Goal: Task Accomplishment & Management: Complete application form

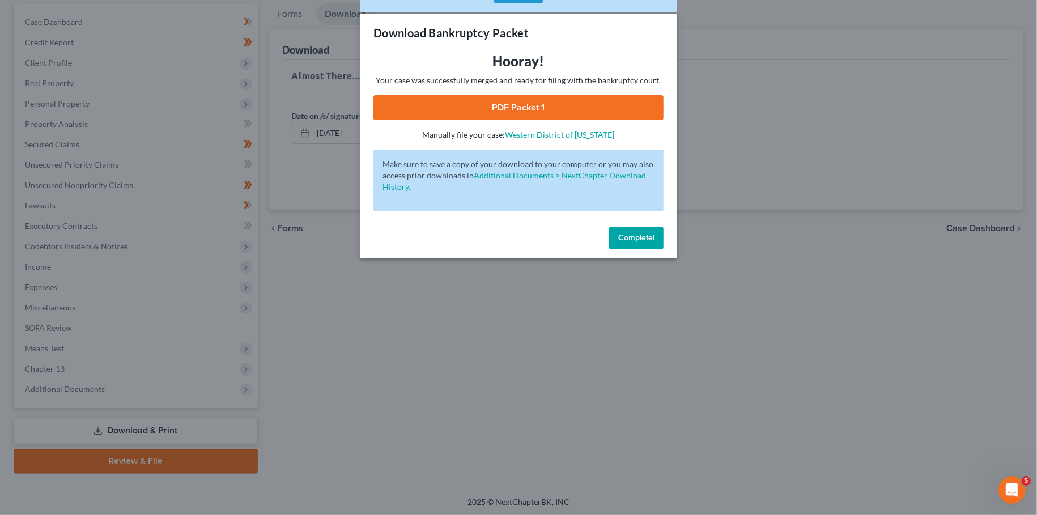
scroll to position [106, 0]
click at [654, 237] on span "Complete!" at bounding box center [636, 238] width 36 height 10
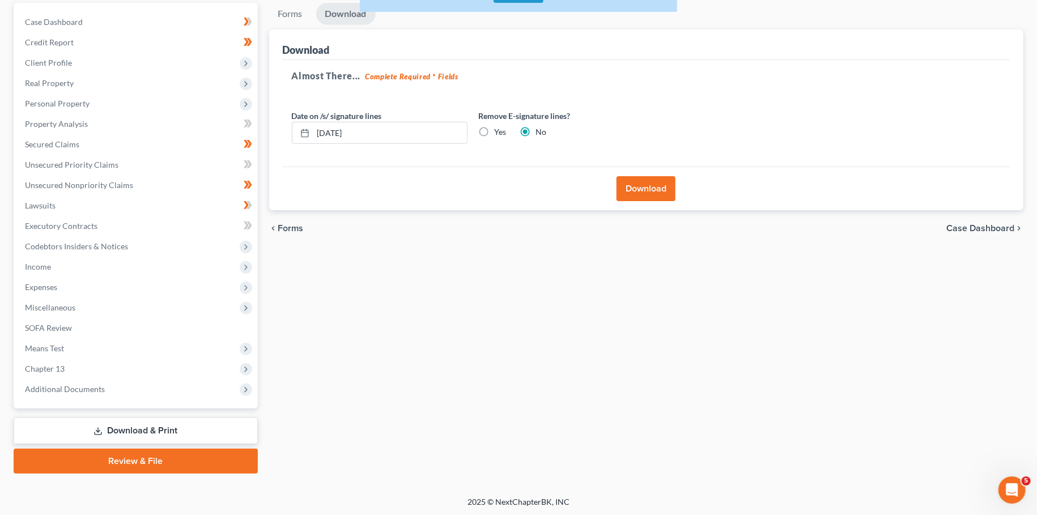
scroll to position [0, 0]
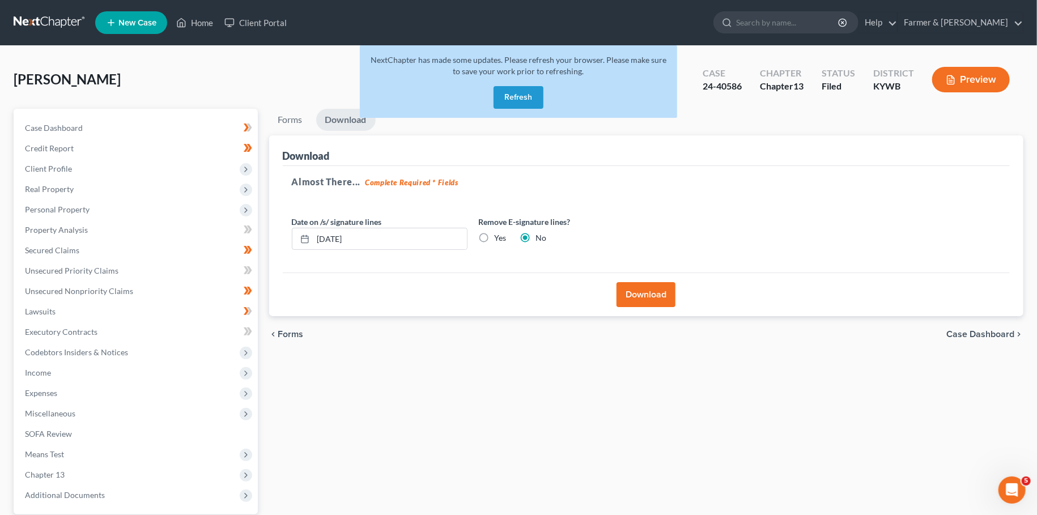
click at [507, 95] on button "Refresh" at bounding box center [519, 97] width 50 height 23
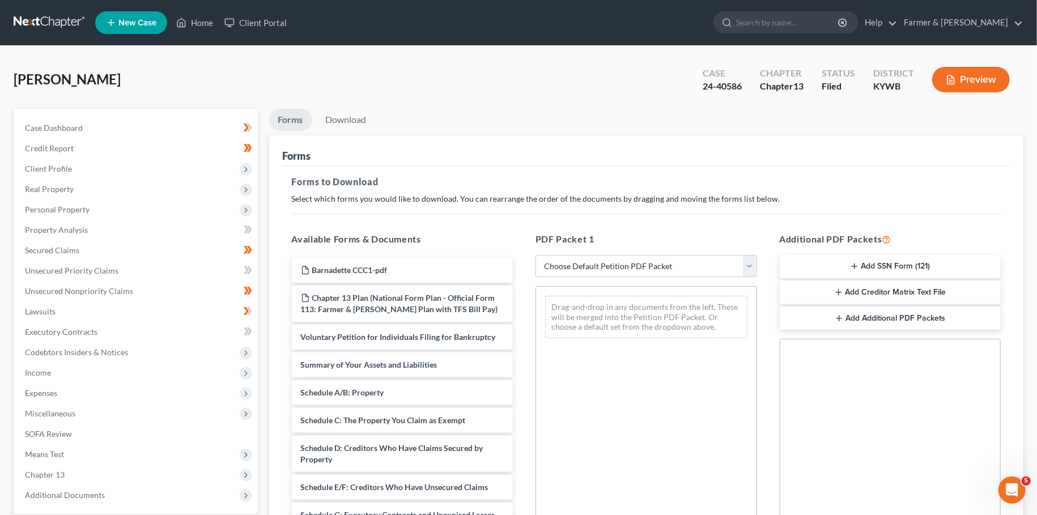
click at [115, 52] on div "Kelly, Bernadette Upgraded Case 24-40586 Chapter Chapter 13 Status Filed Distri…" at bounding box center [518, 363] width 1037 height 634
click at [686, 48] on div "Kelly, Bernadette Upgraded Case 24-40586 Chapter Chapter 13 Status Filed Distri…" at bounding box center [518, 363] width 1037 height 634
click at [193, 26] on link "Home" at bounding box center [195, 22] width 48 height 20
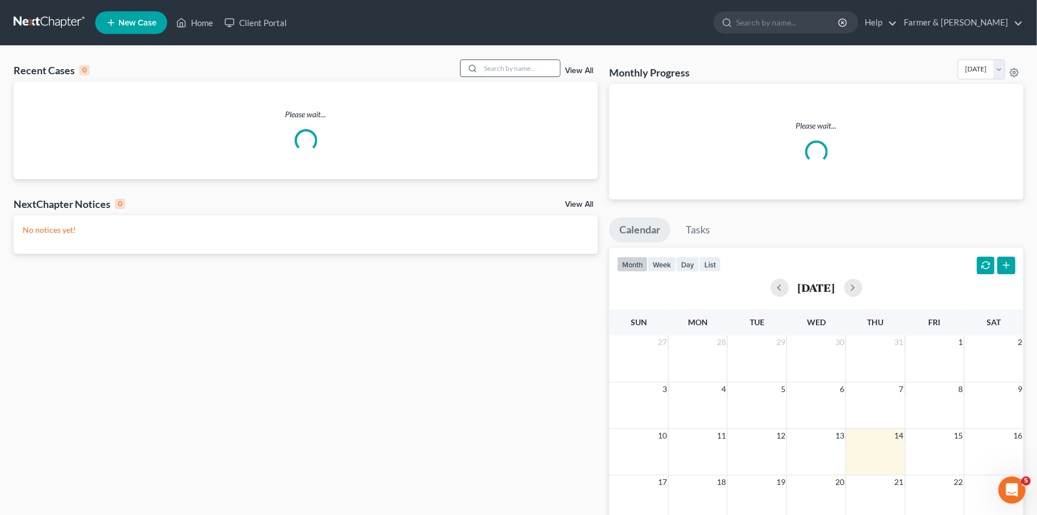
click at [506, 69] on input "search" at bounding box center [520, 68] width 79 height 16
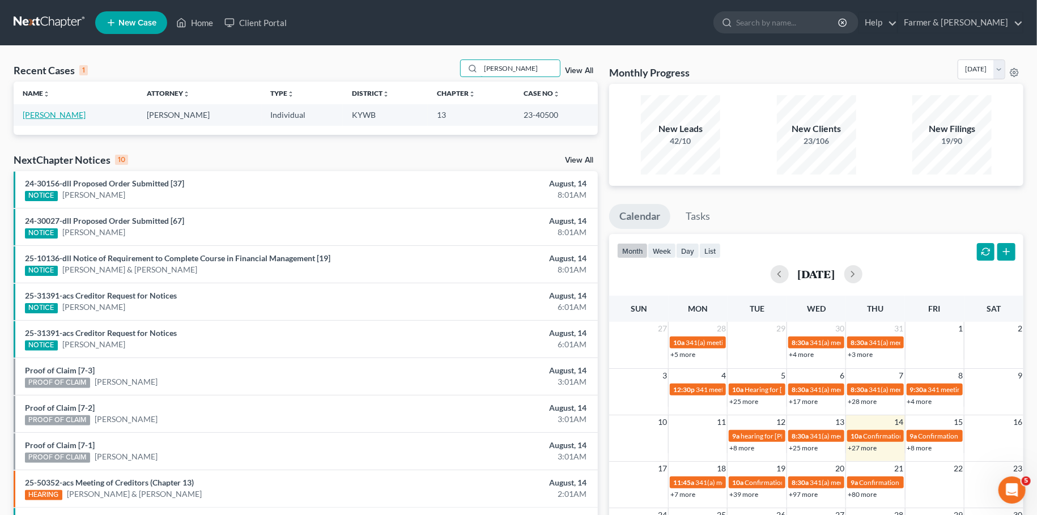
type input "clater"
click at [57, 117] on link "Clater, Jonathan" at bounding box center [54, 115] width 63 height 10
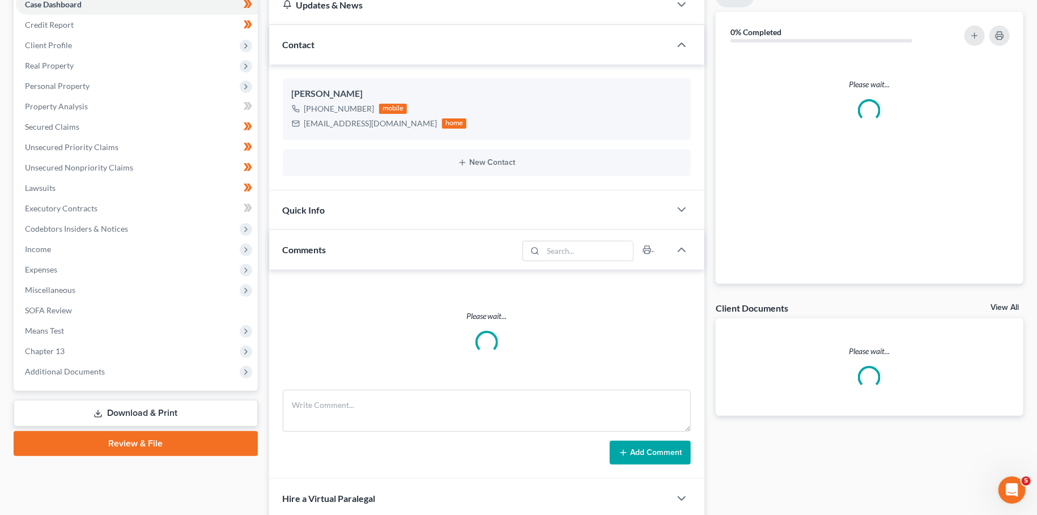
scroll to position [248, 0]
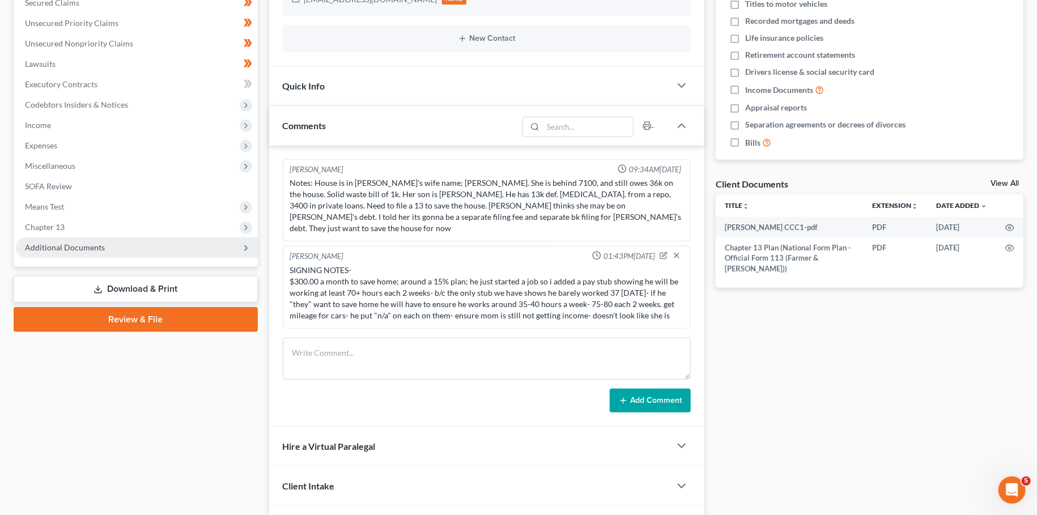
click at [63, 242] on span "Additional Documents" at bounding box center [137, 247] width 242 height 20
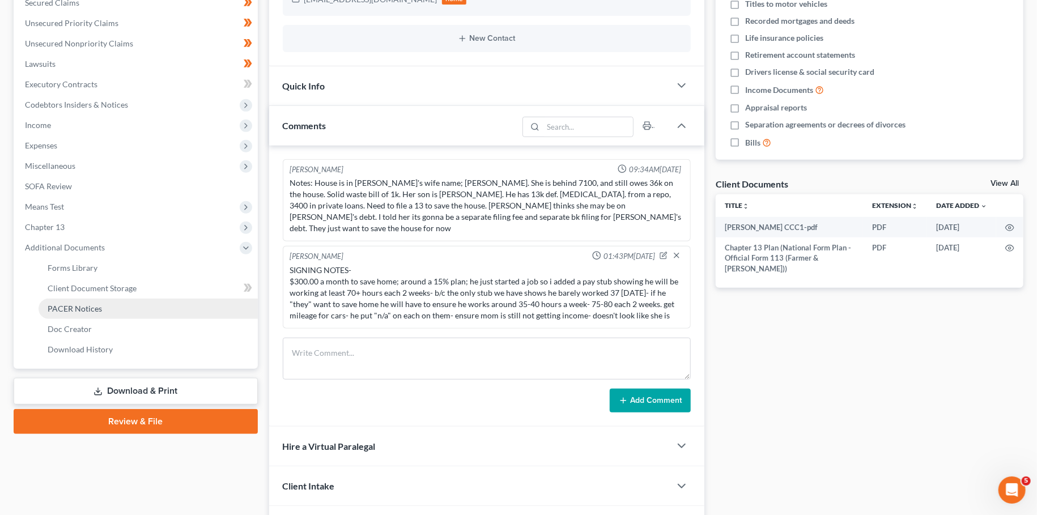
click at [71, 305] on span "PACER Notices" at bounding box center [75, 309] width 54 height 10
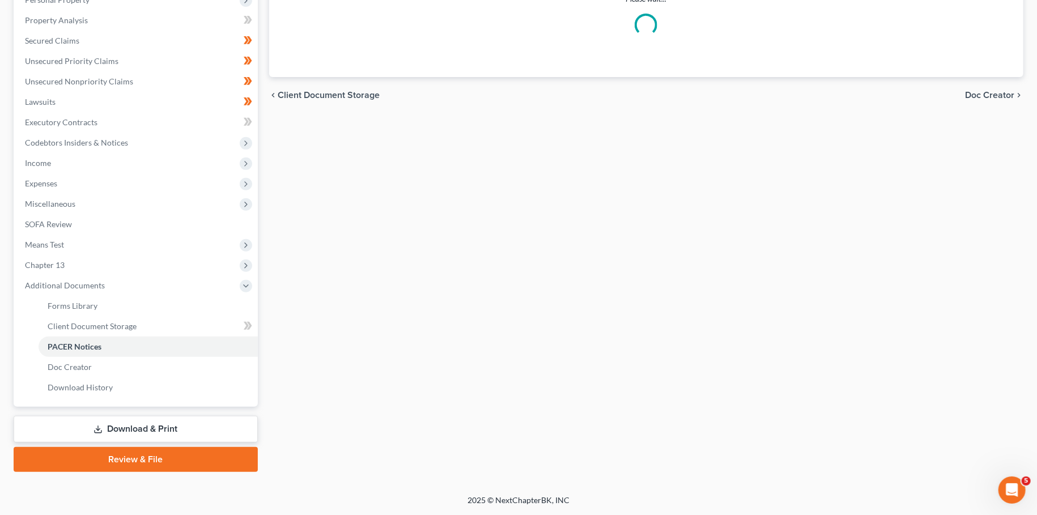
scroll to position [209, 0]
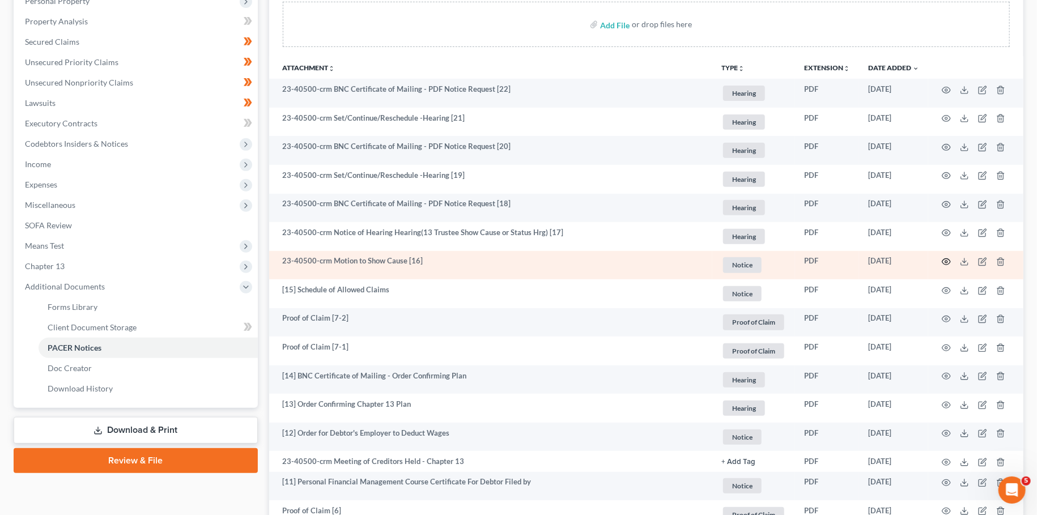
click at [947, 259] on icon "button" at bounding box center [946, 261] width 9 height 9
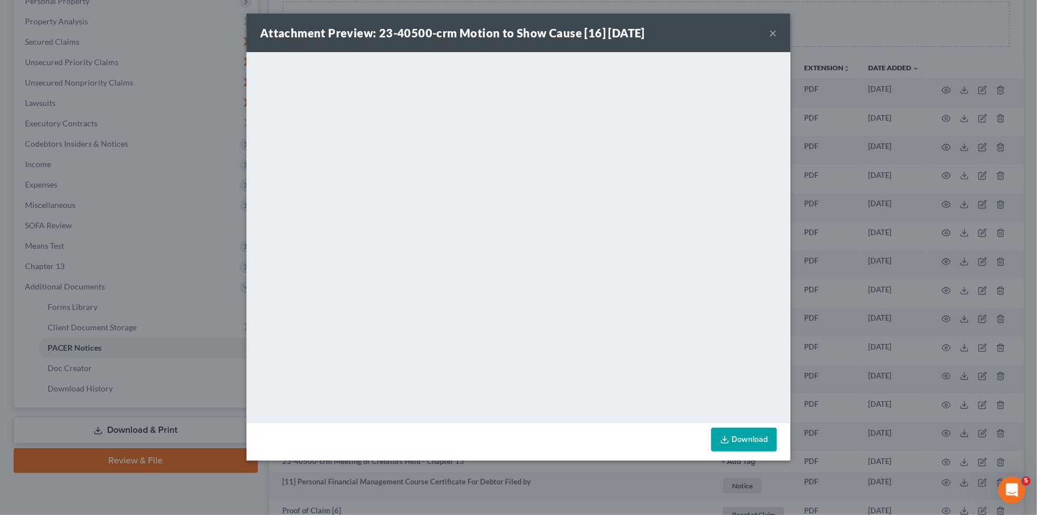
click at [774, 35] on button "×" at bounding box center [773, 33] width 8 height 14
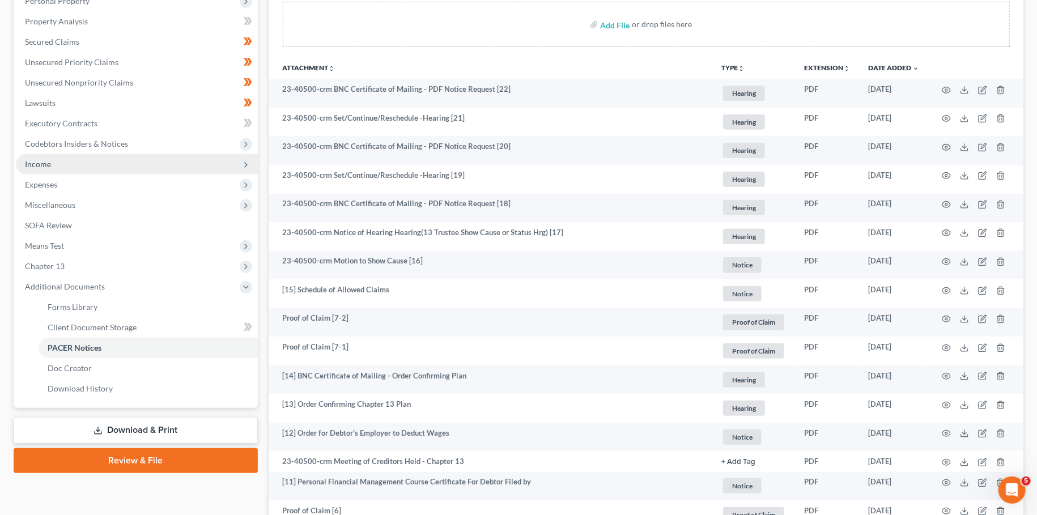
scroll to position [0, 0]
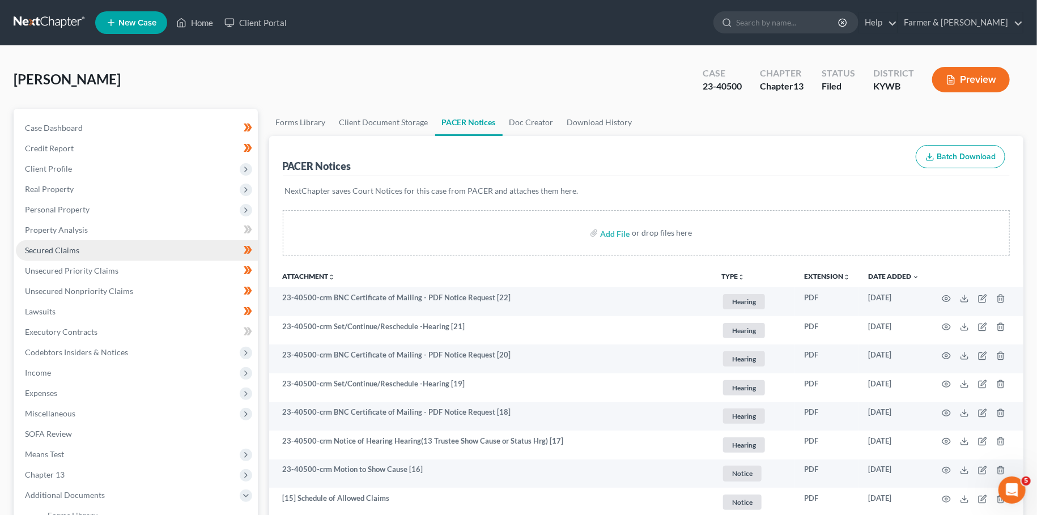
click at [107, 253] on link "Secured Claims" at bounding box center [137, 250] width 242 height 20
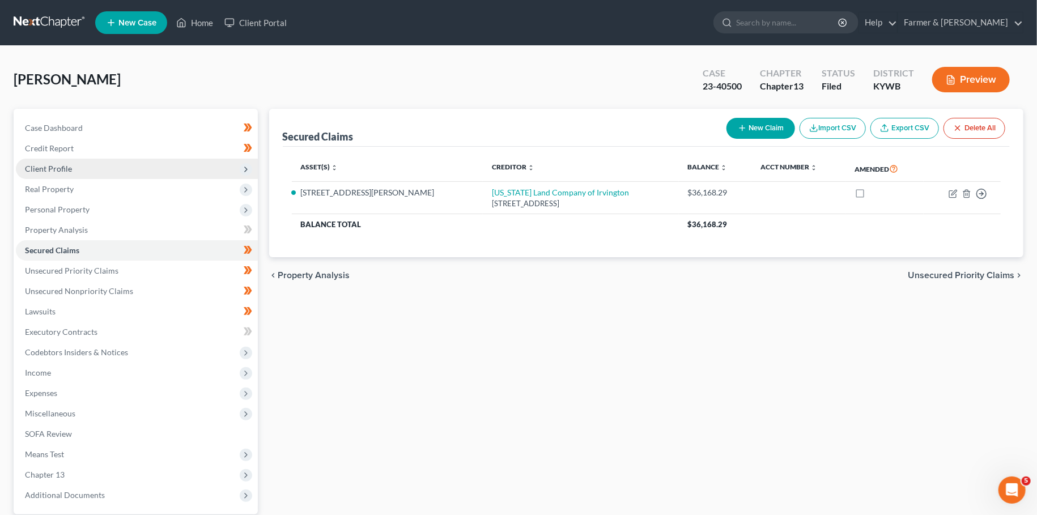
click at [83, 165] on span "Client Profile" at bounding box center [137, 169] width 242 height 20
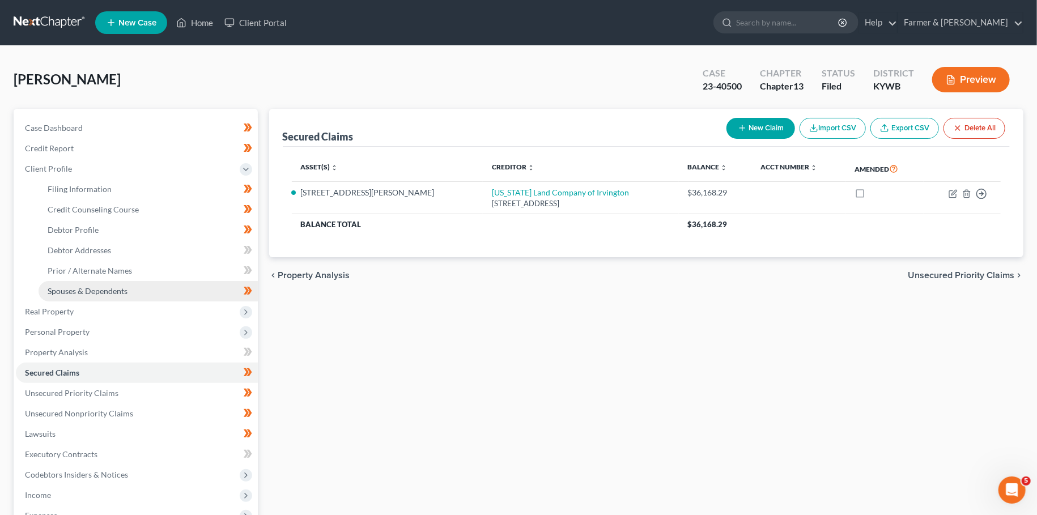
click at [75, 289] on span "Spouses & Dependents" at bounding box center [88, 291] width 80 height 10
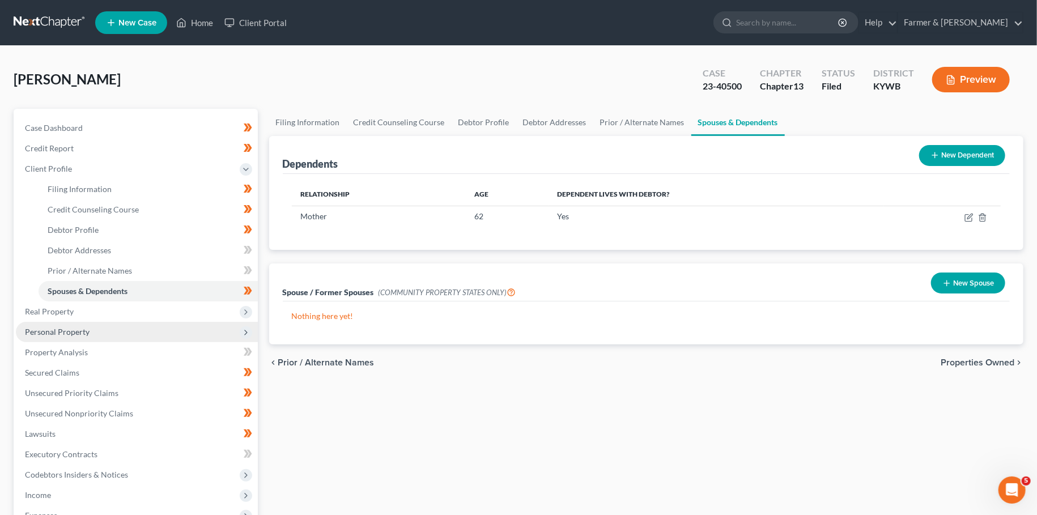
click at [114, 330] on span "Personal Property" at bounding box center [137, 332] width 242 height 20
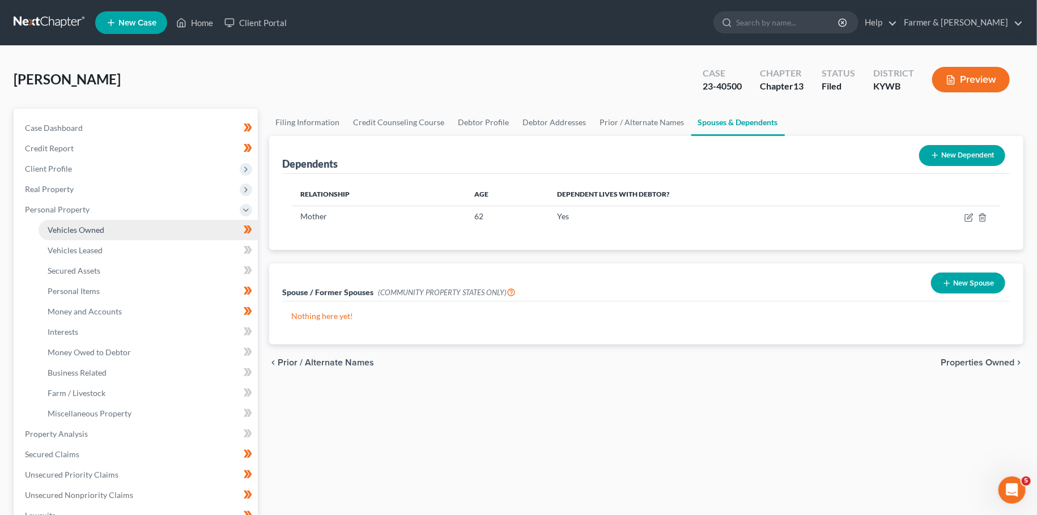
click at [117, 229] on link "Vehicles Owned" at bounding box center [148, 230] width 219 height 20
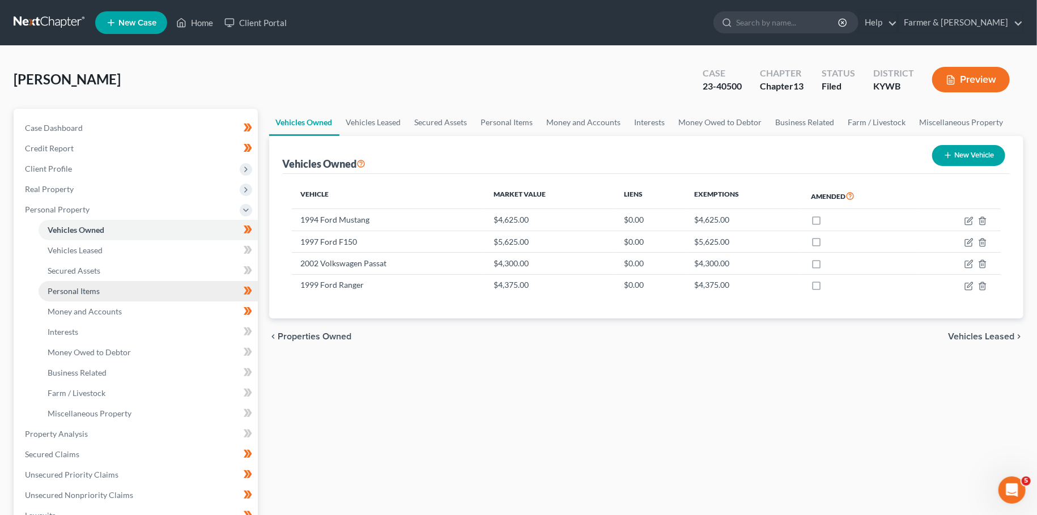
scroll to position [310, 0]
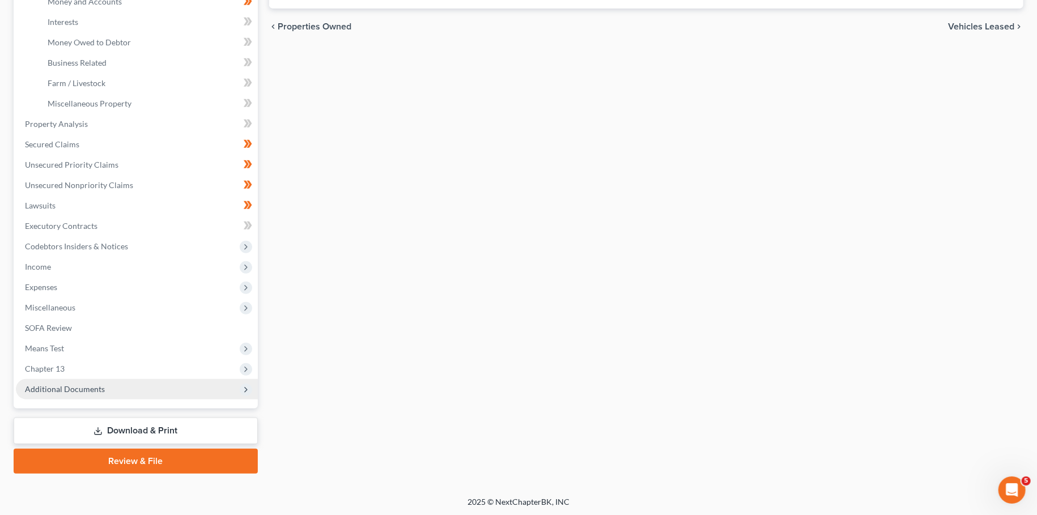
click at [86, 383] on span "Additional Documents" at bounding box center [137, 389] width 242 height 20
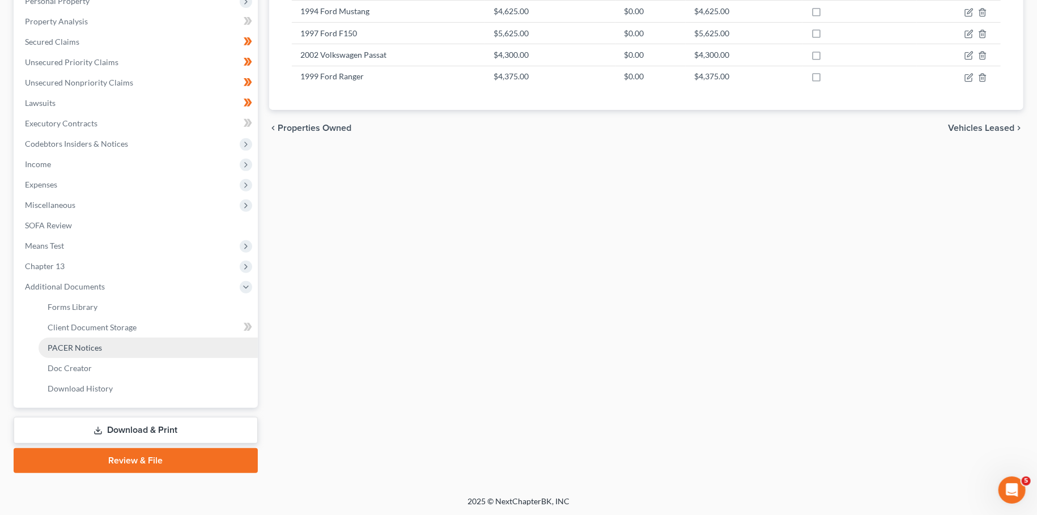
click at [93, 351] on span "PACER Notices" at bounding box center [75, 348] width 54 height 10
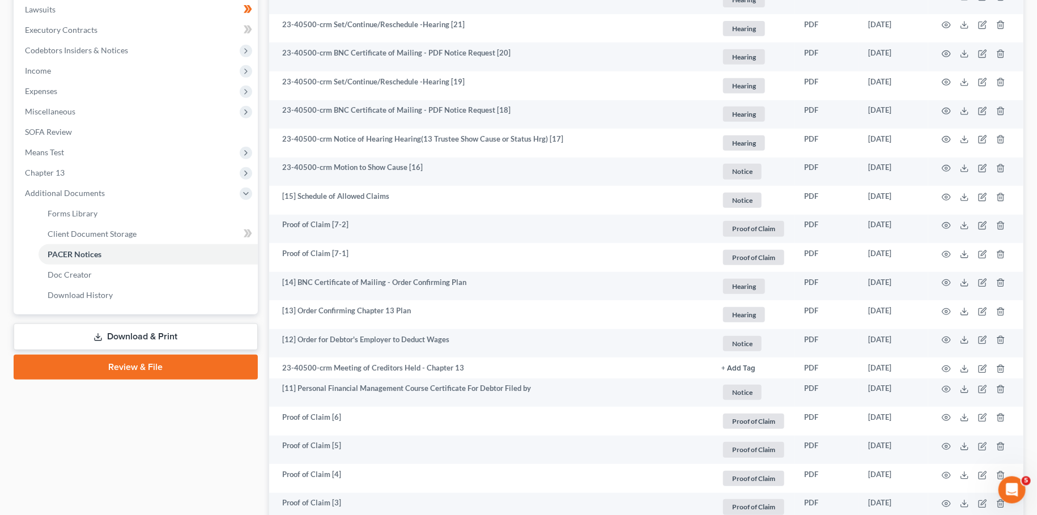
scroll to position [299, 0]
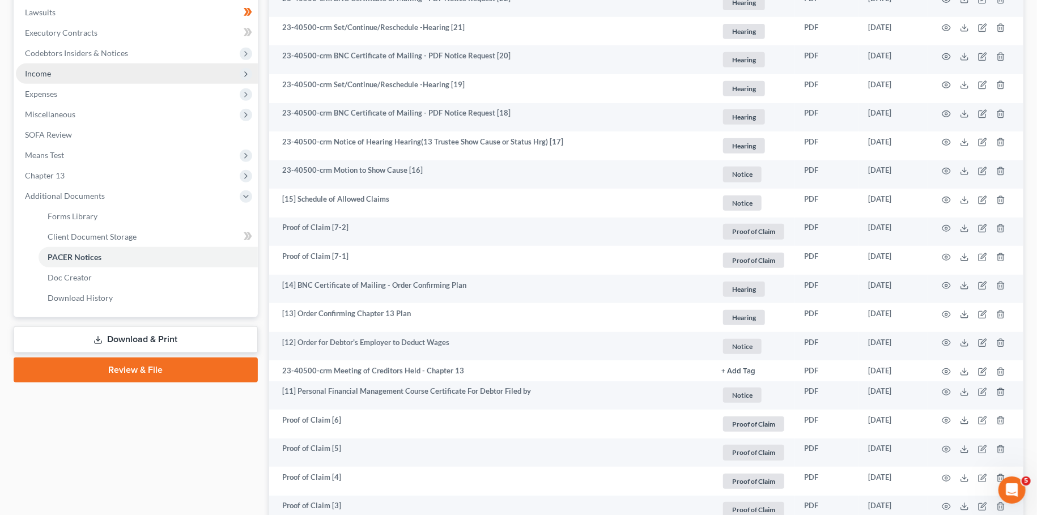
click at [82, 74] on span "Income" at bounding box center [137, 73] width 242 height 20
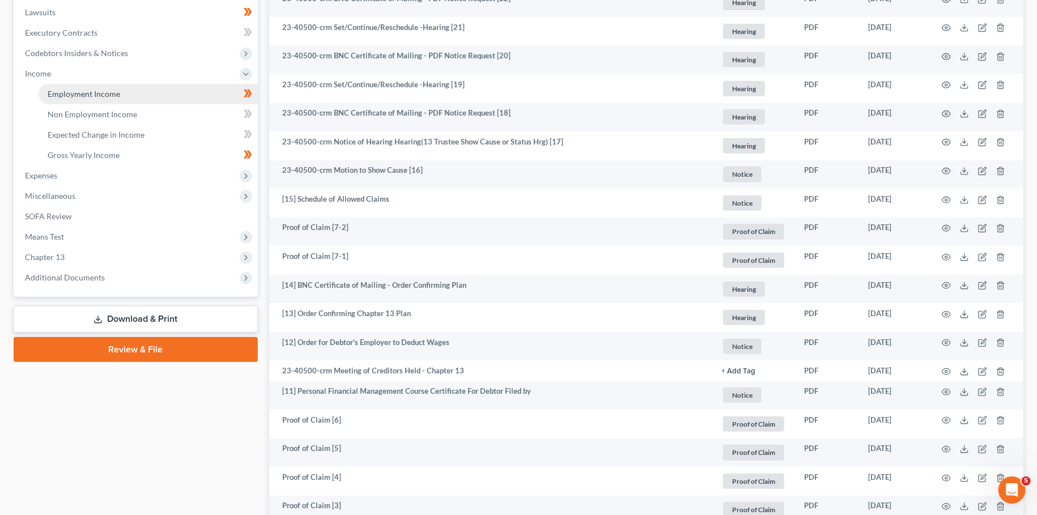
click at [87, 102] on link "Employment Income" at bounding box center [148, 94] width 219 height 20
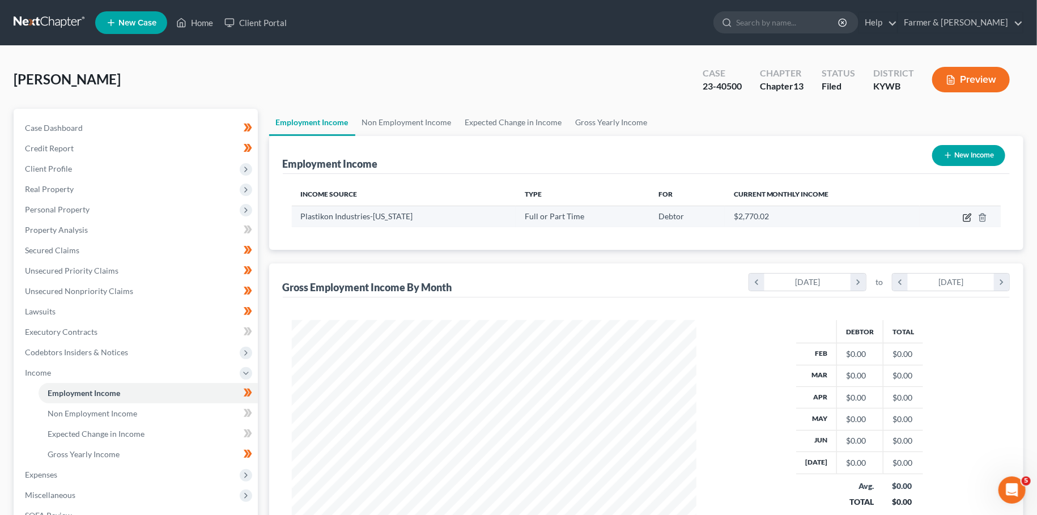
click at [970, 216] on icon "button" at bounding box center [967, 217] width 9 height 9
select select "0"
select select "18"
select select "2"
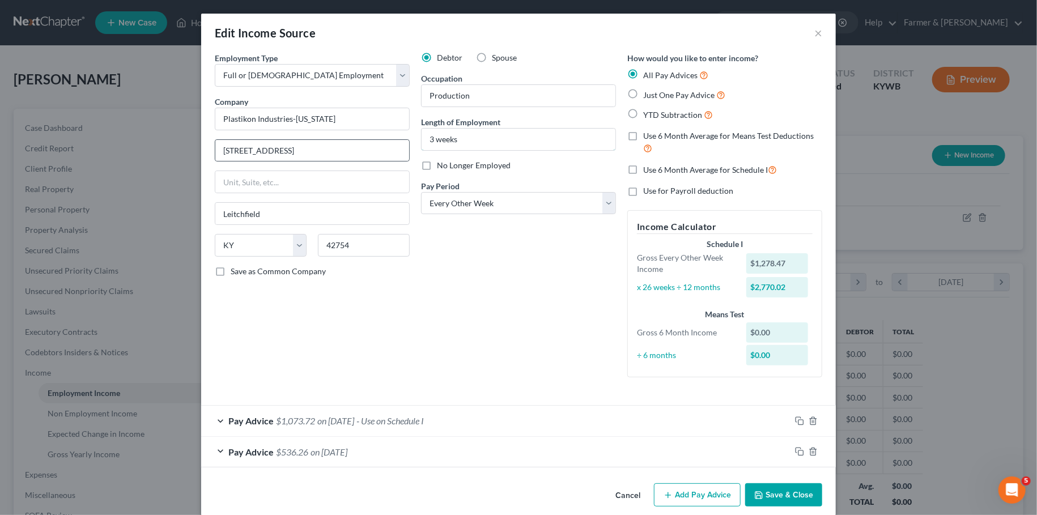
drag, startPoint x: 496, startPoint y: 140, endPoint x: 344, endPoint y: 139, distance: 152.5
click at [422, 139] on input "3 weeks" at bounding box center [519, 140] width 194 height 22
type input "1 1/5 years"
click at [783, 487] on button "Save & Close" at bounding box center [783, 495] width 77 height 24
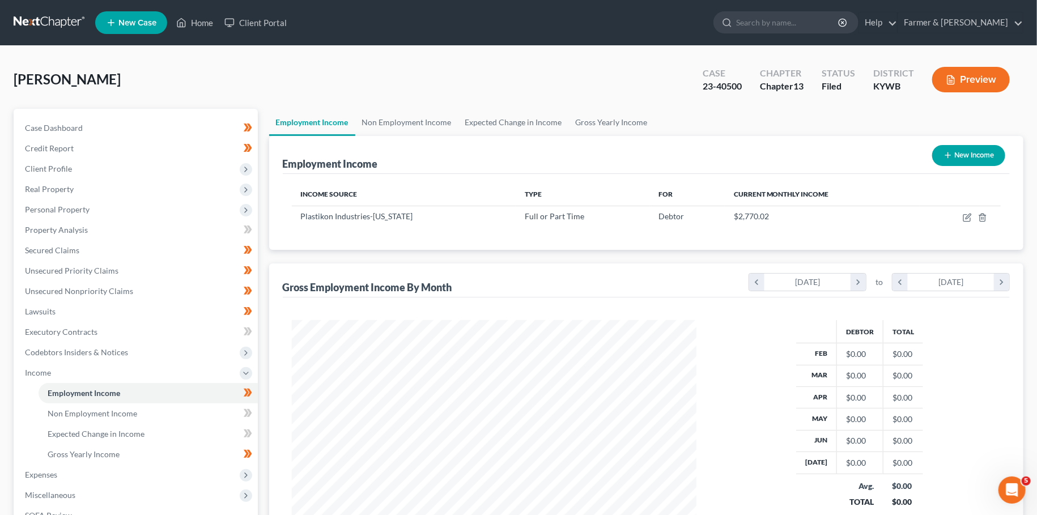
click at [433, 74] on div "Clater, Jonathan Upgraded Case 23-40500 Chapter Chapter 13 Status Filed Distric…" at bounding box center [519, 84] width 1010 height 49
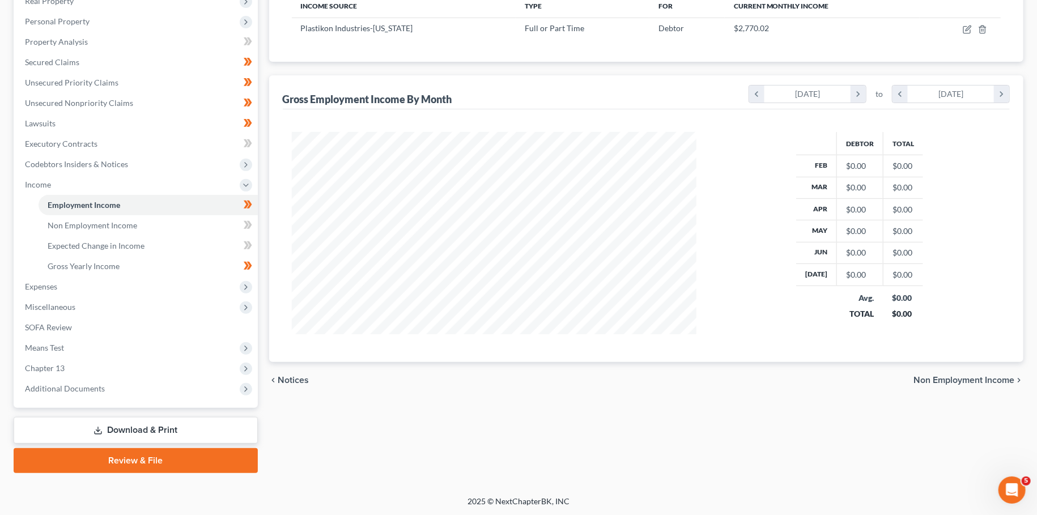
click at [151, 423] on link "Download & Print" at bounding box center [136, 430] width 244 height 27
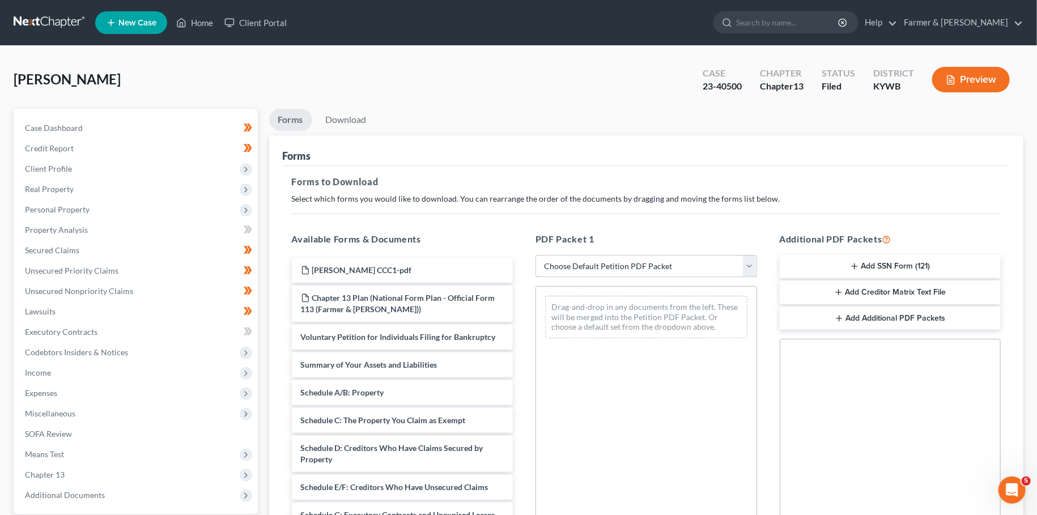
click at [536, 255] on select "Choose Default Petition PDF Packet Complete Bankruptcy Petition (all forms and …" at bounding box center [647, 266] width 222 height 23
select select "2"
click option "Amended Forms" at bounding box center [0, 0] width 0 height 0
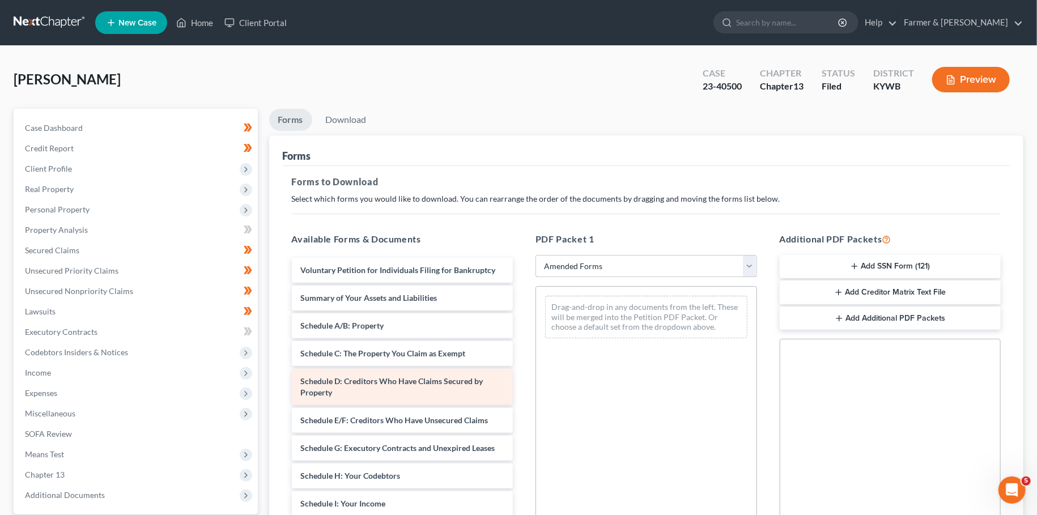
scroll to position [197, 0]
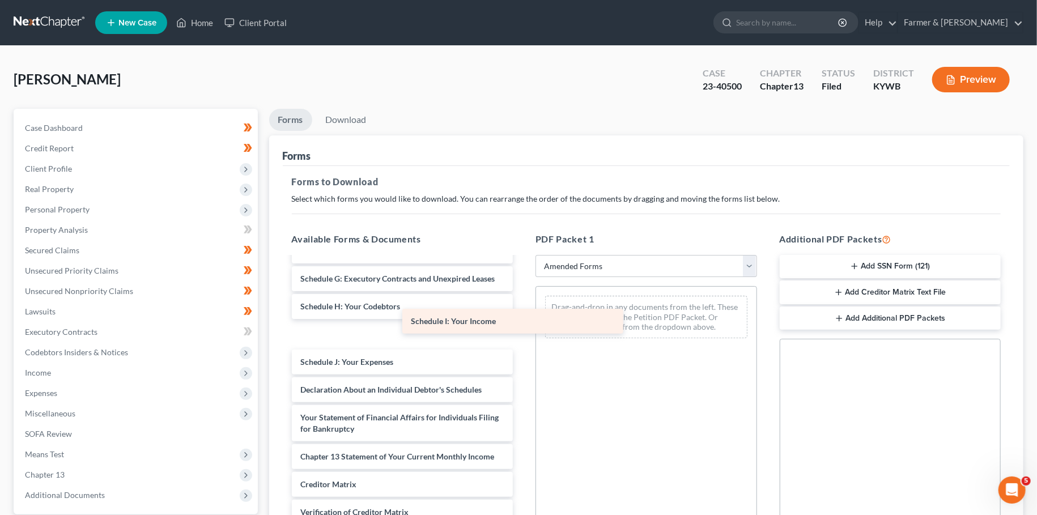
drag, startPoint x: 372, startPoint y: 311, endPoint x: 566, endPoint y: 315, distance: 193.9
click at [523, 315] on div "Schedule I: Your Income Voluntary Petition for Individuals Filing for Bankruptc…" at bounding box center [403, 339] width 240 height 503
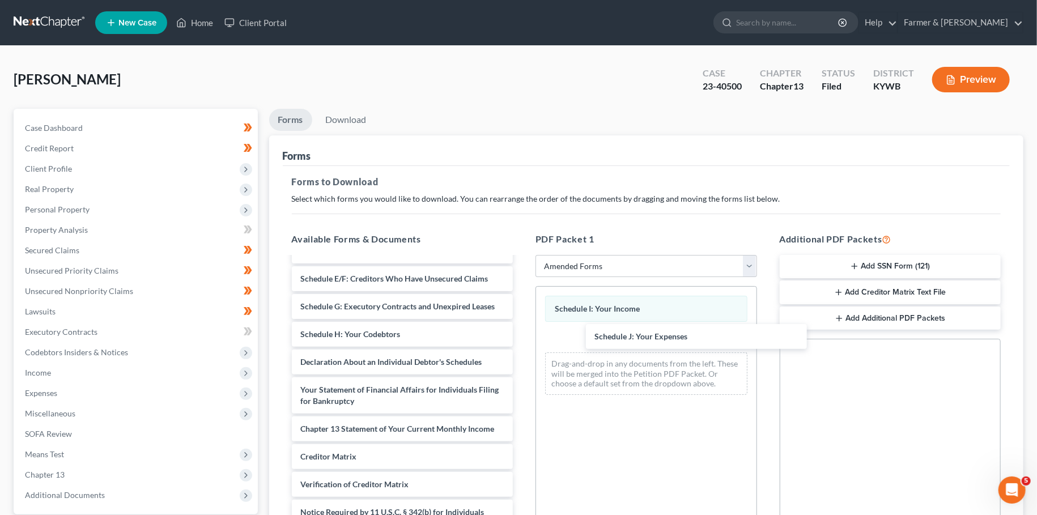
scroll to position [142, 0]
drag, startPoint x: 338, startPoint y: 335, endPoint x: 347, endPoint y: 335, distance: 9.6
click at [523, 338] on div "Schedule J: Your Expenses Voluntary Petition for Individuals Filing for Bankrup…" at bounding box center [403, 340] width 240 height 448
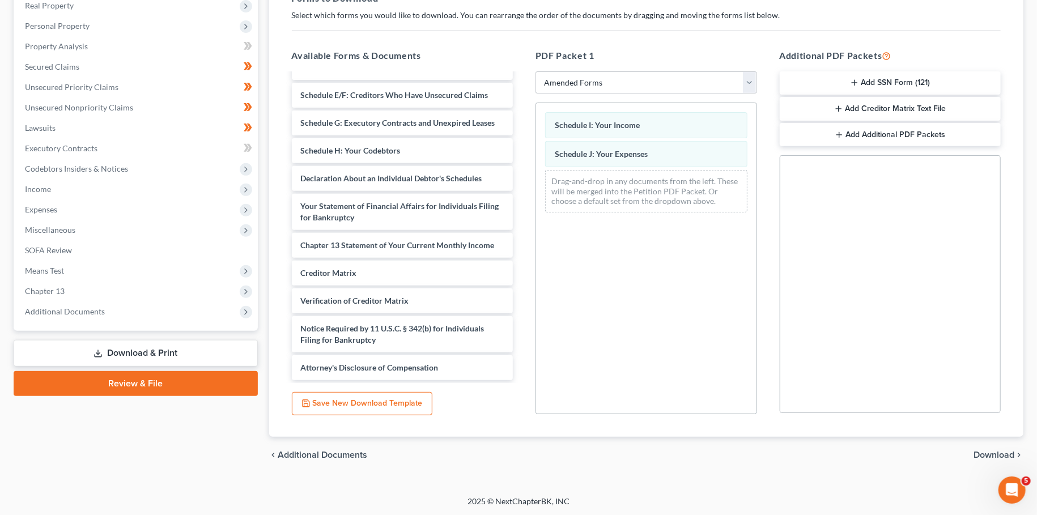
click at [987, 451] on span "Download" at bounding box center [994, 455] width 41 height 9
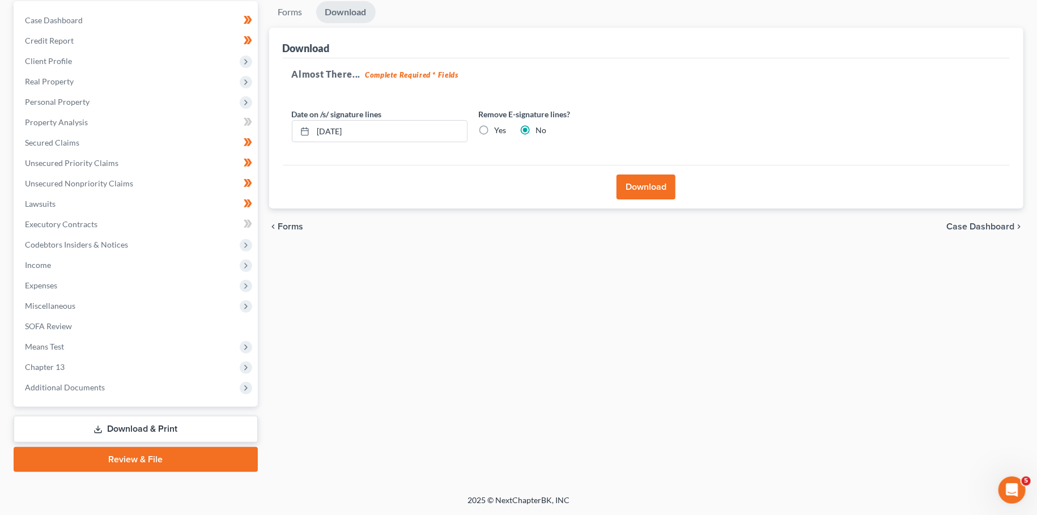
scroll to position [106, 0]
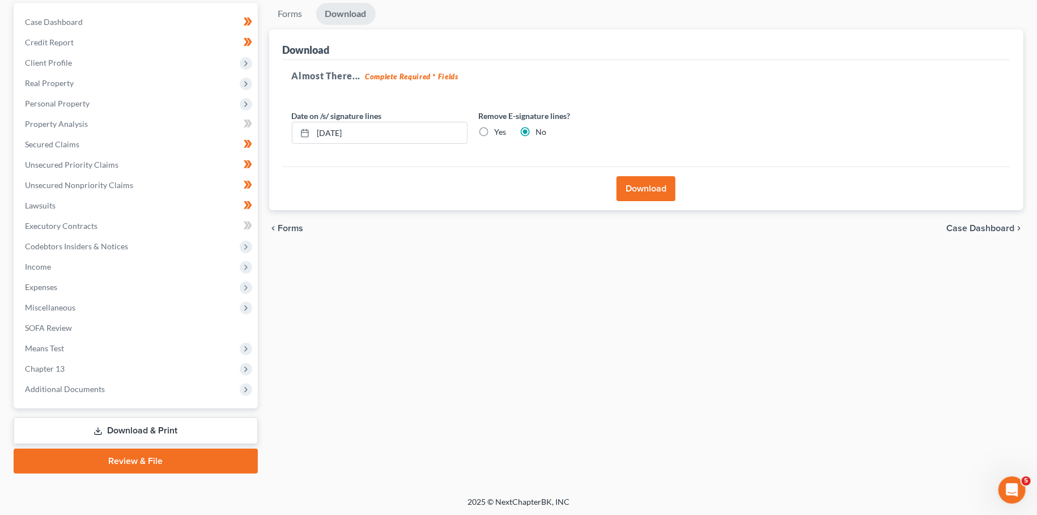
click at [645, 176] on button "Download" at bounding box center [646, 188] width 59 height 25
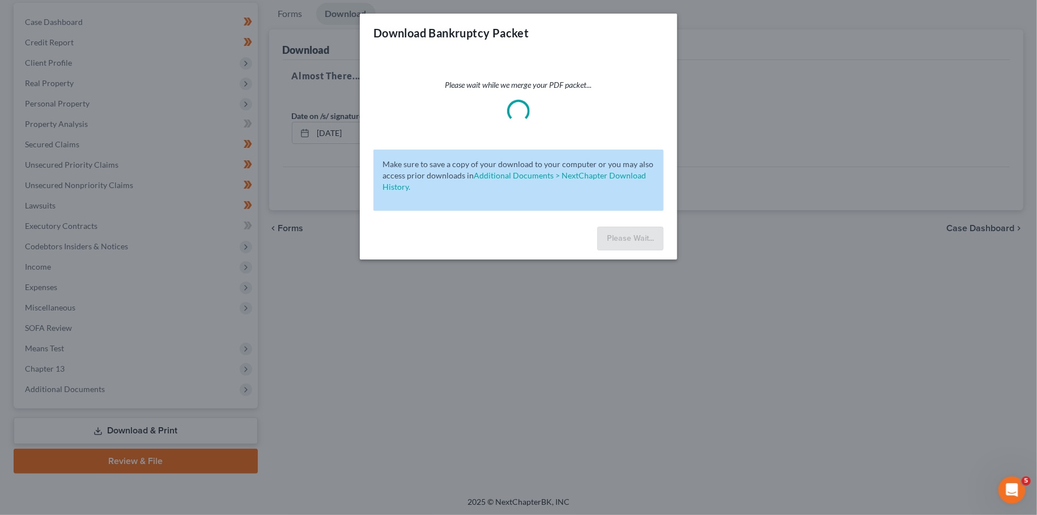
click at [650, 186] on p "Make sure to save a copy of your download to your computer or you may also acce…" at bounding box center [519, 176] width 272 height 34
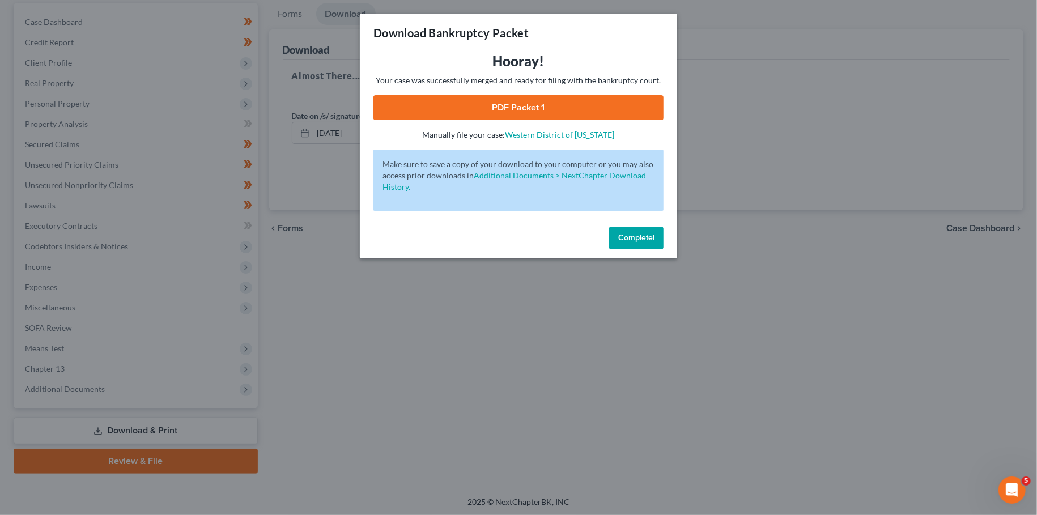
click at [553, 108] on link "PDF Packet 1" at bounding box center [518, 107] width 290 height 25
click at [615, 231] on button "Complete!" at bounding box center [636, 238] width 54 height 23
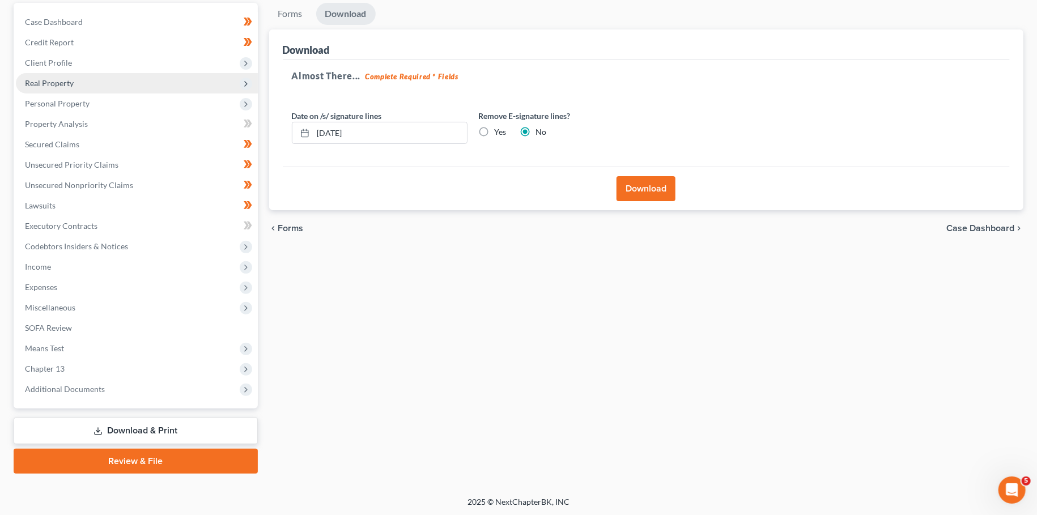
scroll to position [0, 0]
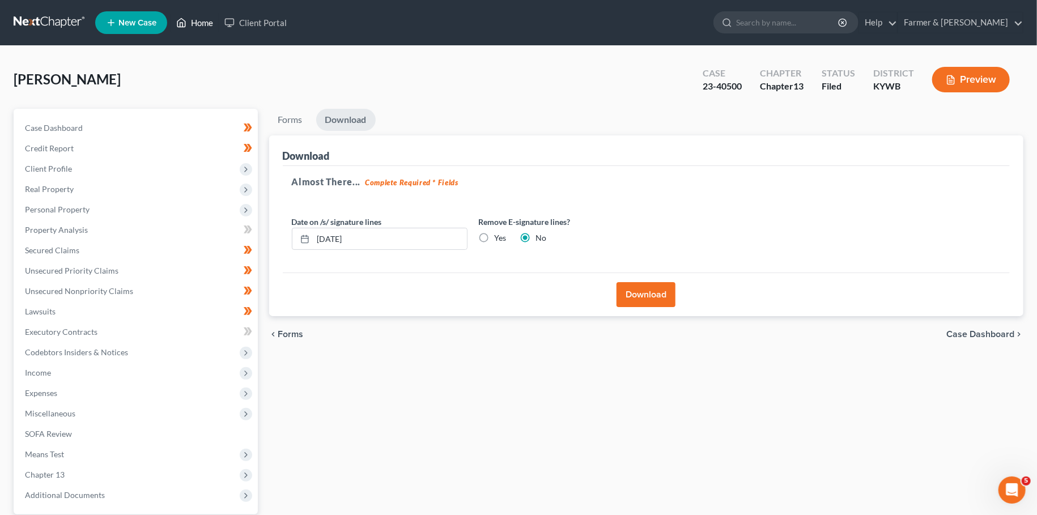
click at [196, 23] on link "Home" at bounding box center [195, 22] width 48 height 20
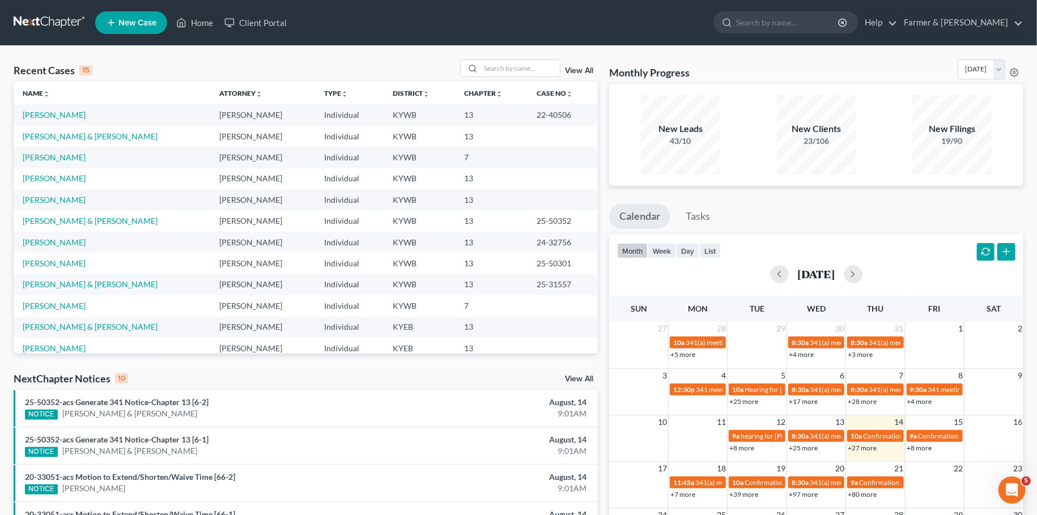
click at [133, 18] on link "New Case" at bounding box center [131, 22] width 72 height 23
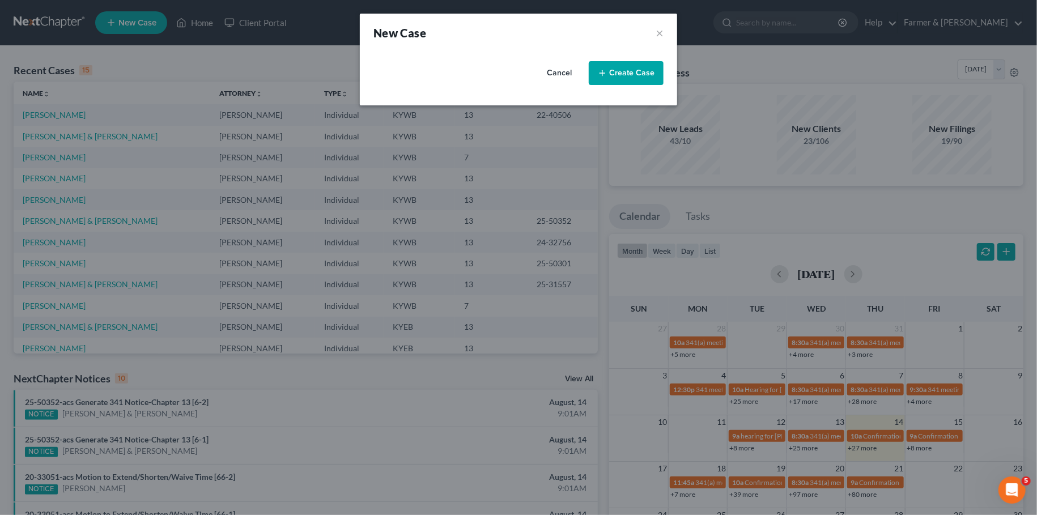
select select "33"
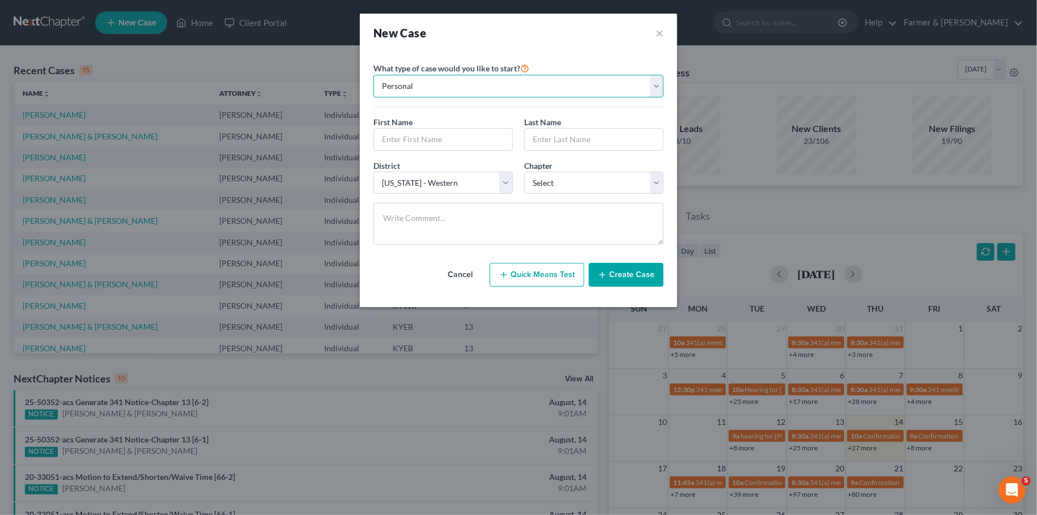
click at [373, 75] on select "Personal Business" at bounding box center [518, 86] width 290 height 23
click option "Personal" at bounding box center [0, 0] width 0 height 0
click at [460, 136] on input "text" at bounding box center [443, 140] width 138 height 22
type input "n"
type input "Natalia"
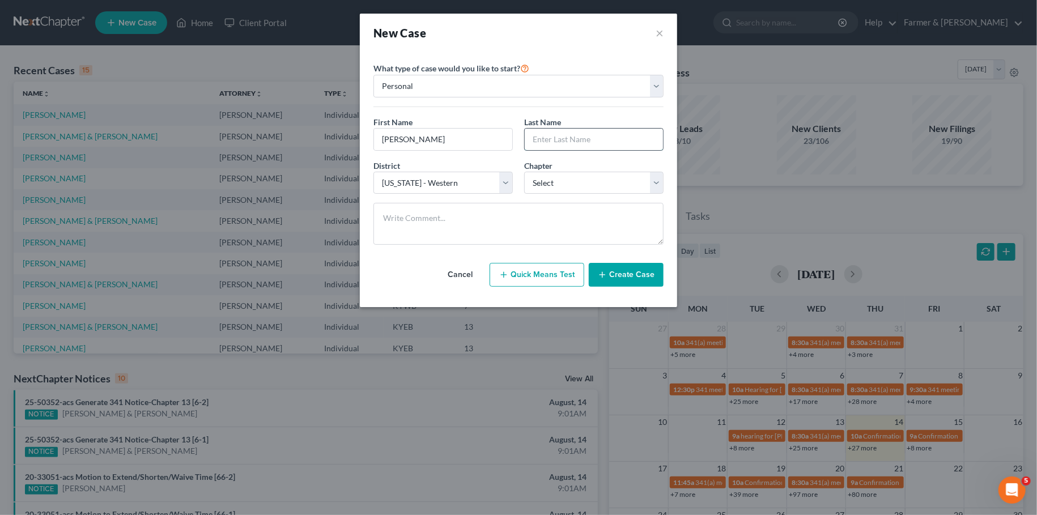
click at [592, 142] on input "text" at bounding box center [594, 140] width 138 height 22
click at [571, 140] on input "Phi" at bounding box center [594, 140] width 138 height 22
type input "Phillips"
click at [524, 172] on select "Select 7 11 12 13" at bounding box center [593, 183] width 139 height 23
select select "3"
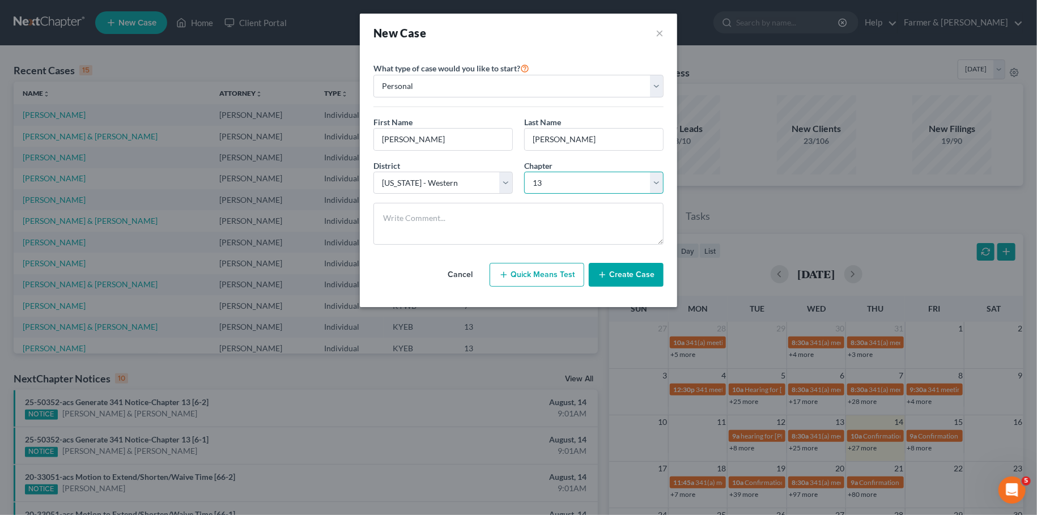
click option "13" at bounding box center [0, 0] width 0 height 0
click at [626, 274] on button "Create Case" at bounding box center [626, 275] width 75 height 24
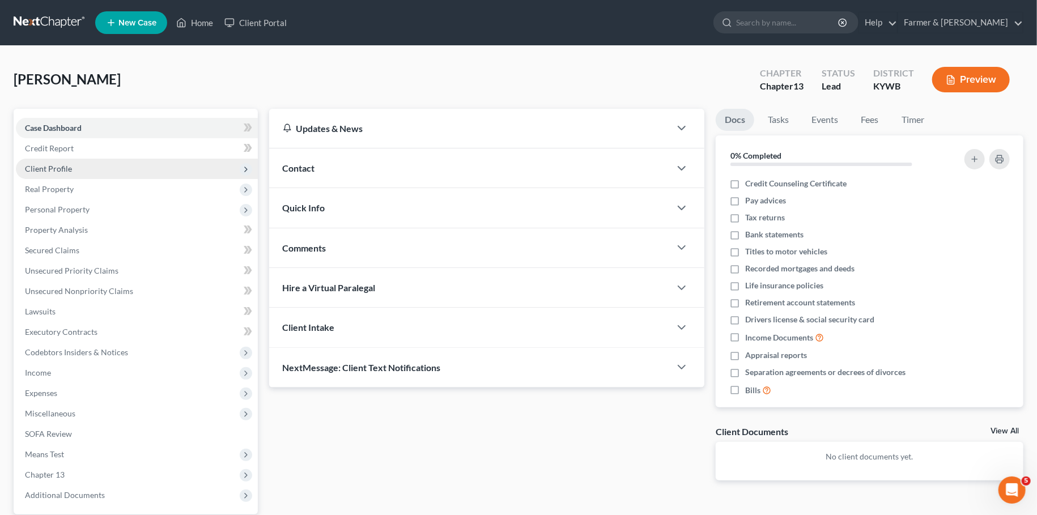
click at [75, 169] on span "Client Profile" at bounding box center [137, 169] width 242 height 20
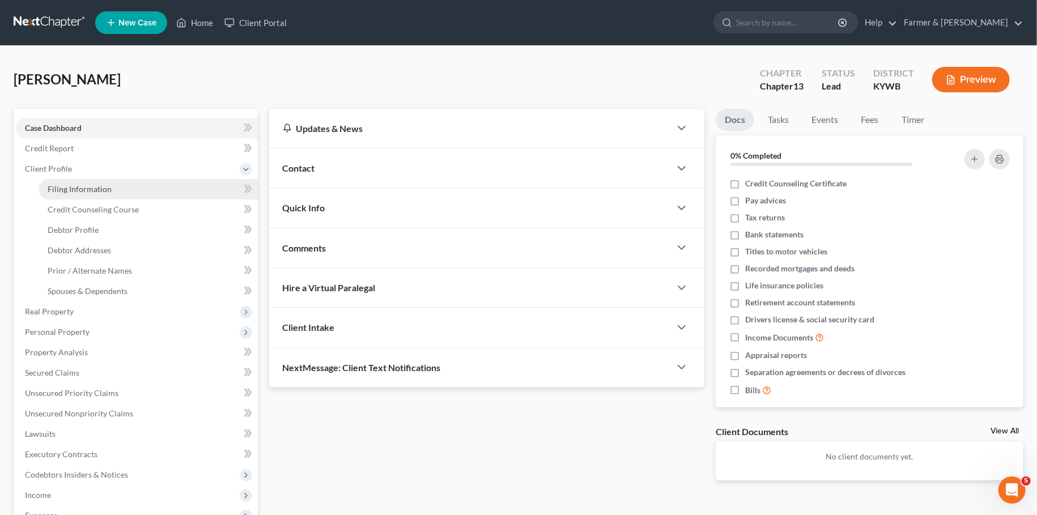
click at [77, 185] on span "Filing Information" at bounding box center [80, 189] width 64 height 10
select select "1"
select select "0"
select select "3"
select select "33"
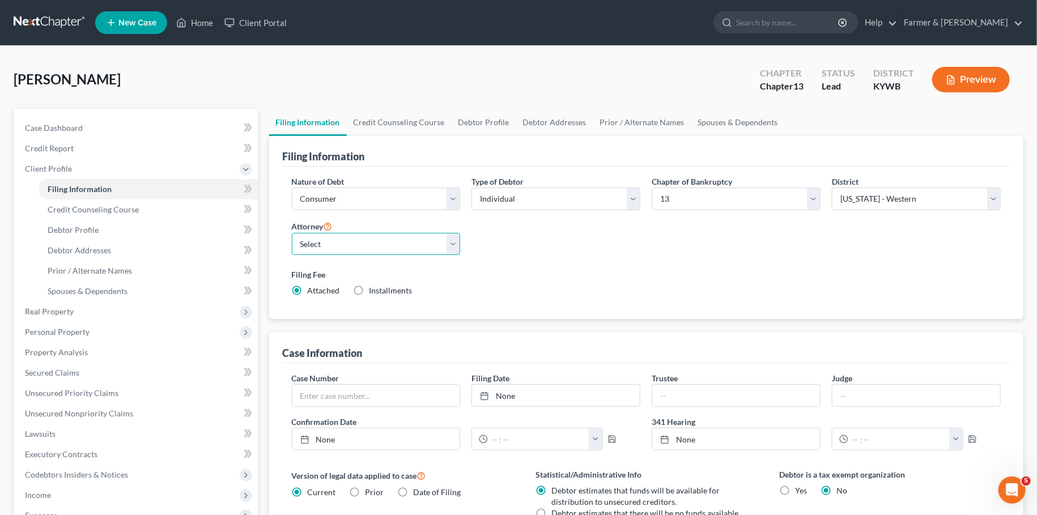
select select "0"
click option "Todd Farmer - KYWB" at bounding box center [0, 0] width 0 height 0
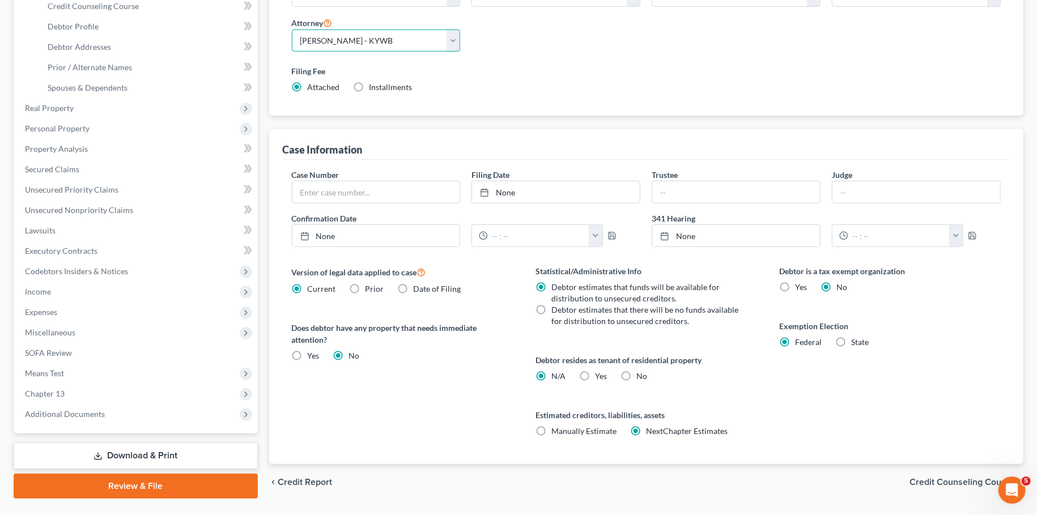
scroll to position [230, 0]
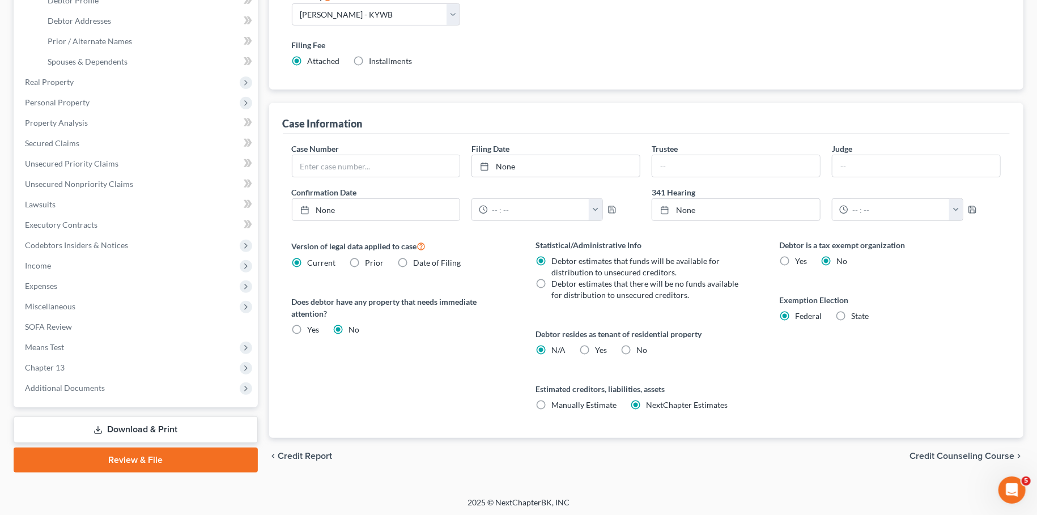
click at [595, 345] on label "Yes Yes" at bounding box center [601, 350] width 12 height 11
click at [600, 345] on input "Yes Yes" at bounding box center [603, 348] width 7 height 7
radio input "true"
radio input "false"
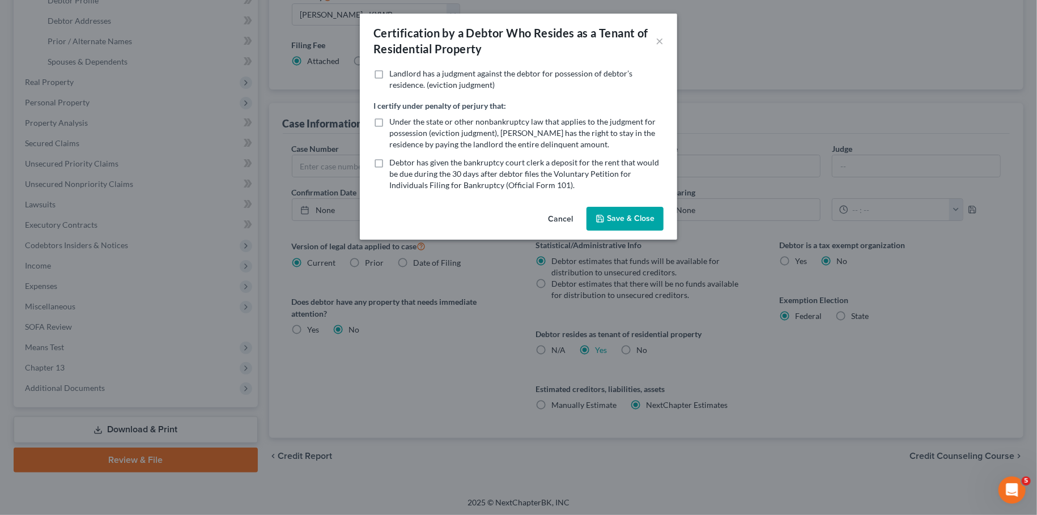
click at [614, 222] on button "Save & Close" at bounding box center [625, 219] width 77 height 24
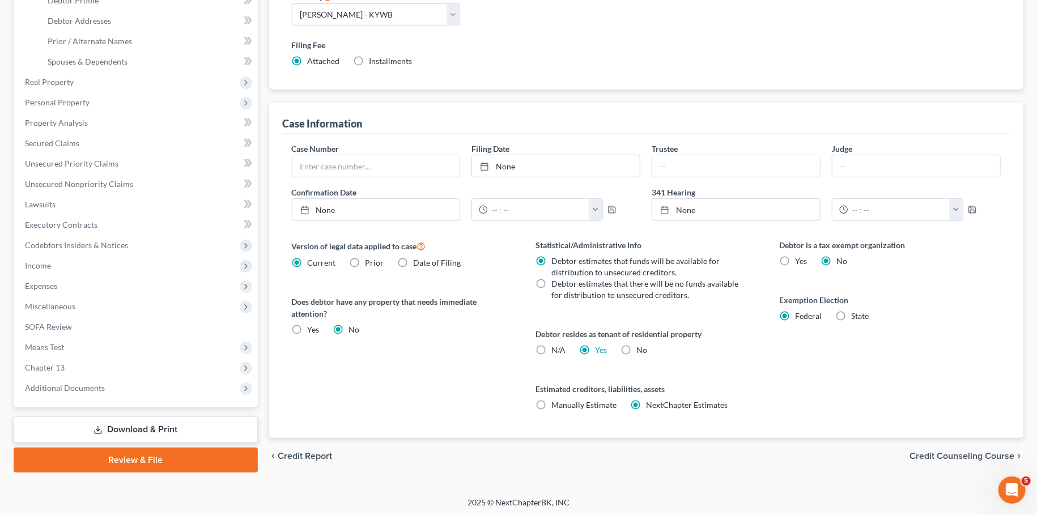
scroll to position [0, 0]
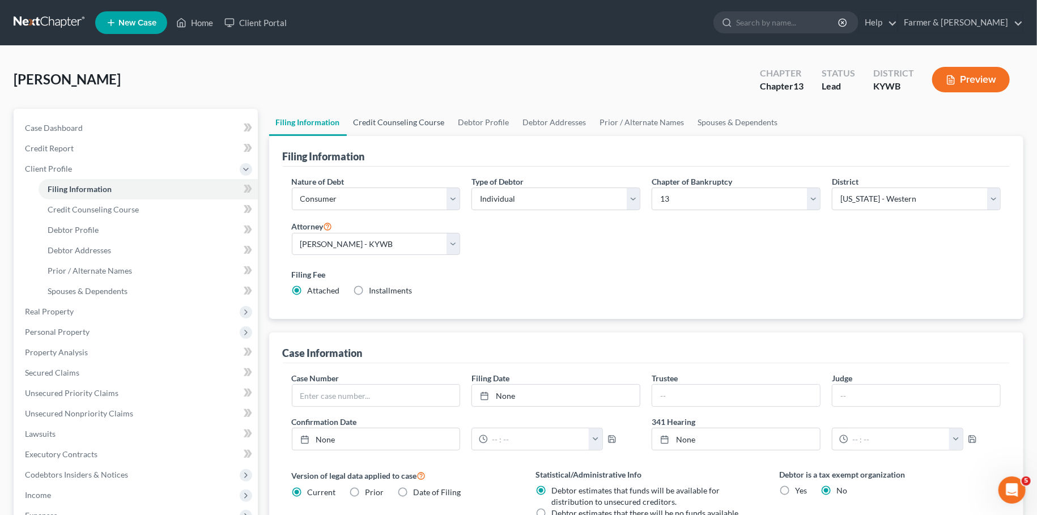
click at [381, 123] on link "Credit Counseling Course" at bounding box center [399, 122] width 105 height 27
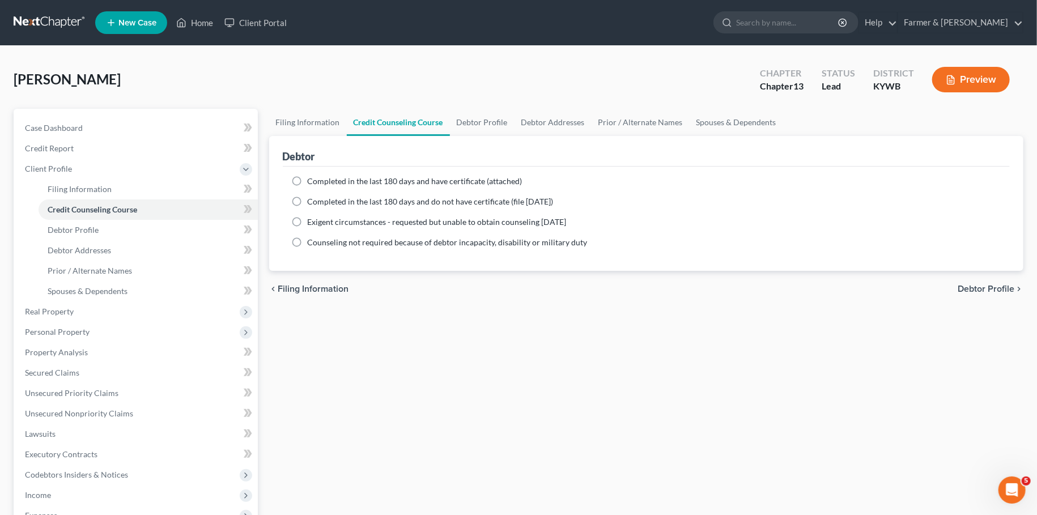
click at [308, 180] on label "Completed in the last 180 days and have certificate (attached)" at bounding box center [415, 181] width 215 height 11
click at [312, 180] on input "Completed in the last 180 days and have certificate (attached)" at bounding box center [315, 179] width 7 height 7
radio input "true"
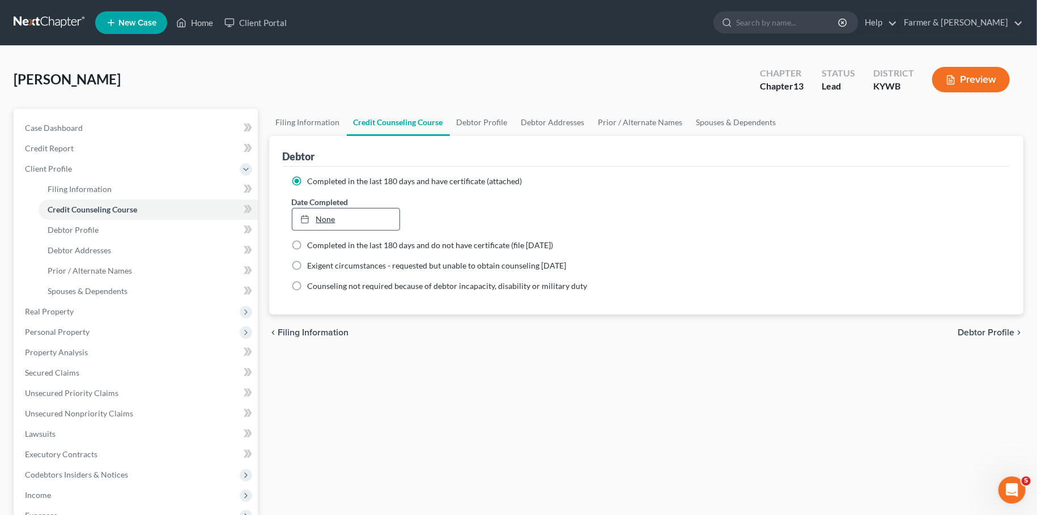
click at [322, 220] on link "None" at bounding box center [346, 220] width 108 height 22
type input "8/14/2025"
click at [490, 122] on link "Debtor Profile" at bounding box center [482, 122] width 65 height 27
select select "0"
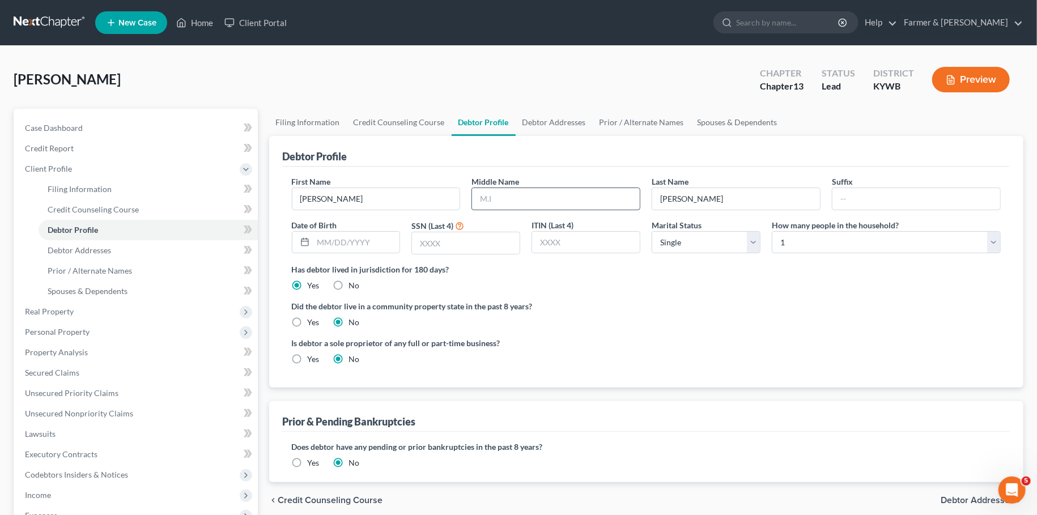
click at [577, 194] on input "text" at bounding box center [556, 199] width 168 height 22
type input "Ann"
type input "09/10/1981"
type input "6432"
click at [551, 127] on link "Debtor Addresses" at bounding box center [554, 122] width 77 height 27
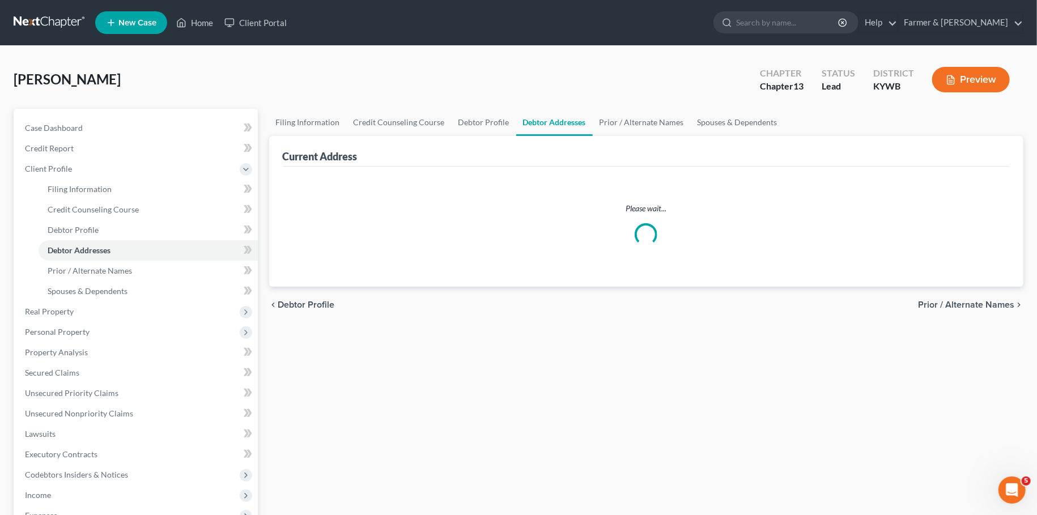
select select "0"
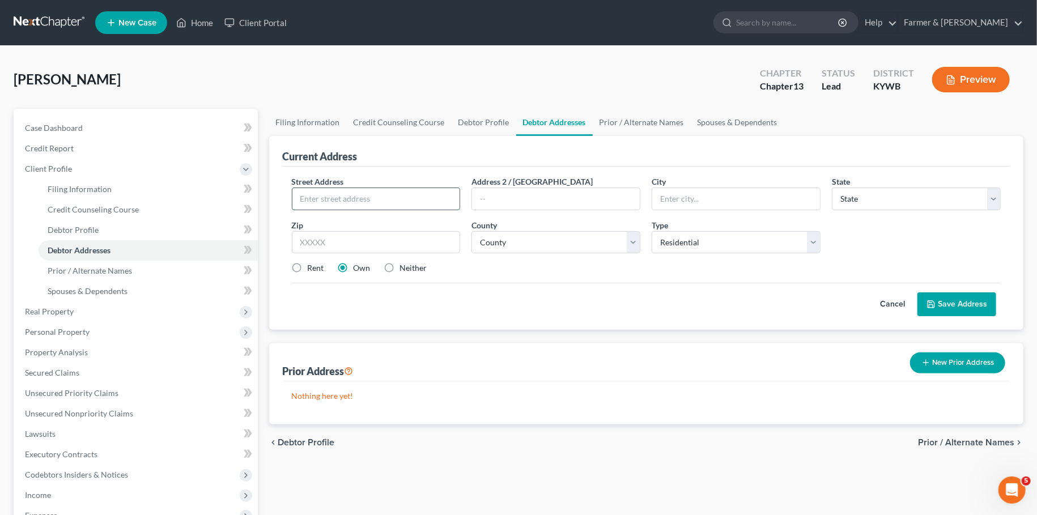
click at [377, 200] on input "text" at bounding box center [376, 199] width 168 height 22
click at [40, 53] on div "Phillips, Natalia Upgraded Chapter Chapter 13 Status Lead District KYWB Preview…" at bounding box center [518, 385] width 1037 height 679
drag, startPoint x: 376, startPoint y: 196, endPoint x: 390, endPoint y: 197, distance: 13.6
click at [390, 197] on input "6235 Benton Rd. Apt. No. 3" at bounding box center [376, 199] width 168 height 22
type input "6235 Benton Rd. Apt. #3"
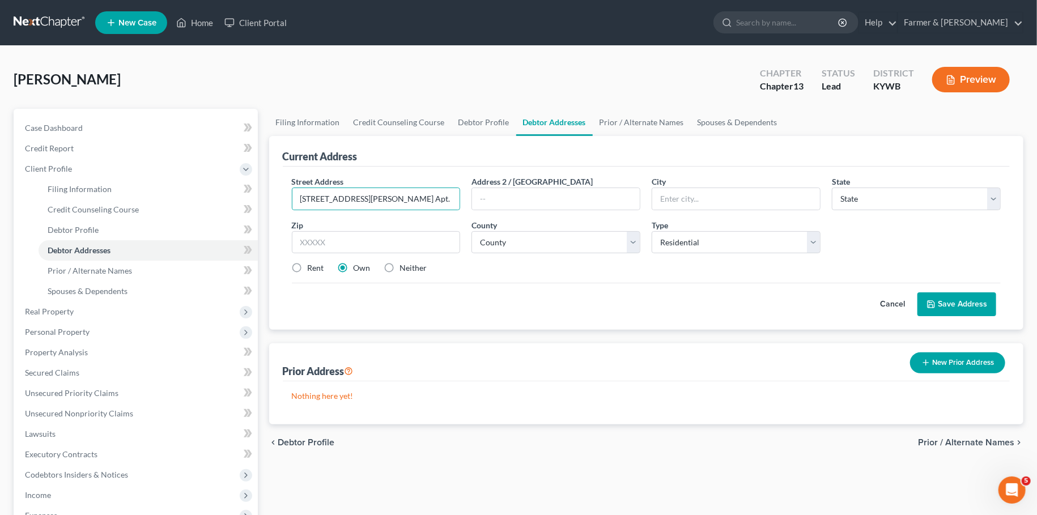
click at [523, 210] on div "Street Address * 6235 Benton Rd. Apt. #3 Address 2 / PO Box City * State * Stat…" at bounding box center [646, 230] width 721 height 108
click at [528, 199] on input "text" at bounding box center [556, 199] width 168 height 22
type input "42003"
type input "Paducah"
select select "18"
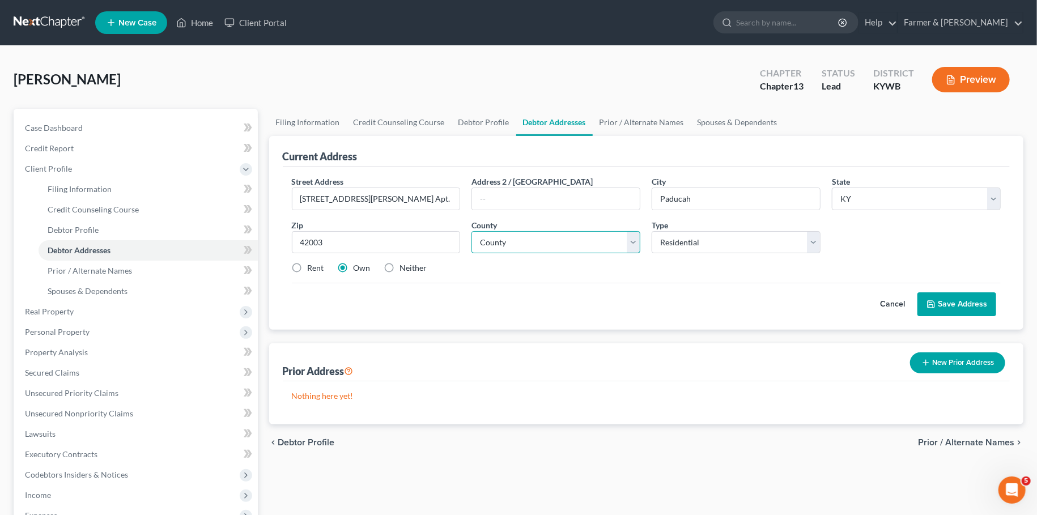
select select "78"
click at [308, 266] on label "Rent" at bounding box center [316, 267] width 16 height 11
click at [312, 266] on input "Rent" at bounding box center [315, 265] width 7 height 7
radio input "true"
click at [939, 301] on button "Save Address" at bounding box center [957, 304] width 79 height 24
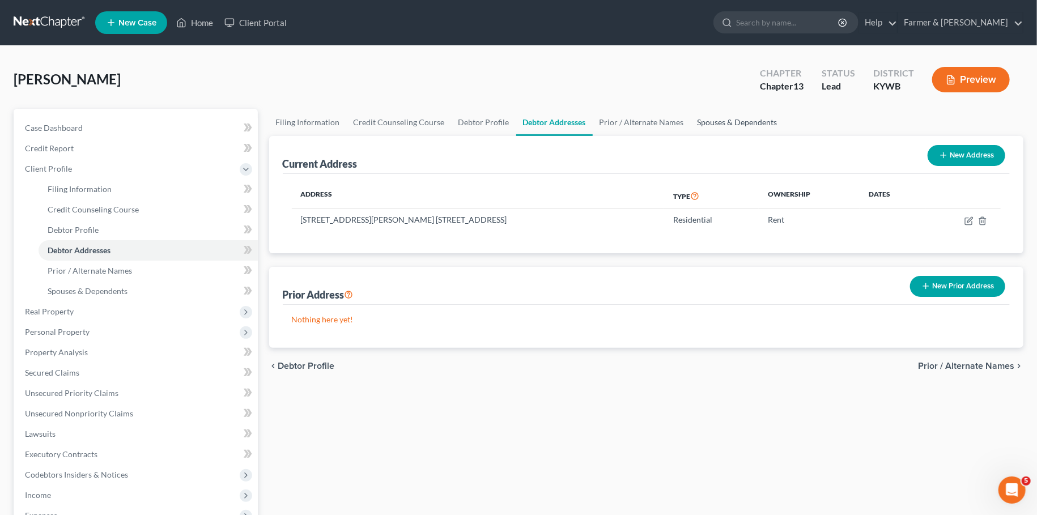
click at [714, 120] on link "Spouses & Dependents" at bounding box center [738, 122] width 94 height 27
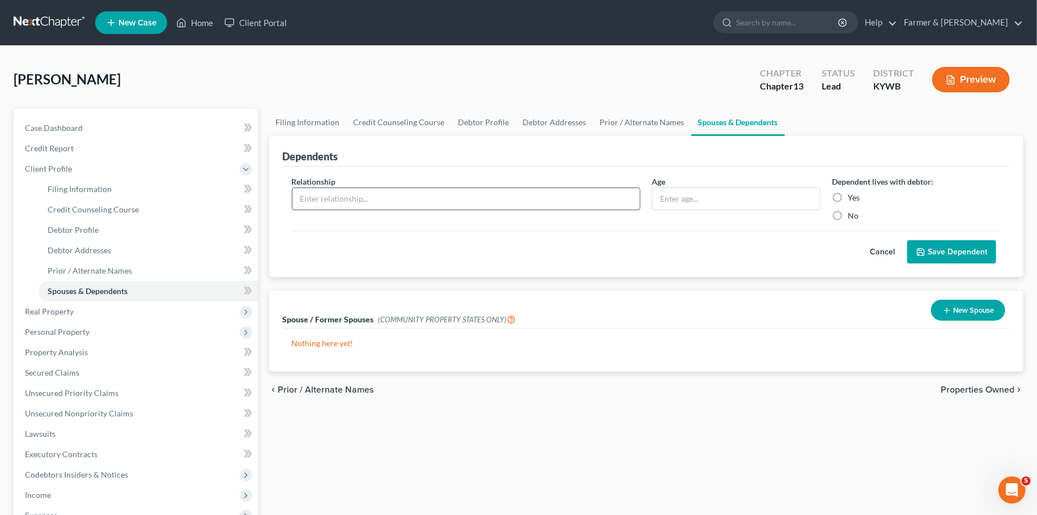
click at [456, 196] on input "text" at bounding box center [466, 199] width 348 height 22
type input "Daughter"
type input "????"
click at [848, 198] on label "Yes" at bounding box center [854, 197] width 12 height 11
click at [852, 198] on input "Yes" at bounding box center [855, 195] width 7 height 7
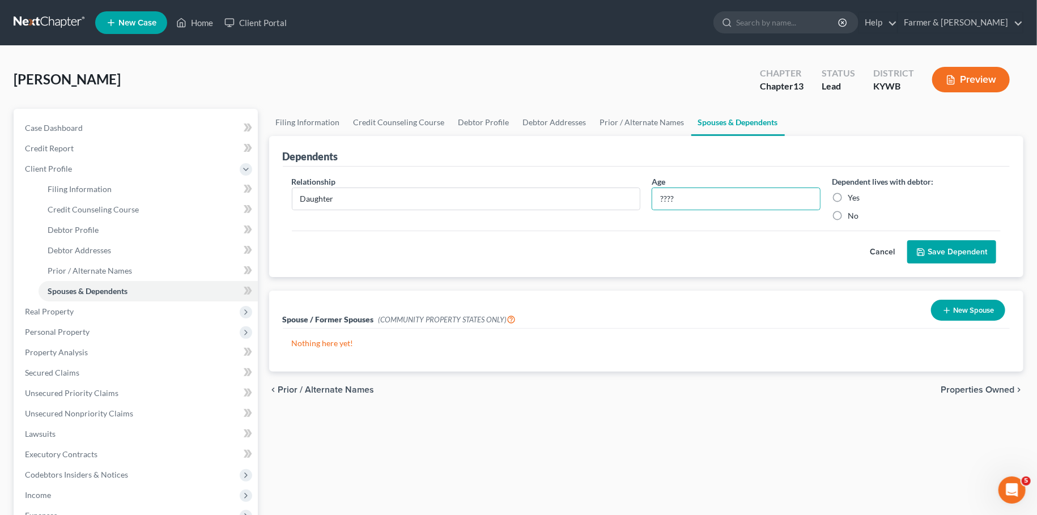
radio input "true"
click at [946, 256] on button "Save Dependent" at bounding box center [951, 252] width 89 height 24
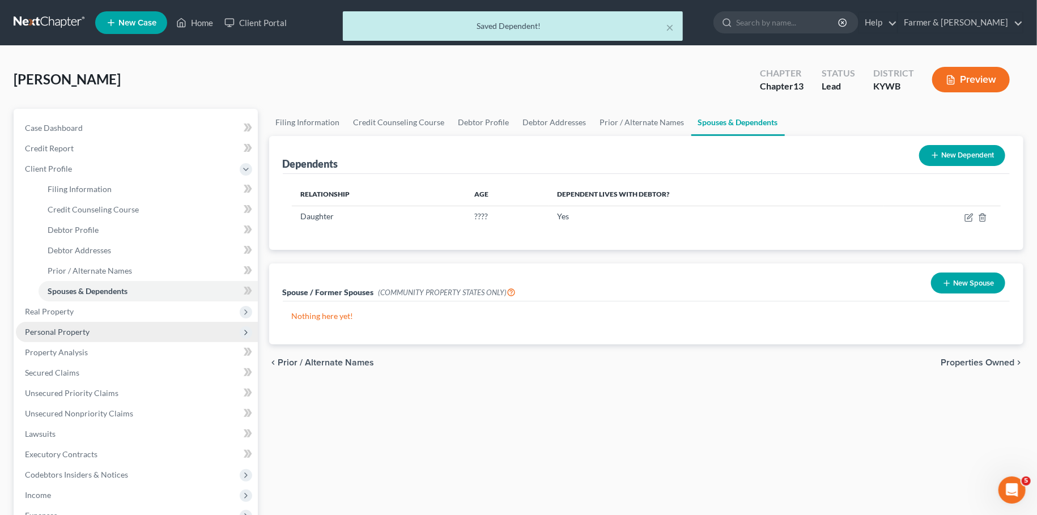
click at [66, 334] on span "Personal Property" at bounding box center [57, 332] width 65 height 10
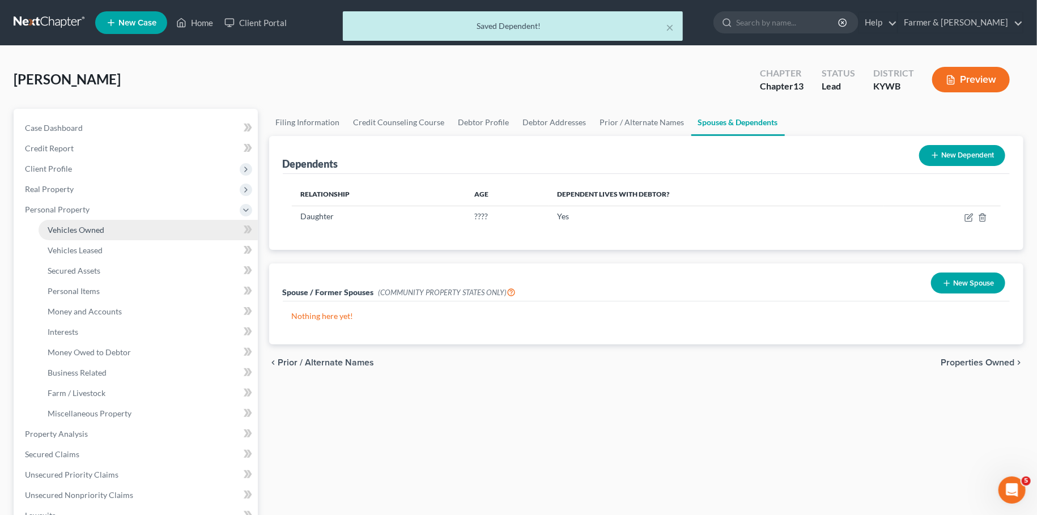
click at [83, 230] on span "Vehicles Owned" at bounding box center [76, 230] width 57 height 10
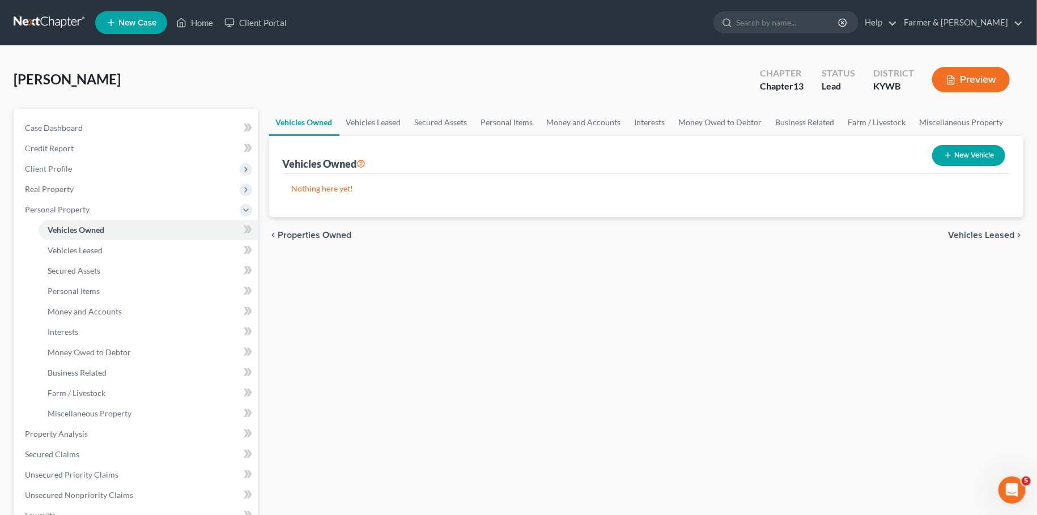
click at [956, 147] on button "New Vehicle" at bounding box center [968, 155] width 73 height 21
select select "0"
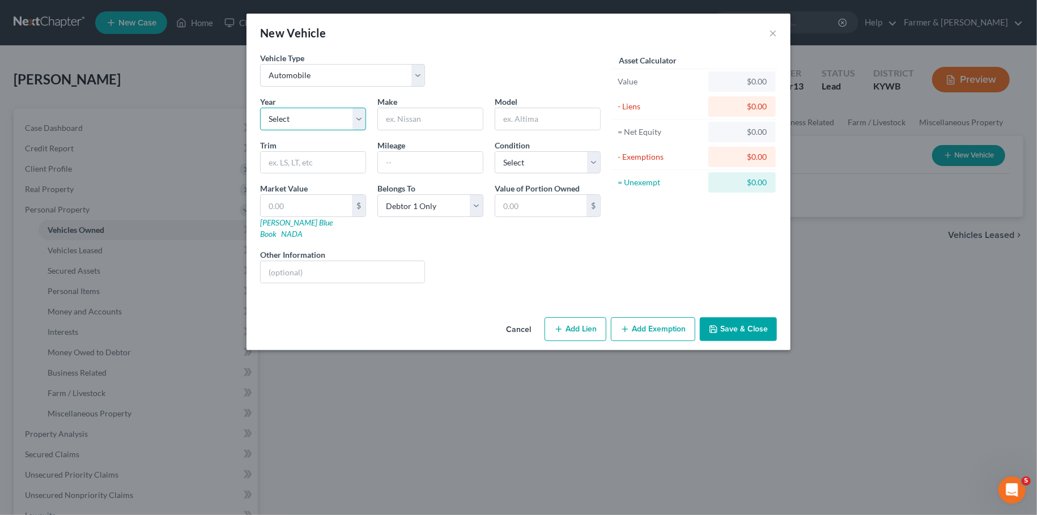
click at [260, 108] on select "Select 2026 2025 2024 2023 2022 2021 2020 2019 2018 2017 2016 2015 2014 2013 20…" at bounding box center [313, 119] width 106 height 23
select select "12"
click option "2014" at bounding box center [0, 0] width 0 height 0
click at [426, 118] on input "text" at bounding box center [430, 119] width 105 height 22
type input "Hyundai"
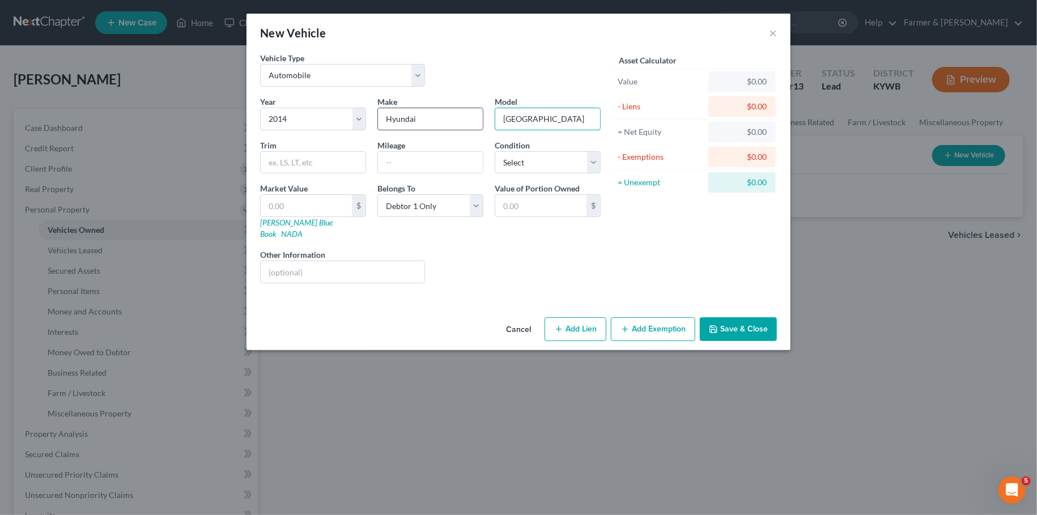
type input "Tucson"
type input "175,000"
click at [495, 151] on select "Select Excellent Very Good Good Fair Poor" at bounding box center [548, 162] width 106 height 23
select select "2"
click option "Good" at bounding box center [0, 0] width 0 height 0
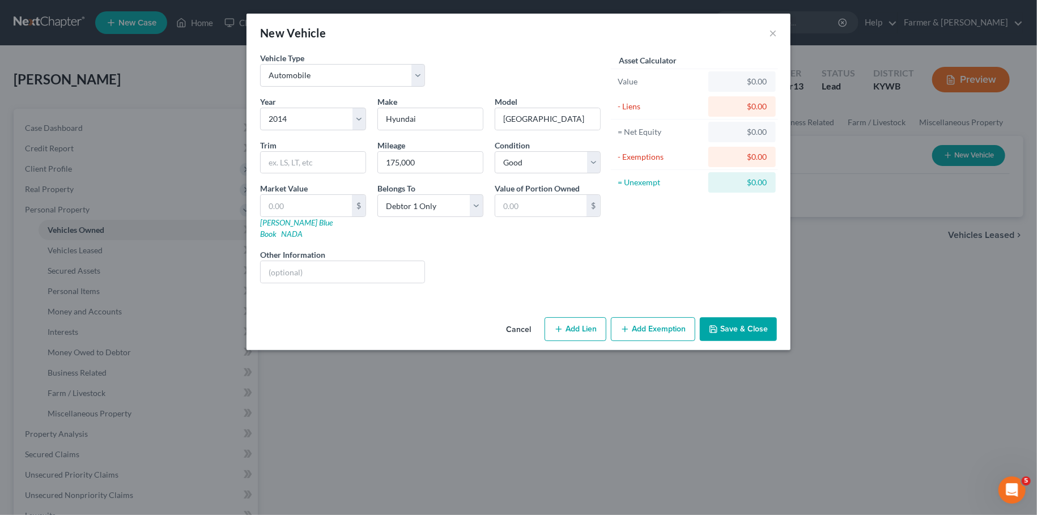
click at [630, 256] on div "Asset Calculator Value $0.00 - Liens $0.00 = Net Equity $0.00 - Exemptions $0.0…" at bounding box center [694, 172] width 176 height 240
click at [733, 318] on button "Save & Close" at bounding box center [738, 329] width 77 height 24
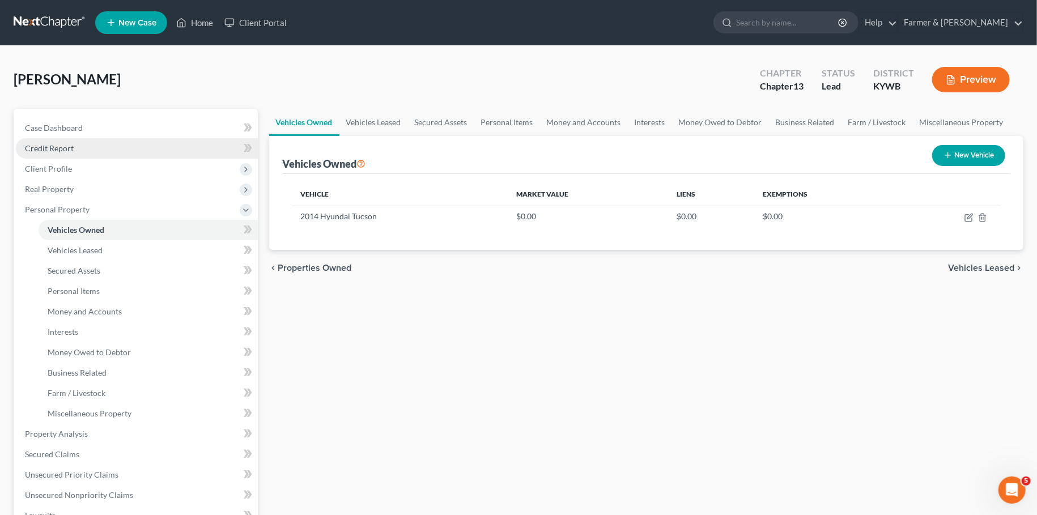
click at [91, 150] on link "Credit Report" at bounding box center [137, 148] width 242 height 20
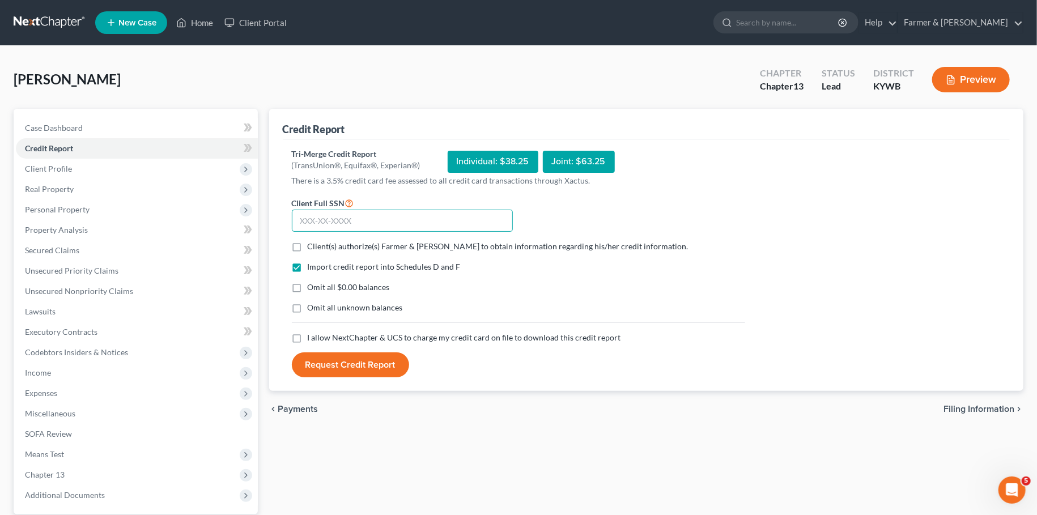
click at [462, 226] on input "text" at bounding box center [402, 221] width 221 height 23
click at [456, 222] on input "text" at bounding box center [402, 221] width 221 height 23
type input "461-93-6432"
click at [308, 244] on label "Client(s) authorize(s) Farmer & Wright to obtain information regarding his/her …" at bounding box center [498, 246] width 381 height 11
click at [312, 244] on input "Client(s) authorize(s) Farmer & Wright to obtain information regarding his/her …" at bounding box center [315, 244] width 7 height 7
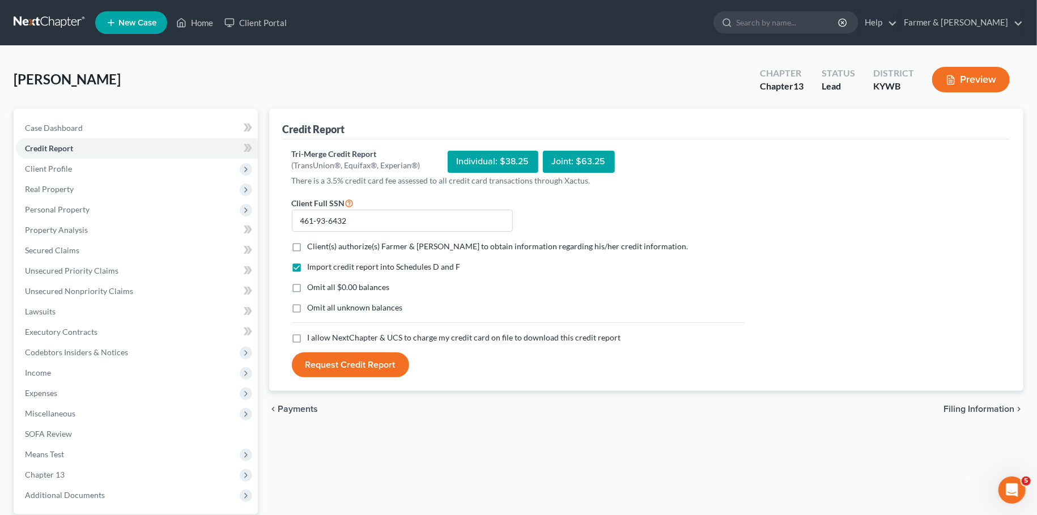
checkbox input "true"
click at [308, 287] on label "Omit all $0.00 balances" at bounding box center [349, 287] width 82 height 11
click at [312, 287] on input "Omit all $0.00 balances" at bounding box center [315, 285] width 7 height 7
checkbox input "true"
click at [308, 306] on label "Omit all unknown balances" at bounding box center [355, 307] width 95 height 11
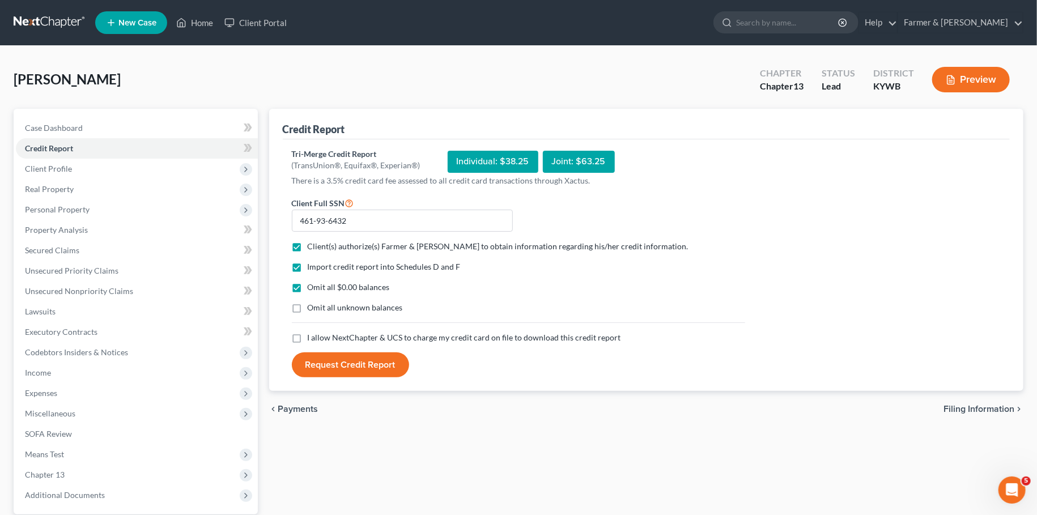
click at [312, 306] on input "Omit all unknown balances" at bounding box center [315, 305] width 7 height 7
checkbox input "true"
click at [308, 339] on label "I allow NextChapter & UCS to charge my credit card on file to download this cre…" at bounding box center [464, 337] width 313 height 11
click at [312, 339] on input "I allow NextChapter & UCS to charge my credit card on file to download this cre…" at bounding box center [315, 335] width 7 height 7
checkbox input "true"
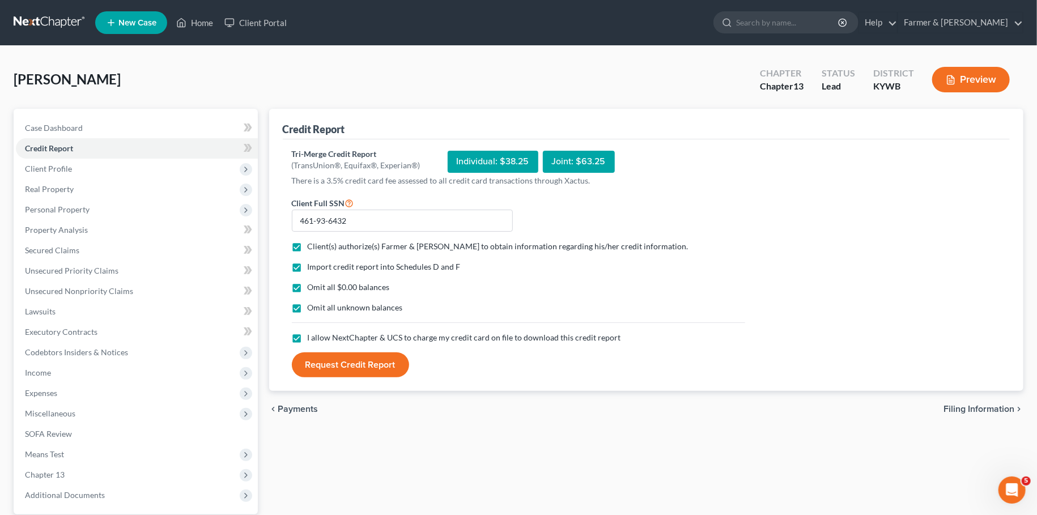
click at [334, 369] on button "Request Credit Report" at bounding box center [350, 365] width 117 height 25
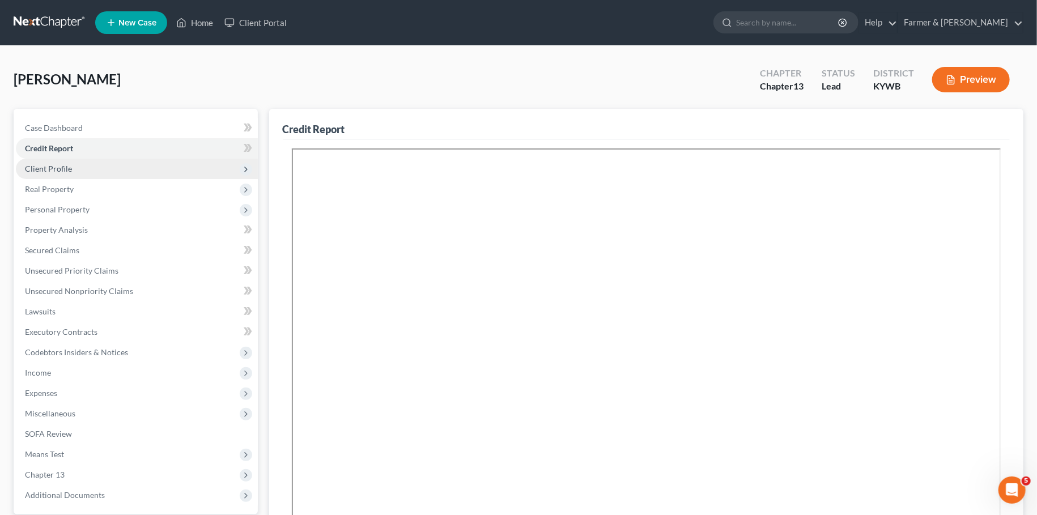
click at [57, 168] on span "Client Profile" at bounding box center [48, 169] width 47 height 10
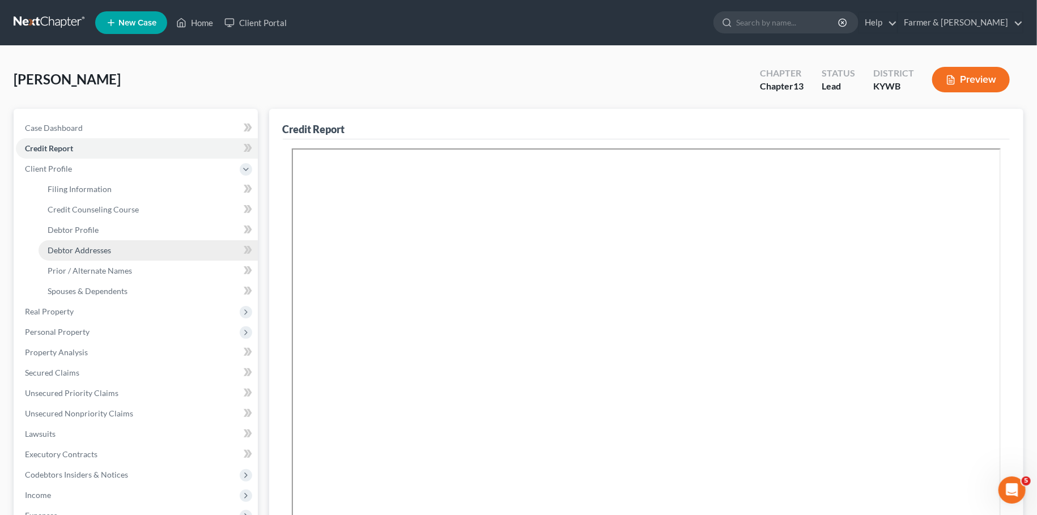
click at [108, 250] on span "Debtor Addresses" at bounding box center [79, 250] width 63 height 10
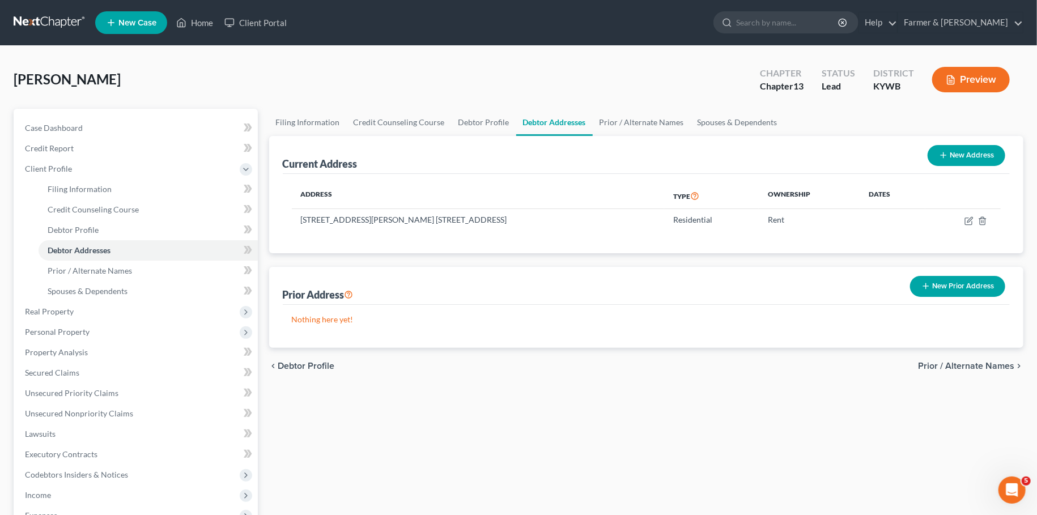
click at [954, 277] on button "New Prior Address" at bounding box center [957, 286] width 95 height 21
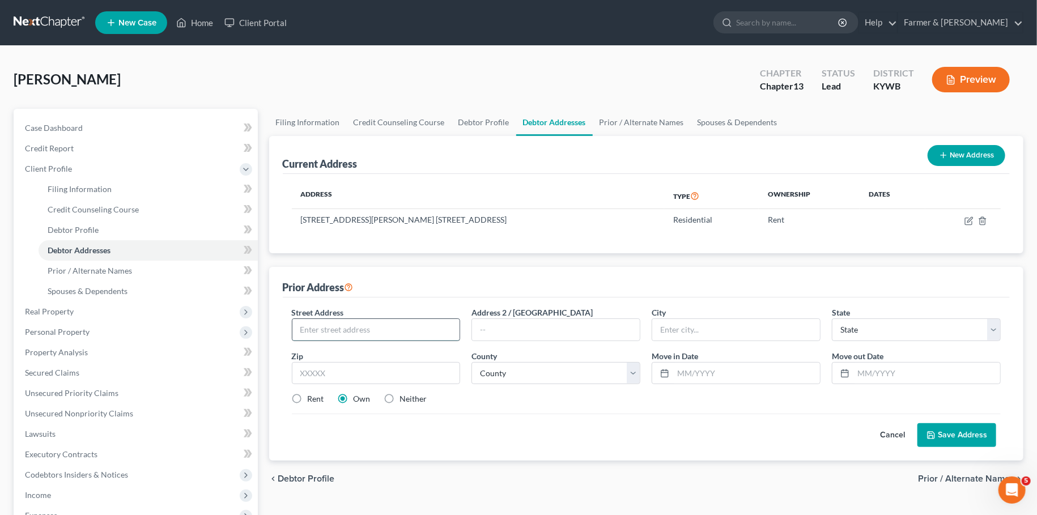
click at [428, 326] on input "text" at bounding box center [376, 330] width 168 height 22
type input "3420 Mystic Ridge Ct."
type input "89129"
type input "Las Vegas"
select select "31"
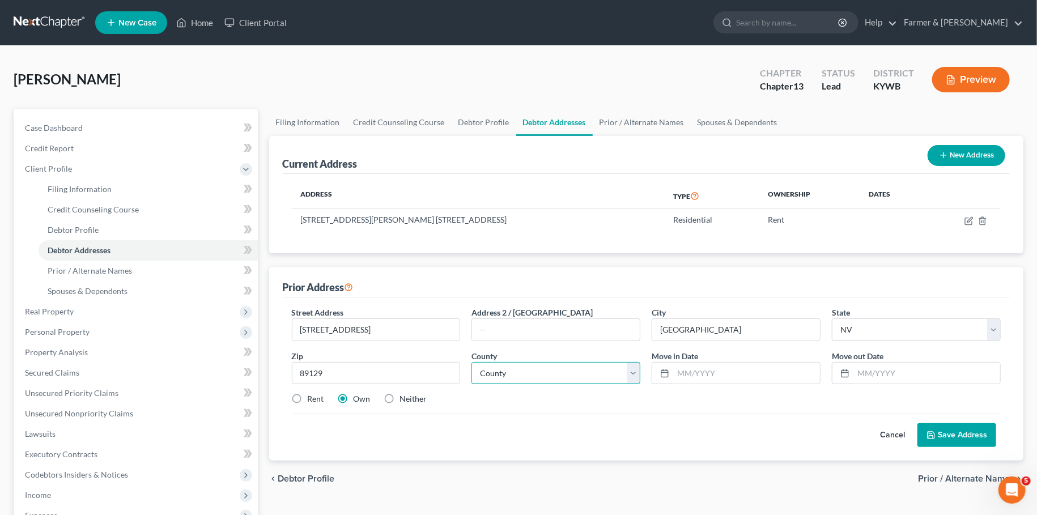
click at [472, 362] on select "County Carson City Churchill County Clark County Douglas County Elko County Esm…" at bounding box center [556, 373] width 169 height 23
select select "2"
click at [738, 374] on input "text" at bounding box center [746, 374] width 147 height 22
type input "3/31/2011"
type input "0"
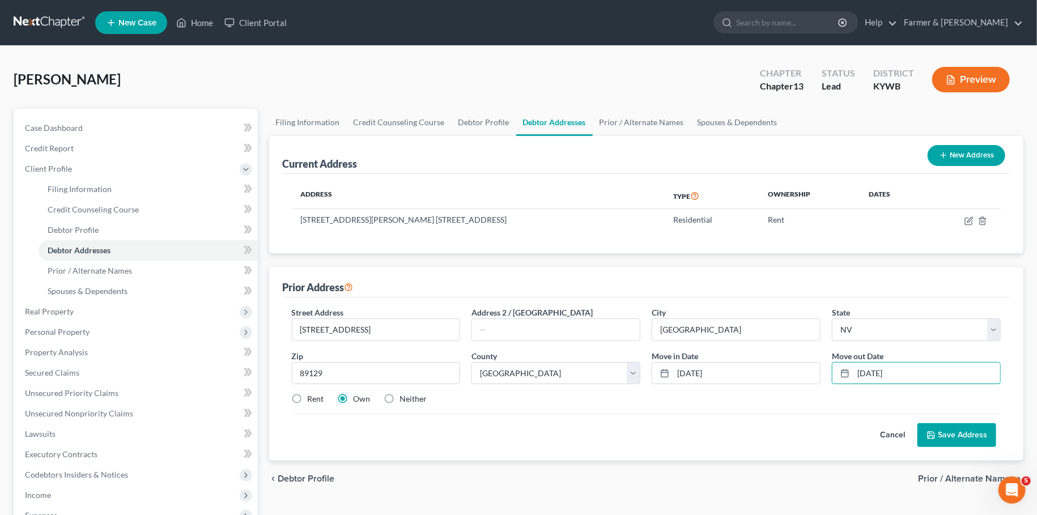
type input "04/25/2024"
click at [787, 406] on div "Street Address * 3420 Mystic Ridge Ct. Address 2 / PO Box City * Las Vegas Stat…" at bounding box center [646, 361] width 721 height 108
click at [400, 397] on label "Neither" at bounding box center [413, 398] width 27 height 11
click at [405, 397] on input "Neither" at bounding box center [408, 396] width 7 height 7
radio input "true"
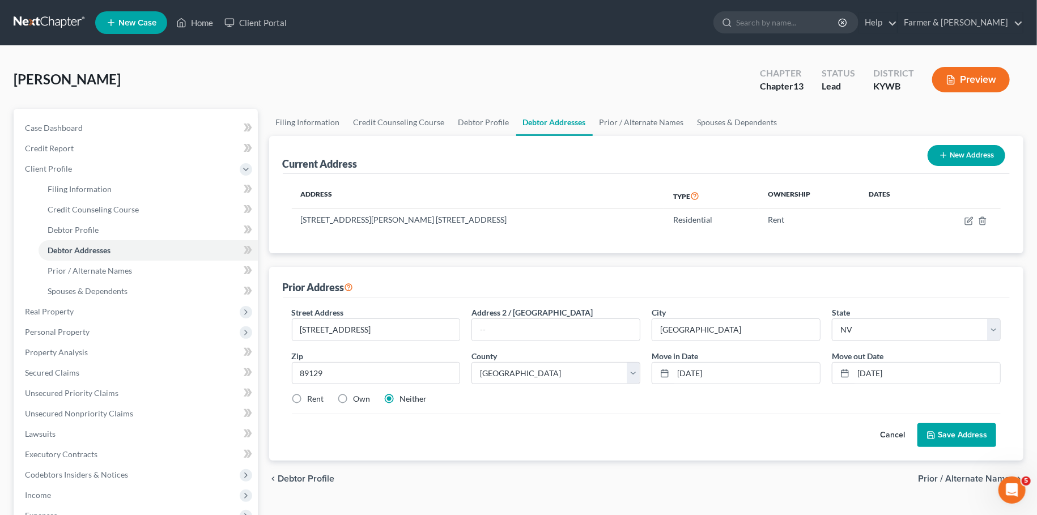
click at [952, 434] on button "Save Address" at bounding box center [957, 435] width 79 height 24
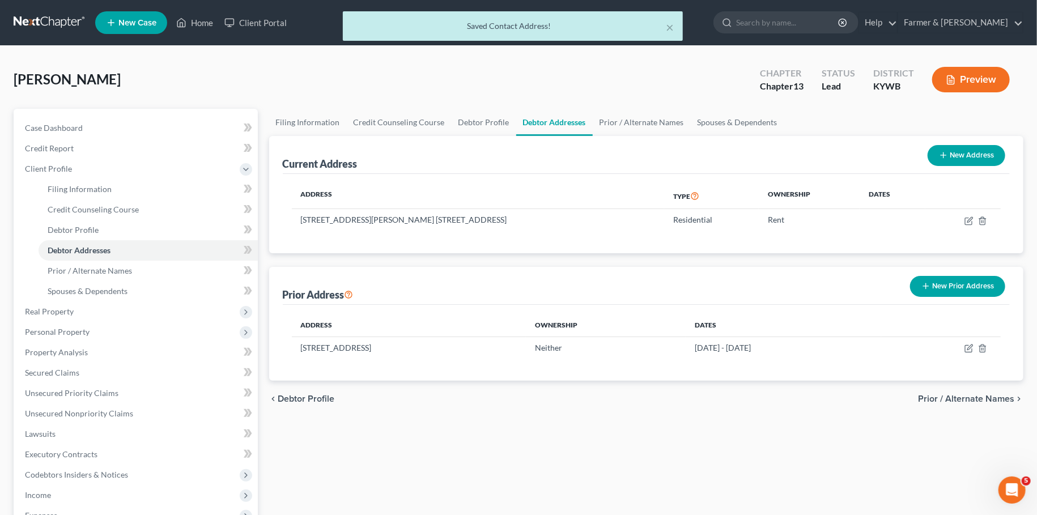
click at [743, 447] on div "Filing Information Credit Counseling Course Debtor Profile Debtor Addresses Pri…" at bounding box center [647, 405] width 766 height 593
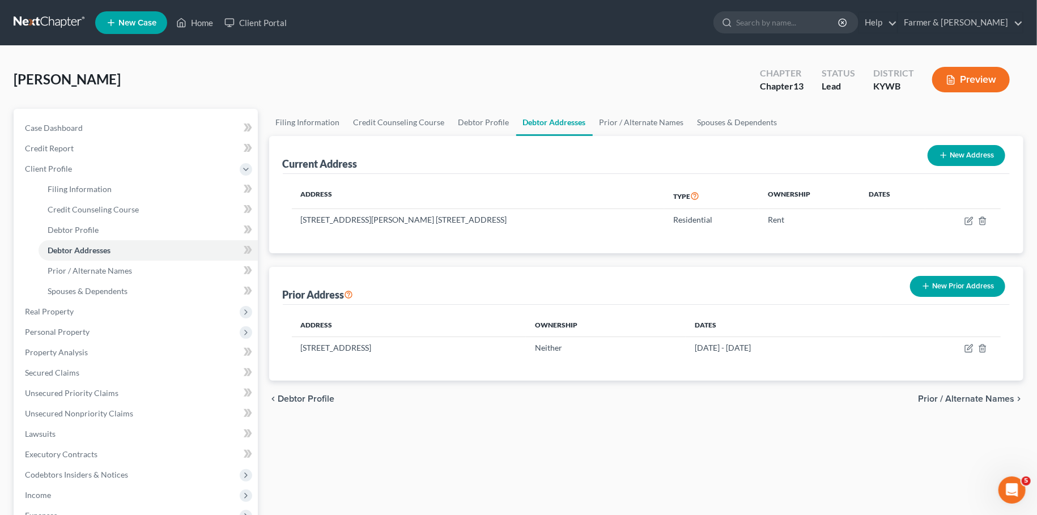
click at [577, 406] on div "chevron_left Debtor Profile Prior / Alternate Names chevron_right" at bounding box center [646, 399] width 755 height 36
click at [54, 330] on span "Personal Property" at bounding box center [57, 332] width 65 height 10
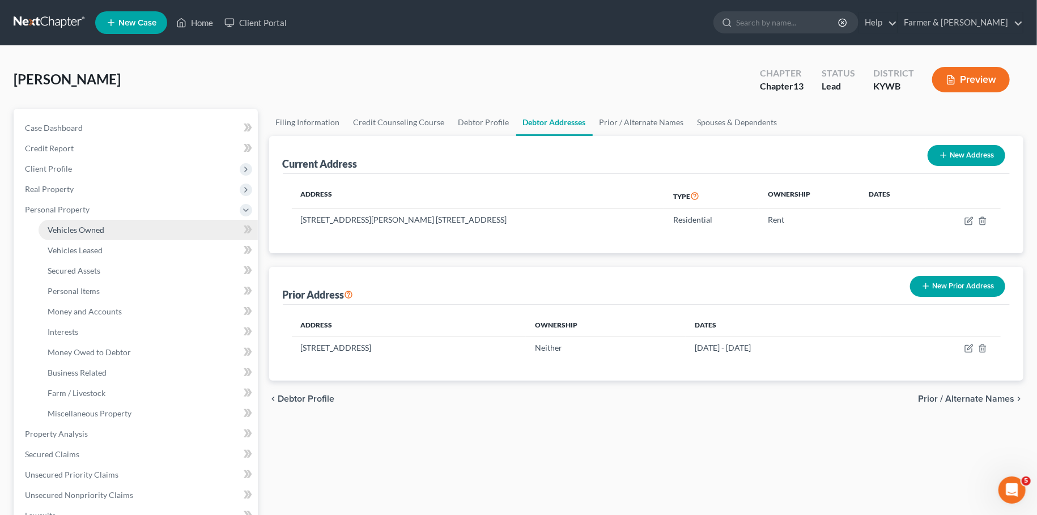
click at [97, 230] on span "Vehicles Owned" at bounding box center [76, 230] width 57 height 10
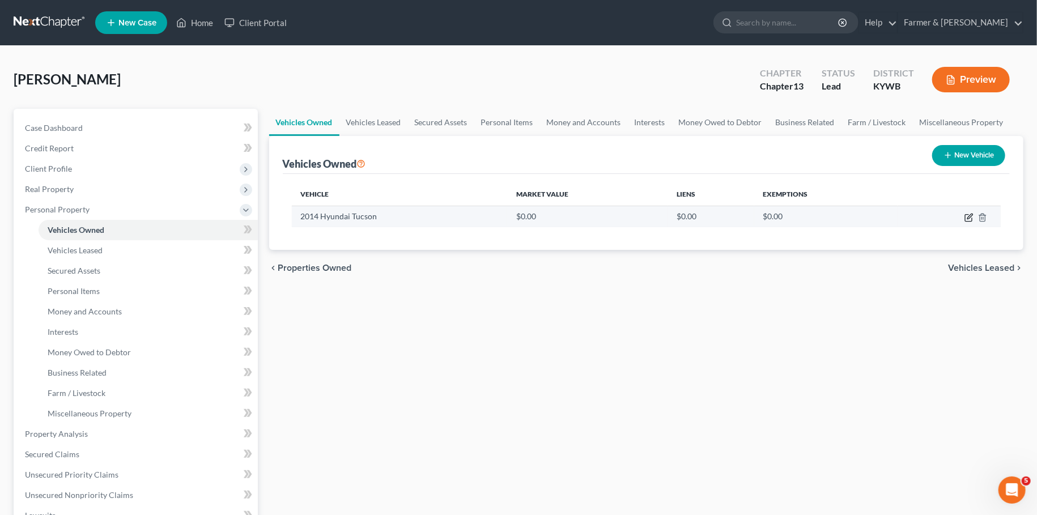
click at [970, 216] on icon "button" at bounding box center [969, 217] width 9 height 9
select select "0"
select select "12"
select select "2"
select select "0"
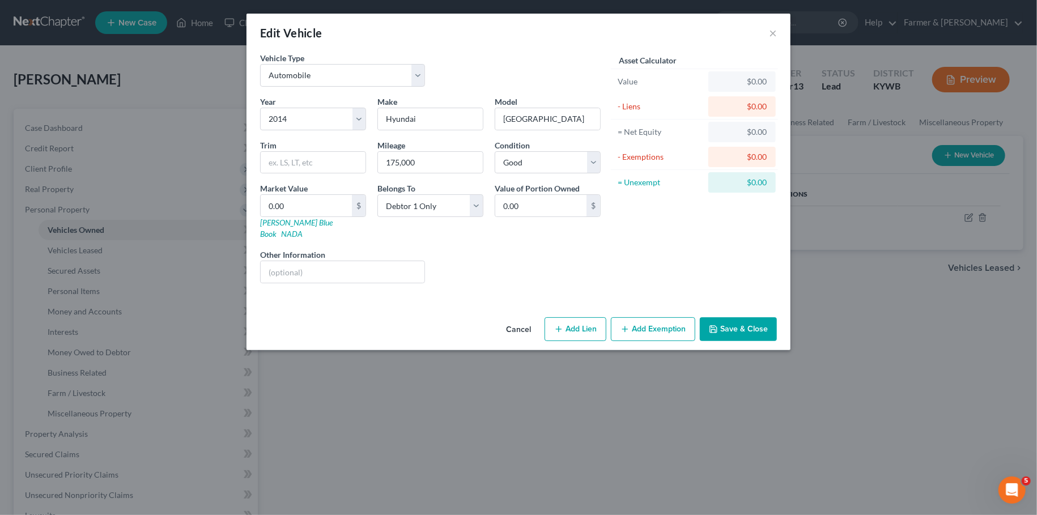
click at [585, 319] on button "Add Lien" at bounding box center [576, 329] width 62 height 24
select select "0"
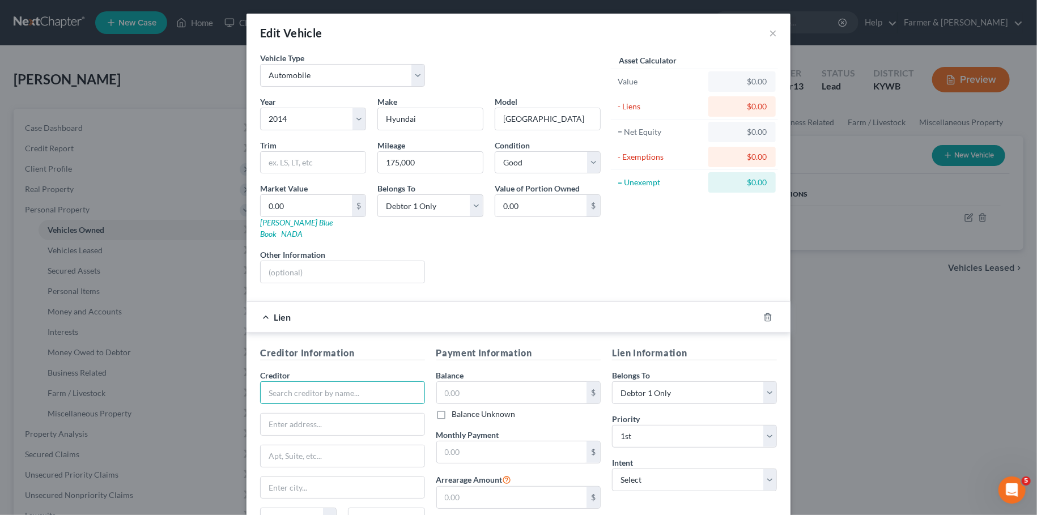
click at [341, 381] on input "text" at bounding box center [342, 392] width 165 height 23
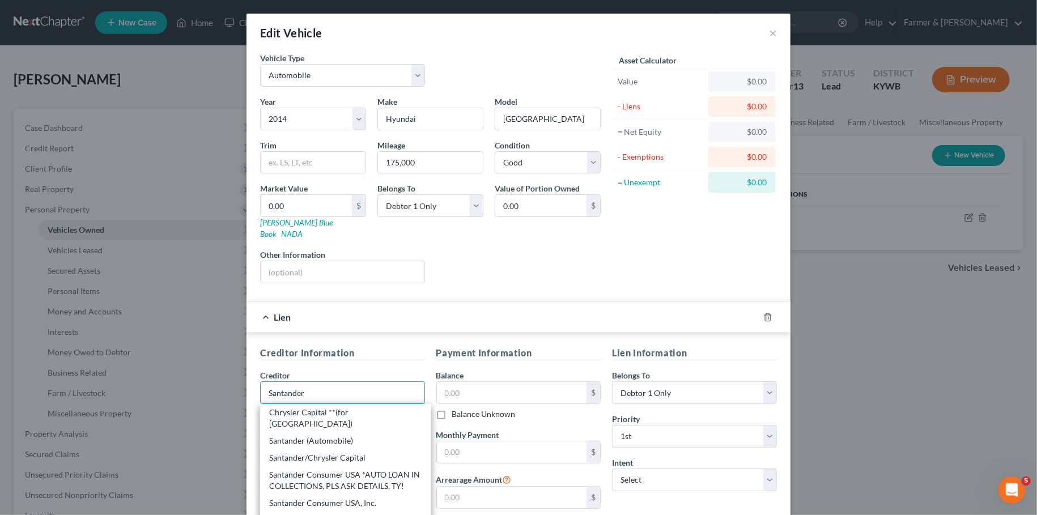
scroll to position [95, 0]
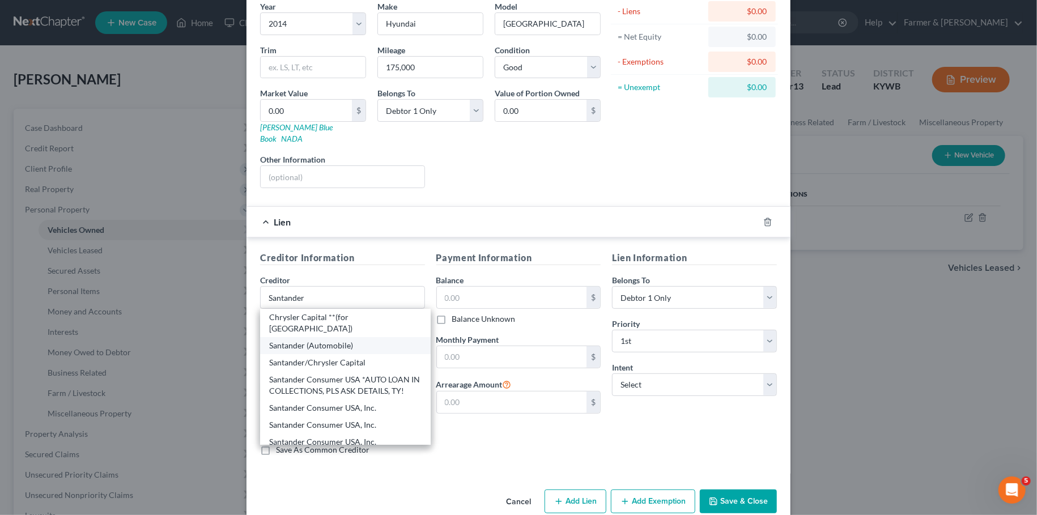
click at [337, 340] on div "Santander (Automobile)" at bounding box center [345, 345] width 152 height 11
type input "Santander (Automobile)"
type input "c/o Deville Asset Management"
type input "PO Box 1987"
type input "Colleyville"
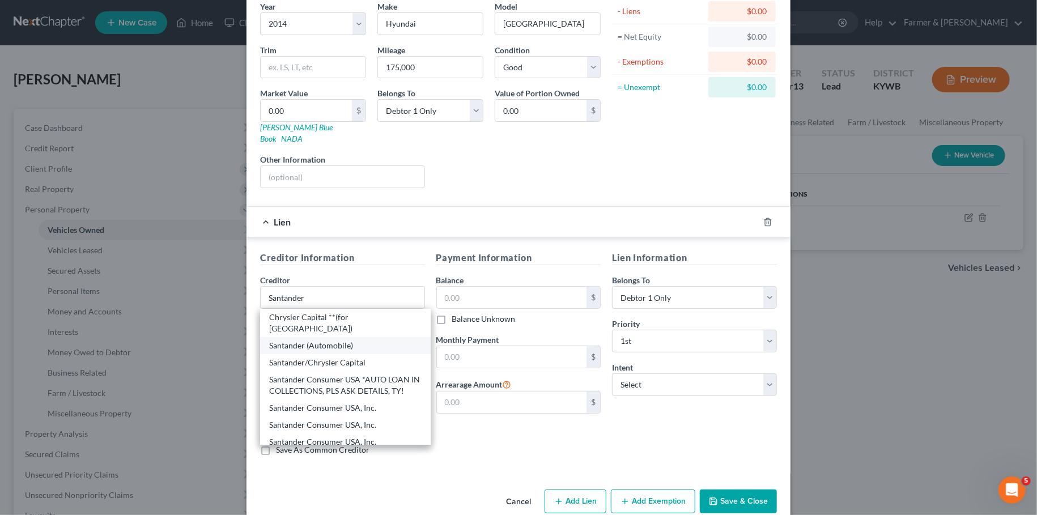
select select "45"
type input "76034"
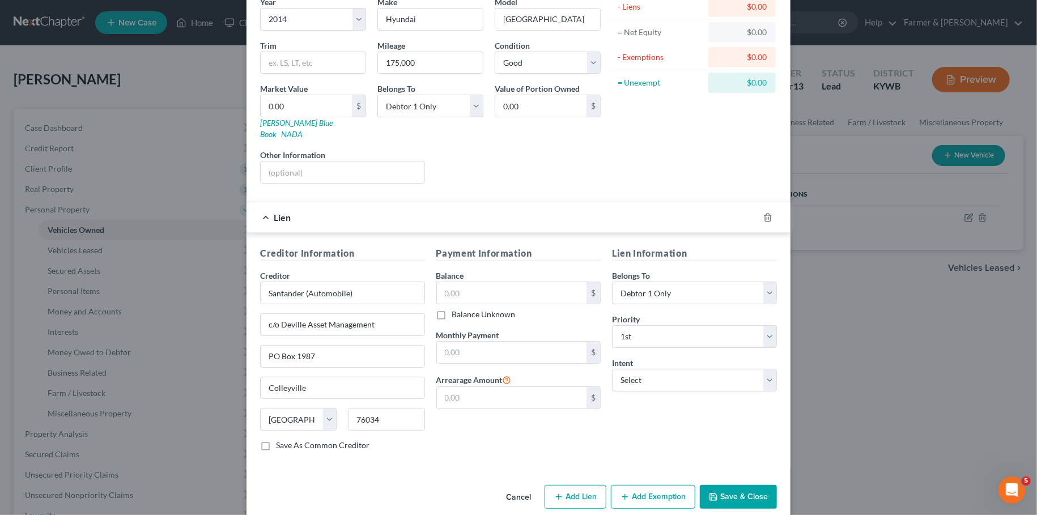
scroll to position [101, 0]
drag, startPoint x: 392, startPoint y: 278, endPoint x: 165, endPoint y: 265, distance: 227.1
click at [260, 281] on input "Santander (Automobile)" at bounding box center [342, 292] width 165 height 23
type input "Santander"
type input "PO Box 961245"
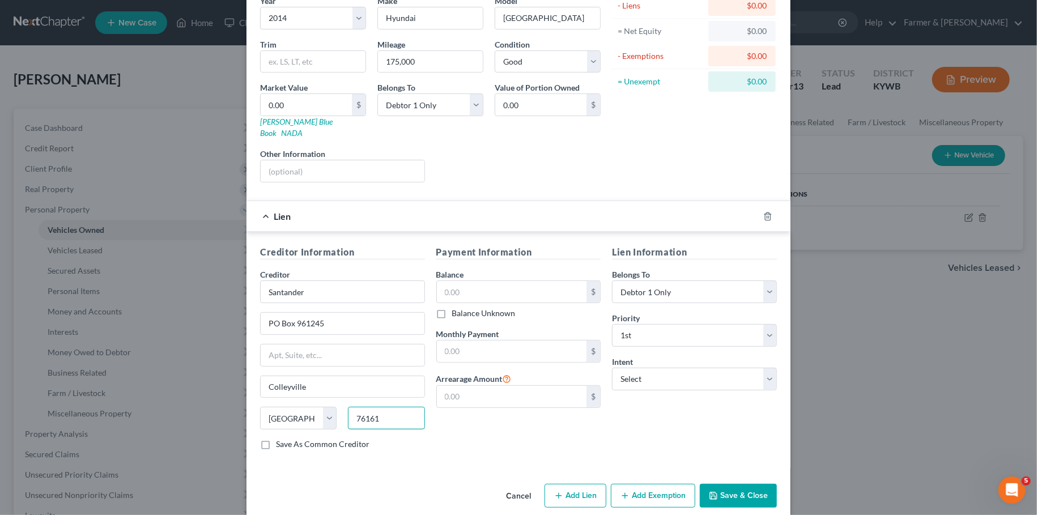
type input "76161"
type input "Fort Worth"
click at [498, 281] on input "text" at bounding box center [512, 292] width 150 height 22
type input "15,000.00"
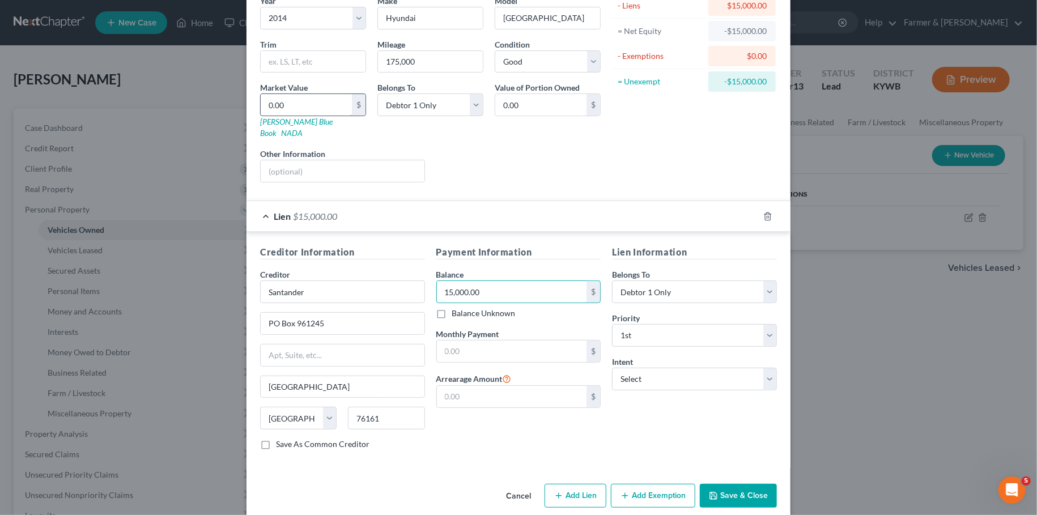
click at [290, 105] on input "0.00" at bounding box center [306, 105] width 91 height 22
click at [324, 162] on input "text" at bounding box center [343, 171] width 164 height 22
drag, startPoint x: 316, startPoint y: 155, endPoint x: 401, endPoint y: 164, distance: 85.5
click at [318, 160] on input "PMI lien placced 9/2021" at bounding box center [343, 171] width 164 height 22
type input "PMI lien placed 9/2021"
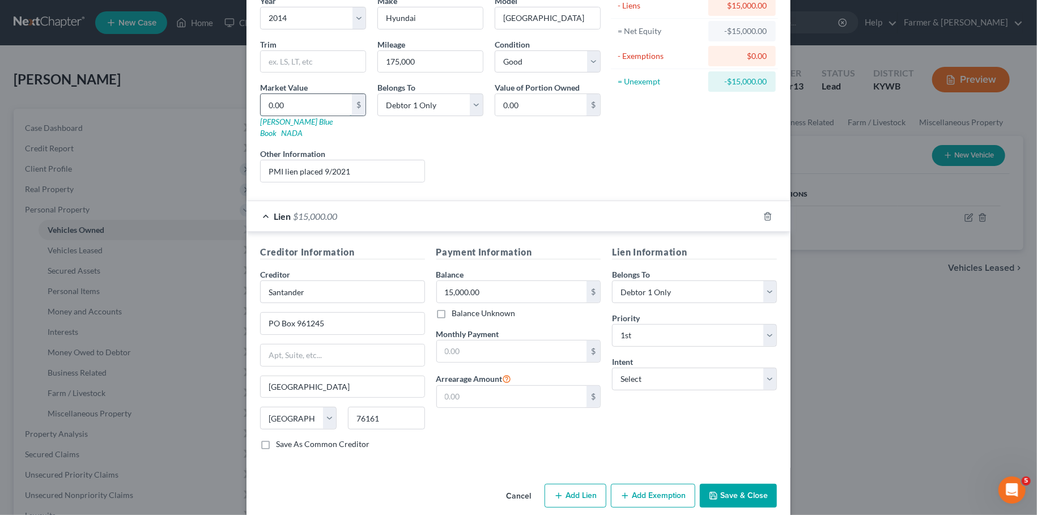
click at [315, 102] on input "0.00" at bounding box center [306, 105] width 91 height 22
type input "1"
type input "1.00"
type input "17"
type input "17.00"
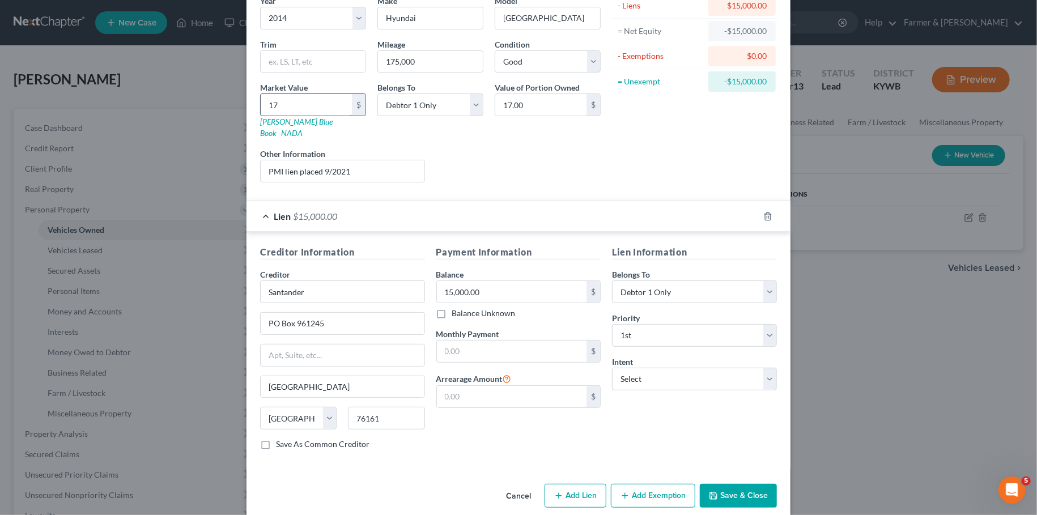
type input "177"
type input "177.00"
type input "17"
type input "17.00"
type input "1"
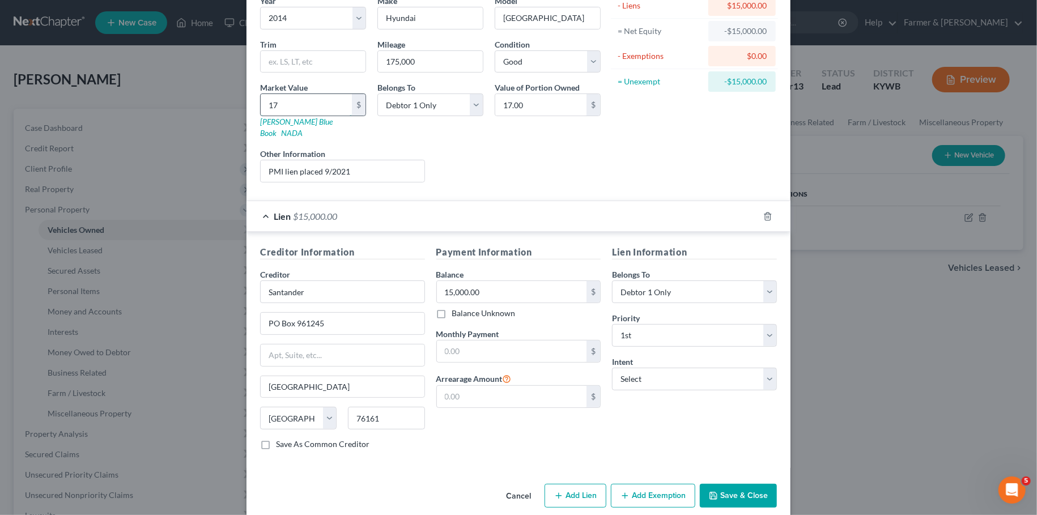
type input "1.00"
type input "1"
type input "1.00"
type input "14"
type input "14.00"
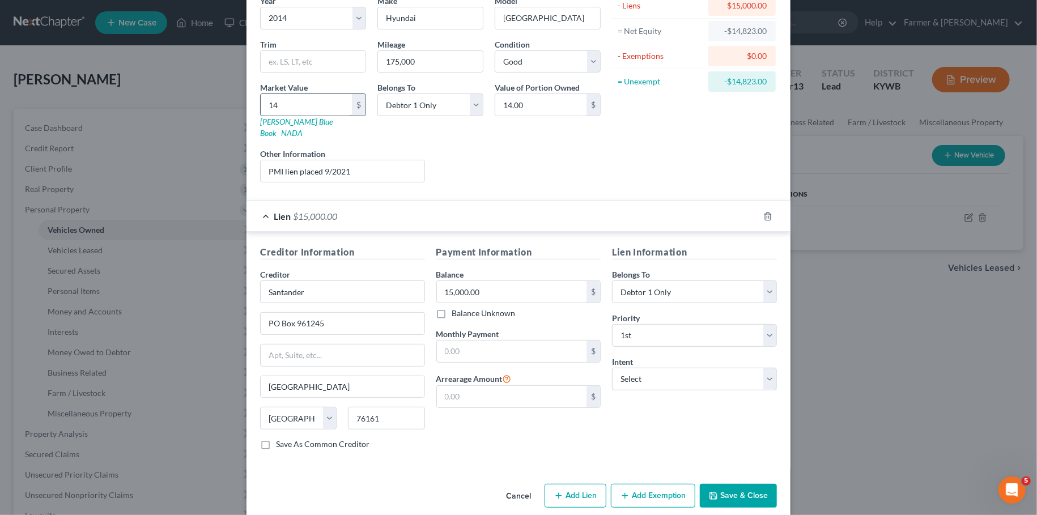
type input "147"
type input "147.00"
type input "1470"
type input "1,470.00"
type input "1,4700"
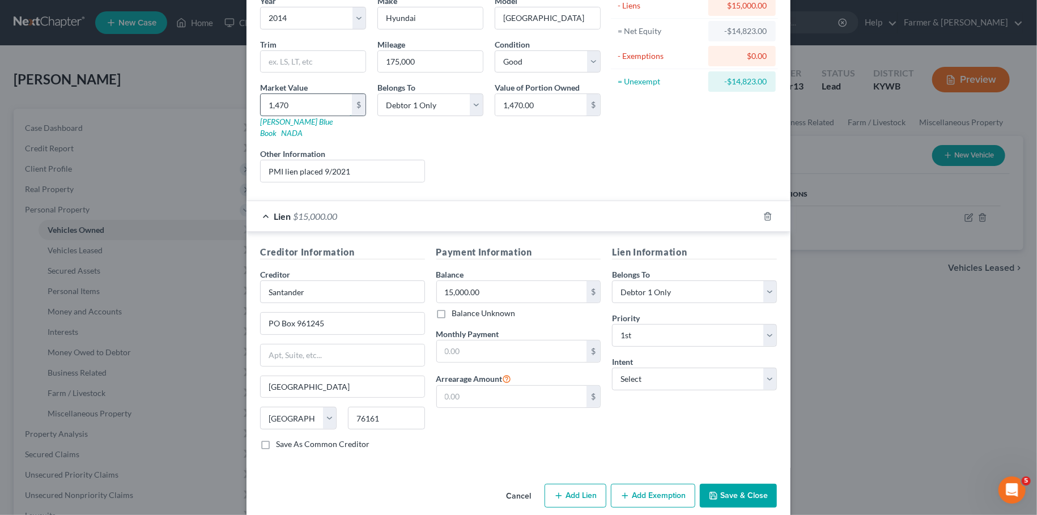
type input "14,700.00"
click at [612, 368] on select "Select Surrender Redeem Reaffirm Avoid Other" at bounding box center [694, 379] width 165 height 23
select select "4"
click option "Other" at bounding box center [0, 0] width 0 height 0
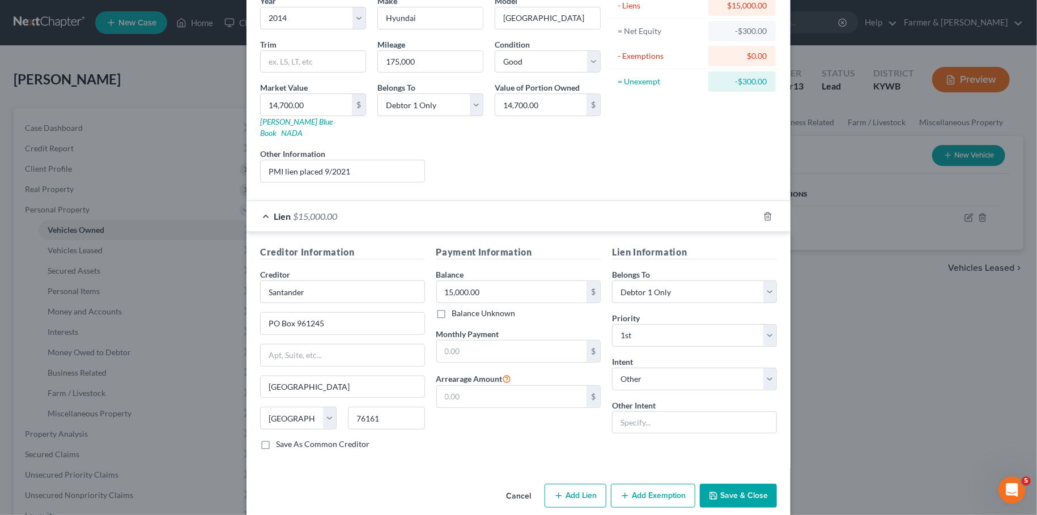
click at [739, 484] on button "Save & Close" at bounding box center [738, 496] width 77 height 24
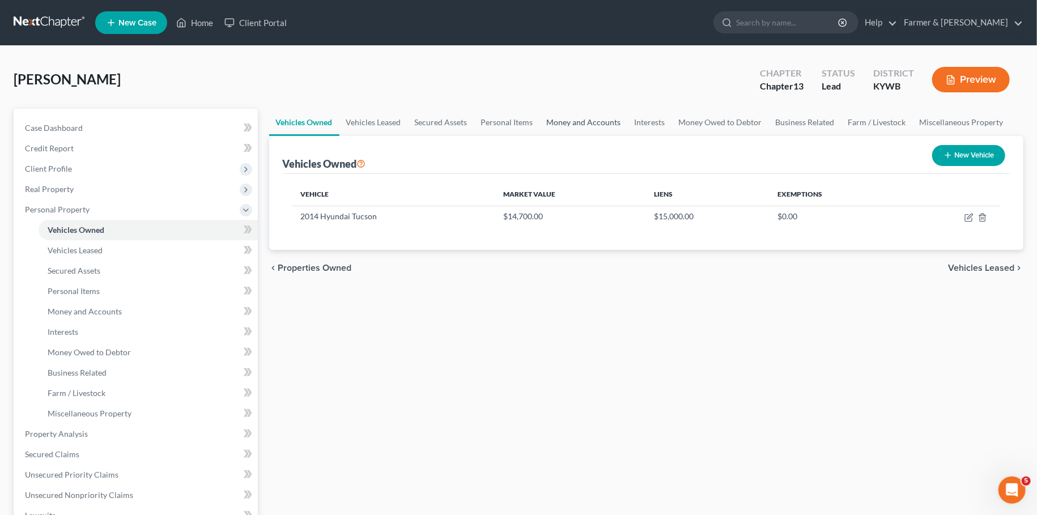
click at [587, 118] on link "Money and Accounts" at bounding box center [584, 122] width 88 height 27
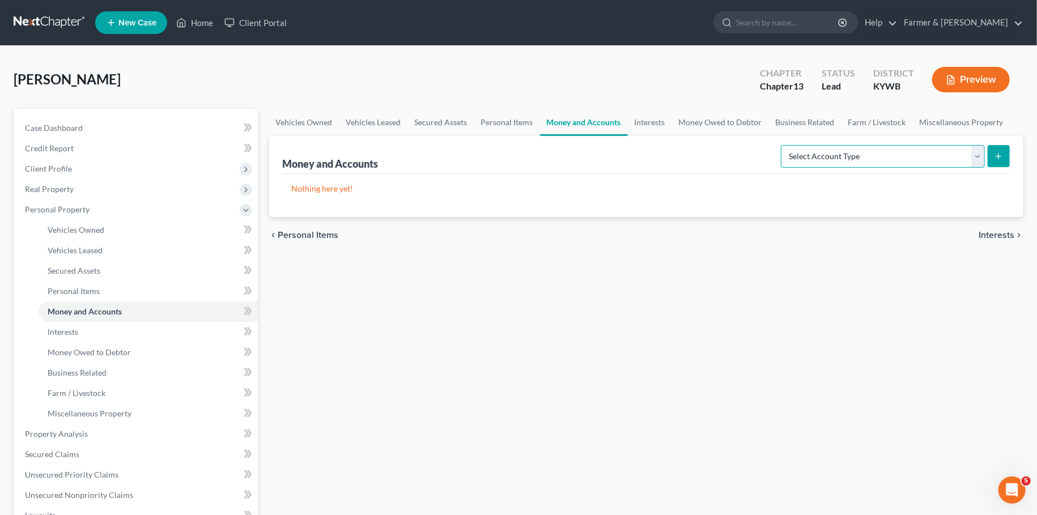
click at [781, 145] on select "Select Account Type Brokerage Cash on Hand Certificates of Deposit Checking Acc…" at bounding box center [883, 156] width 204 height 23
select select "cash_on_hand"
click option "Cash on Hand" at bounding box center [0, 0] width 0 height 0
click at [1001, 158] on icon "submit" at bounding box center [998, 156] width 9 height 9
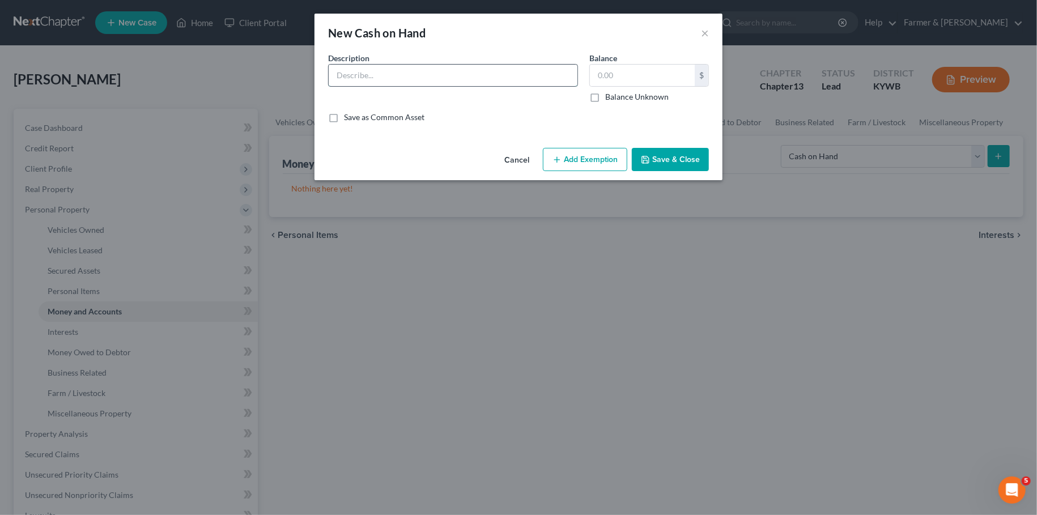
click at [422, 67] on input "text" at bounding box center [453, 76] width 249 height 22
type input "cash on hand at time of filing"
type input "20.00"
drag, startPoint x: 928, startPoint y: 381, endPoint x: 689, endPoint y: 125, distance: 350.4
click at [928, 381] on div "New Cash on Hand × An exemption set must first be selected from the Filing Info…" at bounding box center [518, 257] width 1037 height 515
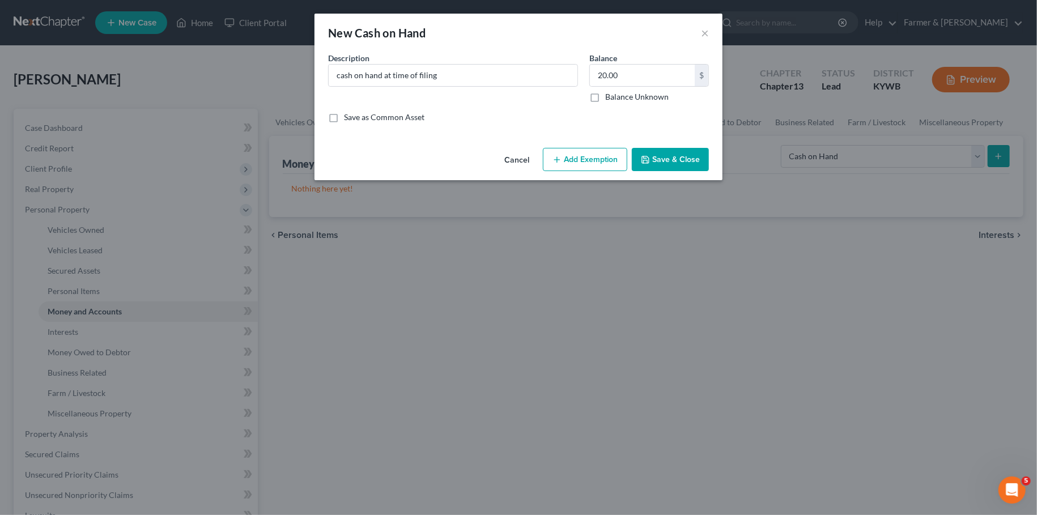
click at [590, 151] on button "Add Exemption" at bounding box center [585, 160] width 84 height 24
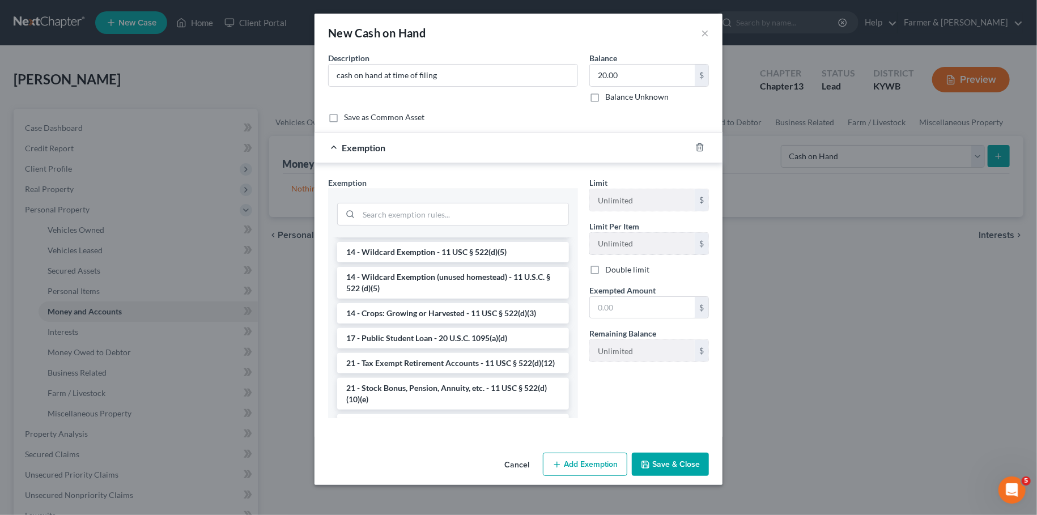
scroll to position [191, 0]
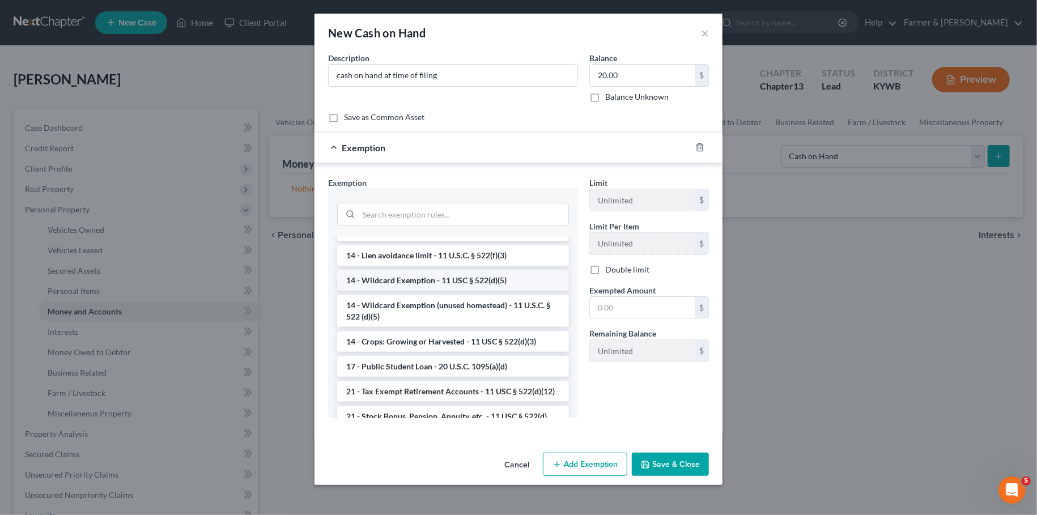
click at [437, 284] on li "14 - Wildcard Exemption - 11 USC § 522(d)(5)" at bounding box center [453, 280] width 232 height 20
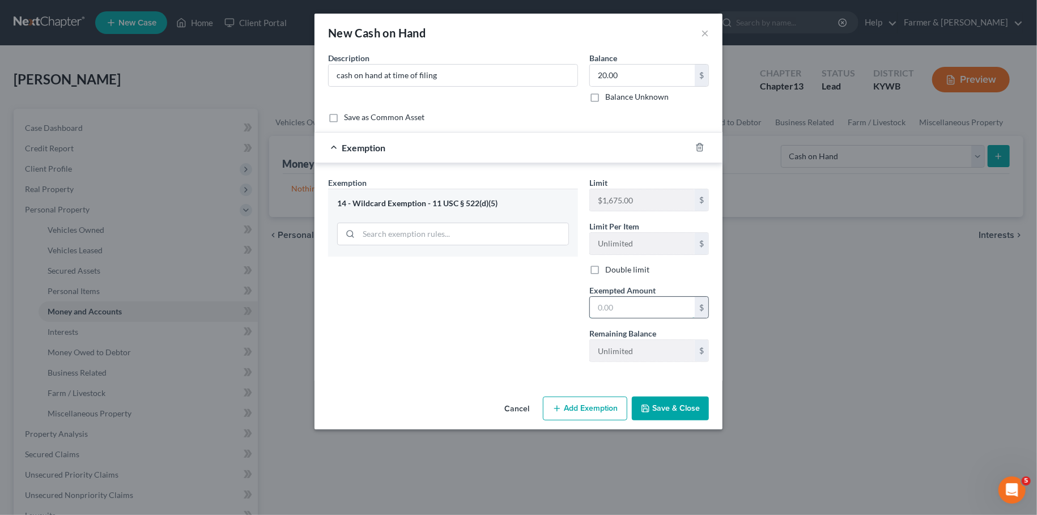
click at [636, 312] on input "text" at bounding box center [642, 308] width 105 height 22
type input "20.00"
click at [663, 397] on button "Save & Close" at bounding box center [670, 409] width 77 height 24
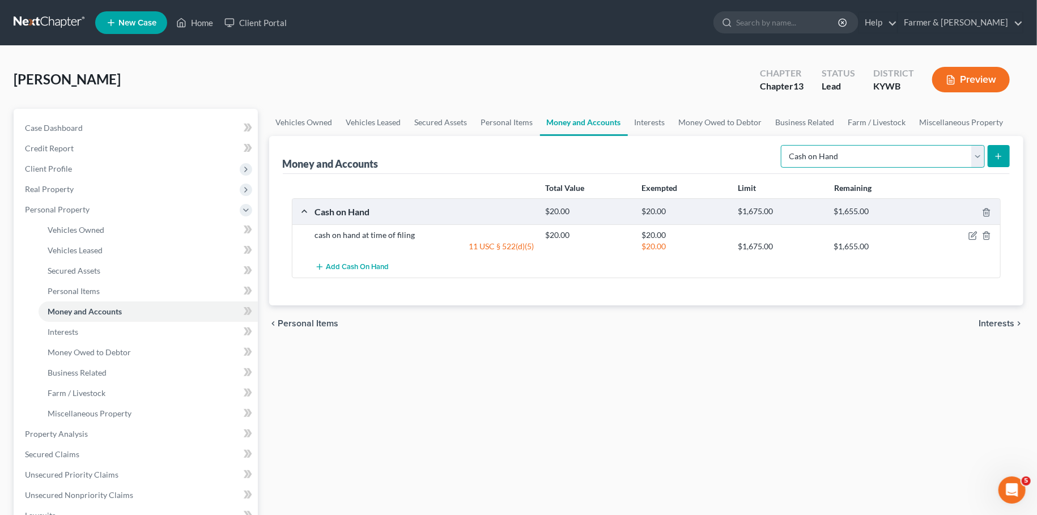
select select "checking"
click option "Checking Account" at bounding box center [0, 0] width 0 height 0
click at [997, 157] on icon "submit" at bounding box center [998, 156] width 9 height 9
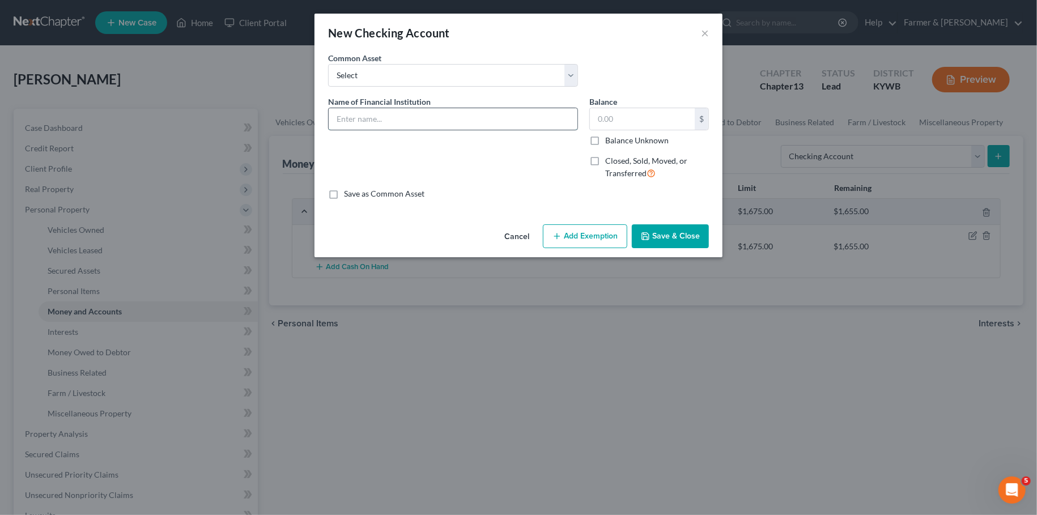
click at [473, 124] on input "text" at bounding box center [453, 119] width 249 height 22
click at [397, 125] on input "text" at bounding box center [453, 119] width 249 height 22
drag, startPoint x: 470, startPoint y: 119, endPoint x: 473, endPoint y: 111, distance: 9.2
click at [472, 114] on input "text" at bounding box center [453, 119] width 249 height 22
type input "C"
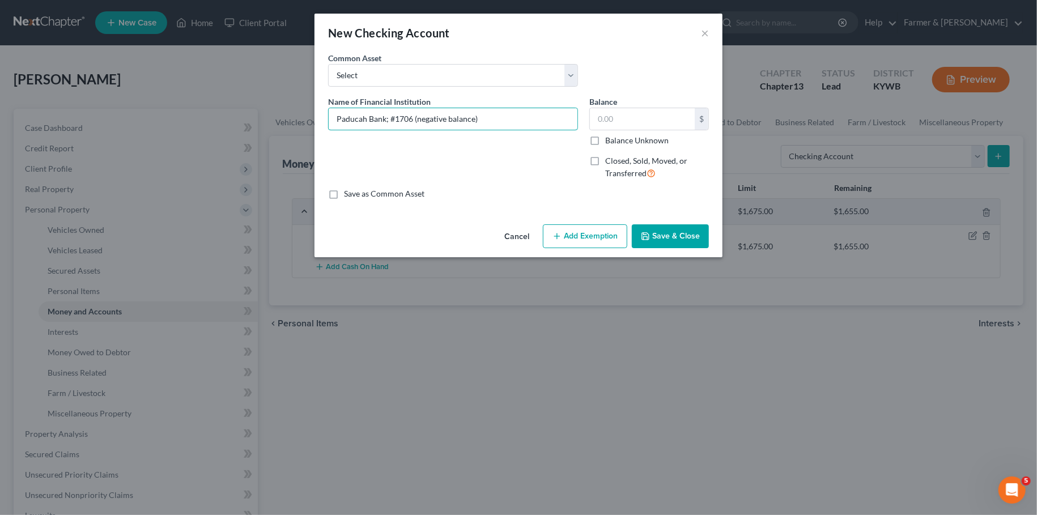
type input "Paducah Bank; #1706 (negative balance)"
type input "0.00"
click at [655, 237] on button "Save & Close" at bounding box center [670, 236] width 77 height 24
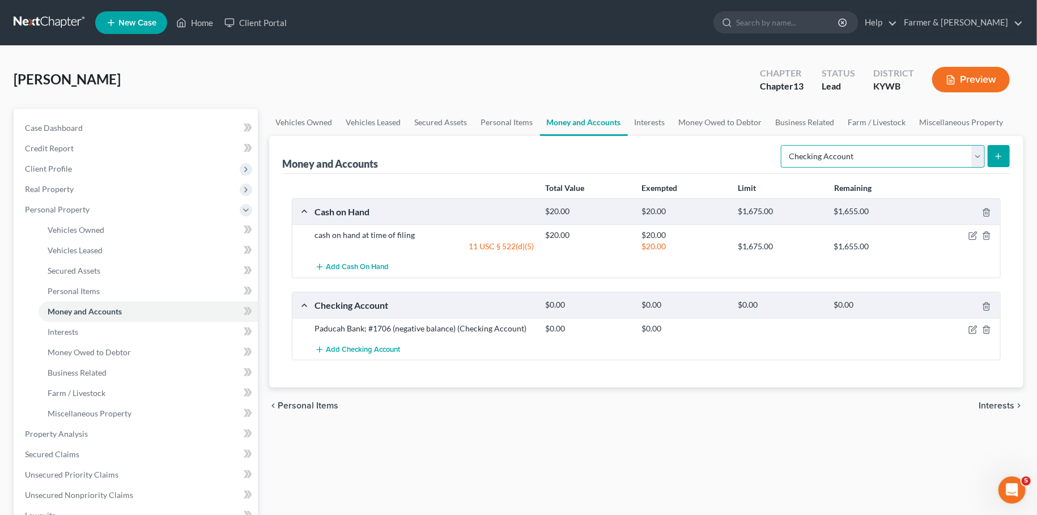
select select "other"
click option "Other (Credit Union, Health Savings Account, etc)" at bounding box center [0, 0] width 0 height 0
click at [997, 157] on icon "submit" at bounding box center [998, 156] width 9 height 9
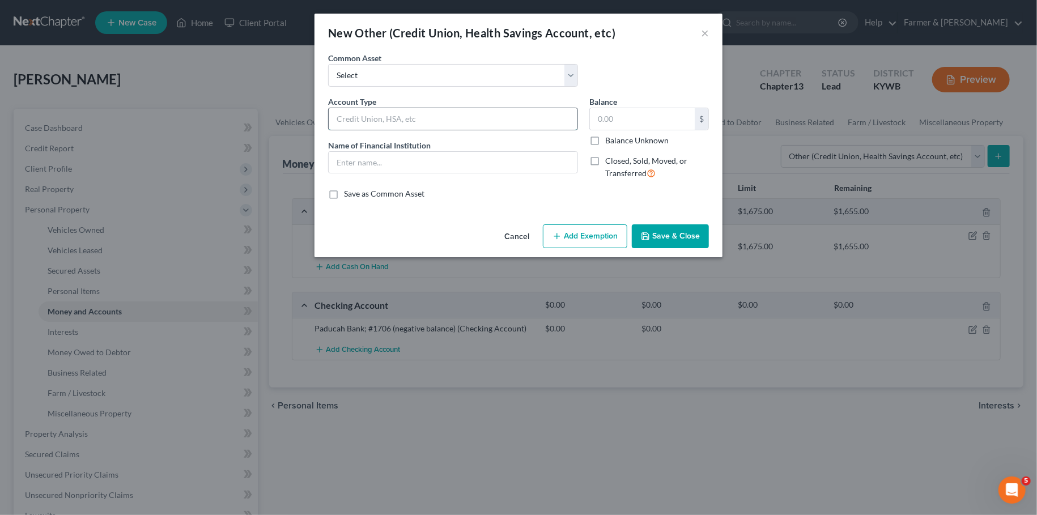
click at [350, 117] on input "text" at bounding box center [453, 119] width 249 height 22
type input "Venmo; #8516"
drag, startPoint x: 390, startPoint y: 116, endPoint x: 287, endPoint y: 115, distance: 102.6
click at [329, 115] on input "Venmo; #8516" at bounding box center [453, 119] width 249 height 22
click at [367, 163] on input "text" at bounding box center [453, 163] width 249 height 22
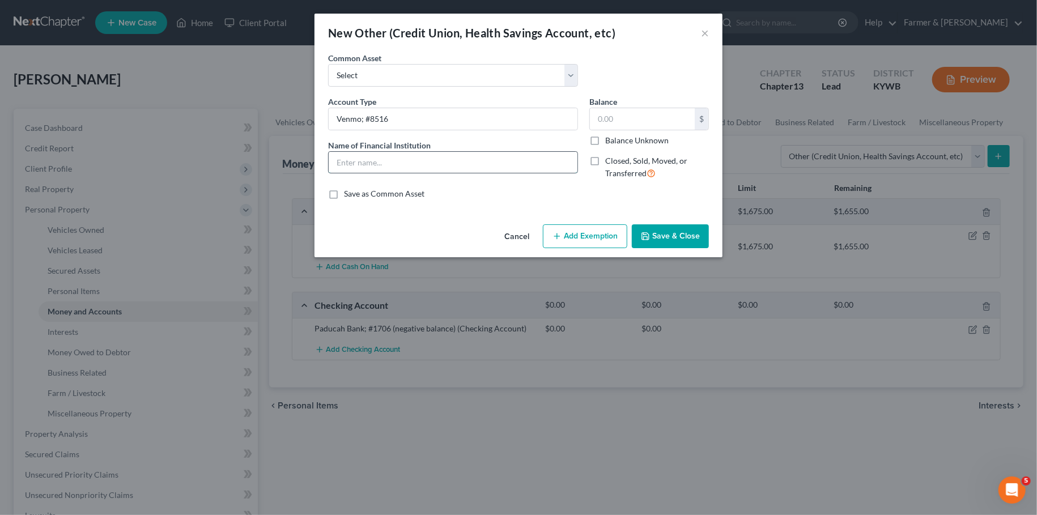
paste input "Venmo; #8516"
type input "Venmo; #8516"
click at [634, 117] on input "text" at bounding box center [642, 119] width 105 height 22
type input "9.50"
click at [596, 230] on button "Add Exemption" at bounding box center [585, 236] width 84 height 24
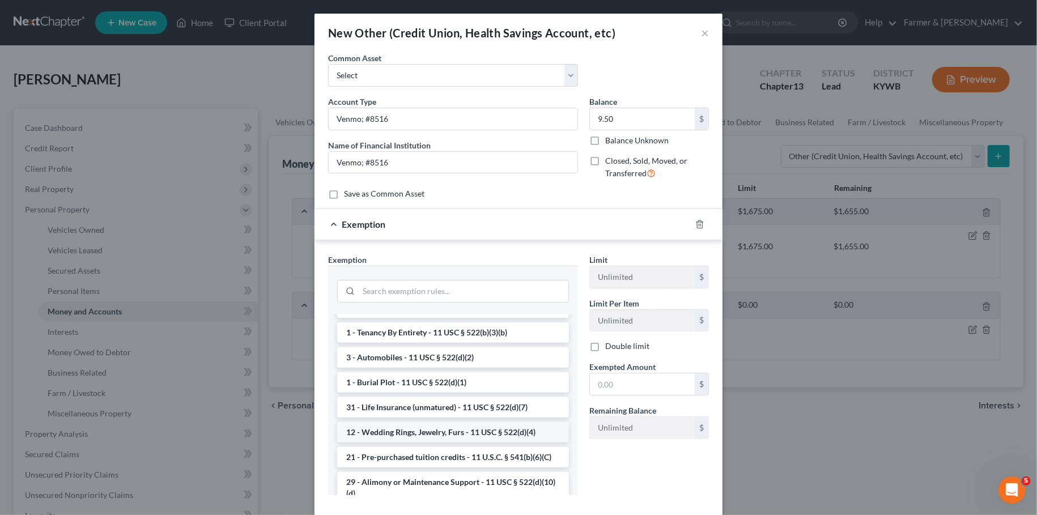
scroll to position [287, 0]
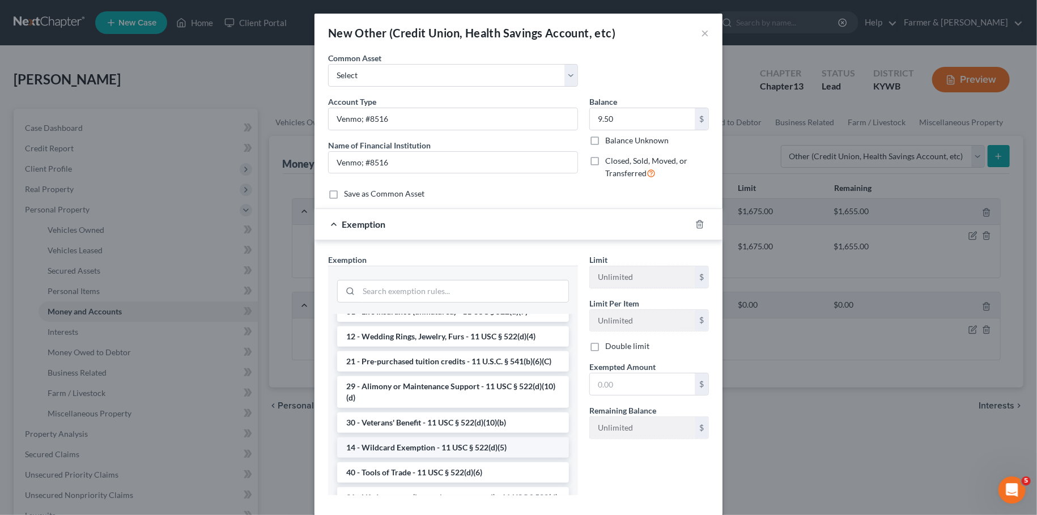
click at [413, 444] on li "14 - Wildcard Exemption - 11 USC § 522(d)(5)" at bounding box center [453, 448] width 232 height 20
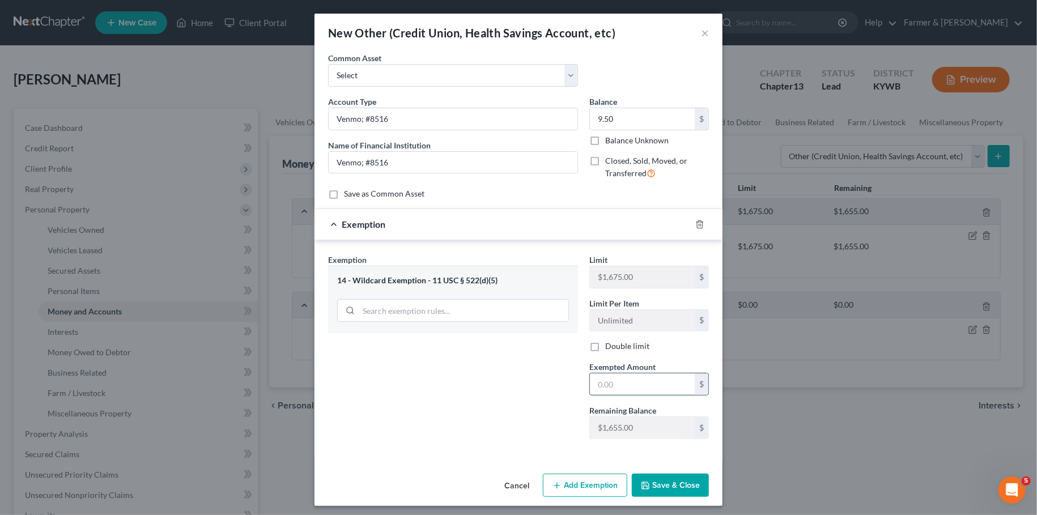
click at [609, 386] on input "text" at bounding box center [642, 384] width 105 height 22
type input "9.50"
click at [686, 482] on button "Save & Close" at bounding box center [670, 486] width 77 height 24
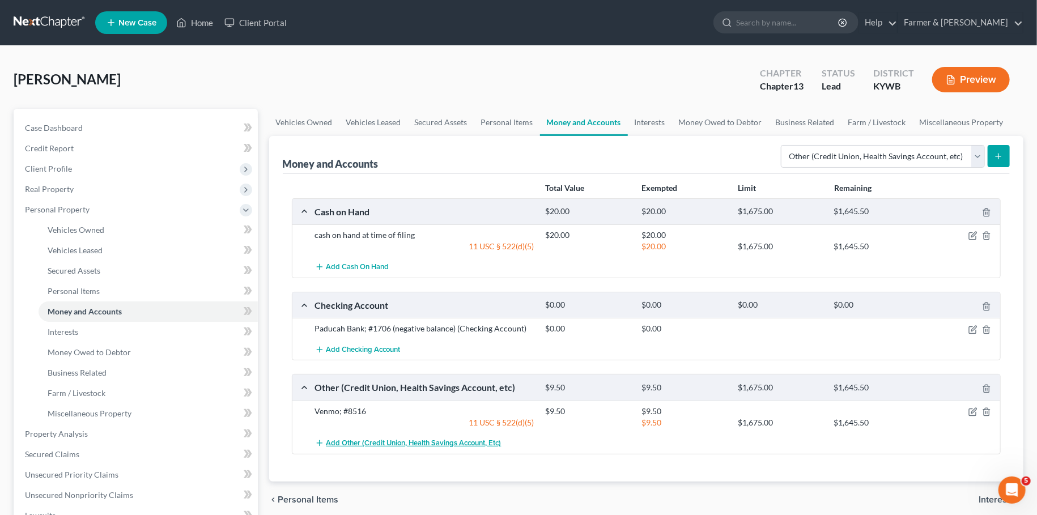
click at [341, 440] on span "Add Other (Credit Union, Health Savings Account, etc)" at bounding box center [413, 443] width 175 height 9
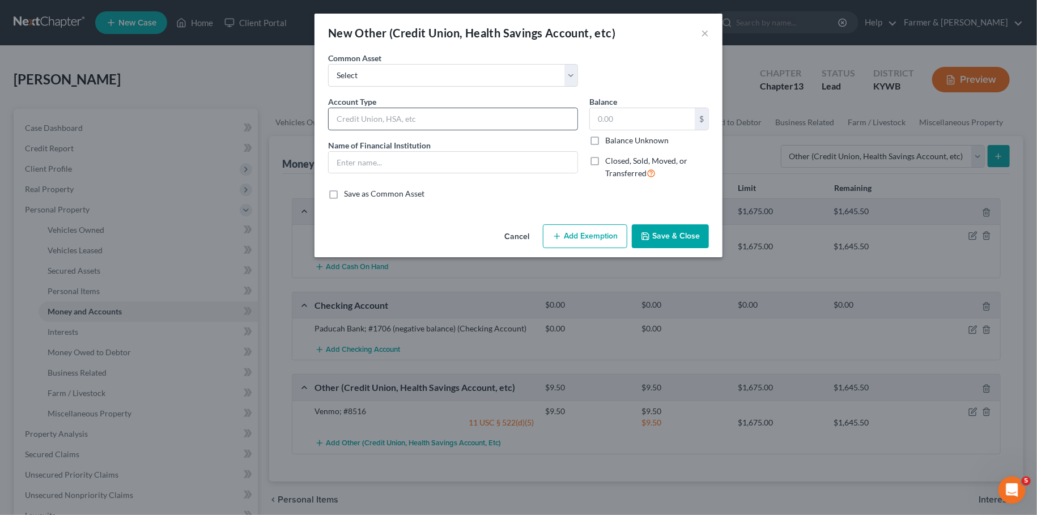
click at [491, 125] on input "text" at bounding box center [453, 119] width 249 height 22
drag, startPoint x: 487, startPoint y: 121, endPoint x: 250, endPoint y: 114, distance: 236.4
click at [329, 114] on input "Cash App w/ Sutton Bank; #2905" at bounding box center [453, 119] width 249 height 22
click at [498, 124] on input "Cash App w/ Sutton Bank; #2905" at bounding box center [453, 119] width 249 height 22
drag, startPoint x: 372, startPoint y: 119, endPoint x: 382, endPoint y: 118, distance: 10.2
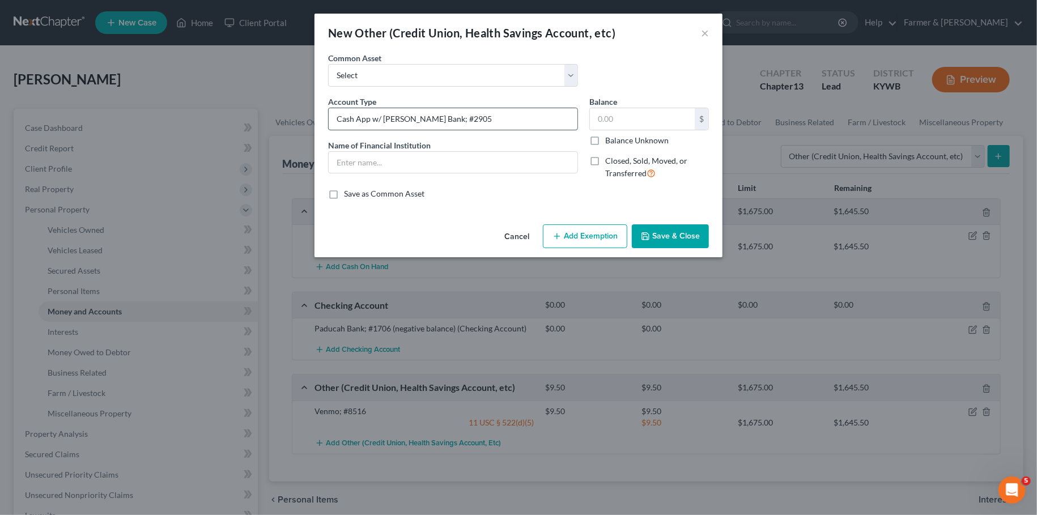
click at [382, 118] on input "Cash App w/ Sutton Bank; #2905" at bounding box center [453, 119] width 249 height 22
type input "Cash App Sutton Bank; #2905"
click at [371, 155] on input "text" at bounding box center [453, 163] width 249 height 22
drag, startPoint x: 379, startPoint y: 161, endPoint x: 537, endPoint y: 148, distance: 159.2
click at [537, 152] on input "Sutton Bank; #2905" at bounding box center [453, 163] width 249 height 22
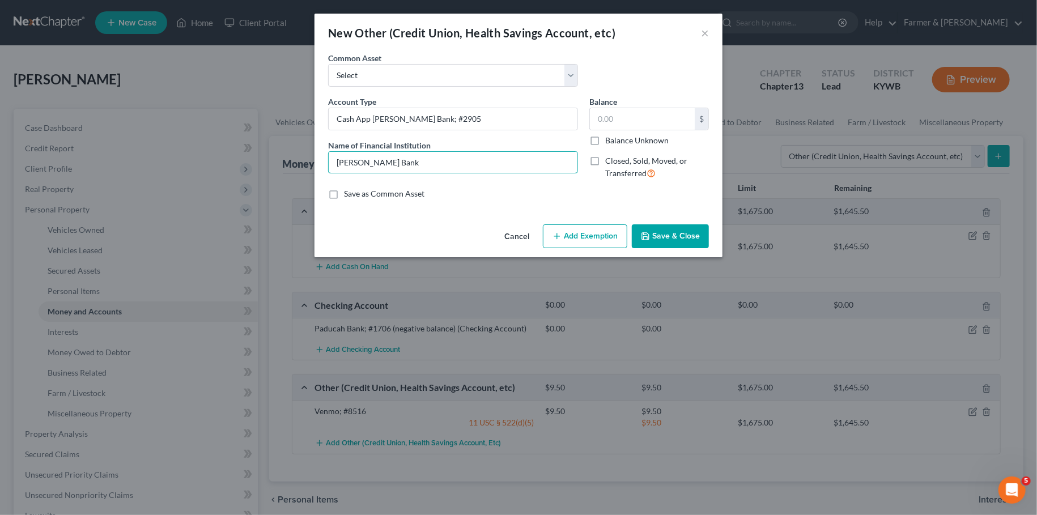
type input "Sutton Bank"
click at [519, 118] on input "Cash App Sutton Bank; #2905" at bounding box center [453, 119] width 249 height 22
type input "Cash App Sutton Bank; #2905 (zero balance)"
type input "0.00"
click at [661, 240] on button "Save & Close" at bounding box center [670, 236] width 77 height 24
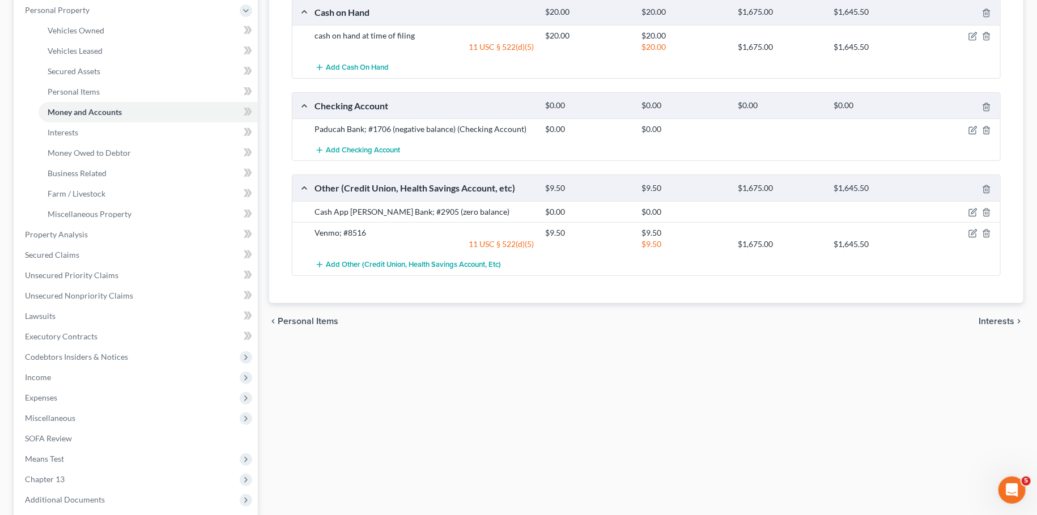
scroll to position [0, 0]
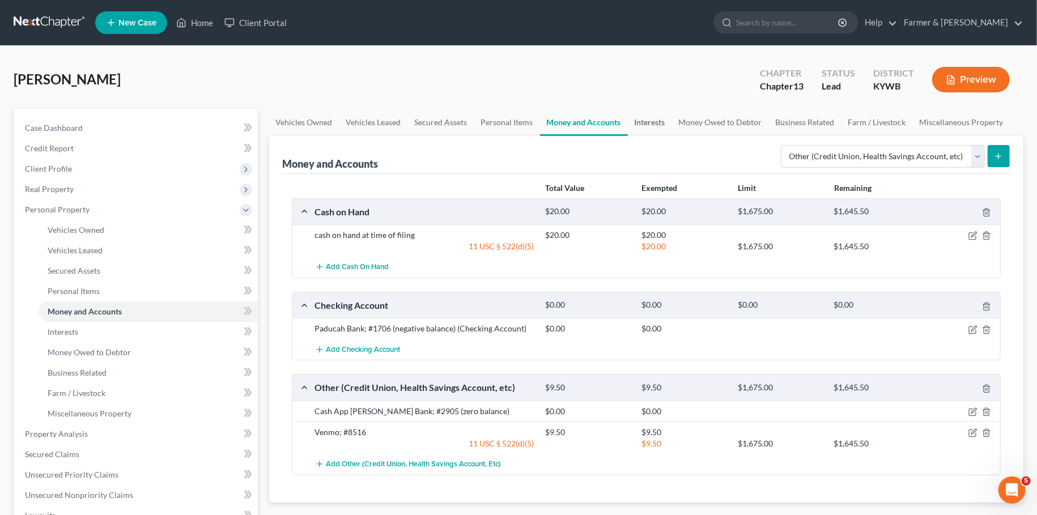
click at [640, 125] on link "Interests" at bounding box center [650, 122] width 44 height 27
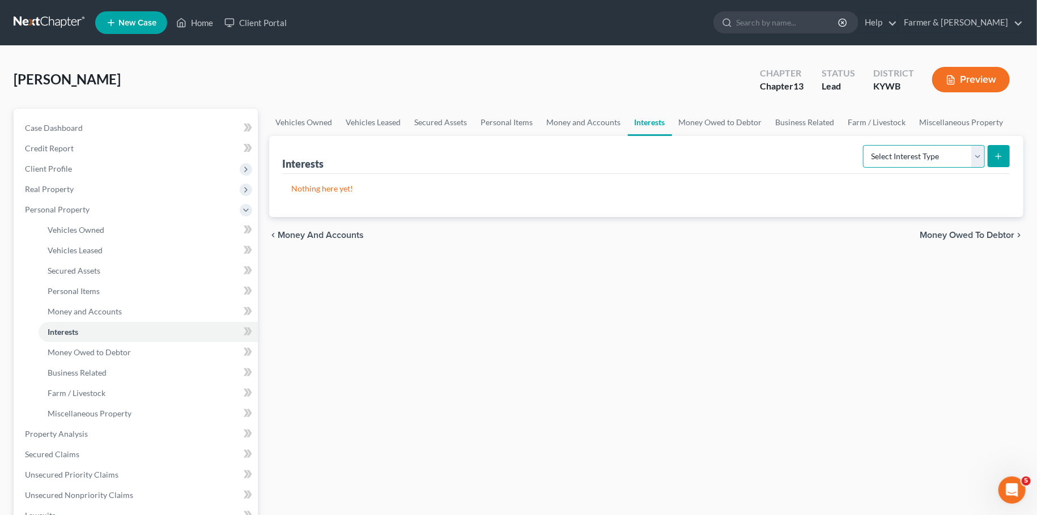
select select "401k"
click option "401K" at bounding box center [0, 0] width 0 height 0
click at [1009, 153] on button "submit" at bounding box center [999, 156] width 22 height 22
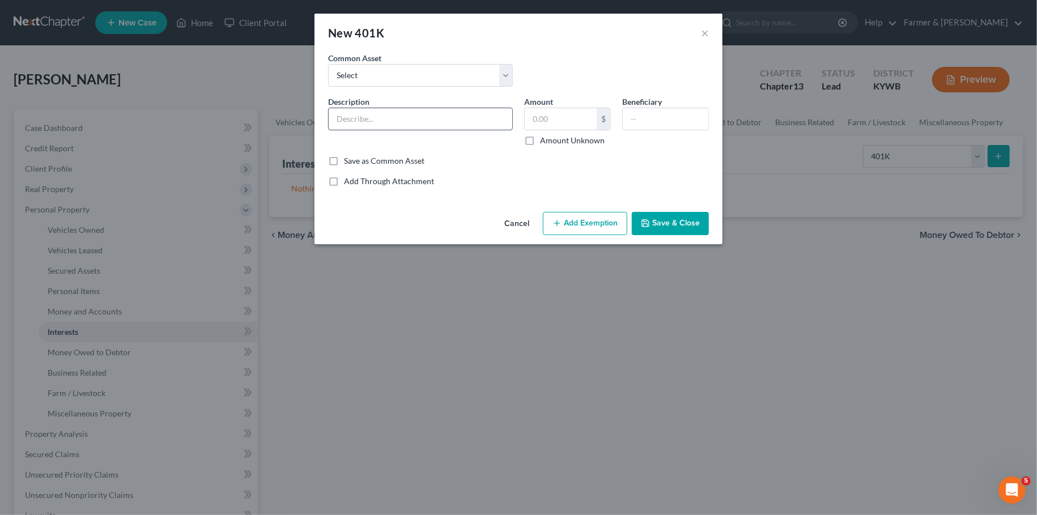
click at [412, 109] on input "text" at bounding box center [421, 119] width 184 height 22
type input "401K through employer- Paducah Dermatology"
click at [540, 143] on label "Amount Unknown" at bounding box center [572, 140] width 65 height 11
click at [545, 142] on input "Amount Unknown" at bounding box center [548, 138] width 7 height 7
checkbox input "true"
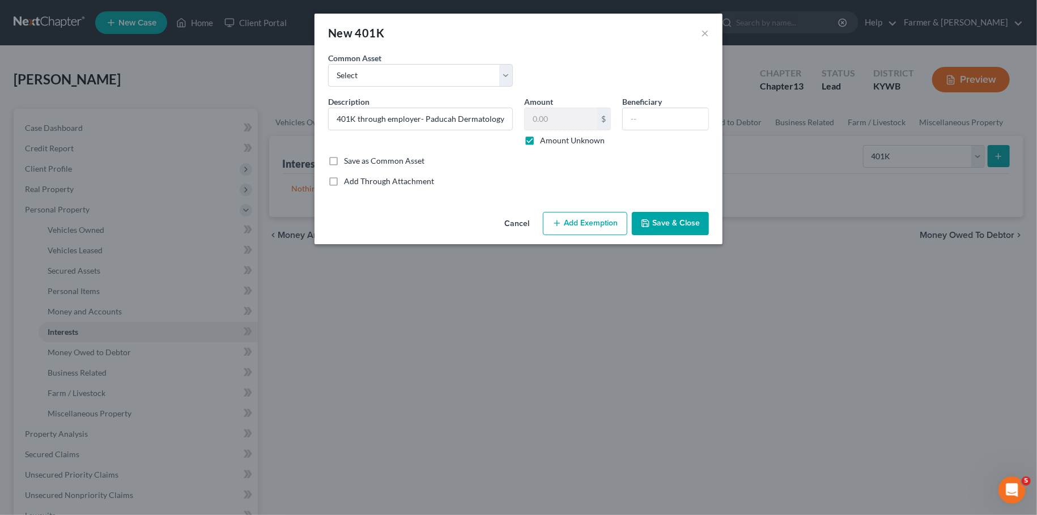
click at [690, 225] on button "Save & Close" at bounding box center [670, 224] width 77 height 24
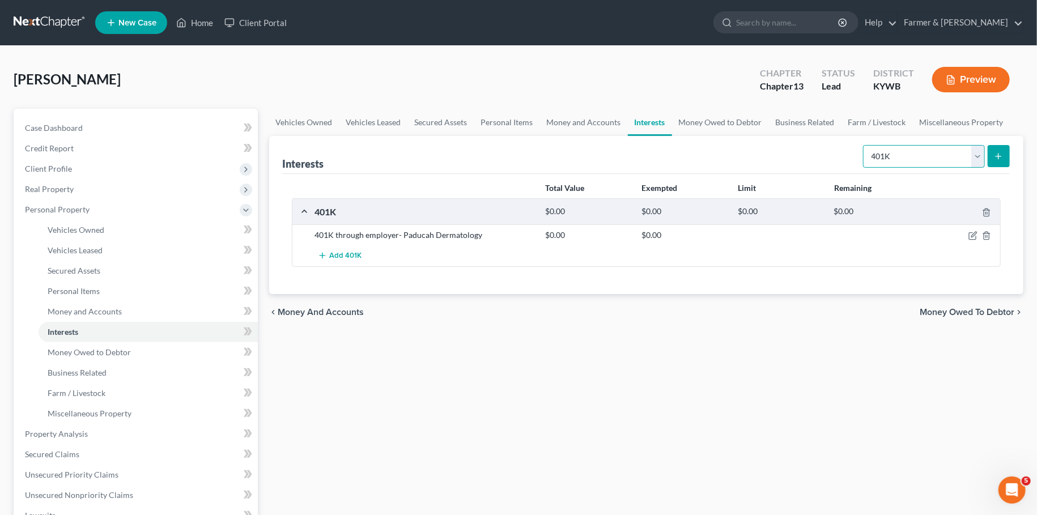
click at [912, 156] on select "Select Interest Type 401K Annuity Bond Education IRA Government Bond Government…" at bounding box center [924, 156] width 122 height 23
drag, startPoint x: 912, startPoint y: 156, endPoint x: 727, endPoint y: 122, distance: 188.3
click at [727, 122] on link "Money Owed to Debtor" at bounding box center [720, 122] width 97 height 27
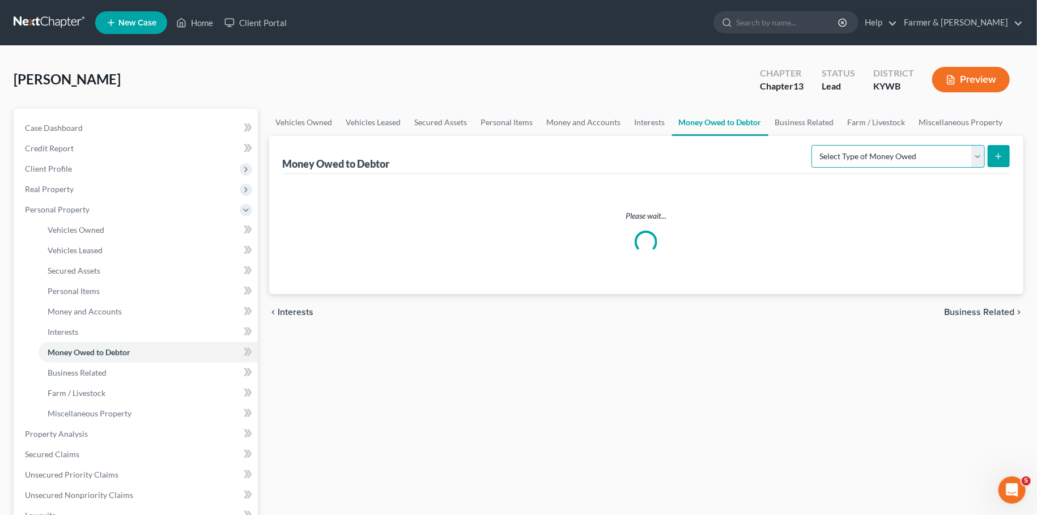
click at [812, 145] on select "Select Type of Money Owed Accounts Receivable Alimony Child Support Claims Agai…" at bounding box center [898, 156] width 173 height 23
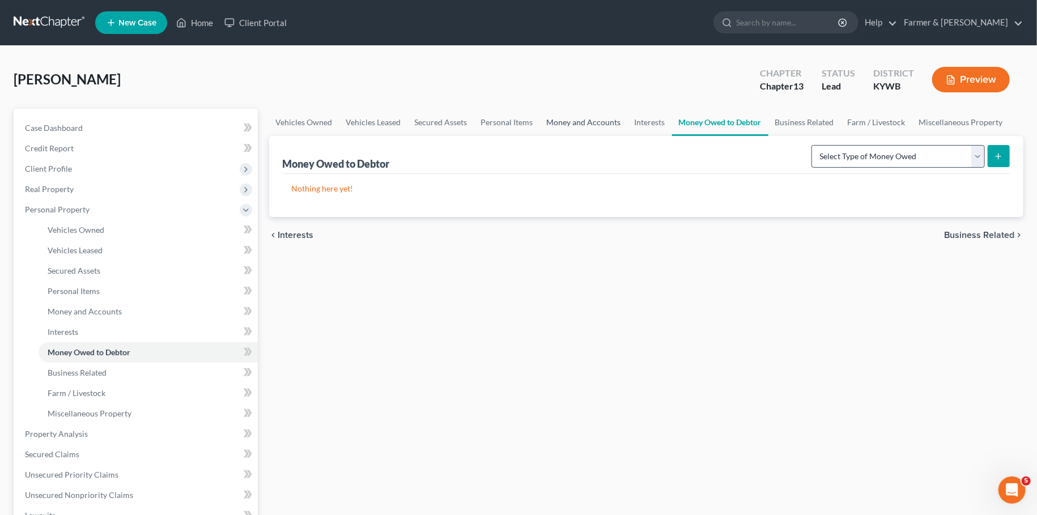
click at [595, 121] on link "Money and Accounts" at bounding box center [584, 122] width 88 height 27
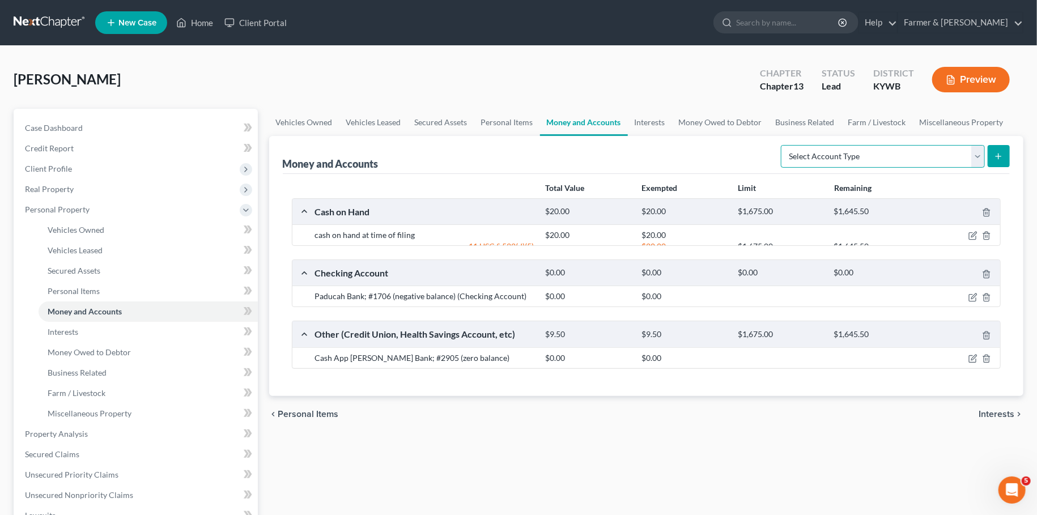
click at [781, 145] on select "Select Account Type Brokerage Cash on Hand Certificates of Deposit Checking Acc…" at bounding box center [883, 156] width 204 height 23
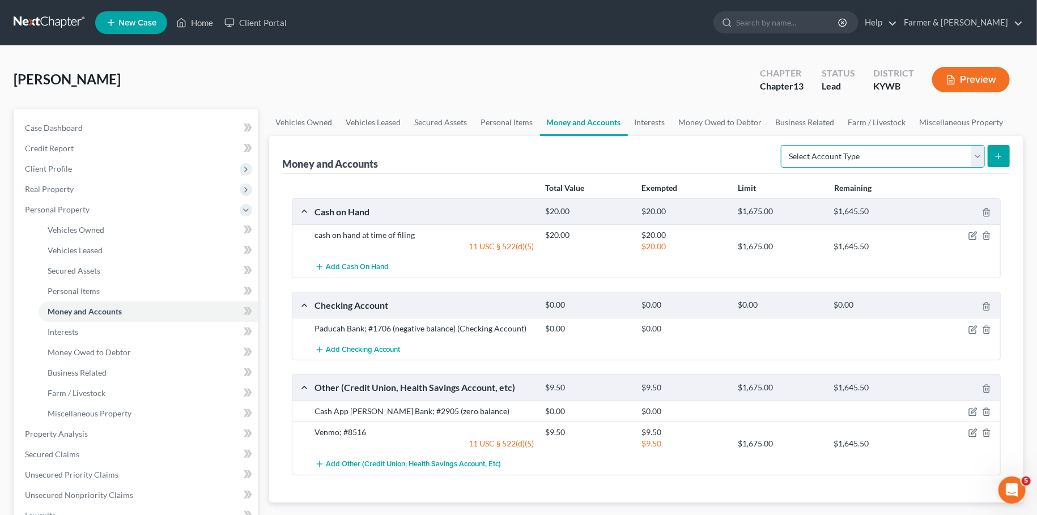
select select "security_deposits"
click option "Security Deposits or Prepayments" at bounding box center [0, 0] width 0 height 0
click at [992, 154] on button "submit" at bounding box center [999, 156] width 22 height 22
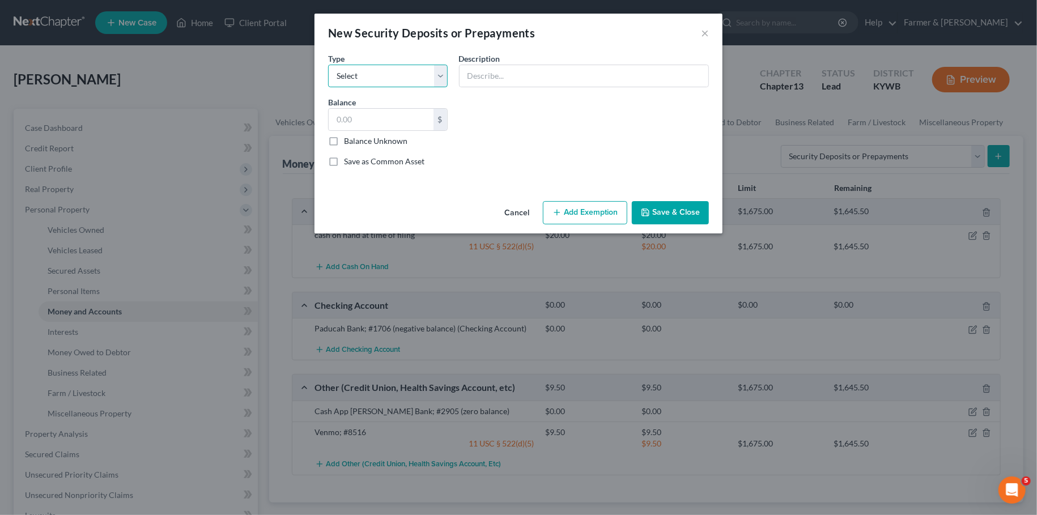
click at [328, 65] on select "Select Electric Gas Heating Oil Security Deposit On Rental Unit Prepaid Rent Te…" at bounding box center [388, 76] width 120 height 23
select select "3"
click option "Security Deposit On Rental Unit" at bounding box center [0, 0] width 0 height 0
click at [515, 70] on input "text" at bounding box center [584, 76] width 249 height 22
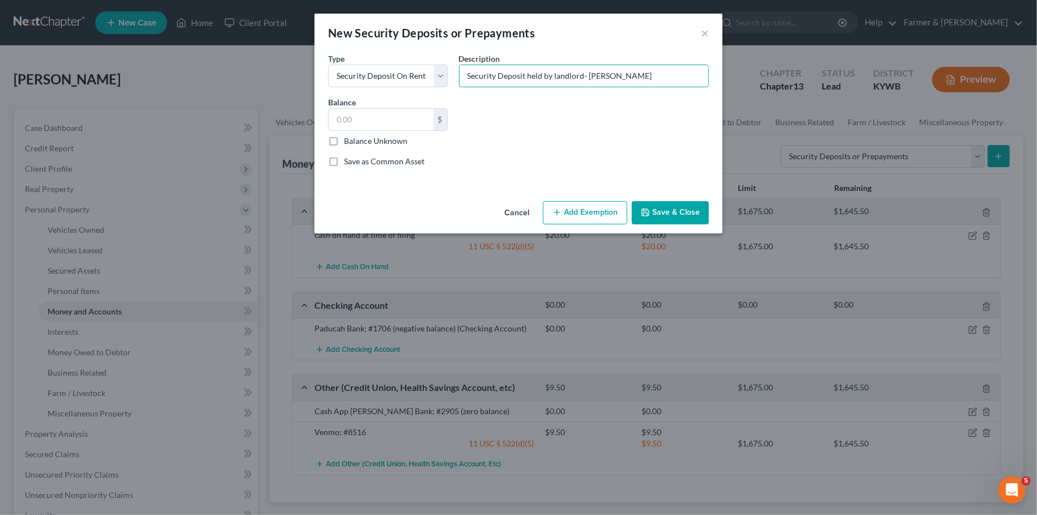
type input "Security Deposit held by landlord- Travis Rudd"
type input "800.00"
click at [614, 218] on button "Add Exemption" at bounding box center [585, 213] width 84 height 24
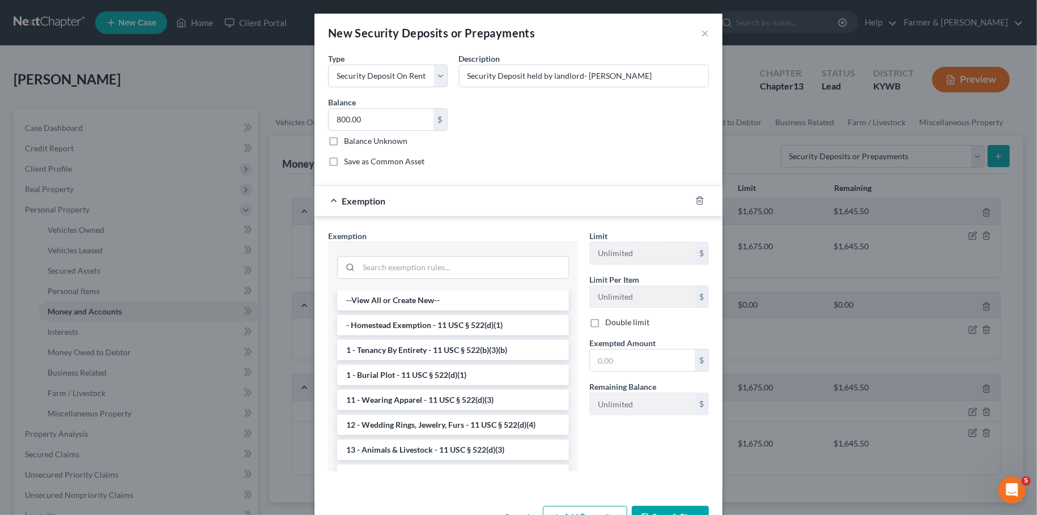
scroll to position [95, 0]
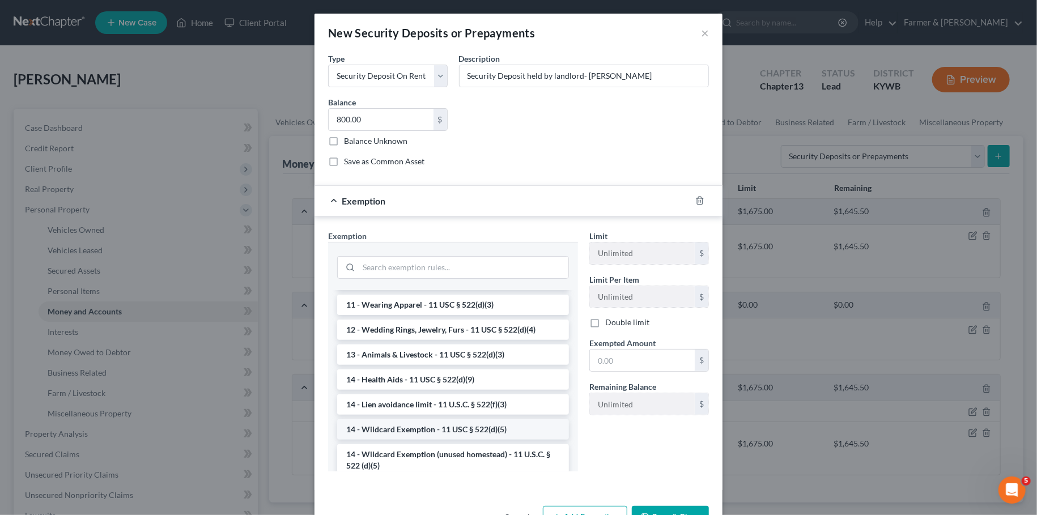
click at [415, 432] on li "14 - Wildcard Exemption - 11 USC § 522(d)(5)" at bounding box center [453, 429] width 232 height 20
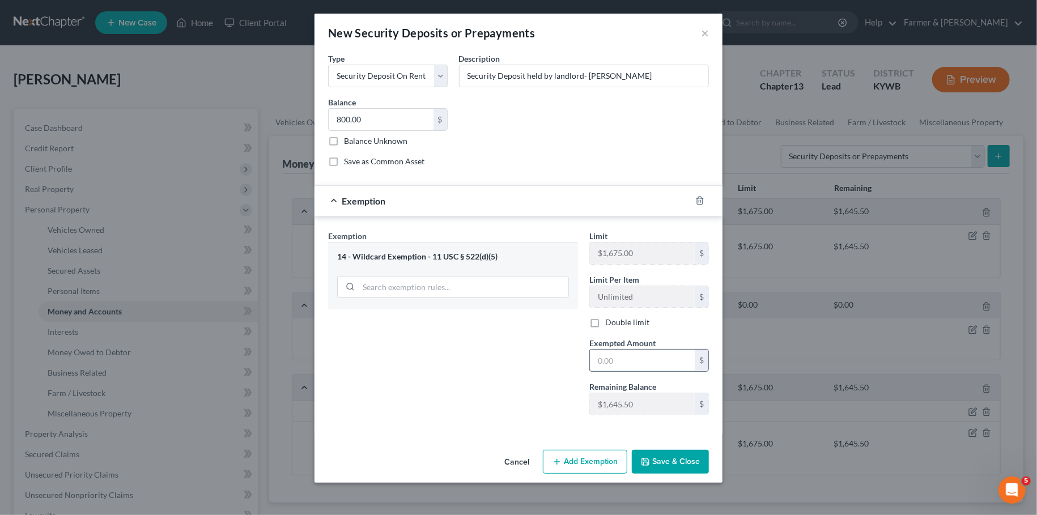
click at [649, 366] on input "text" at bounding box center [642, 361] width 105 height 22
type input "800.00"
click at [657, 472] on button "Save & Close" at bounding box center [670, 462] width 77 height 24
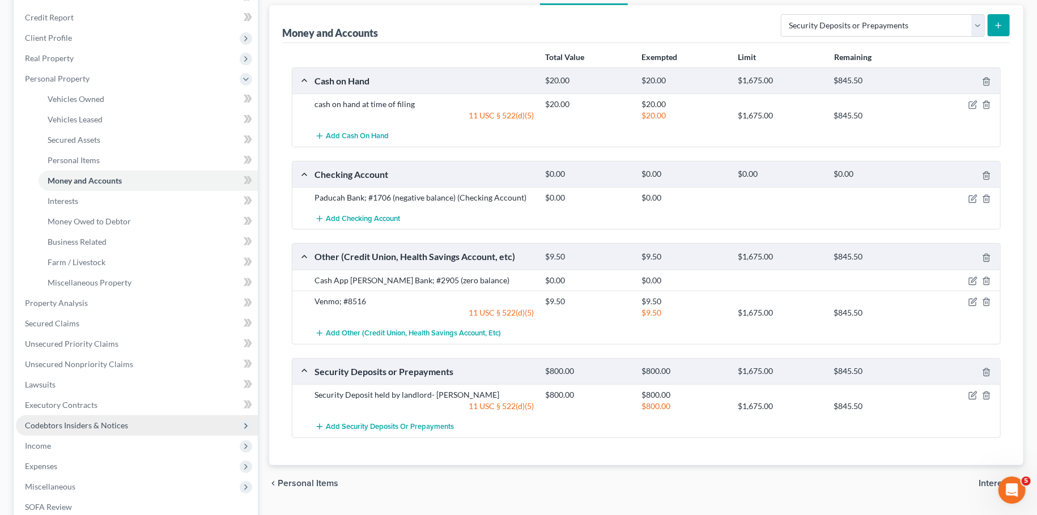
scroll to position [199, 0]
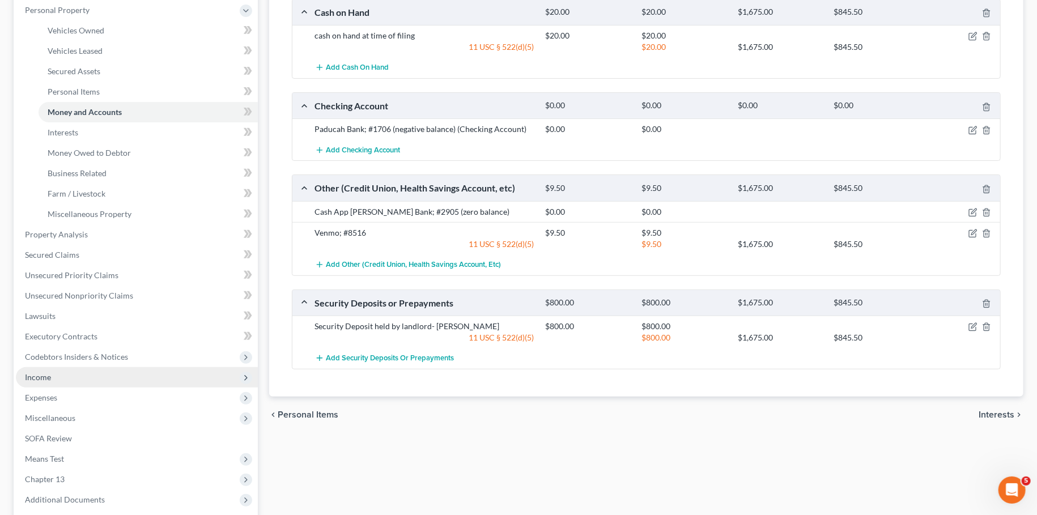
click at [73, 380] on span "Income" at bounding box center [137, 377] width 242 height 20
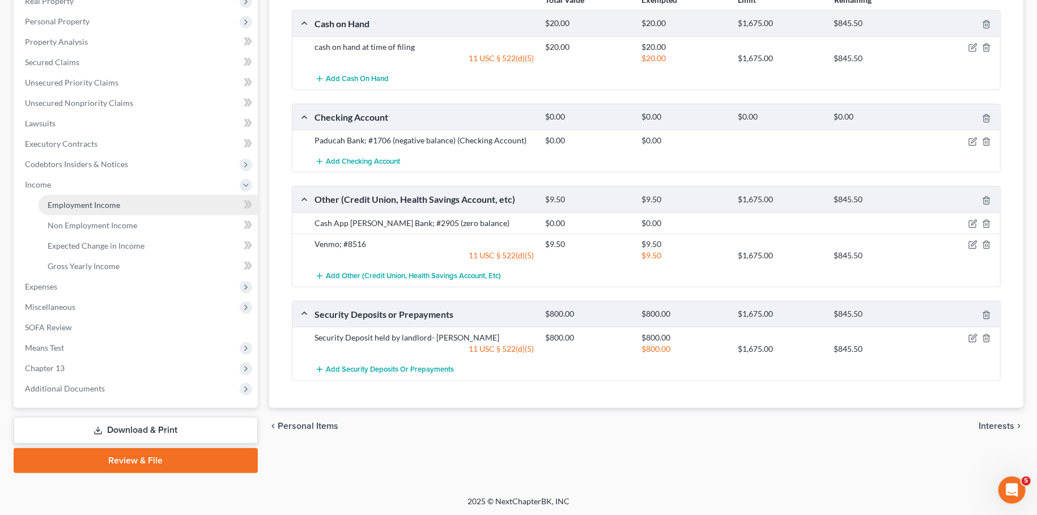
click at [98, 208] on span "Employment Income" at bounding box center [84, 205] width 73 height 10
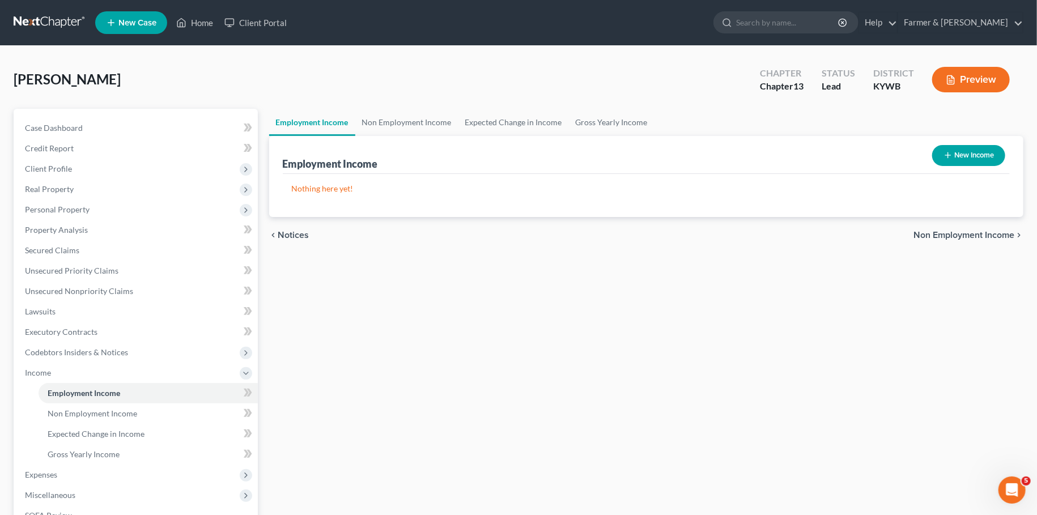
click at [953, 151] on button "New Income" at bounding box center [968, 155] width 73 height 21
select select "0"
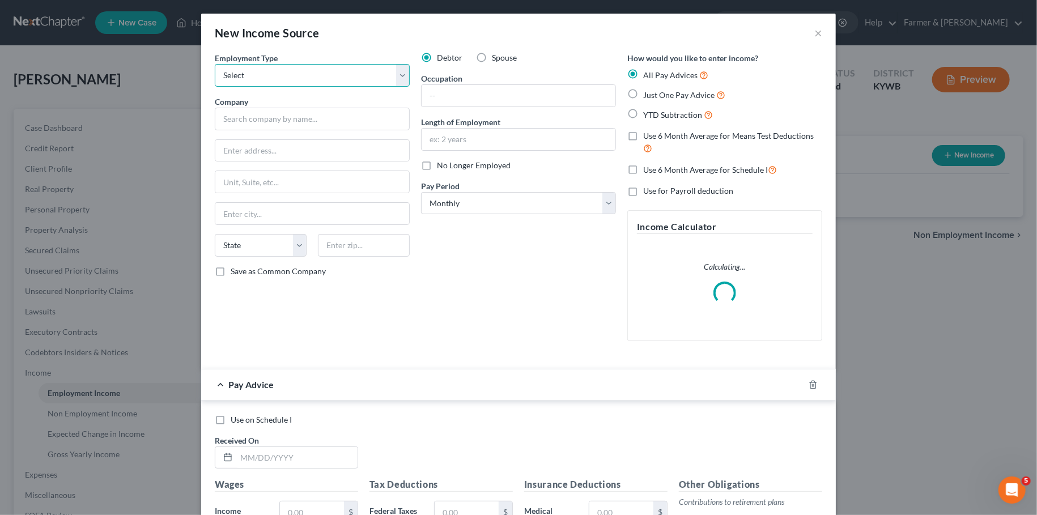
click at [215, 64] on select "Select Full or Part Time Employment Self Employment" at bounding box center [312, 75] width 195 height 23
select select "0"
click option "Full or Part Time Employment" at bounding box center [0, 0] width 0 height 0
click at [354, 127] on input "text" at bounding box center [312, 119] width 195 height 23
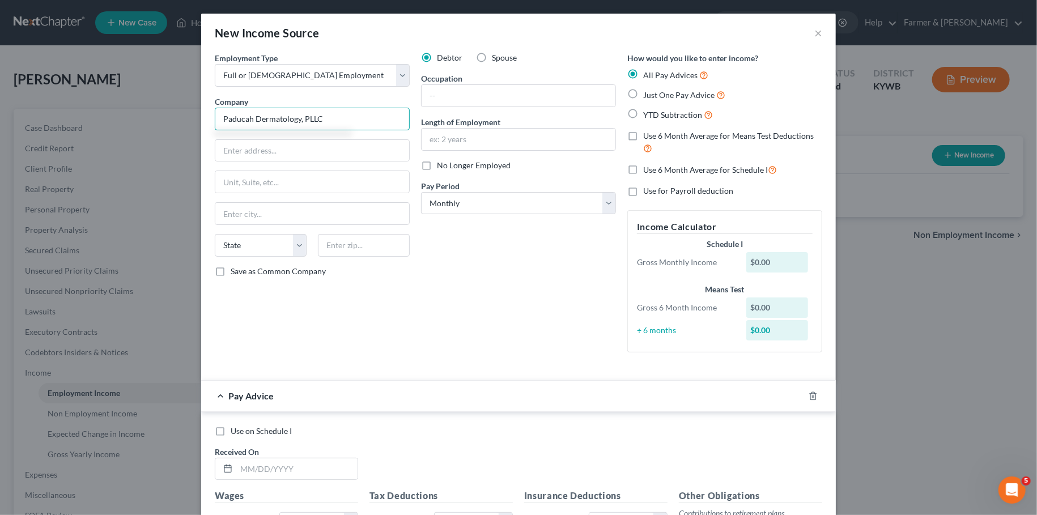
type input "Paducah Dermatology, PLLC"
type input "127 Alben Barkley Drive, Suite B"
type input "42001"
type input "Paducah"
select select "18"
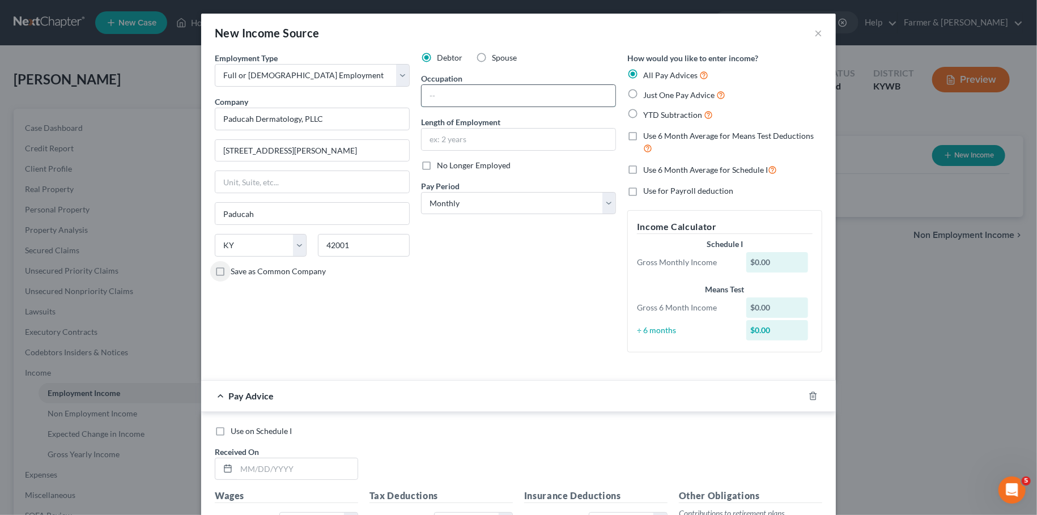
click at [584, 100] on input "text" at bounding box center [519, 96] width 194 height 22
click at [589, 93] on input "text" at bounding box center [519, 96] width 194 height 22
type input "medical asst."
type input "2 1/2 years"
click at [421, 192] on select "Select Monthly Twice Monthly Every Other Week Weekly" at bounding box center [518, 203] width 195 height 23
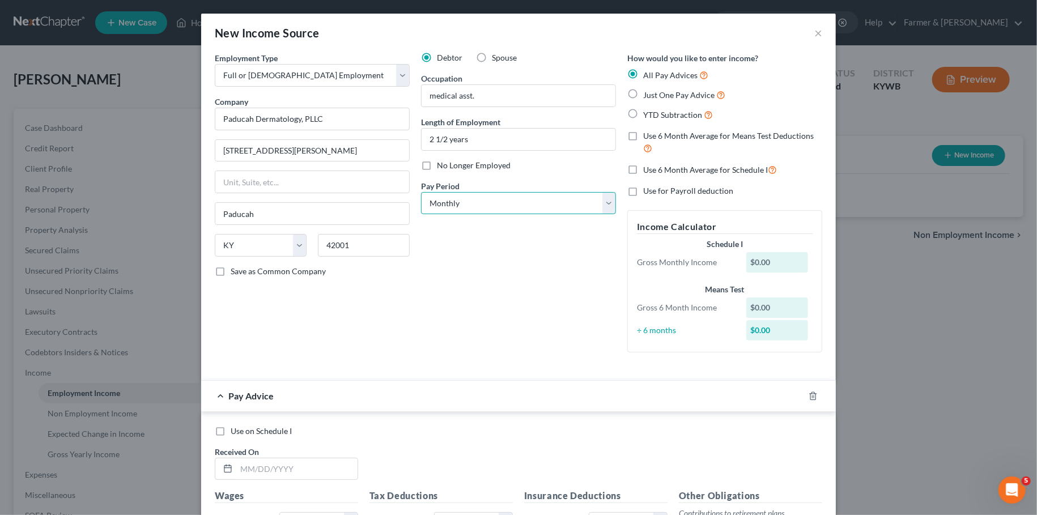
select select "2"
click option "Every Other Week" at bounding box center [0, 0] width 0 height 0
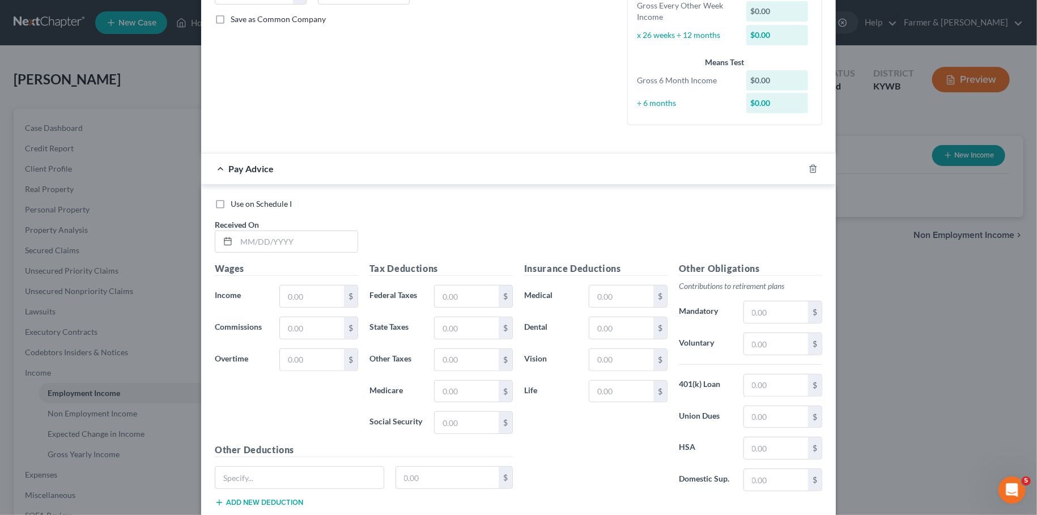
scroll to position [287, 0]
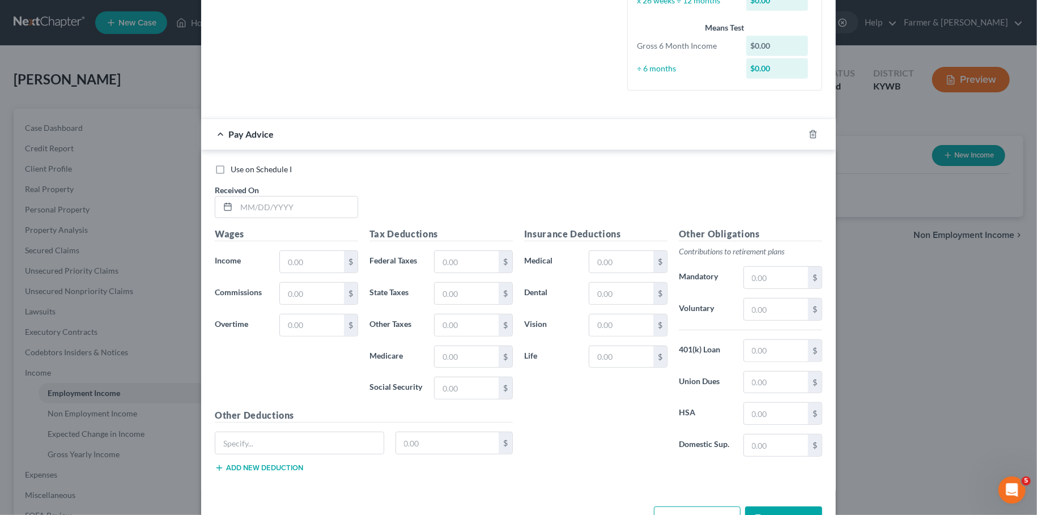
click at [231, 168] on label "Use on Schedule I" at bounding box center [261, 169] width 61 height 11
click at [235, 168] on input "Use on Schedule I" at bounding box center [238, 167] width 7 height 7
checkbox input "true"
click at [261, 211] on input "text" at bounding box center [296, 208] width 121 height 22
type input "0814/2025"
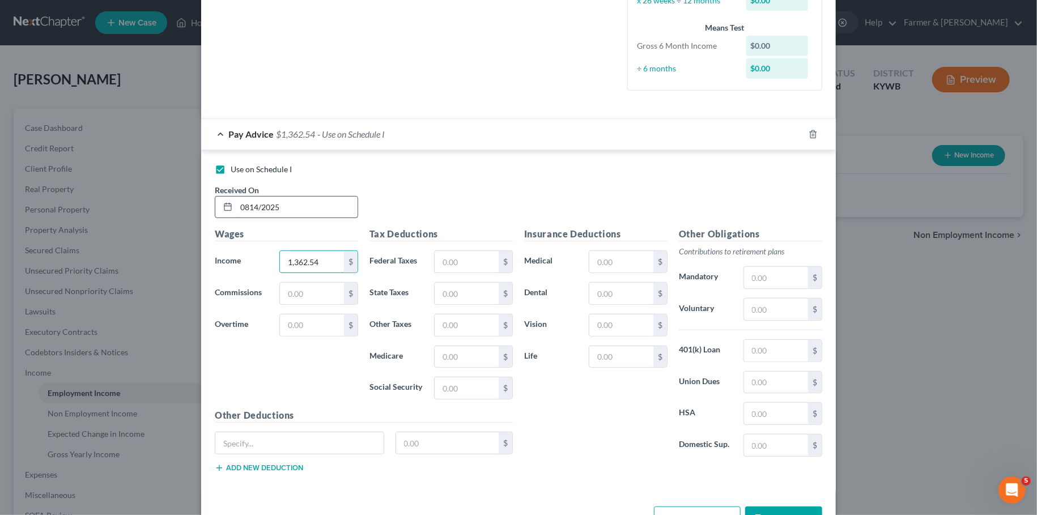
type input "1,362.54"
click at [486, 263] on input "text" at bounding box center [467, 262] width 64 height 22
type input "272.51"
click at [627, 262] on input "text" at bounding box center [621, 262] width 64 height 22
type input "159.50"
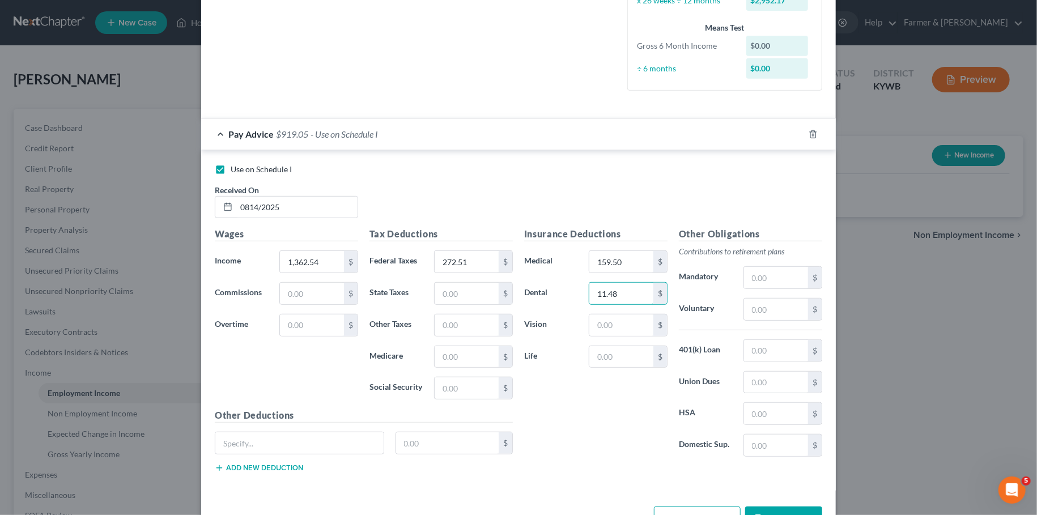
type input "11.48"
click at [767, 303] on input "text" at bounding box center [776, 310] width 64 height 22
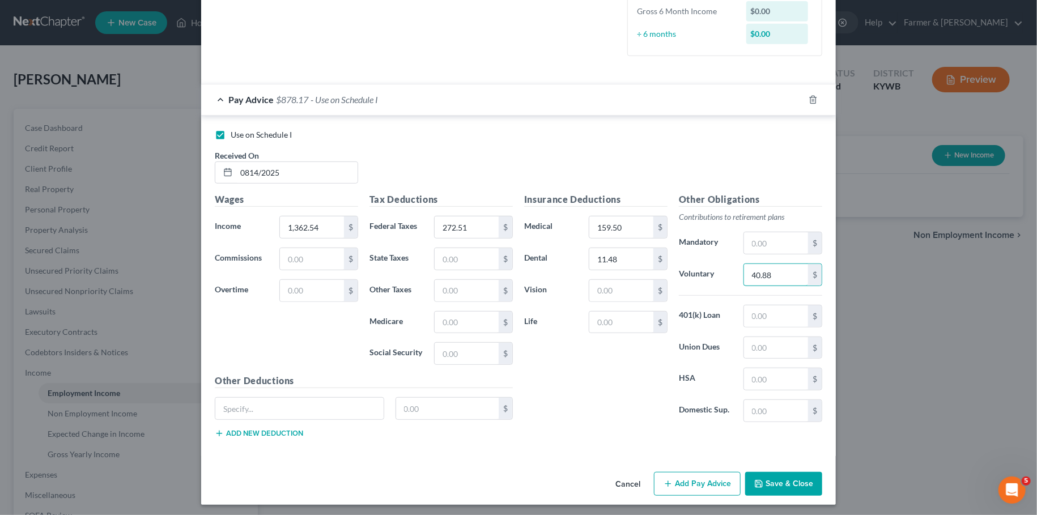
type input "40.88"
click at [763, 479] on icon "button" at bounding box center [758, 483] width 9 height 9
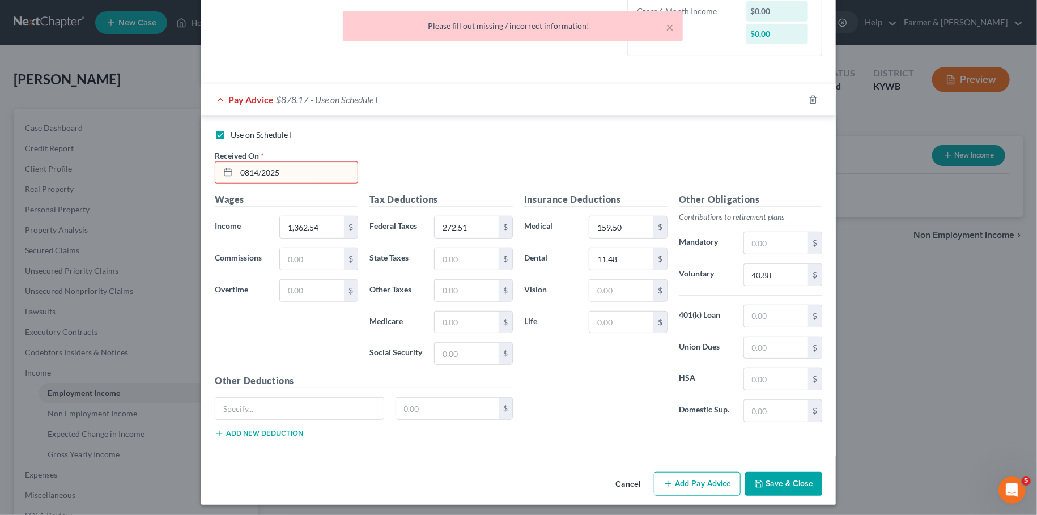
click at [280, 175] on input "0814/2025" at bounding box center [296, 173] width 121 height 22
drag, startPoint x: 292, startPoint y: 171, endPoint x: 174, endPoint y: 164, distance: 118.6
click at [236, 164] on input "0814/2025" at bounding box center [296, 173] width 121 height 22
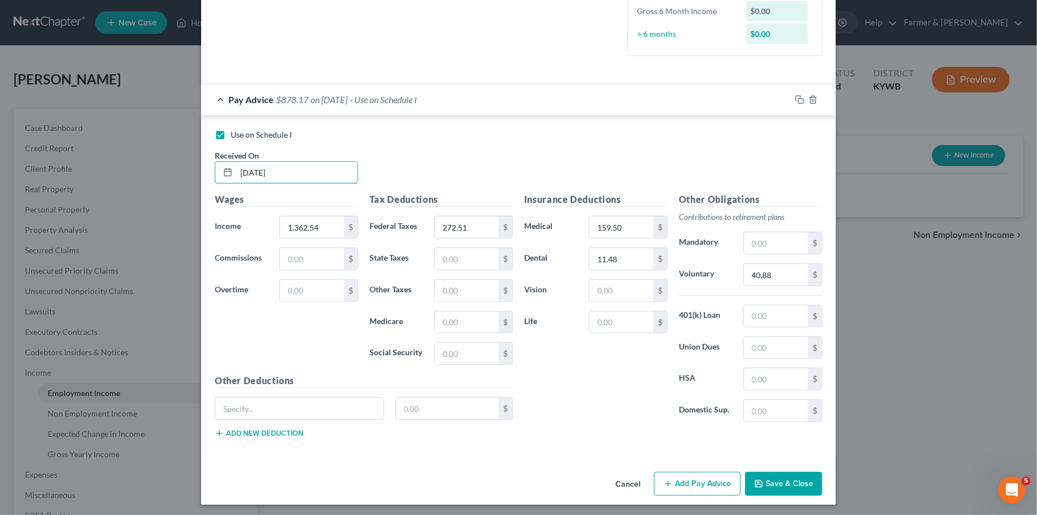
type input "08/14/2025"
click at [796, 474] on button "Save & Close" at bounding box center [783, 484] width 77 height 24
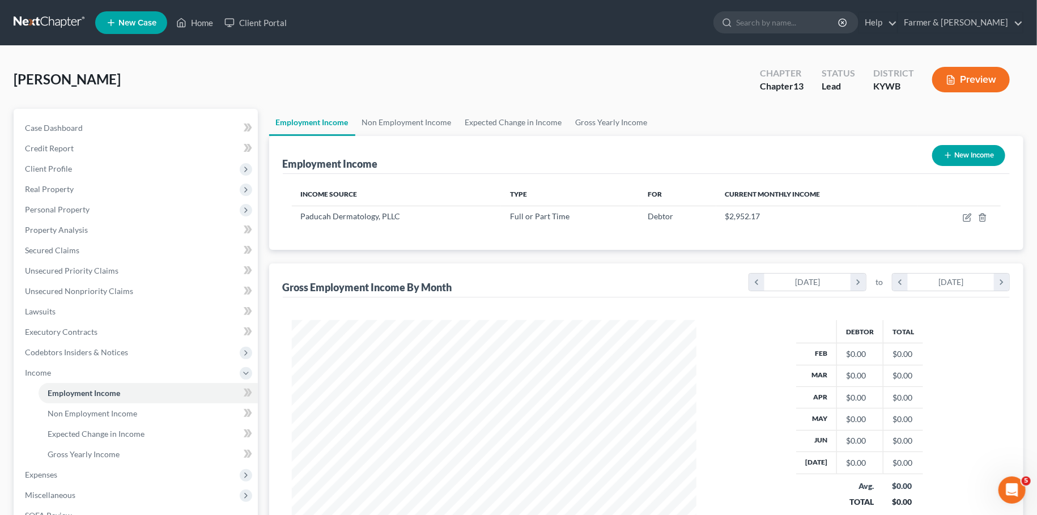
scroll to position [202, 427]
click at [424, 116] on link "Non Employment Income" at bounding box center [406, 122] width 103 height 27
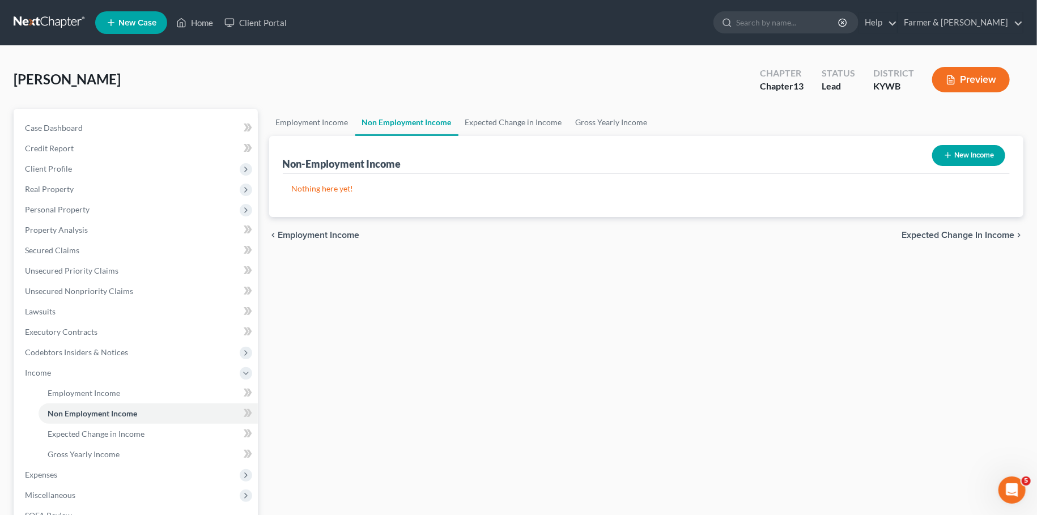
click at [973, 154] on button "New Income" at bounding box center [968, 155] width 73 height 21
select select "0"
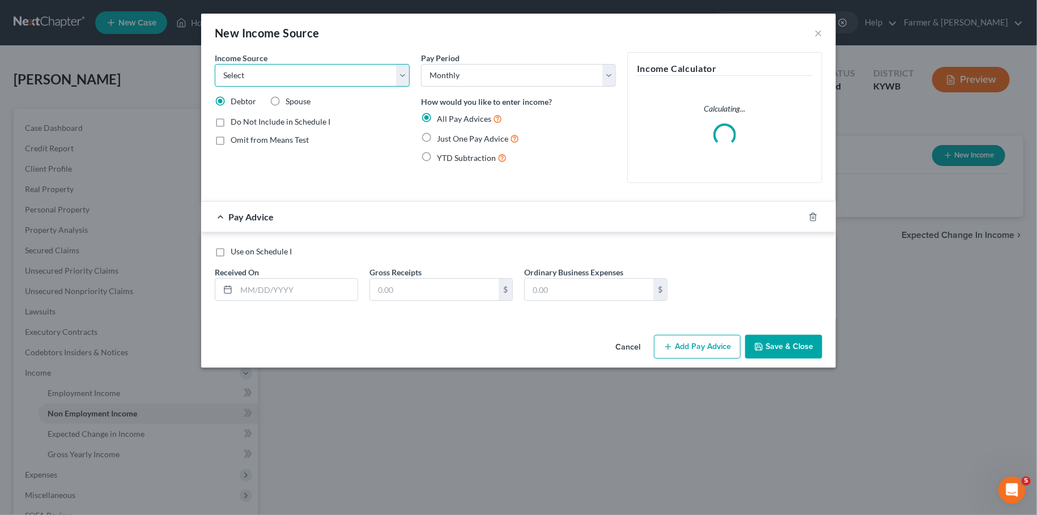
click at [215, 64] on select "Select Unemployment Disability (from employer) Pension Retirement Social Securi…" at bounding box center [312, 75] width 195 height 23
select select "13"
click option "Other Monthly Income" at bounding box center [0, 0] width 0 height 0
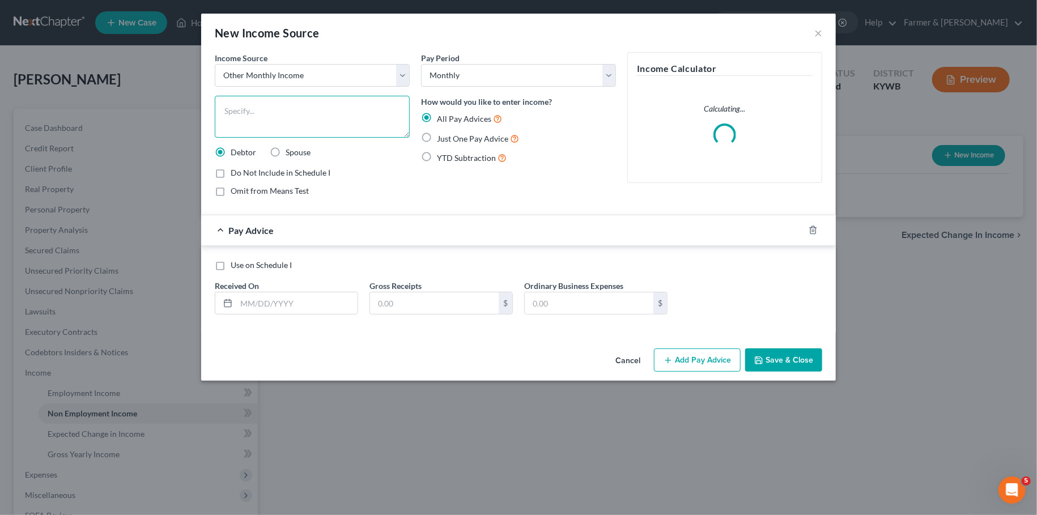
click at [264, 122] on textarea at bounding box center [312, 117] width 195 height 42
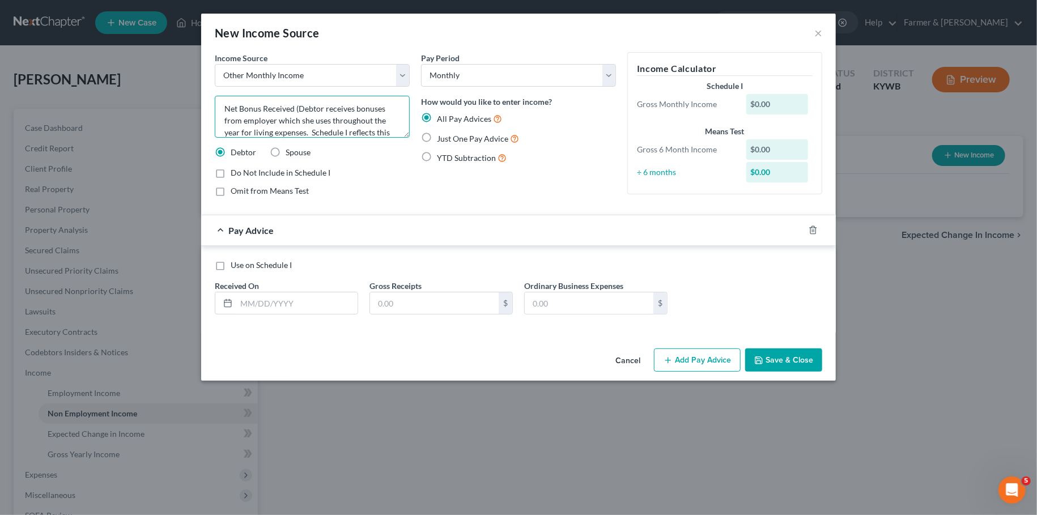
scroll to position [14, 0]
type textarea "Net Bonus Received (Debtor receives bonuses from employer which she uses throug…"
click at [437, 138] on label "Just One Pay Advice" at bounding box center [478, 138] width 82 height 13
click at [441, 138] on input "Just One Pay Advice" at bounding box center [444, 135] width 7 height 7
radio input "true"
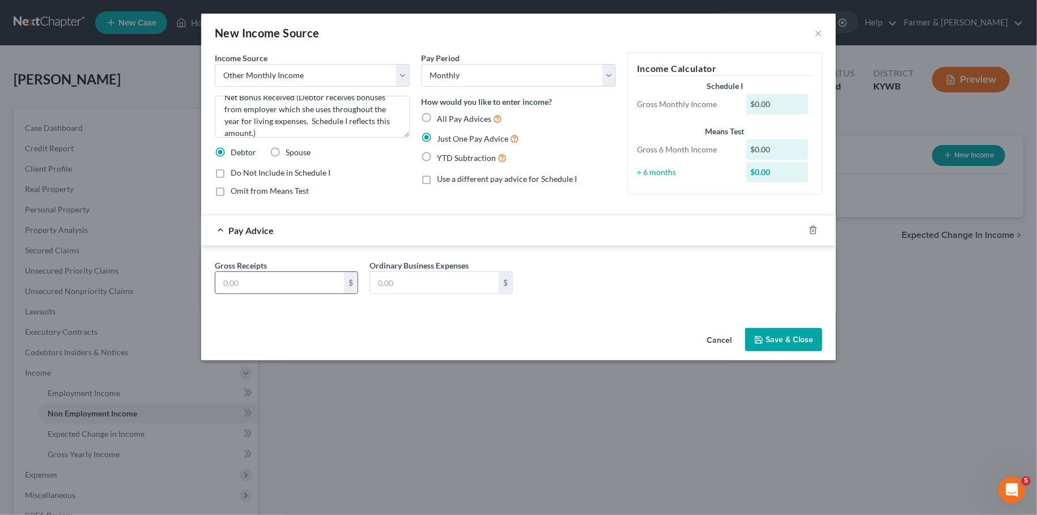
click at [292, 282] on input "text" at bounding box center [279, 283] width 129 height 22
type input "1,434.00"
click at [772, 337] on button "Save & Close" at bounding box center [783, 340] width 77 height 24
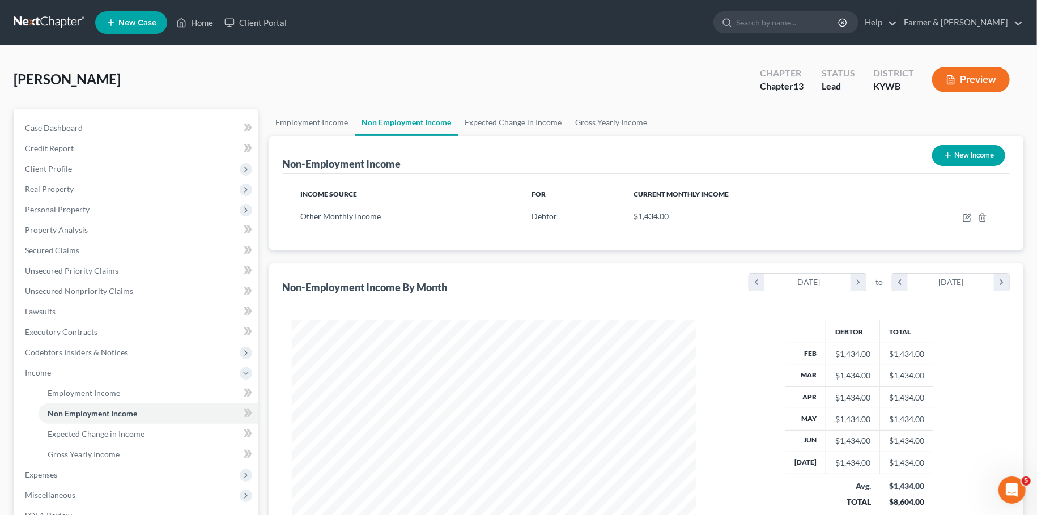
scroll to position [202, 427]
click at [976, 162] on button "New Income" at bounding box center [968, 155] width 73 height 21
select select "0"
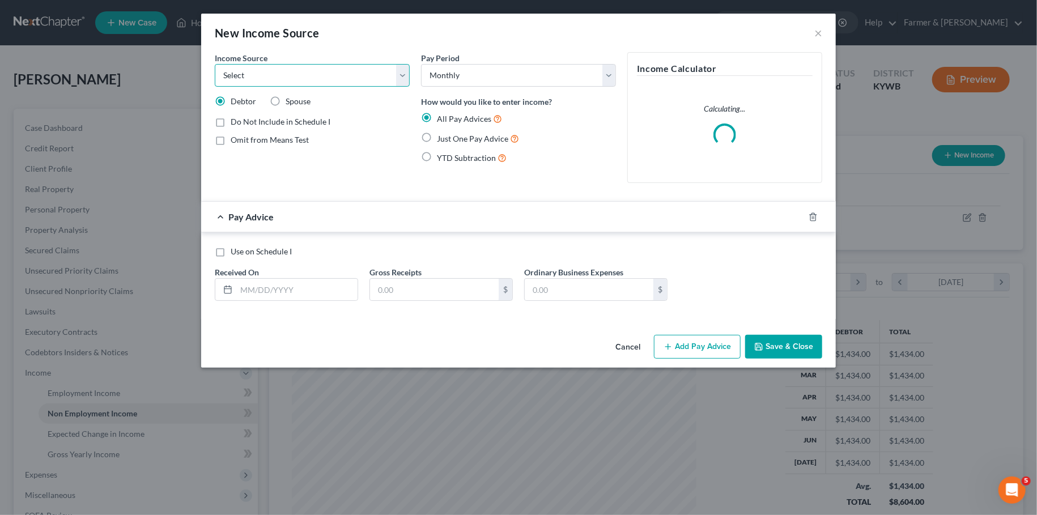
click at [215, 64] on select "Select Unemployment Disability (from employer) Pension Retirement Social Securi…" at bounding box center [312, 75] width 195 height 23
select select "4"
click option "Social Security / Social Security Disability" at bounding box center [0, 0] width 0 height 0
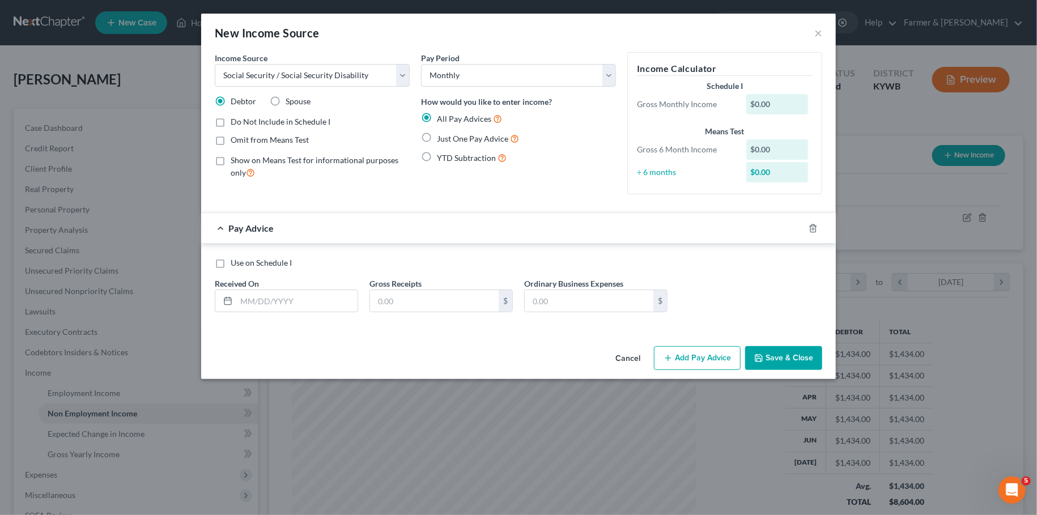
click at [437, 135] on label "Just One Pay Advice" at bounding box center [478, 138] width 82 height 13
click at [441, 135] on input "Just One Pay Advice" at bounding box center [444, 135] width 7 height 7
radio input "true"
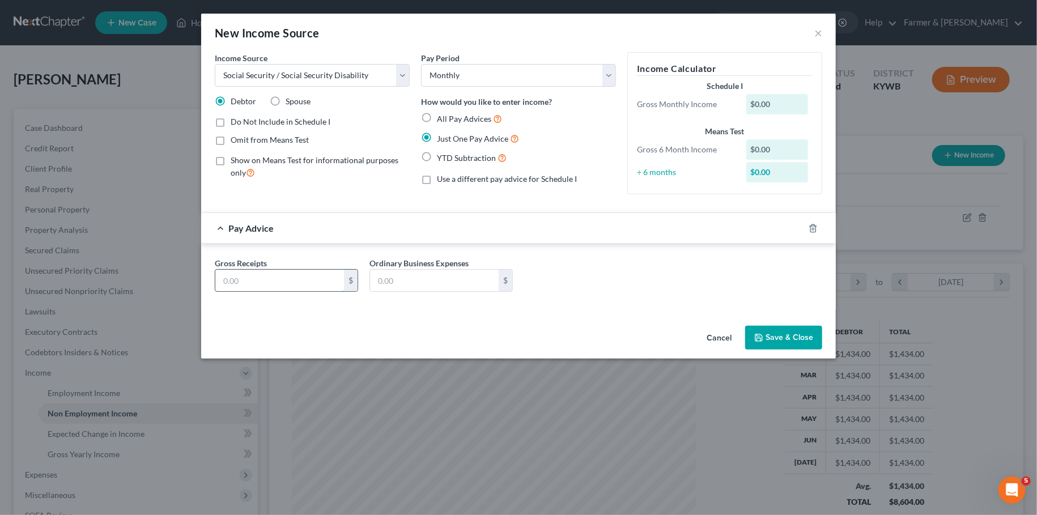
click at [273, 274] on input "text" at bounding box center [279, 281] width 129 height 22
type input "1,756.00"
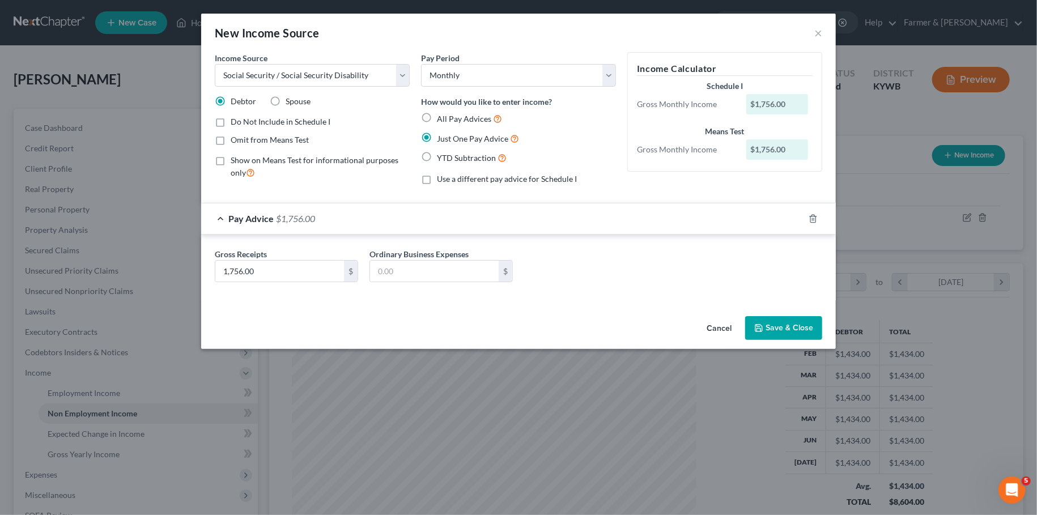
click at [786, 328] on button "Save & Close" at bounding box center [783, 328] width 77 height 24
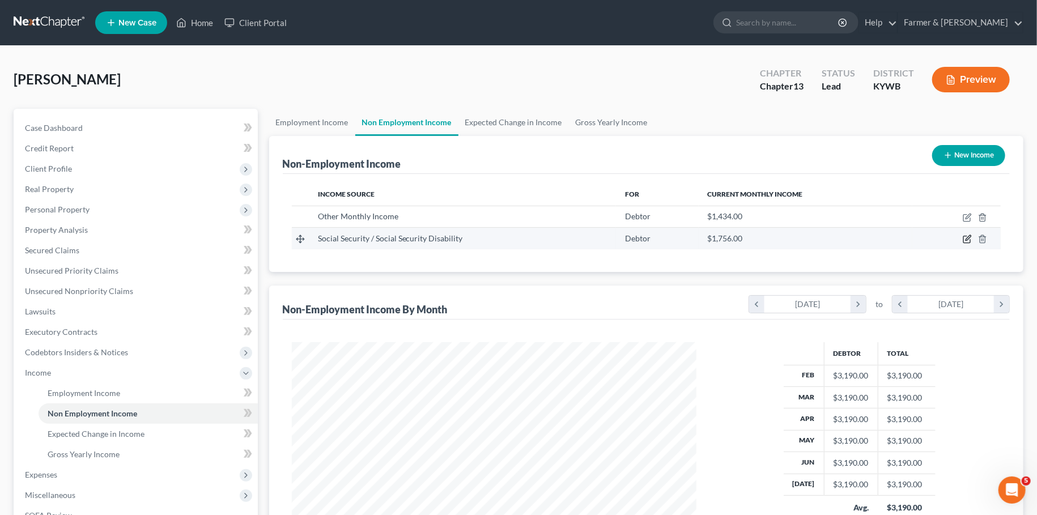
click at [969, 239] on icon "button" at bounding box center [968, 238] width 5 height 5
select select "4"
select select "0"
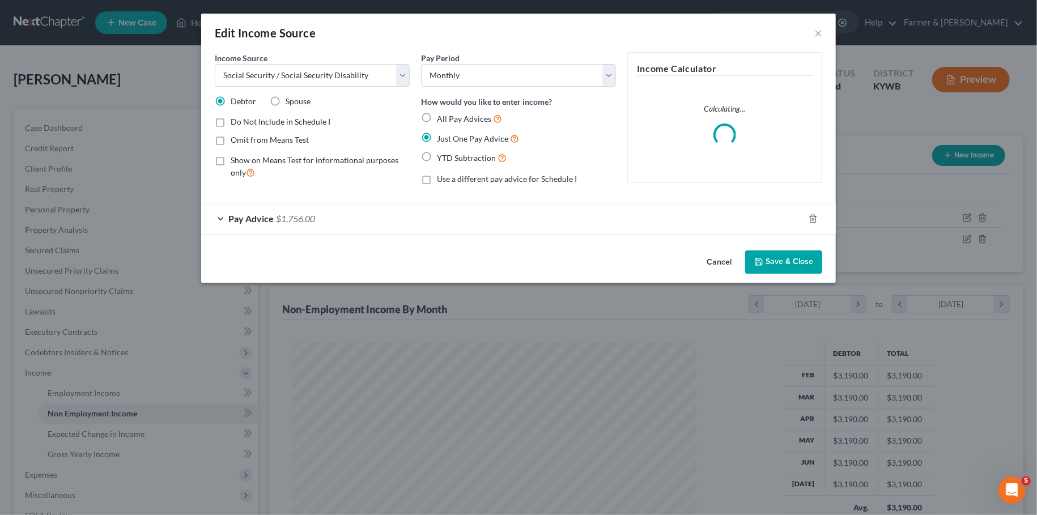
click at [231, 155] on label "Show on Means Test for informational purposes only" at bounding box center [320, 167] width 179 height 24
click at [235, 155] on input "Show on Means Test for informational purposes only" at bounding box center [238, 158] width 7 height 7
checkbox input "true"
click at [801, 264] on button "Save & Close" at bounding box center [783, 262] width 77 height 24
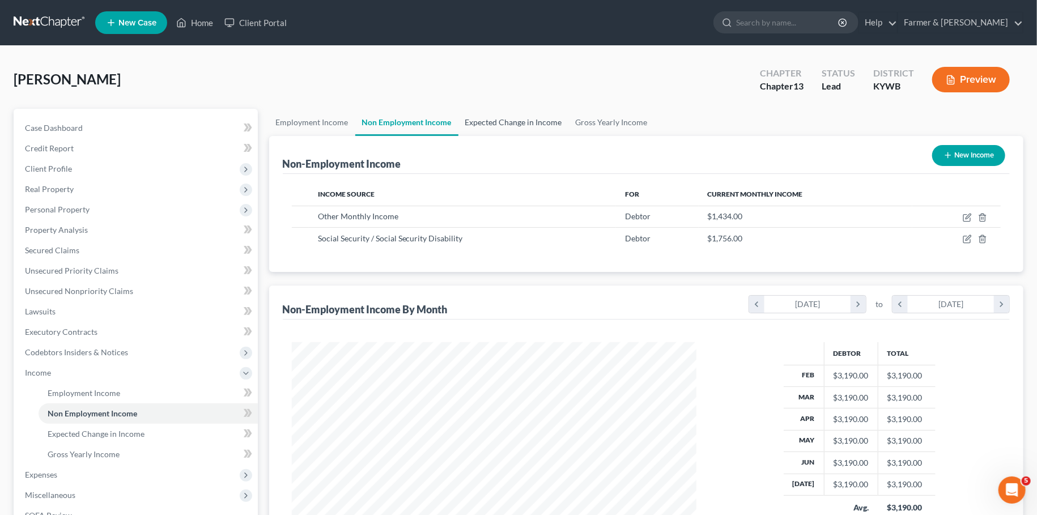
click at [508, 130] on link "Expected Change in Income" at bounding box center [513, 122] width 111 height 27
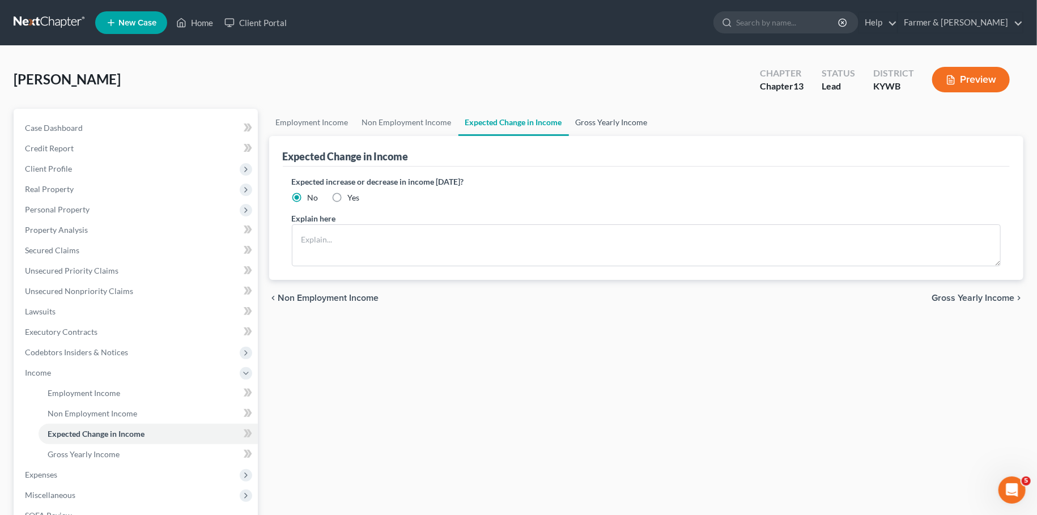
click at [610, 119] on link "Gross Yearly Income" at bounding box center [612, 122] width 86 height 27
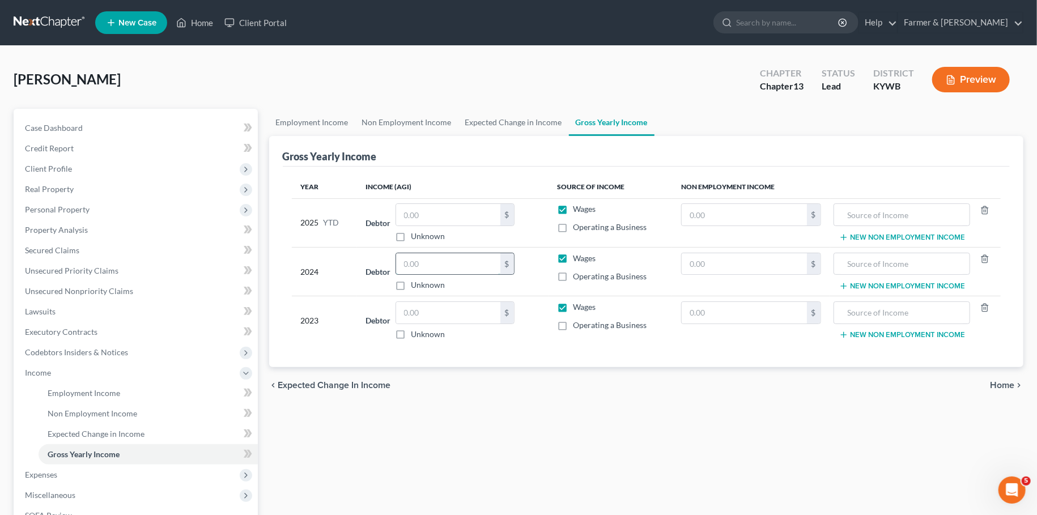
click at [489, 258] on input "text" at bounding box center [448, 264] width 104 height 22
type input "52,904.00"
click at [485, 304] on input "text" at bounding box center [448, 313] width 104 height 22
type input "32,814.00"
click at [710, 218] on input "text" at bounding box center [744, 215] width 125 height 22
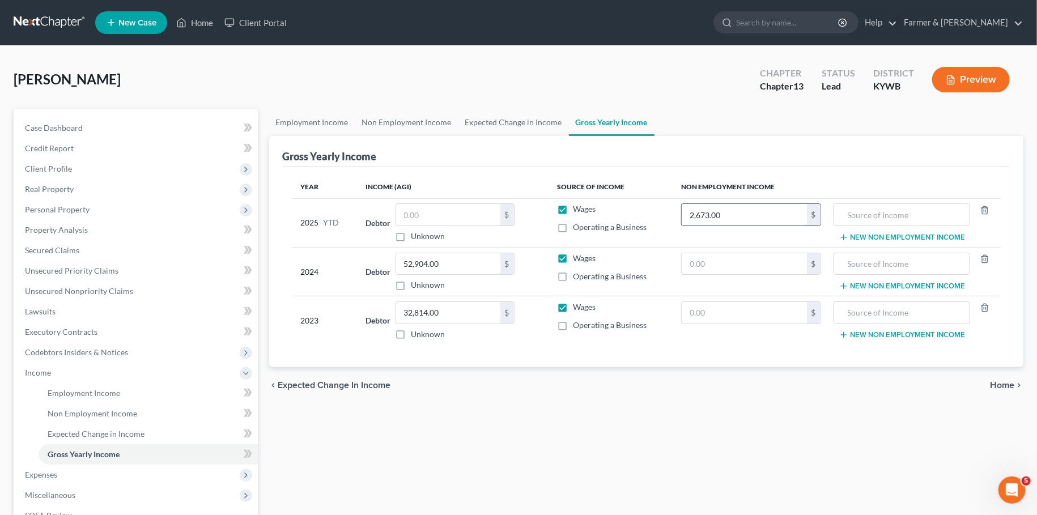
type input "2,673.00"
type input "Tax Refunds (2024)"
click at [414, 215] on input "text" at bounding box center [448, 215] width 104 height 22
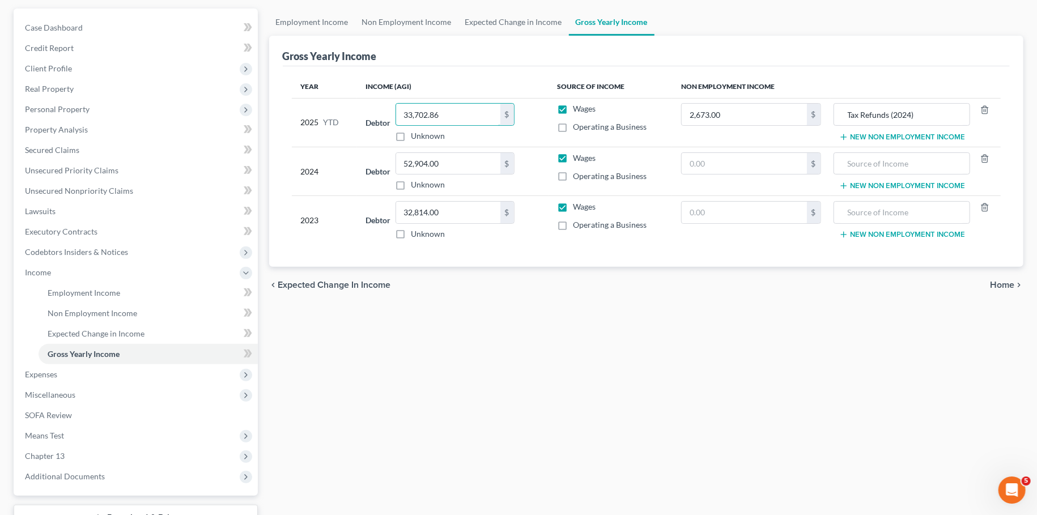
scroll to position [188, 0]
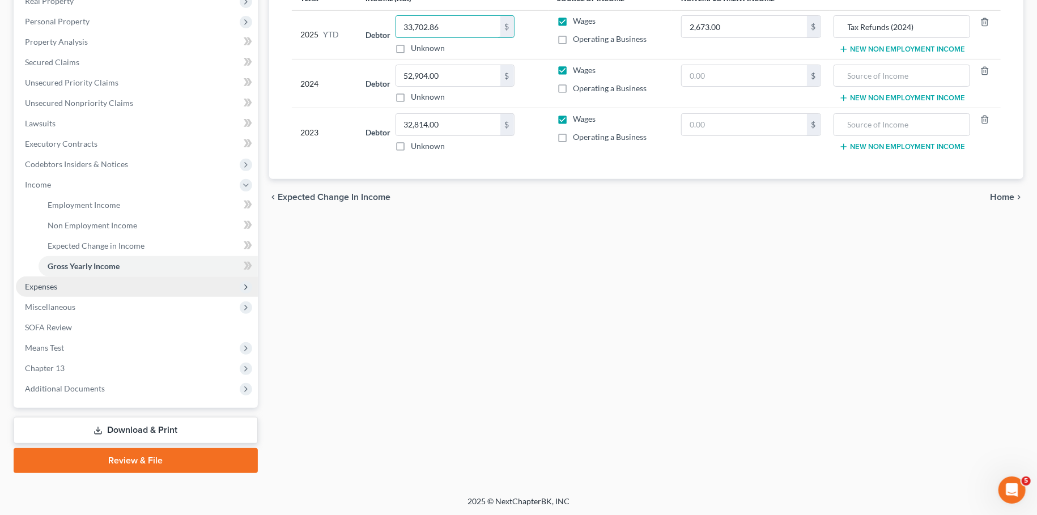
type input "33,702.86"
click at [80, 283] on span "Expenses" at bounding box center [137, 287] width 242 height 20
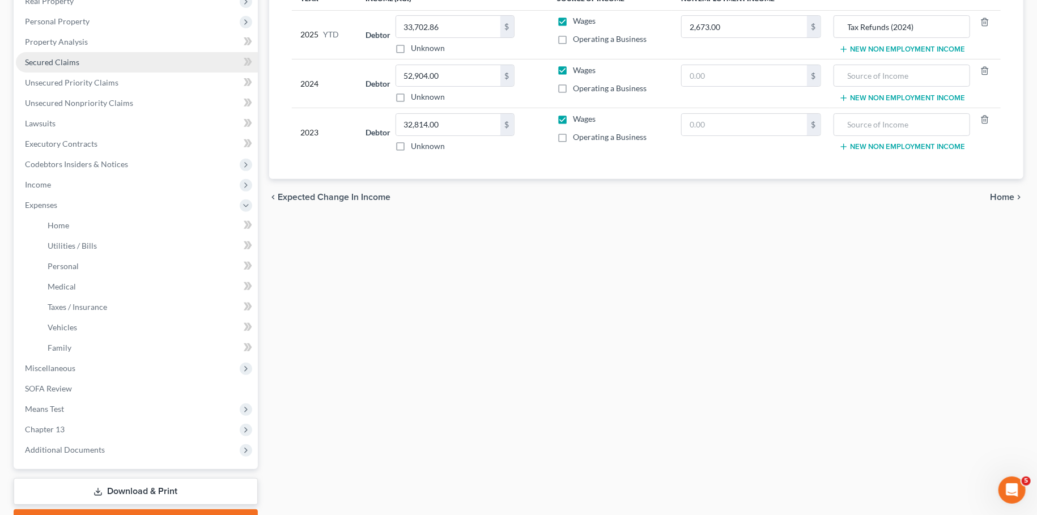
click at [97, 65] on link "Secured Claims" at bounding box center [137, 62] width 242 height 20
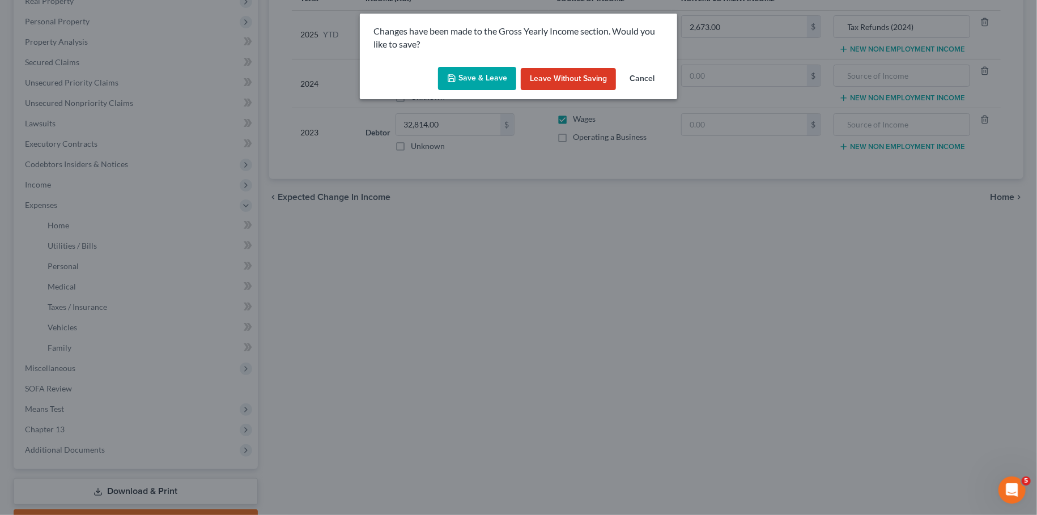
drag, startPoint x: 462, startPoint y: 78, endPoint x: 495, endPoint y: 134, distance: 64.5
click at [462, 78] on button "Save & Leave" at bounding box center [477, 79] width 78 height 24
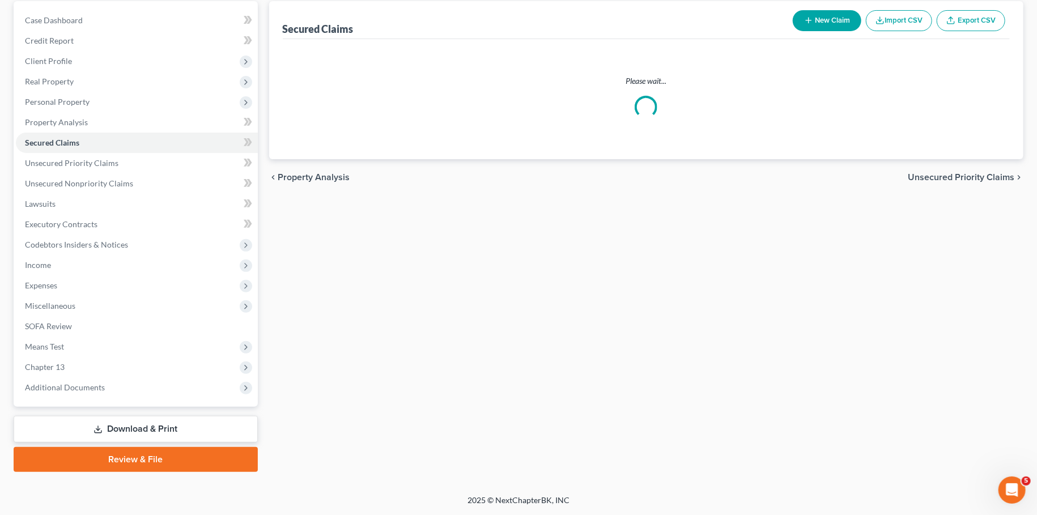
scroll to position [106, 0]
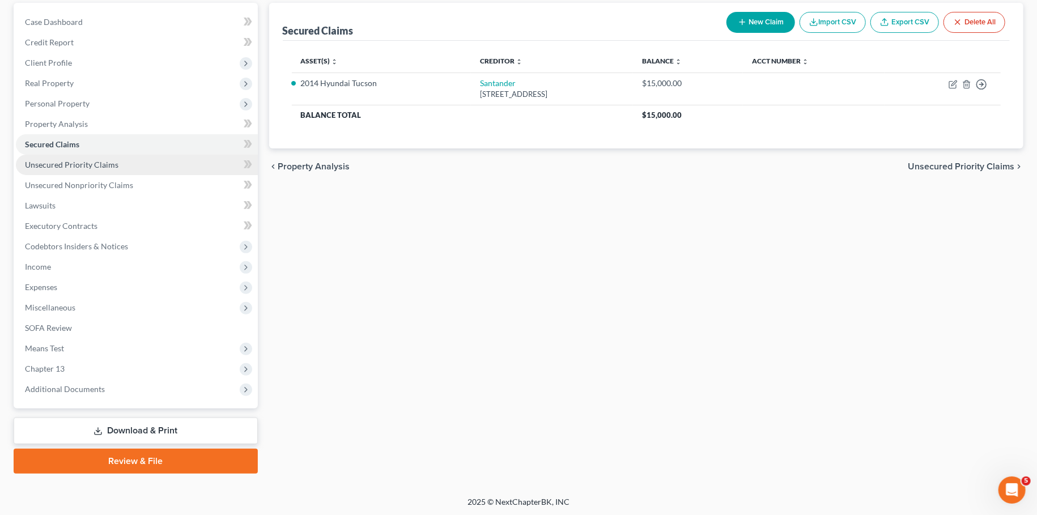
click at [107, 159] on link "Unsecured Priority Claims" at bounding box center [137, 165] width 242 height 20
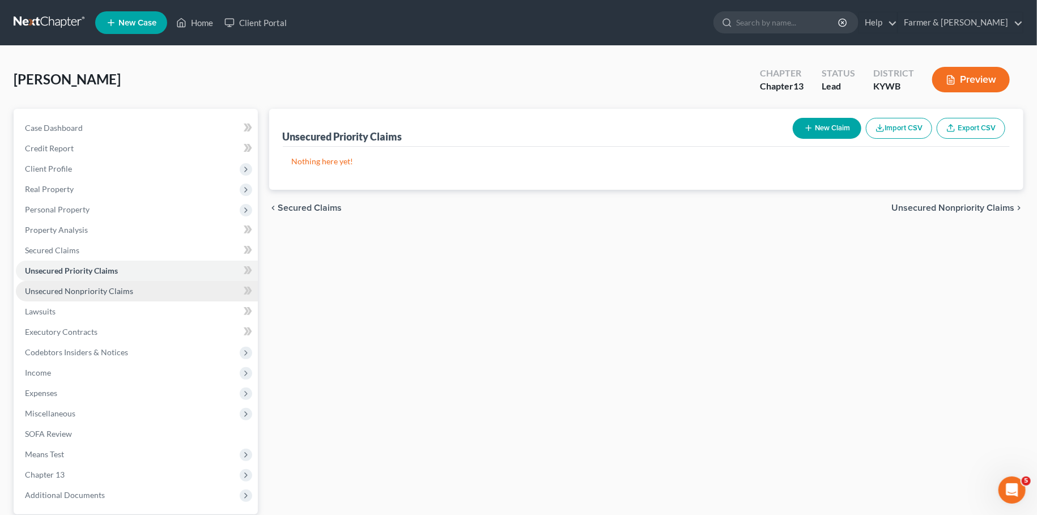
drag, startPoint x: 112, startPoint y: 293, endPoint x: 177, endPoint y: 298, distance: 65.3
click at [112, 293] on span "Unsecured Nonpriority Claims" at bounding box center [79, 291] width 108 height 10
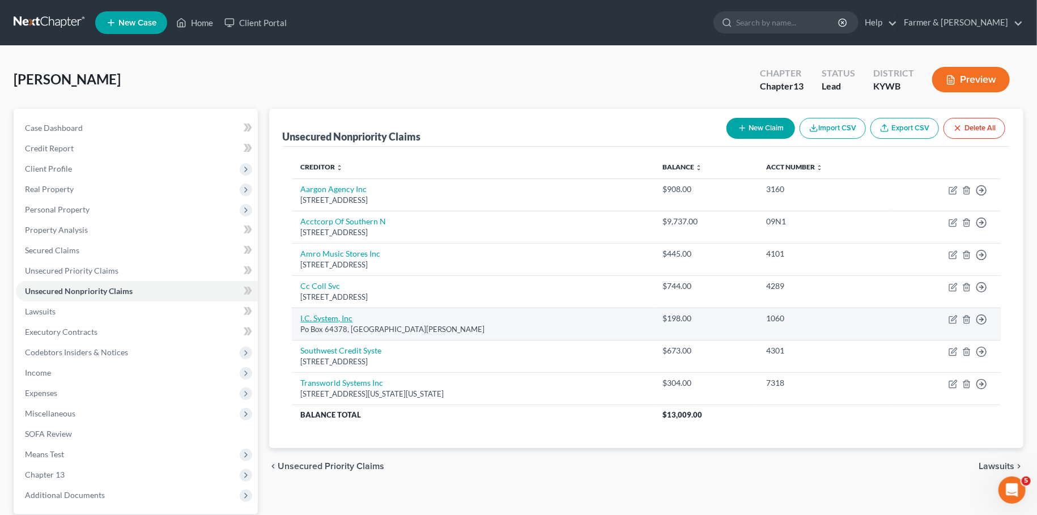
click at [326, 318] on link "I.C. System, Inc" at bounding box center [327, 318] width 52 height 10
select select "24"
select select "1"
select select "0"
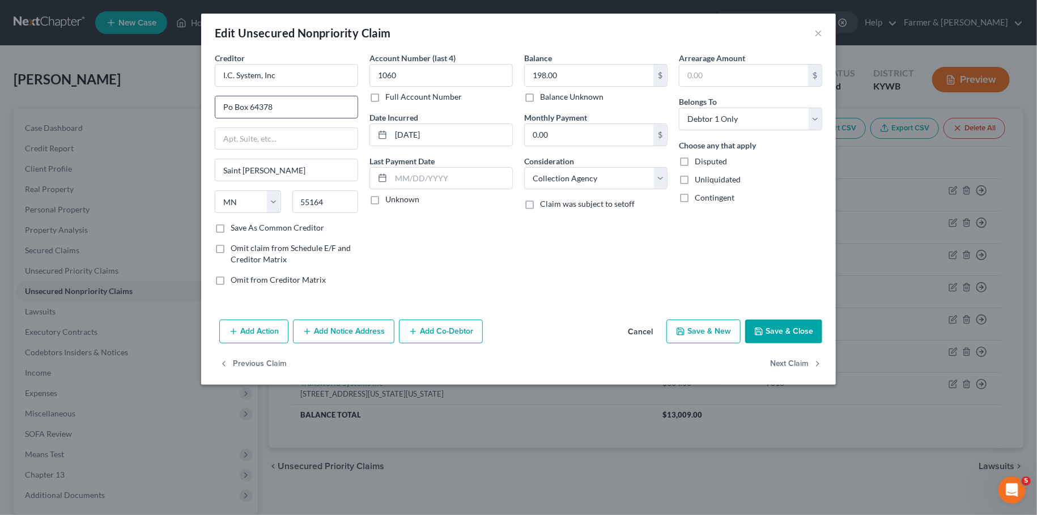
click at [233, 110] on input "Po Box 64378" at bounding box center [286, 107] width 142 height 22
type input "PO Box 64378"
click at [772, 324] on button "Save & Close" at bounding box center [783, 332] width 77 height 24
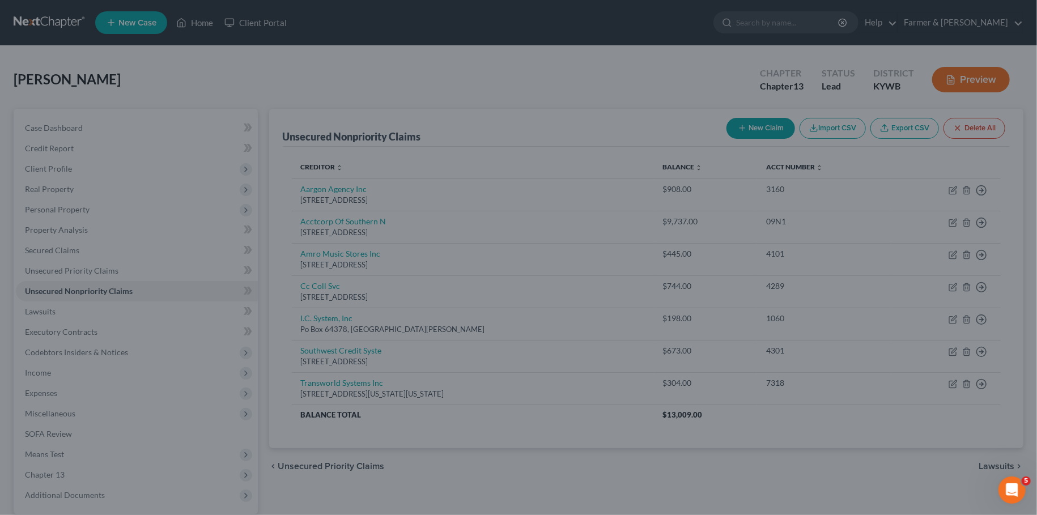
type input "0"
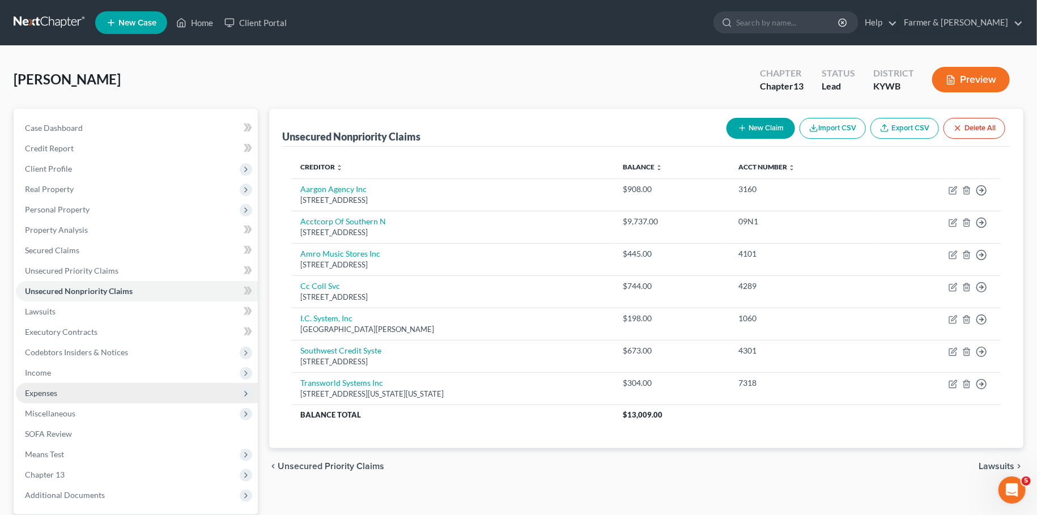
click at [26, 386] on span "Expenses" at bounding box center [137, 393] width 242 height 20
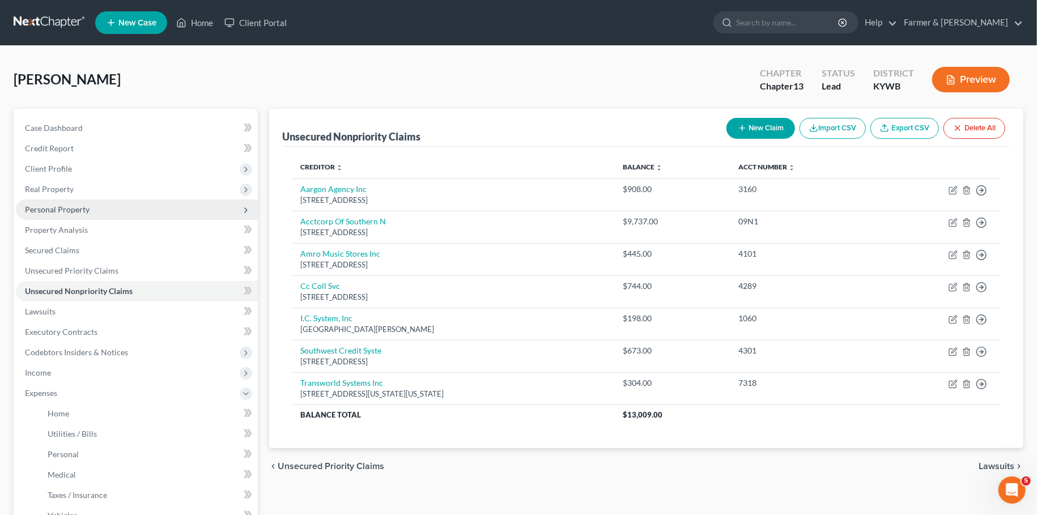
click at [96, 216] on span "Personal Property" at bounding box center [137, 209] width 242 height 20
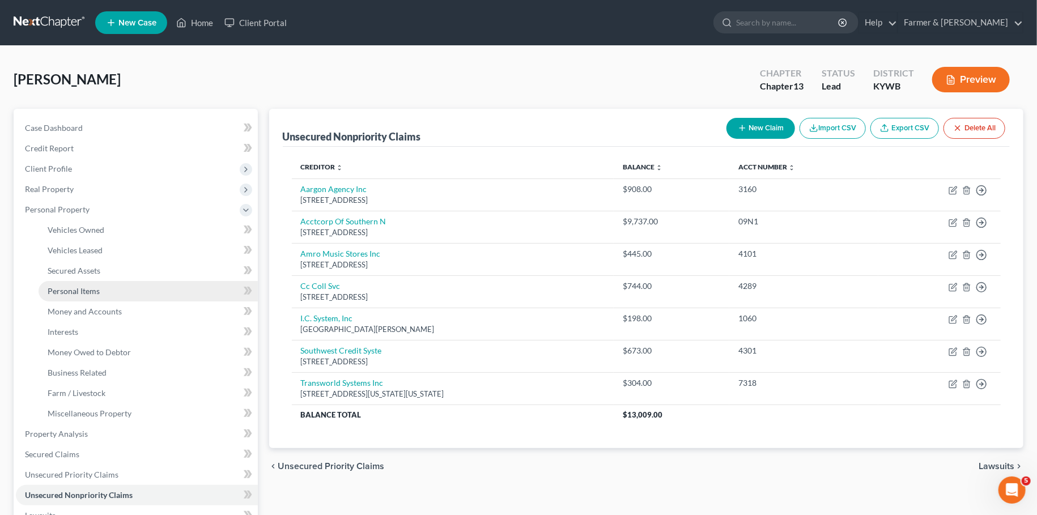
click at [93, 287] on span "Personal Items" at bounding box center [74, 291] width 52 height 10
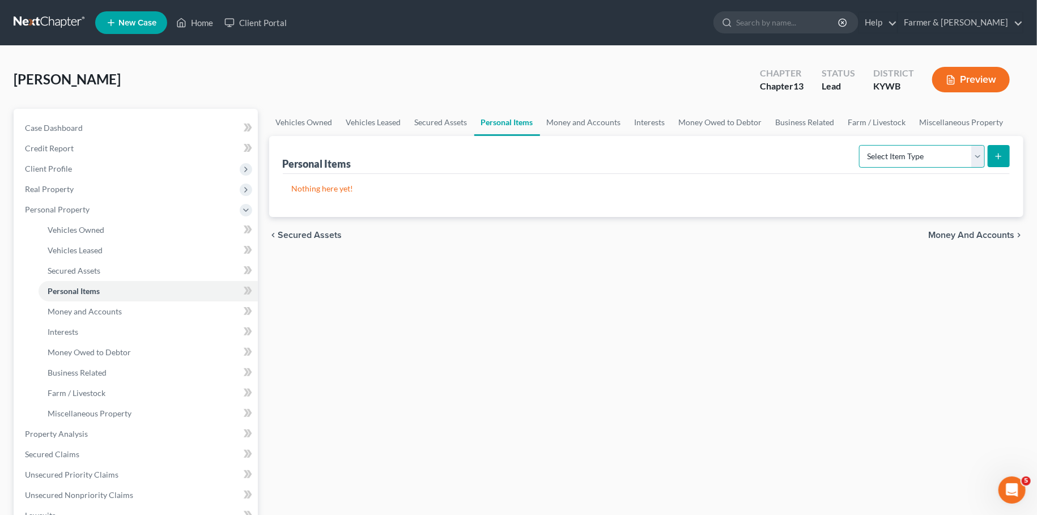
click at [859, 145] on select "Select Item Type Clothing Collectibles Of Value Electronics Firearms Household …" at bounding box center [922, 156] width 126 height 23
select select "clothing"
click option "Clothing" at bounding box center [0, 0] width 0 height 0
click at [997, 152] on icon "submit" at bounding box center [998, 156] width 9 height 9
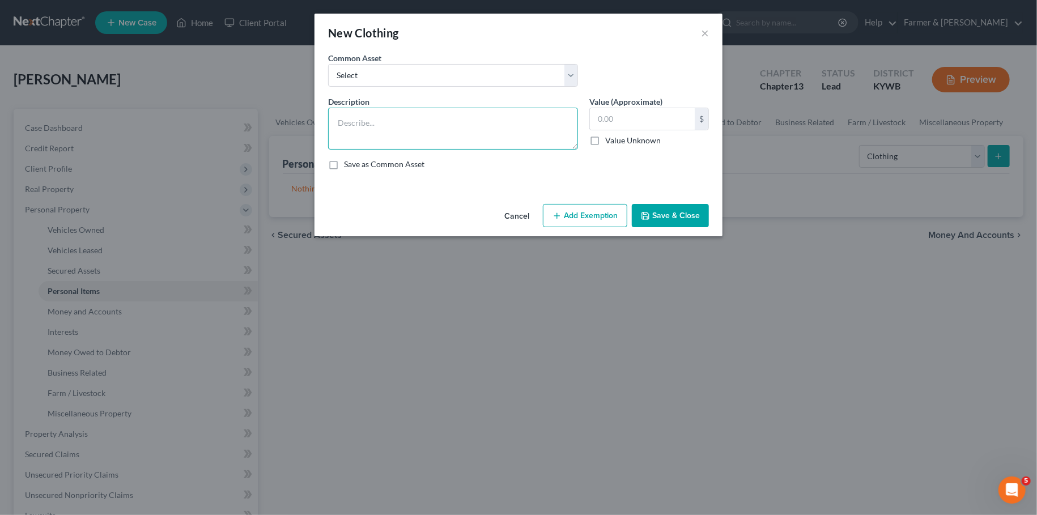
click at [403, 129] on textarea at bounding box center [453, 129] width 250 height 42
type textarea "misc. clothing for 1 adult and 1 child"
type input "300.00"
click at [559, 213] on icon "button" at bounding box center [557, 215] width 9 height 9
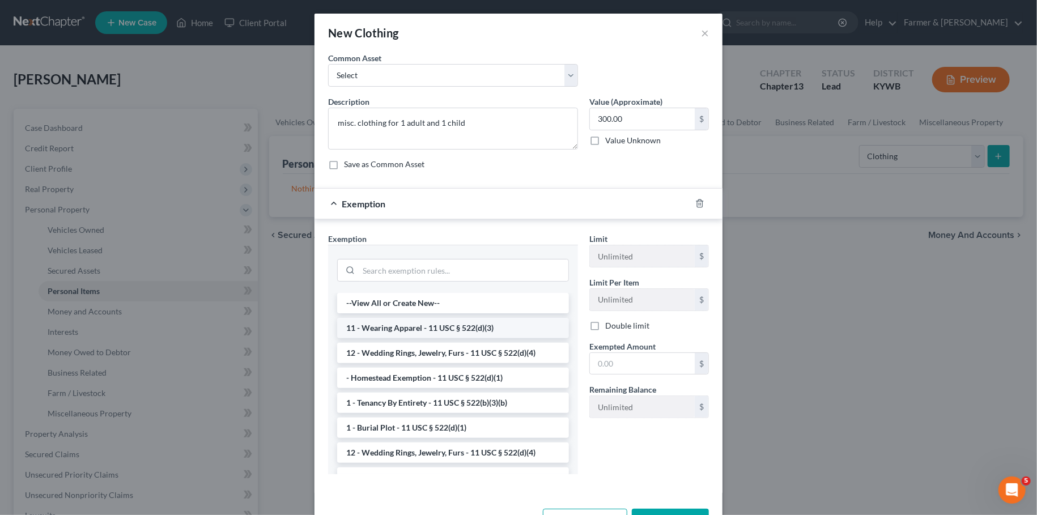
click at [466, 327] on li "11 - Wearing Apparel - 11 USC § 522(d)(3)" at bounding box center [453, 328] width 232 height 20
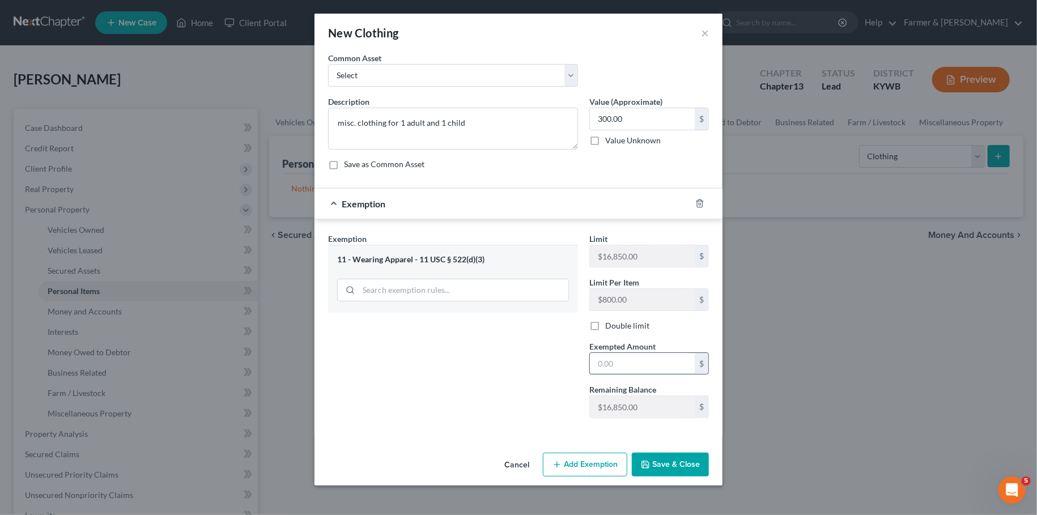
click at [621, 356] on input "text" at bounding box center [642, 364] width 105 height 22
type input "300.00"
click at [657, 464] on button "Save & Close" at bounding box center [670, 465] width 77 height 24
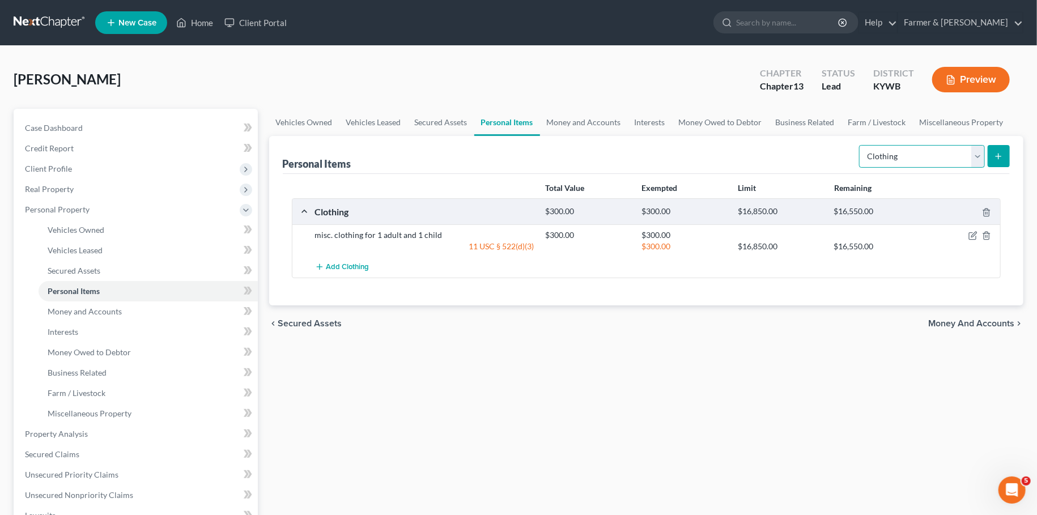
click at [859, 145] on select "Select Item Type Clothing Collectibles Of Value Electronics Firearms Household …" at bounding box center [922, 156] width 126 height 23
select select "electronics"
click option "Electronics" at bounding box center [0, 0] width 0 height 0
click at [1003, 155] on icon "submit" at bounding box center [998, 156] width 9 height 9
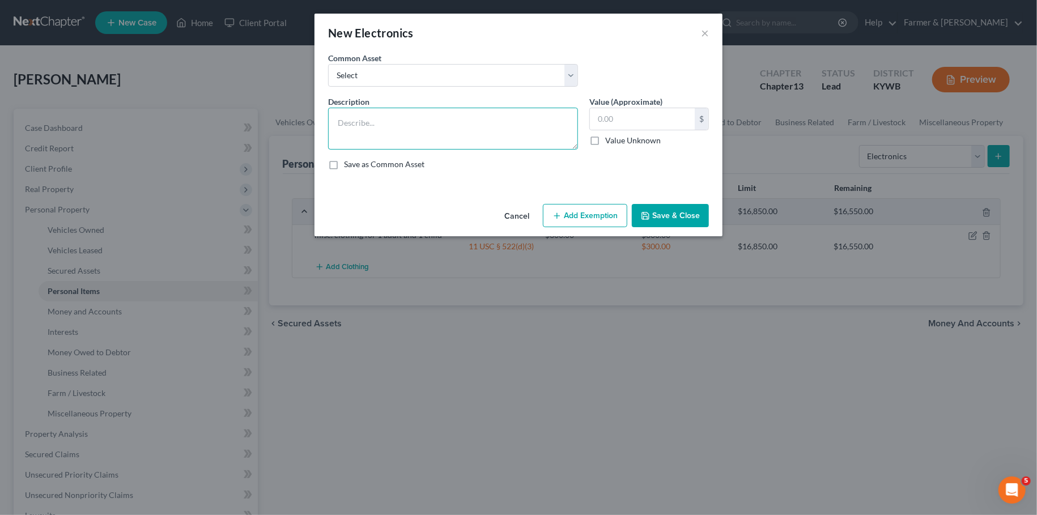
click at [486, 134] on textarea at bounding box center [453, 129] width 250 height 42
type textarea "misc. electronics including: televisions; cell phones (2)"
type input "400.00"
click at [569, 212] on button "Add Exemption" at bounding box center [585, 216] width 84 height 24
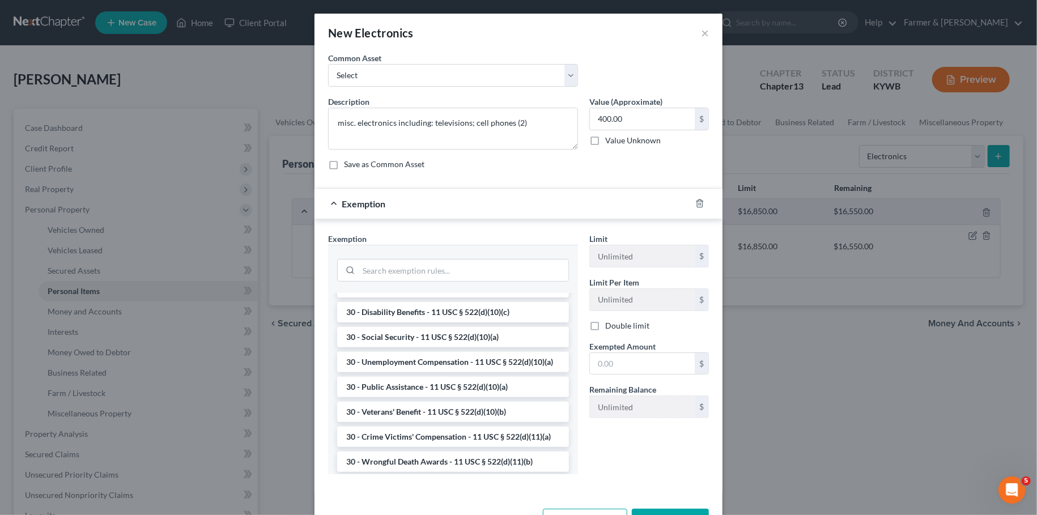
scroll to position [877, 0]
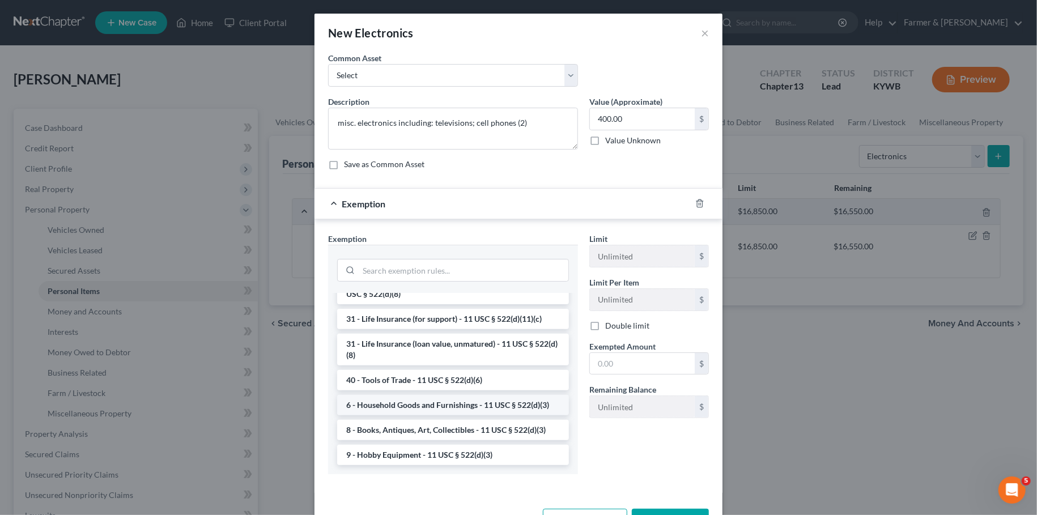
click at [462, 400] on li "6 - Household Goods and Furnishings - 11 USC § 522(d)(3)" at bounding box center [453, 405] width 232 height 20
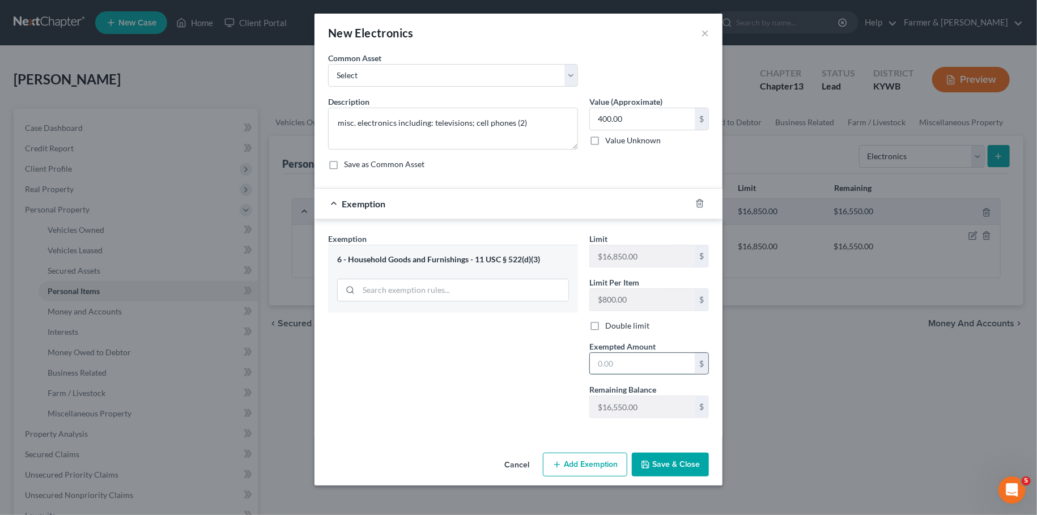
click at [619, 366] on input "text" at bounding box center [642, 364] width 105 height 22
type input "400.00"
click at [711, 465] on div "Cancel Add Exemption Save & Close" at bounding box center [519, 466] width 408 height 37
click at [690, 462] on button "Save & Close" at bounding box center [670, 465] width 77 height 24
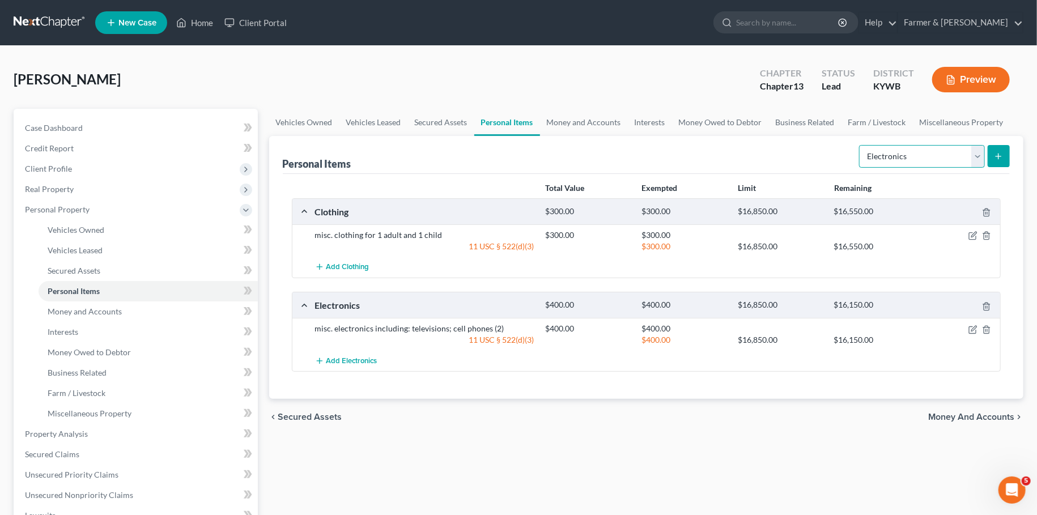
click at [859, 145] on select "Select Item Type Clothing Collectibles Of Value Electronics Firearms Household …" at bounding box center [922, 156] width 126 height 23
select select "household_goods"
click option "Household Goods" at bounding box center [0, 0] width 0 height 0
click at [992, 152] on button "submit" at bounding box center [999, 156] width 22 height 22
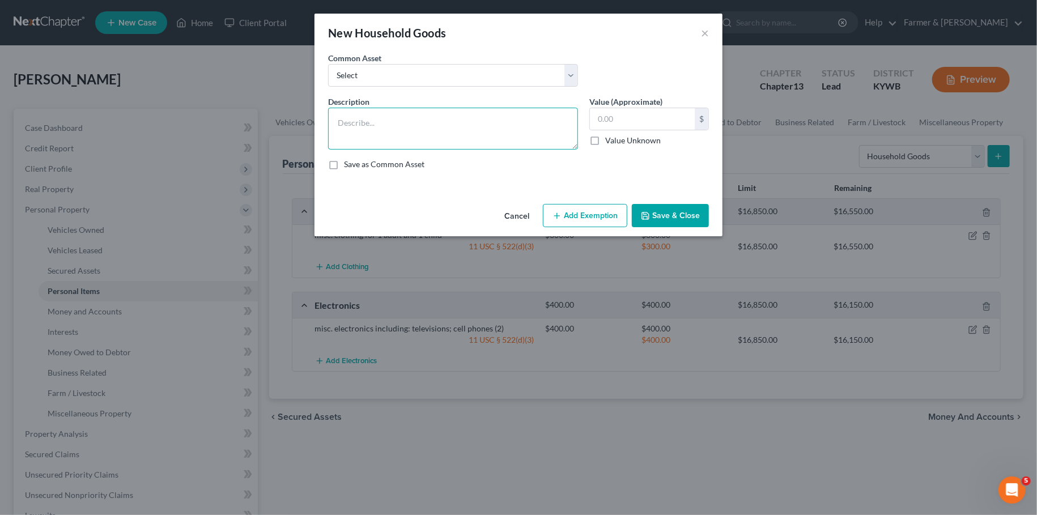
click at [504, 118] on textarea at bounding box center [453, 129] width 250 height 42
click at [470, 124] on textarea "misc. household goods including: couch; sofa; table w/ chairs" at bounding box center [453, 129] width 250 height 42
click at [553, 126] on textarea "misc. household goods including: couch/sofa; table w/ chairs" at bounding box center [453, 129] width 250 height 42
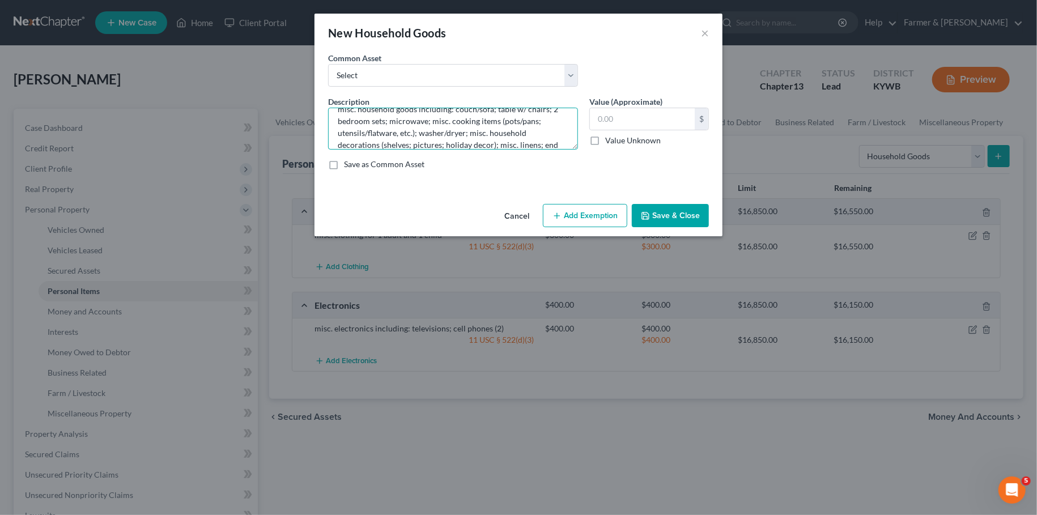
click at [434, 131] on textarea "misc. household goods including: couch/sofa; table w/ chairs; 2 bedroom sets; m…" at bounding box center [453, 129] width 250 height 42
type textarea "misc. household goods including: couch/sofa; table w/ chairs; 2 bedroom sets; m…"
click at [630, 120] on input "text" at bounding box center [642, 119] width 105 height 22
type input "1,375.00"
click at [574, 215] on button "Add Exemption" at bounding box center [585, 216] width 84 height 24
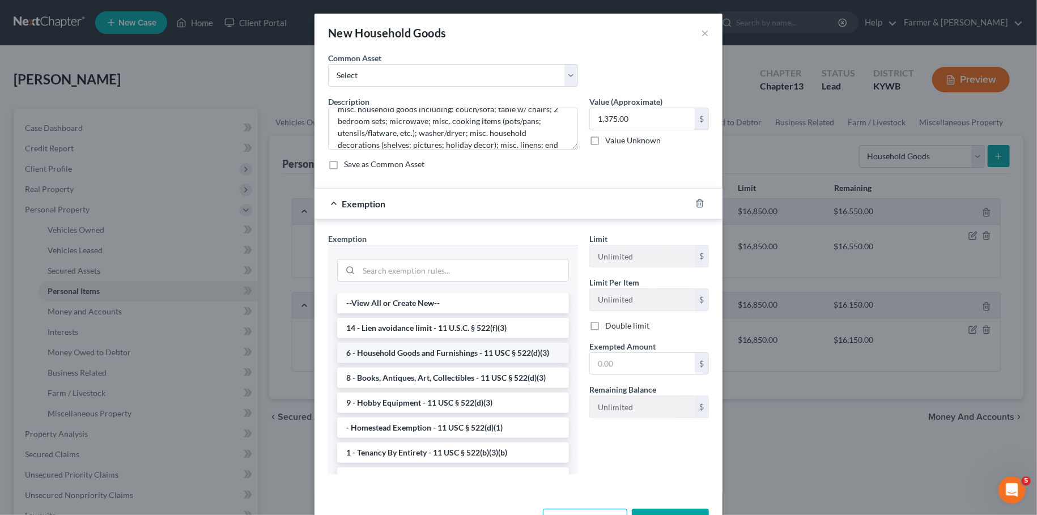
click at [472, 358] on li "6 - Household Goods and Furnishings - 11 USC § 522(d)(3)" at bounding box center [453, 353] width 232 height 20
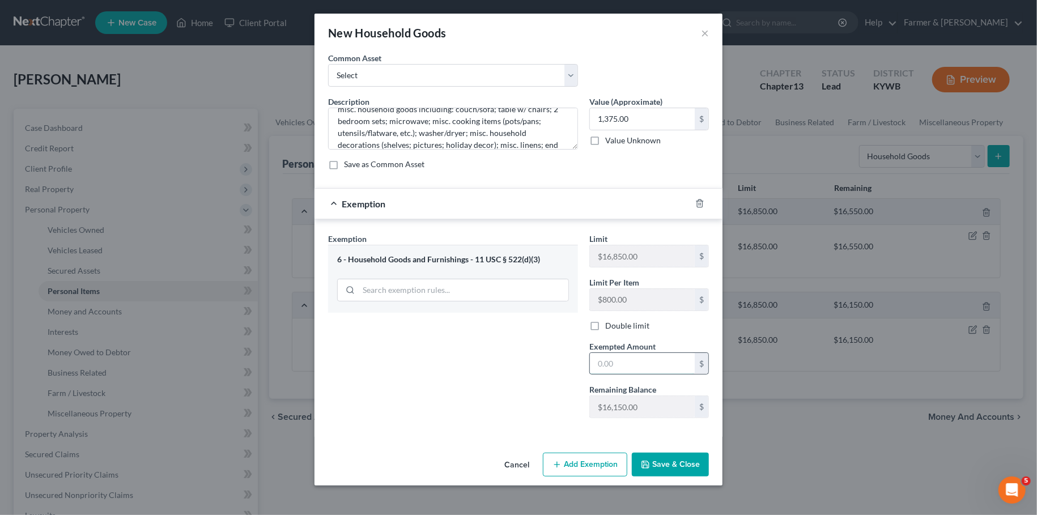
click at [660, 361] on input "text" at bounding box center [642, 364] width 105 height 22
type input "1,375.00"
click at [671, 462] on button "Save & Close" at bounding box center [670, 465] width 77 height 24
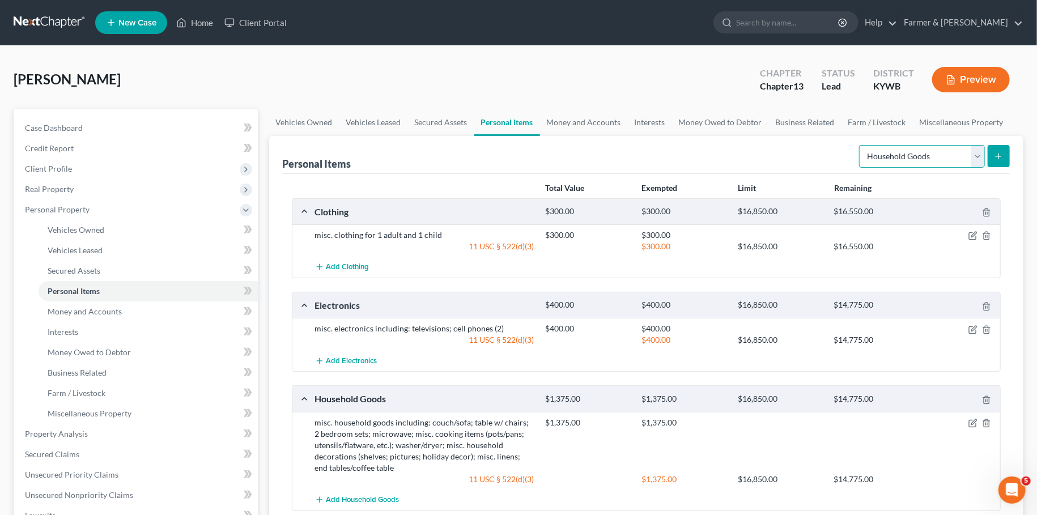
click at [859, 145] on select "Select Item Type Clothing Collectibles Of Value Electronics Firearms Household …" at bounding box center [922, 156] width 126 height 23
click option "Other" at bounding box center [0, 0] width 0 height 0
click at [859, 145] on select "Select Item Type Clothing Collectibles Of Value Electronics Firearms Household …" at bounding box center [922, 156] width 126 height 23
select select "jewelry"
click option "Jewelry" at bounding box center [0, 0] width 0 height 0
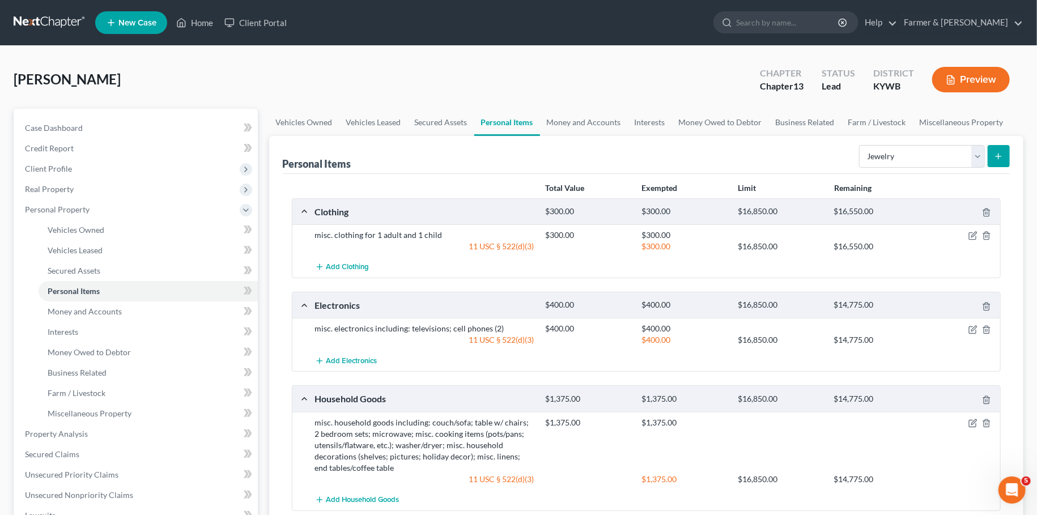
click at [1001, 156] on line "submit" at bounding box center [998, 156] width 5 height 0
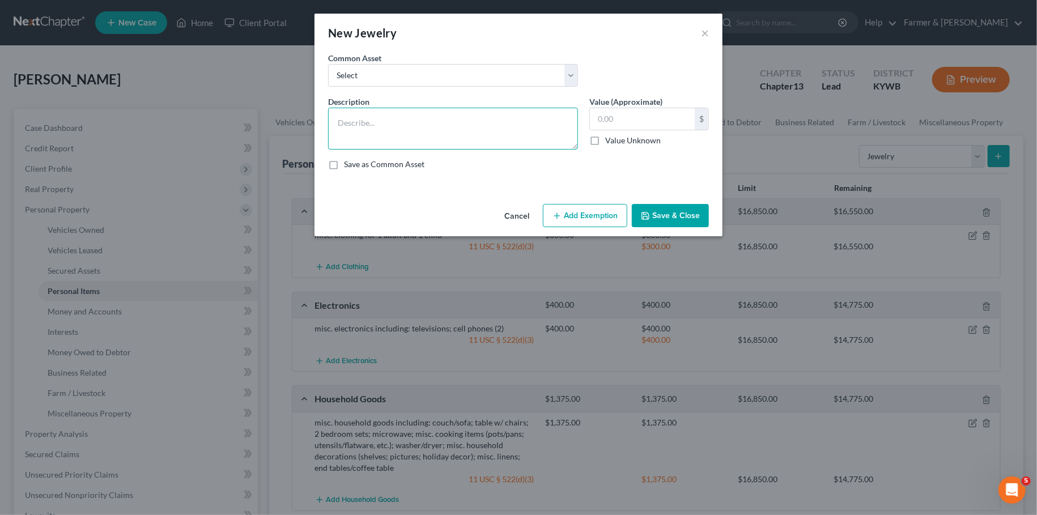
click at [394, 116] on textarea at bounding box center [453, 129] width 250 height 42
type textarea "misc. costume jewelry"
type input "40.00"
click at [584, 206] on button "Add Exemption" at bounding box center [585, 216] width 84 height 24
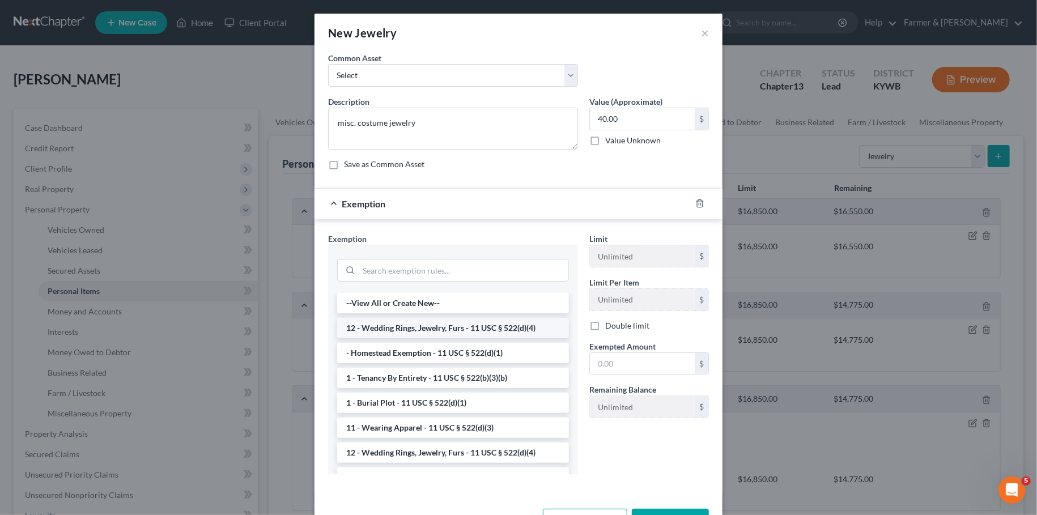
click at [506, 327] on li "12 - Wedding Rings, Jewelry, Furs - 11 USC § 522(d)(4)" at bounding box center [453, 328] width 232 height 20
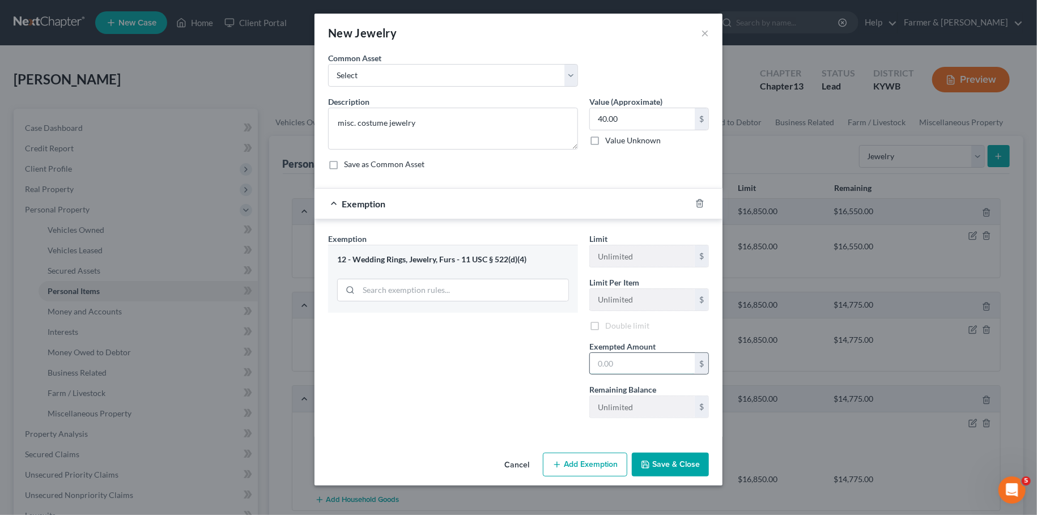
click at [642, 360] on input "text" at bounding box center [642, 364] width 105 height 22
type input "40.00"
click at [666, 461] on button "Save & Close" at bounding box center [670, 465] width 77 height 24
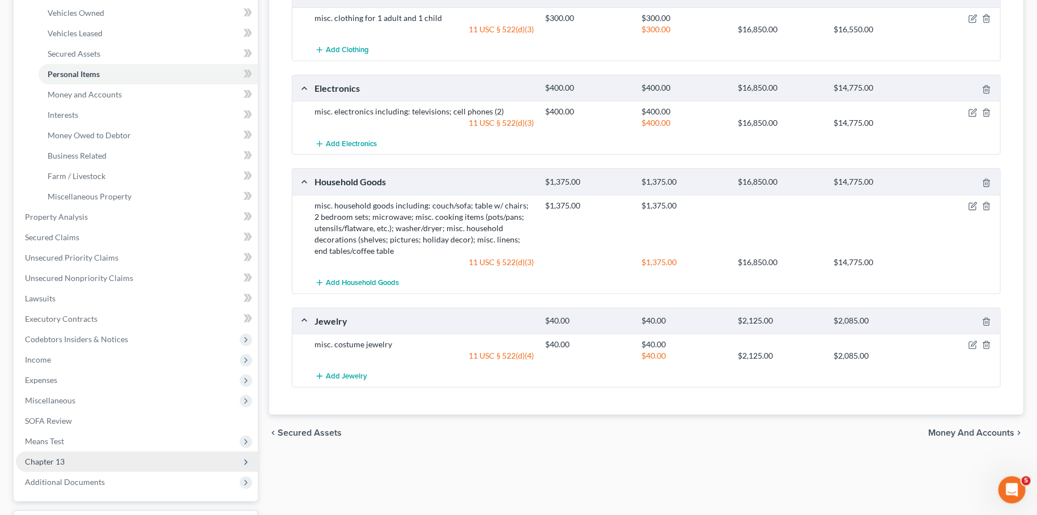
scroll to position [299, 0]
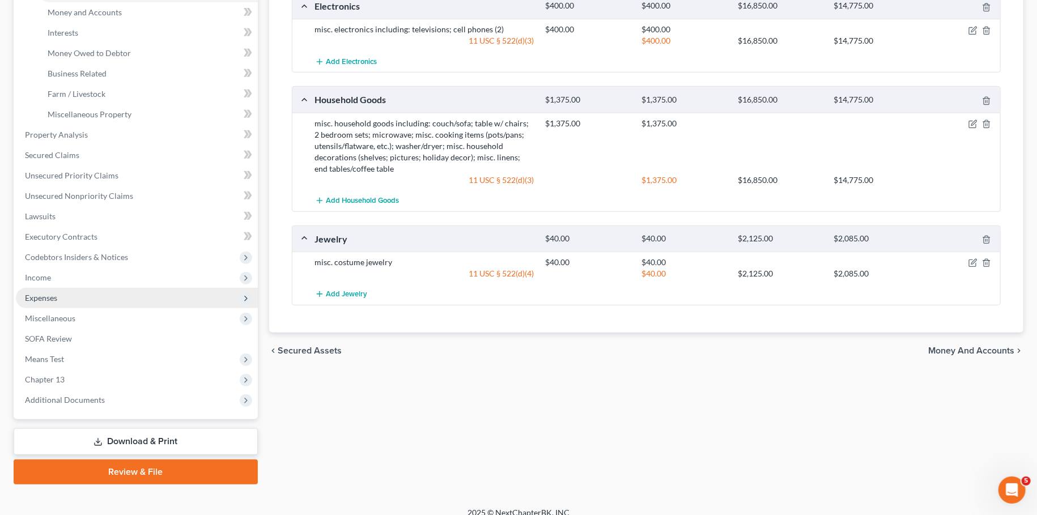
click at [70, 298] on span "Expenses" at bounding box center [137, 298] width 242 height 20
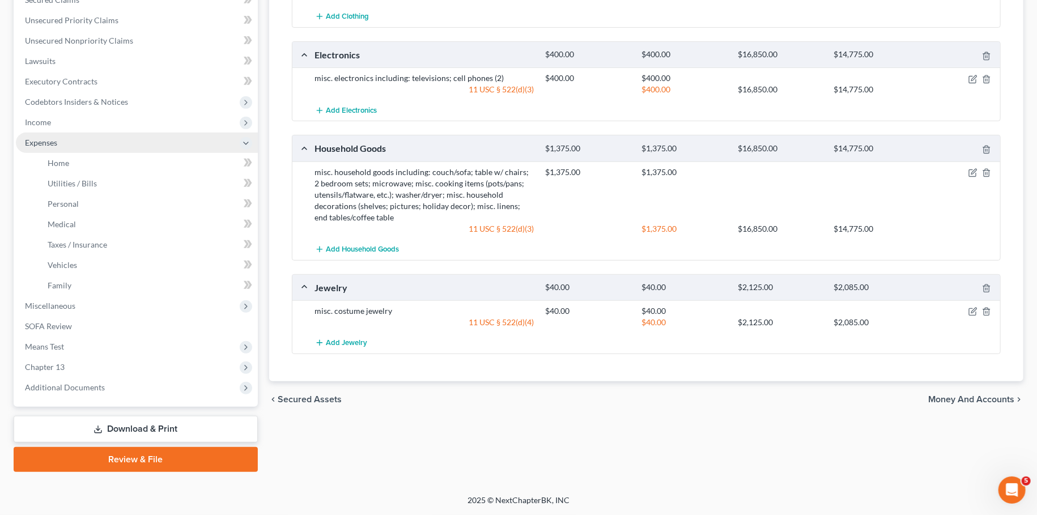
scroll to position [249, 0]
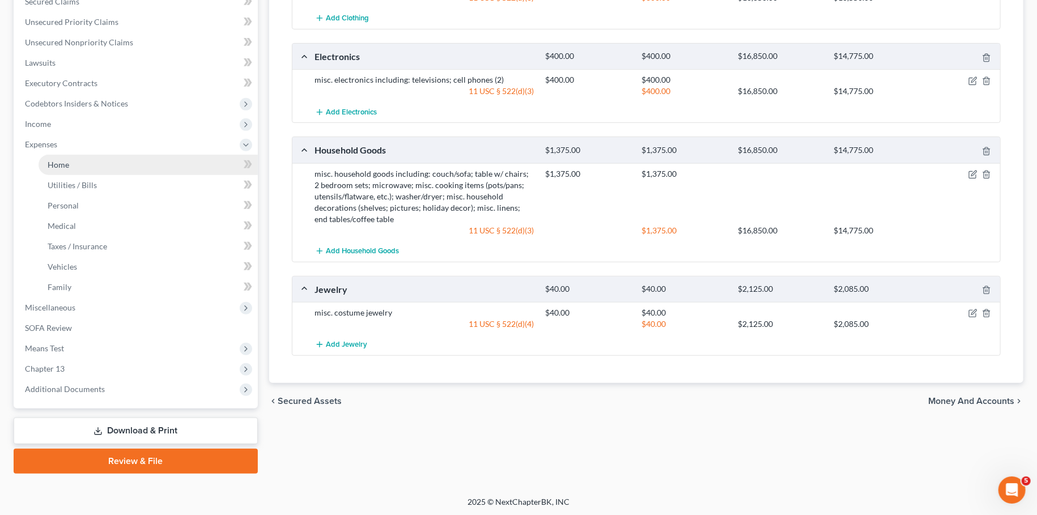
click at [74, 169] on link "Home" at bounding box center [148, 165] width 219 height 20
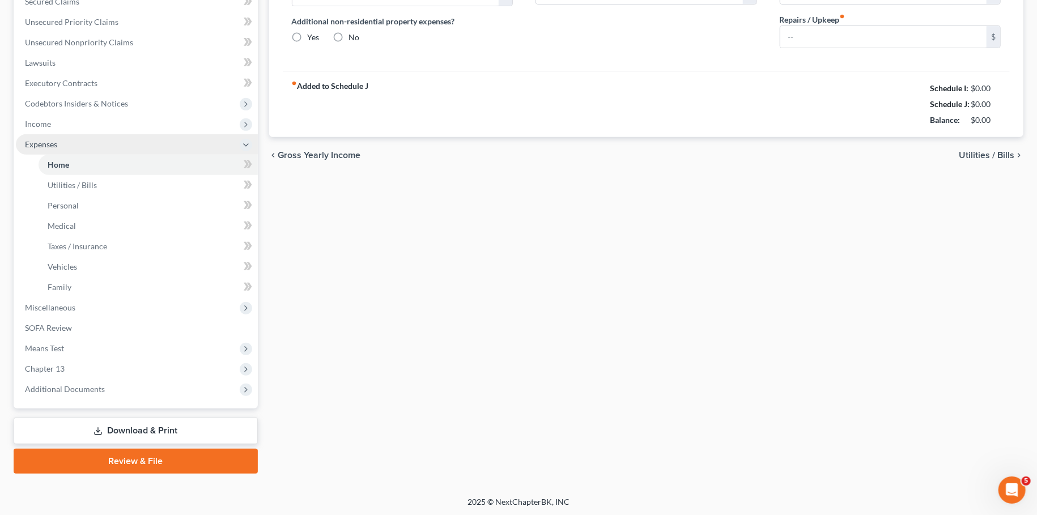
scroll to position [15, 0]
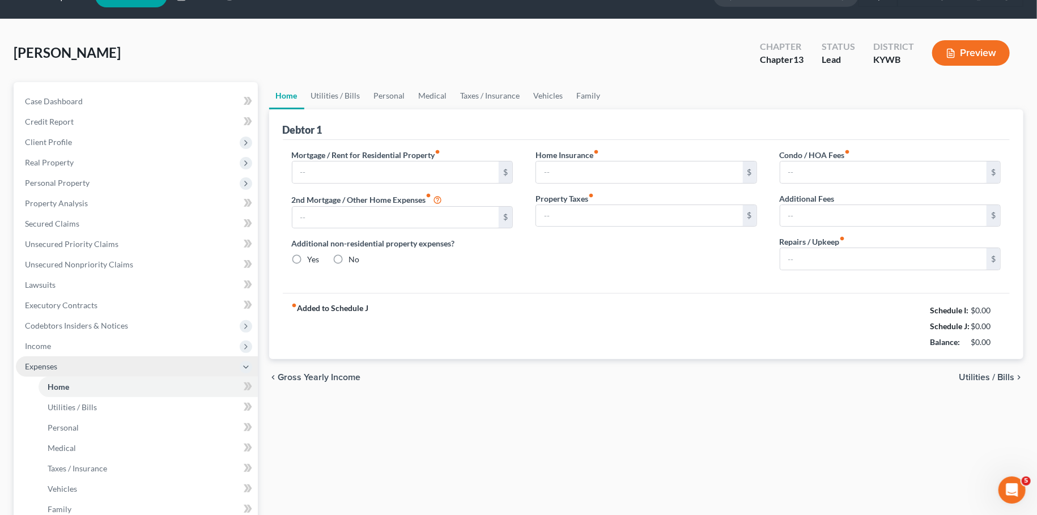
type input "0.00"
radio input "true"
type input "0.00"
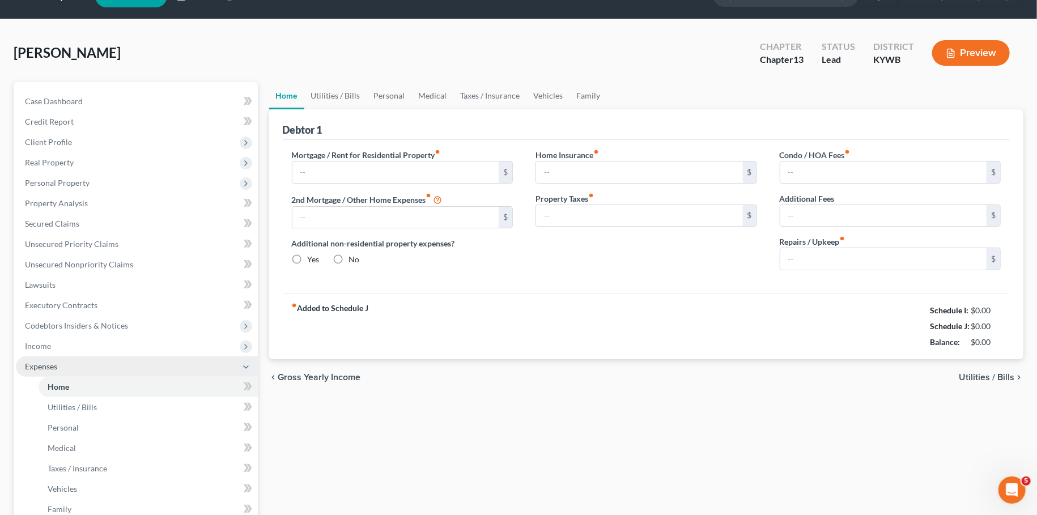
type input "0.00"
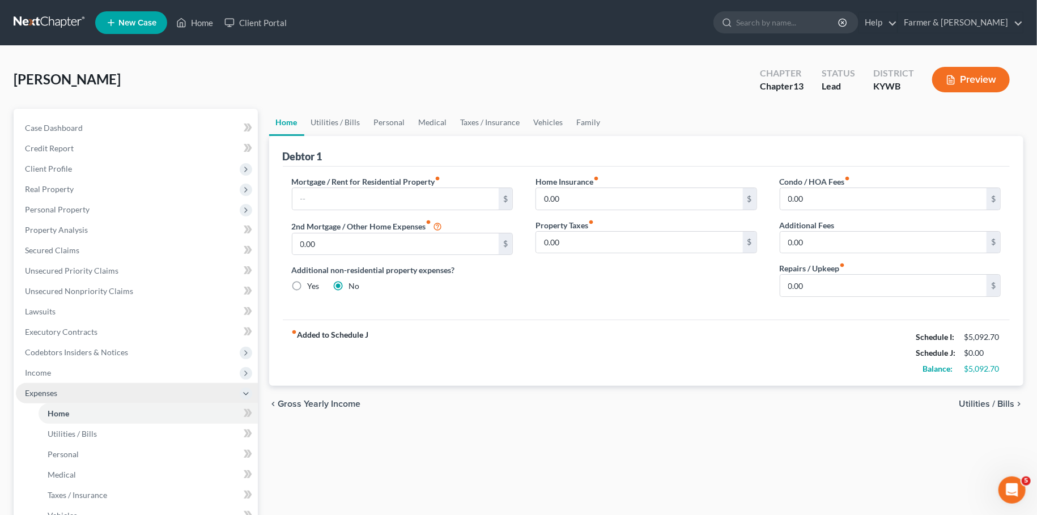
scroll to position [0, 0]
click at [313, 193] on input "text" at bounding box center [395, 199] width 207 height 22
type input "800.00"
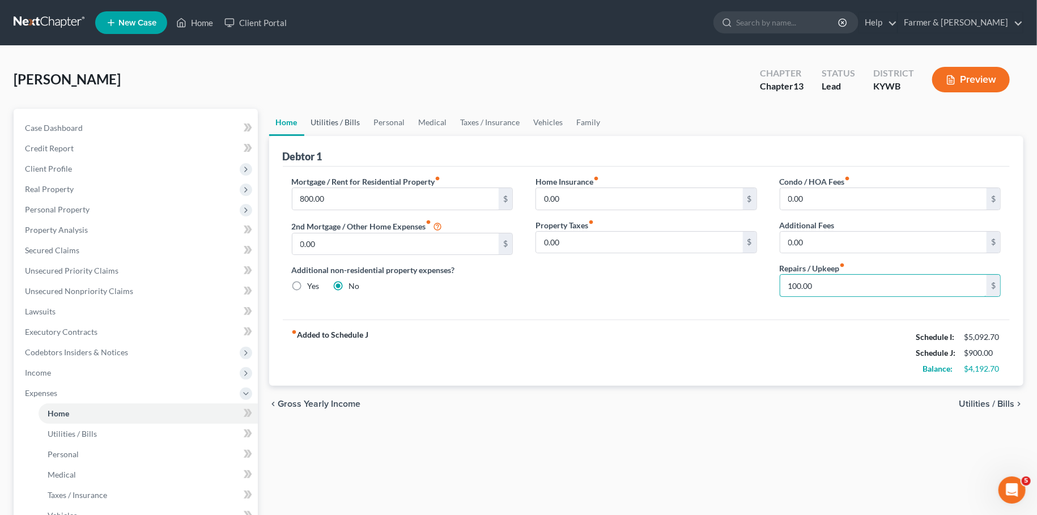
type input "100.00"
click at [342, 114] on link "Utilities / Bills" at bounding box center [335, 122] width 63 height 27
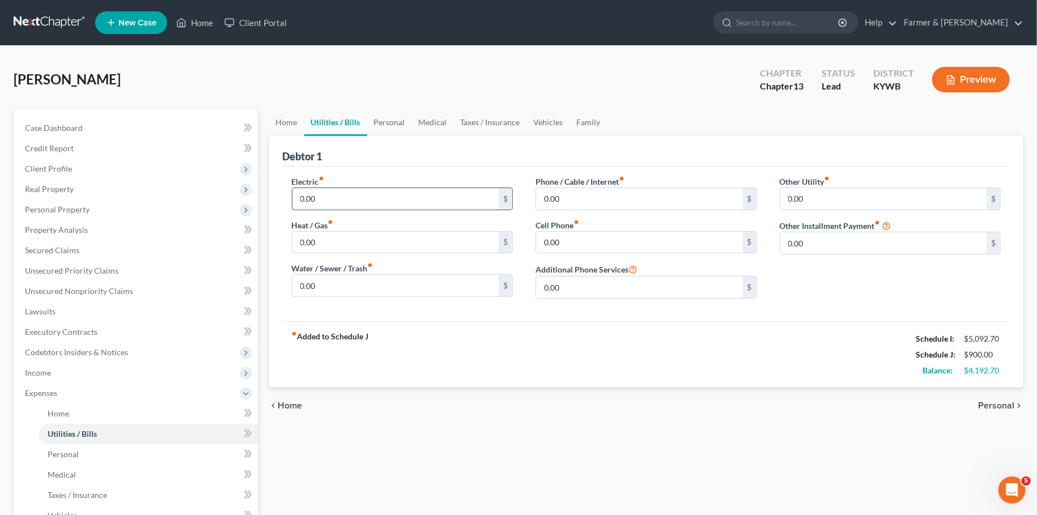
click at [332, 193] on input "0.00" at bounding box center [395, 199] width 207 height 22
type input "255.00"
type input "85.00"
type input "95.00"
type input "200.00"
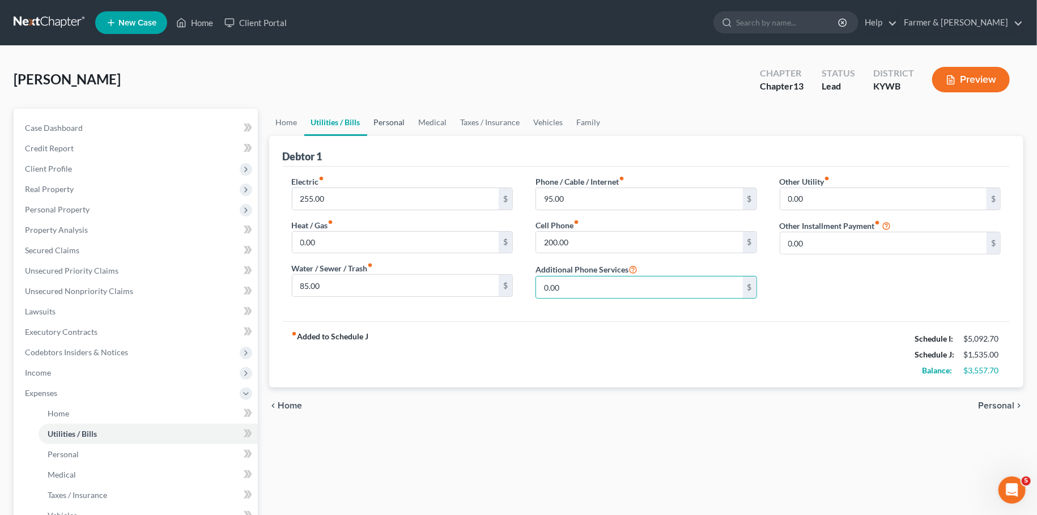
click at [389, 119] on link "Personal" at bounding box center [389, 122] width 45 height 27
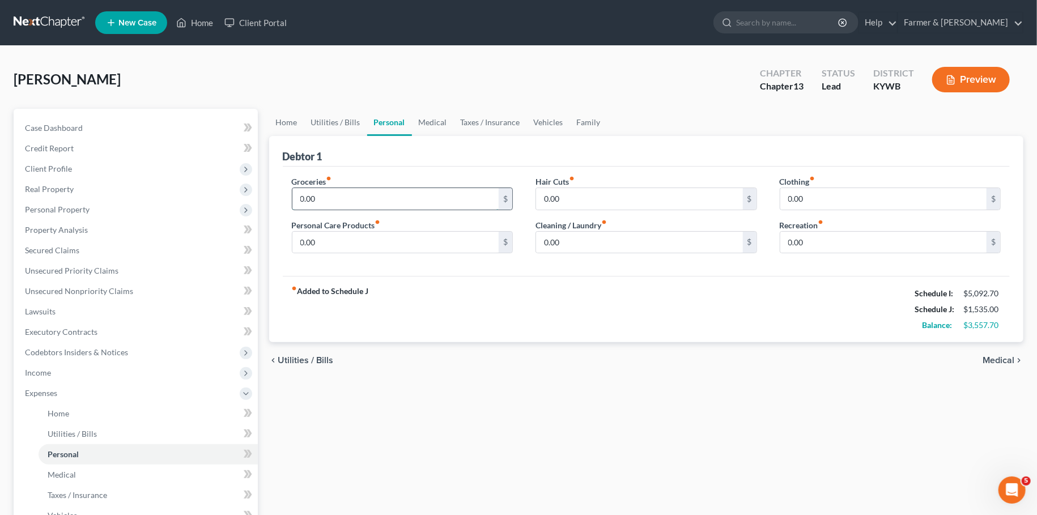
click at [365, 207] on input "0.00" at bounding box center [395, 199] width 207 height 22
type input "800.00"
type input "125.00"
type input "100.00"
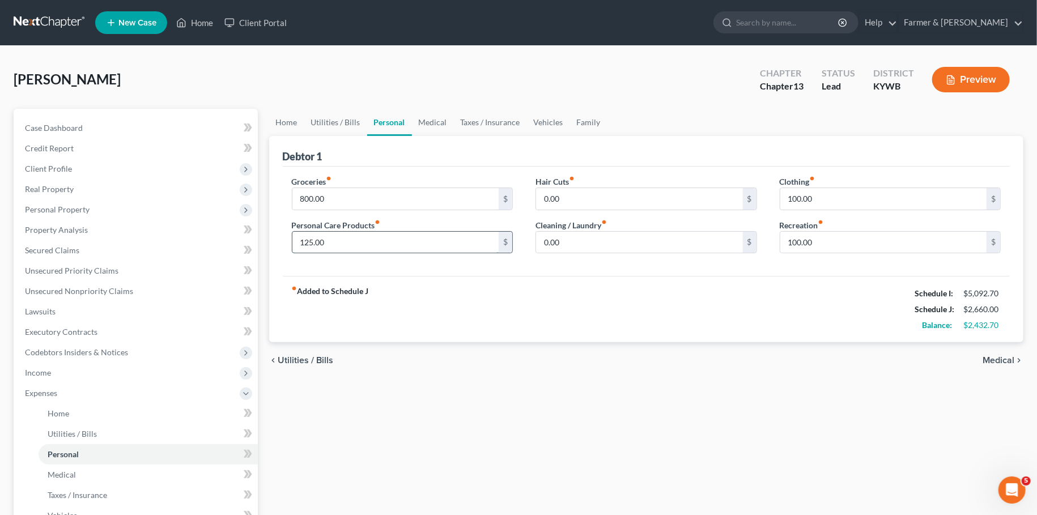
click at [393, 244] on input "125.00" at bounding box center [395, 243] width 207 height 22
type input "150.00"
click at [439, 122] on link "Medical" at bounding box center [433, 122] width 42 height 27
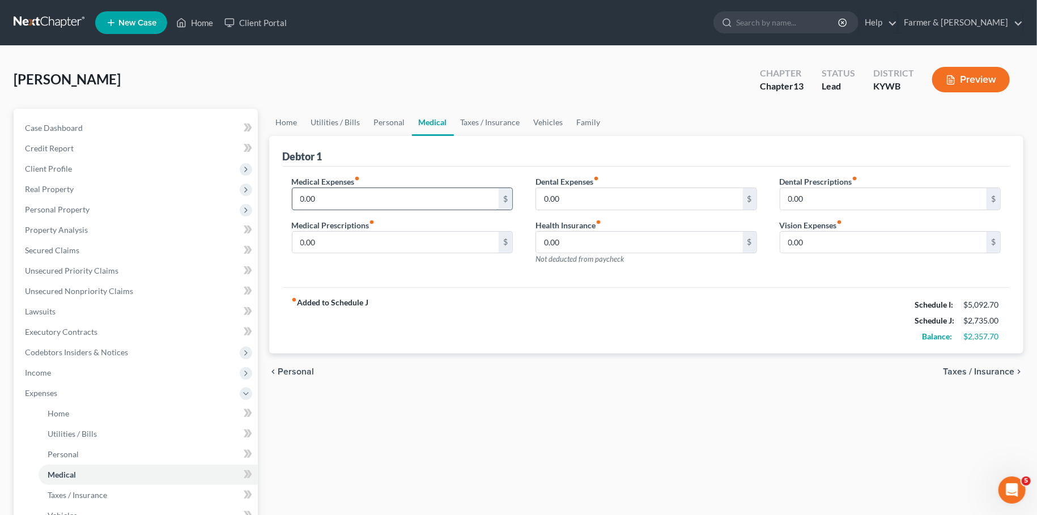
click at [376, 197] on input "0.00" at bounding box center [395, 199] width 207 height 22
click at [483, 125] on link "Taxes / Insurance" at bounding box center [490, 122] width 73 height 27
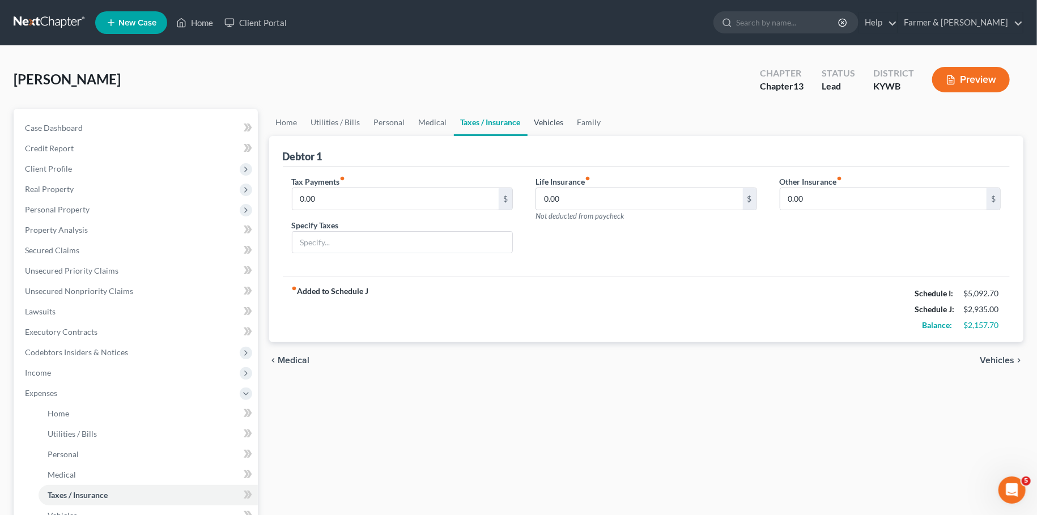
click at [549, 124] on link "Vehicles" at bounding box center [549, 122] width 43 height 27
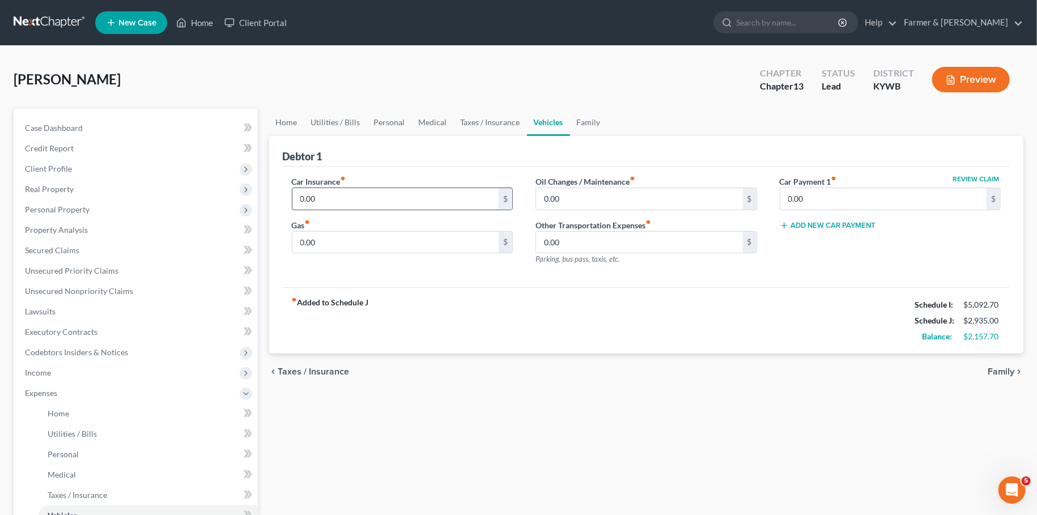
click at [465, 202] on input "0.00" at bounding box center [395, 199] width 207 height 22
click at [138, 290] on link "Unsecured Nonpriority Claims" at bounding box center [137, 291] width 242 height 20
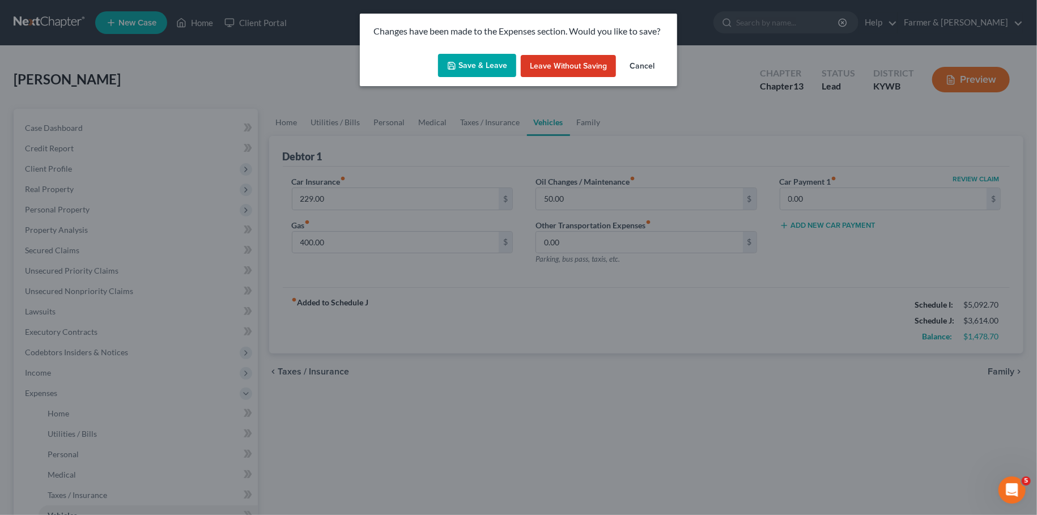
click at [493, 63] on button "Save & Leave" at bounding box center [477, 66] width 78 height 24
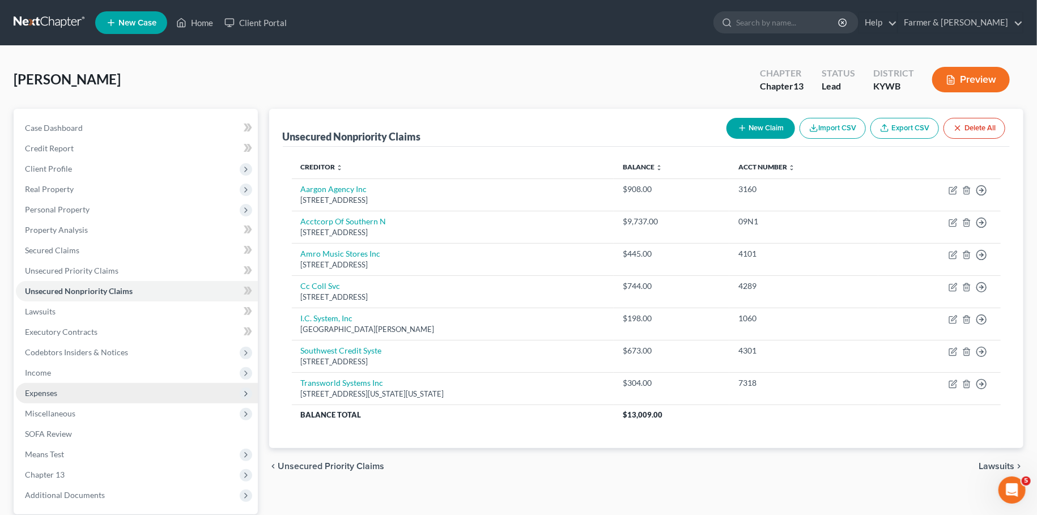
click at [94, 392] on span "Expenses" at bounding box center [137, 393] width 242 height 20
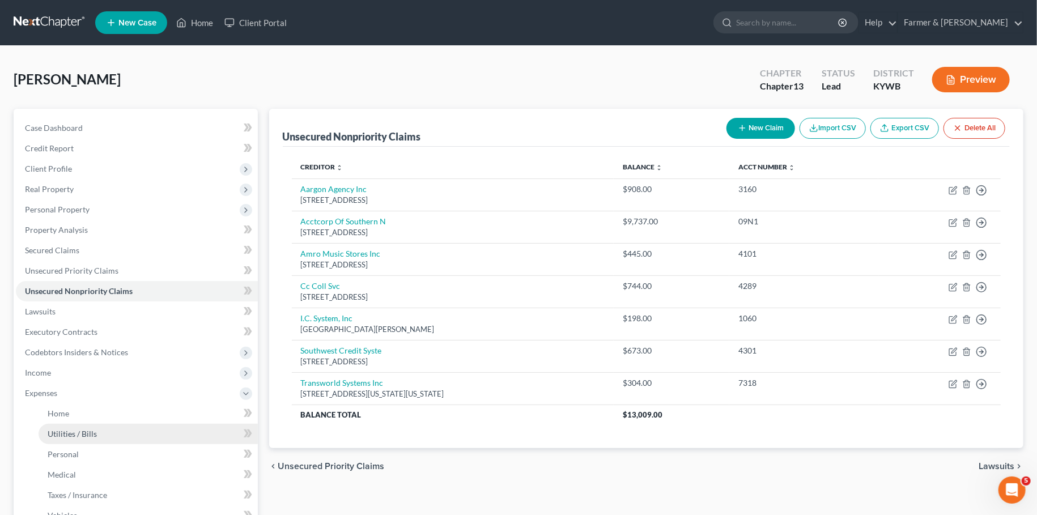
click at [87, 432] on span "Utilities / Bills" at bounding box center [72, 434] width 49 height 10
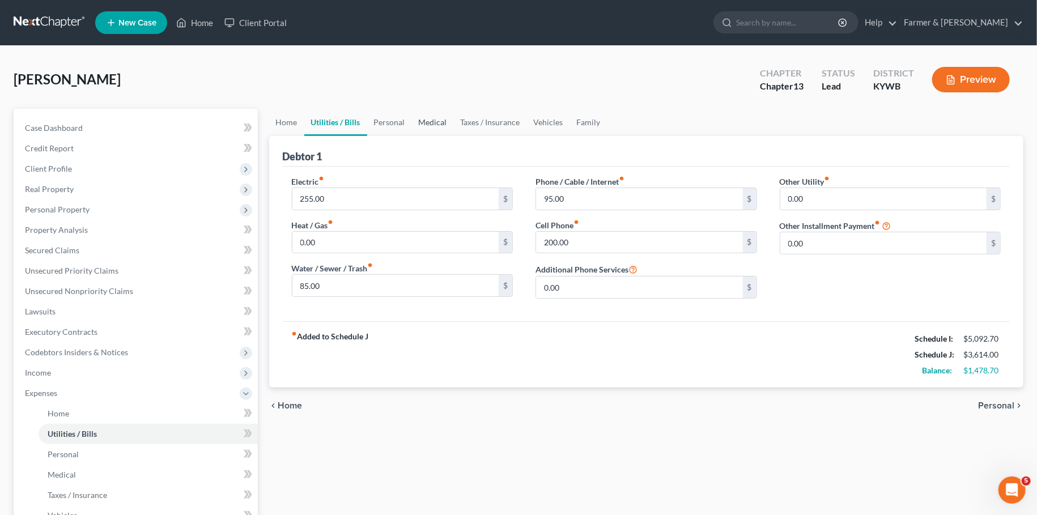
click at [441, 124] on link "Medical" at bounding box center [433, 122] width 42 height 27
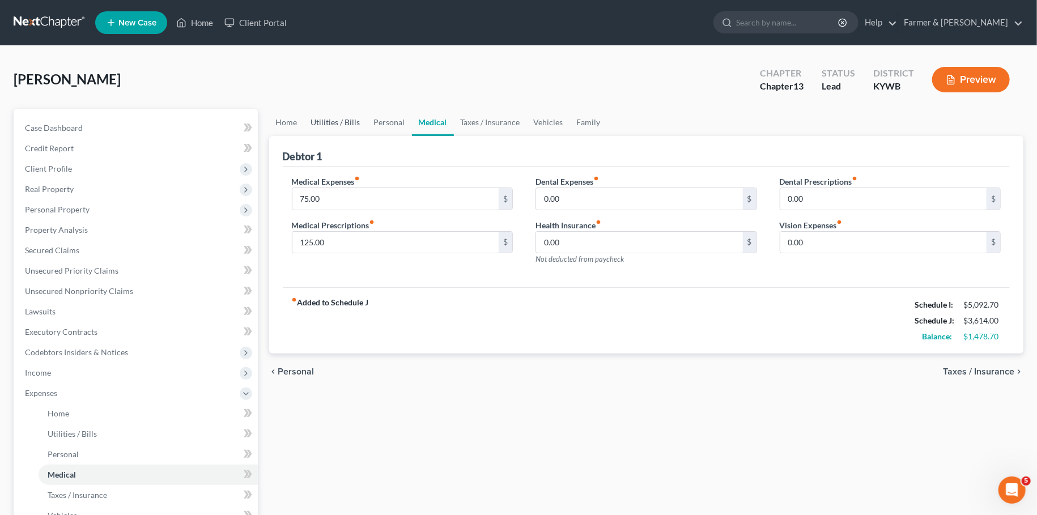
click at [321, 122] on link "Utilities / Bills" at bounding box center [335, 122] width 63 height 27
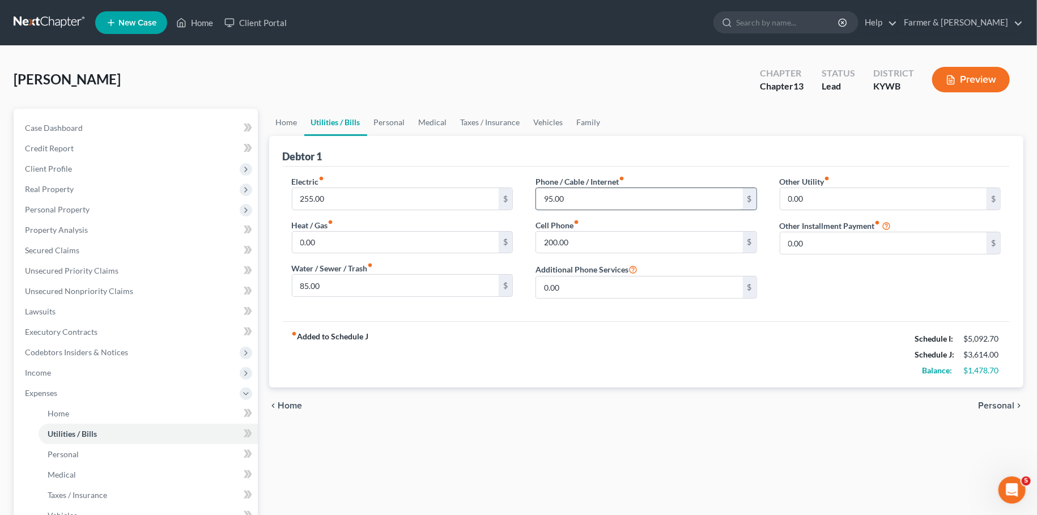
drag, startPoint x: 611, startPoint y: 197, endPoint x: 549, endPoint y: 197, distance: 62.3
click at [549, 197] on input "95.00" at bounding box center [639, 199] width 207 height 22
drag, startPoint x: 577, startPoint y: 197, endPoint x: 529, endPoint y: 200, distance: 48.3
click at [536, 200] on input "95.00" at bounding box center [639, 199] width 207 height 22
click at [597, 239] on input "200.00" at bounding box center [639, 243] width 207 height 22
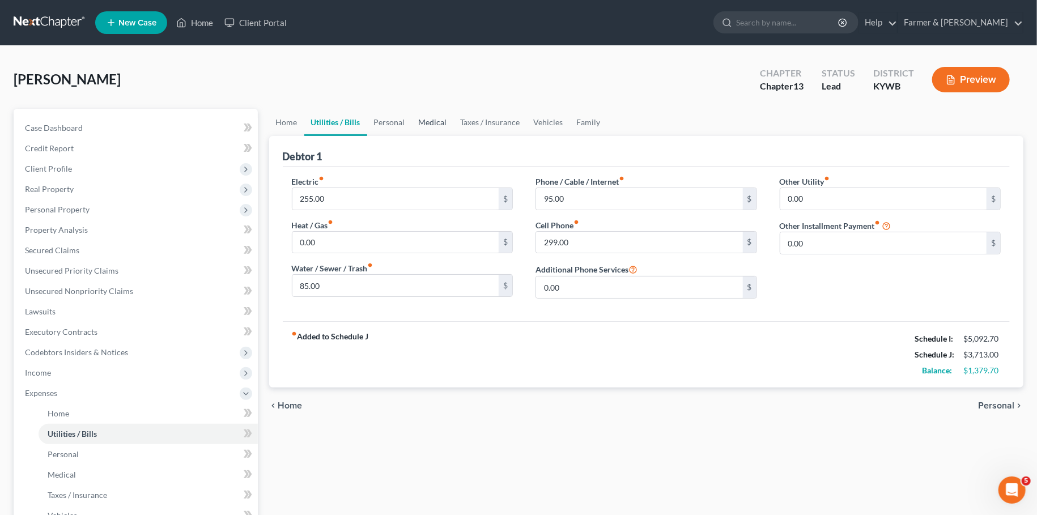
click at [444, 120] on link "Medical" at bounding box center [433, 122] width 42 height 27
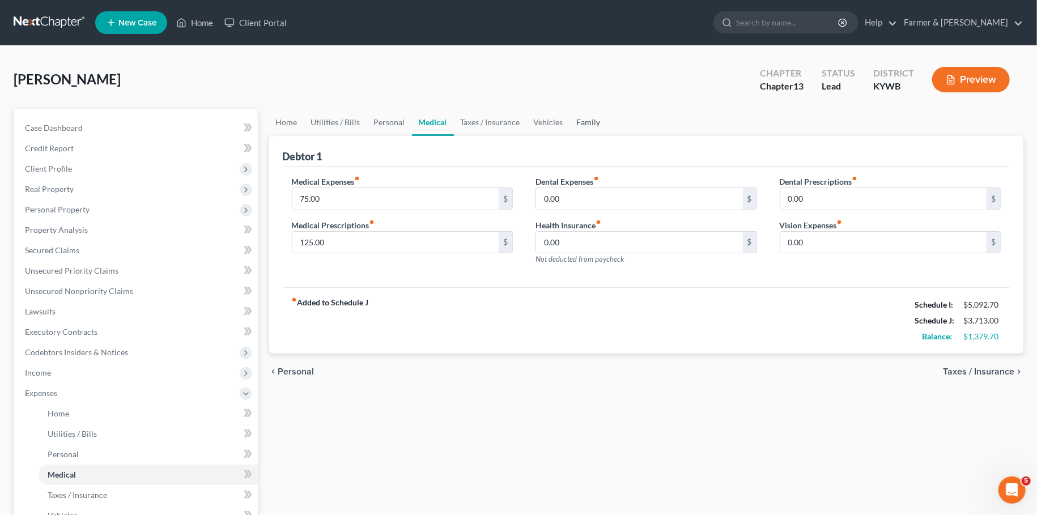
click at [577, 124] on link "Family" at bounding box center [588, 122] width 37 height 27
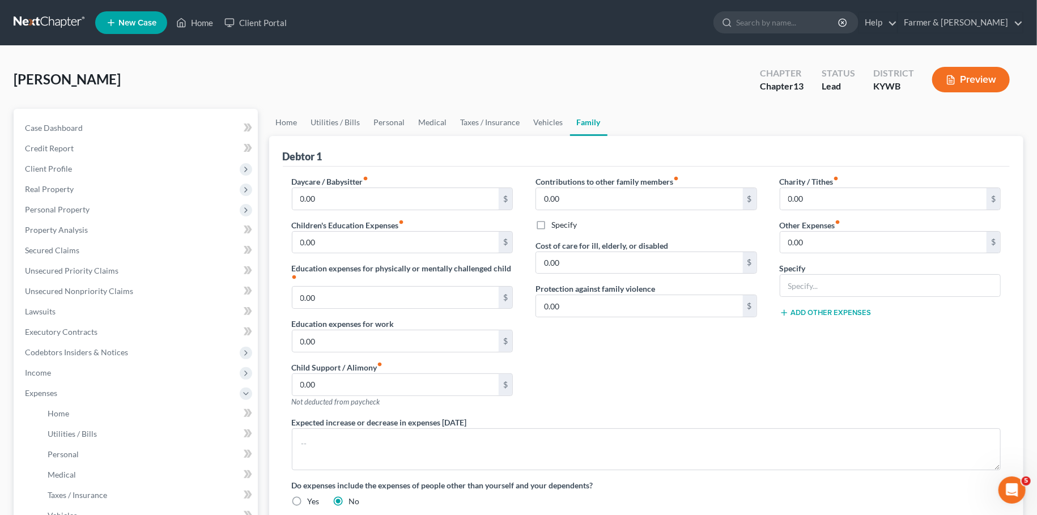
scroll to position [249, 0]
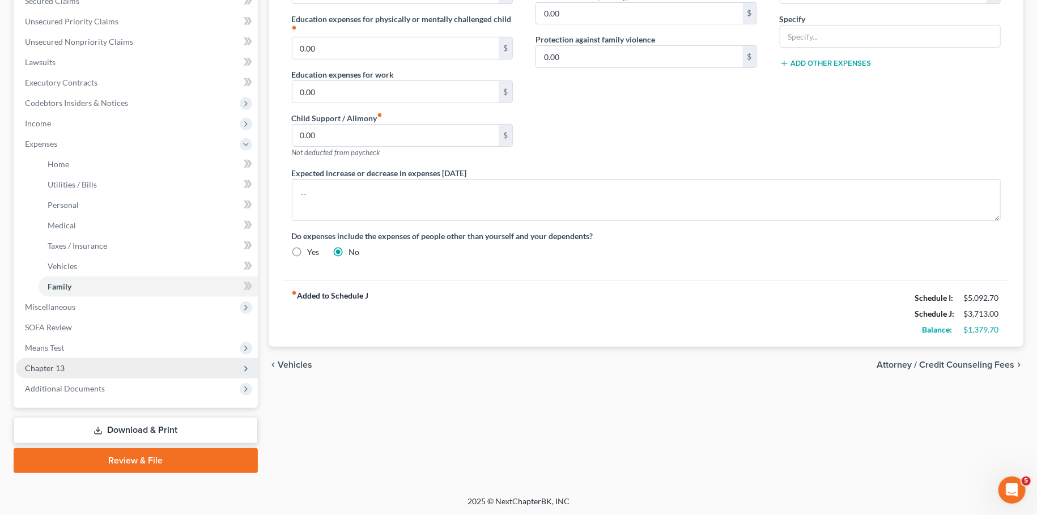
click at [141, 360] on span "Chapter 13" at bounding box center [137, 368] width 242 height 20
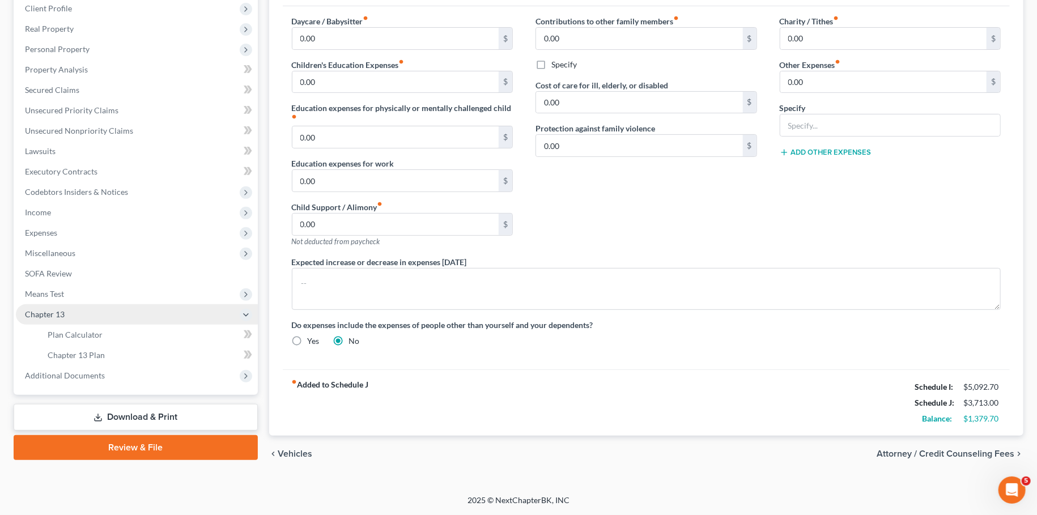
scroll to position [158, 0]
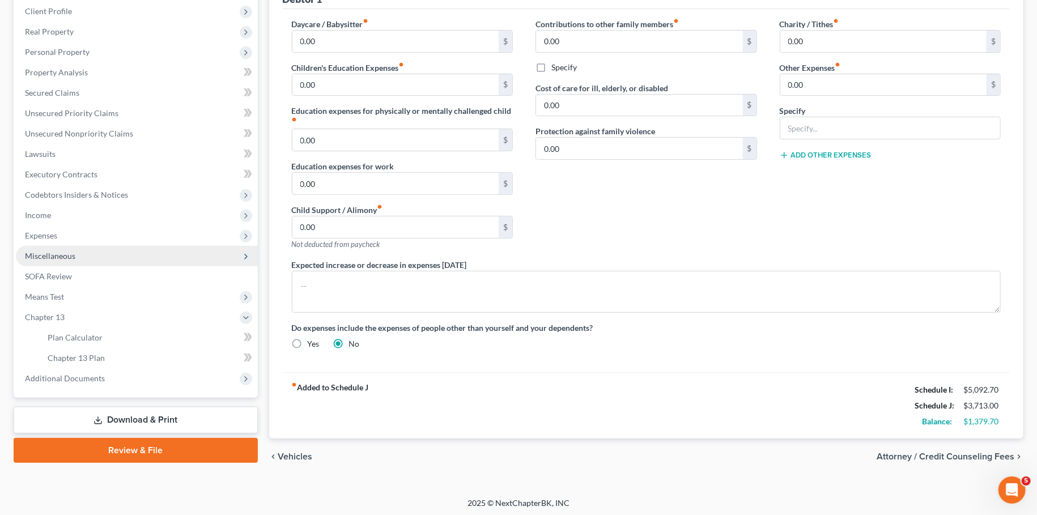
click at [83, 253] on span "Miscellaneous" at bounding box center [137, 256] width 242 height 20
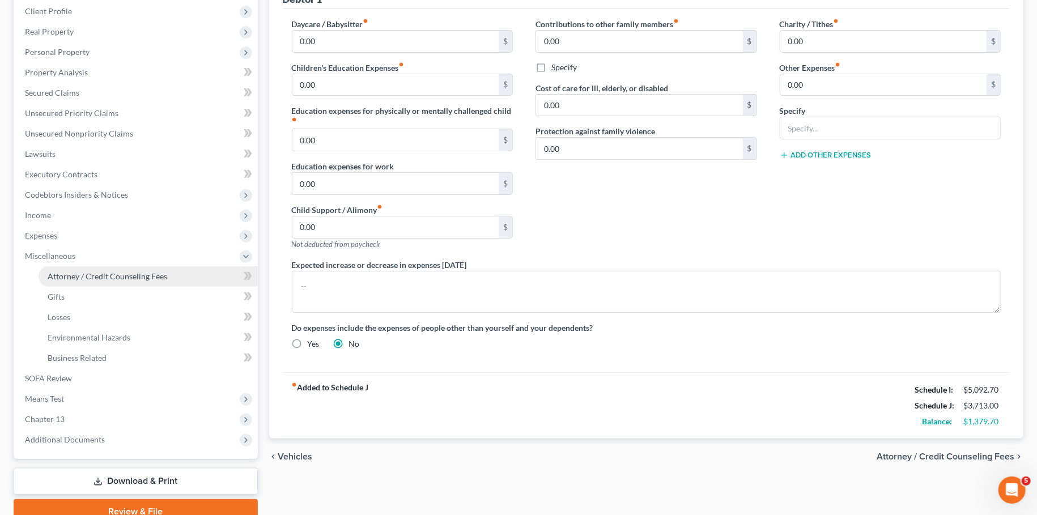
click at [83, 274] on span "Attorney / Credit Counseling Fees" at bounding box center [108, 276] width 120 height 10
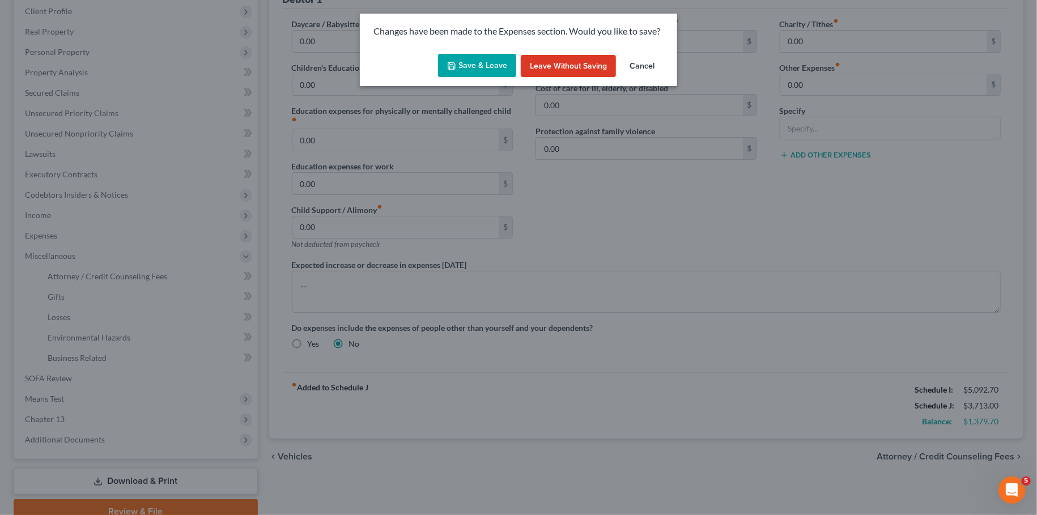
click at [479, 60] on button "Save & Leave" at bounding box center [477, 66] width 78 height 24
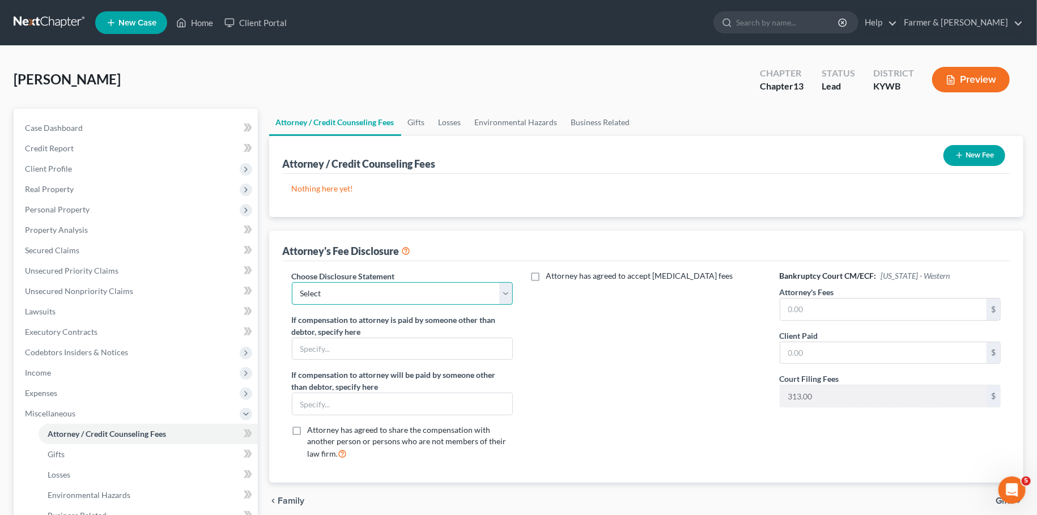
click at [292, 282] on select "Select Disclosure" at bounding box center [403, 293] width 222 height 23
click option "Disclosure" at bounding box center [0, 0] width 0 height 0
click at [805, 310] on input "text" at bounding box center [883, 310] width 207 height 22
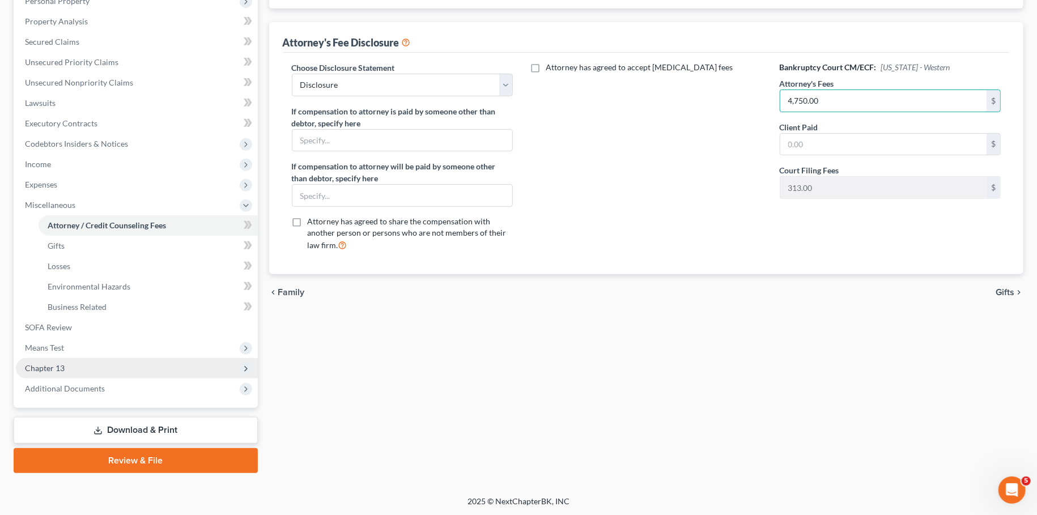
click at [114, 364] on span "Chapter 13" at bounding box center [137, 368] width 242 height 20
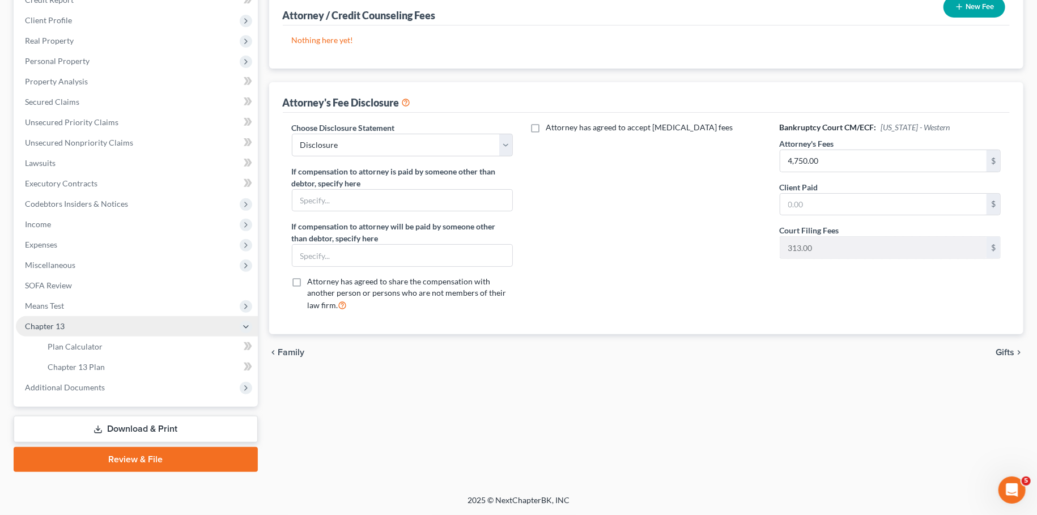
scroll to position [147, 0]
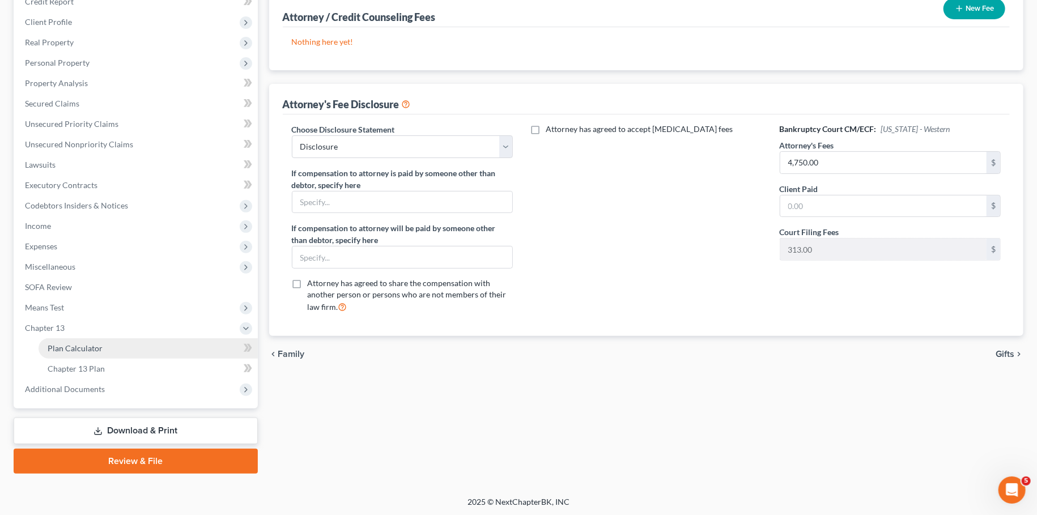
click at [117, 347] on link "Plan Calculator" at bounding box center [148, 348] width 219 height 20
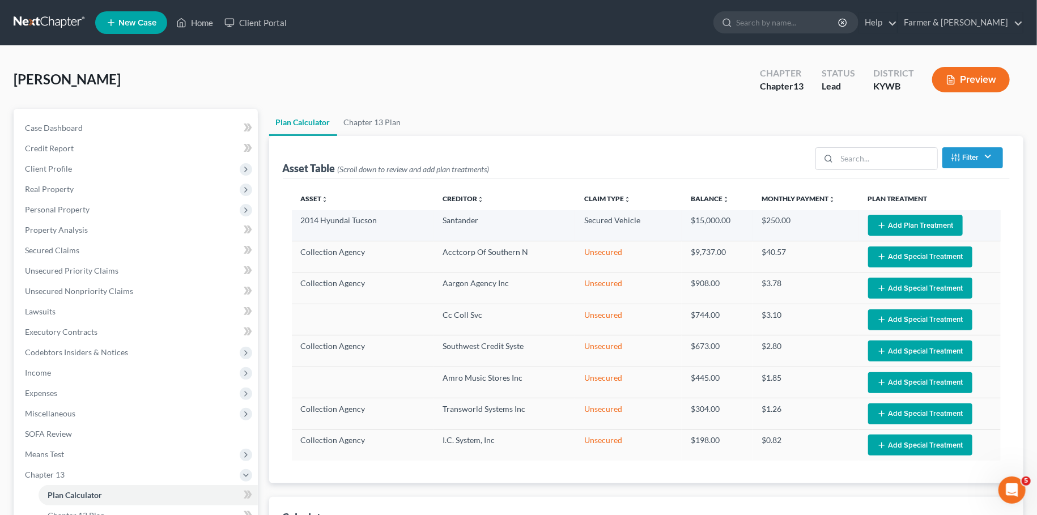
click at [887, 224] on button "Add Plan Treatment" at bounding box center [915, 225] width 95 height 21
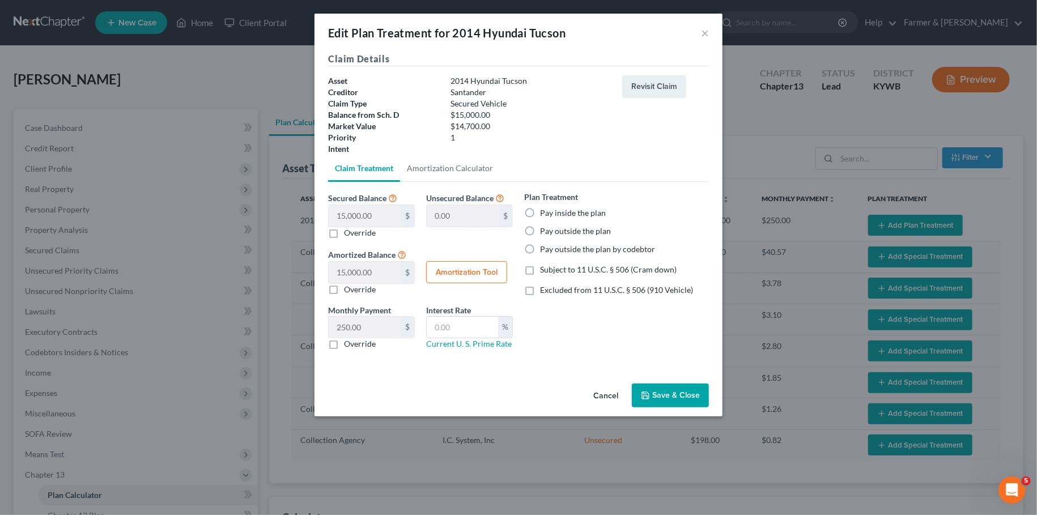
click at [540, 211] on label "Pay inside the plan" at bounding box center [573, 212] width 66 height 11
click at [545, 211] on input "Pay inside the plan" at bounding box center [548, 210] width 7 height 7
click at [540, 292] on label "Excluded from 11 U.S.C. § 506 (910 Vehicle)" at bounding box center [616, 289] width 153 height 11
click at [545, 292] on input "Excluded from 11 U.S.C. § 506 (910 Vehicle)" at bounding box center [548, 287] width 7 height 7
click at [481, 328] on input "text" at bounding box center [462, 328] width 71 height 22
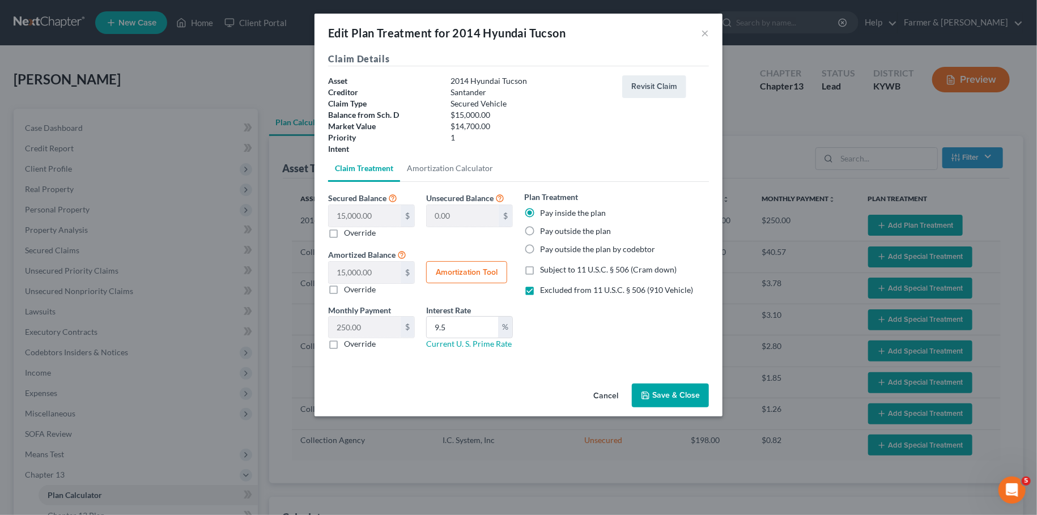
click at [450, 267] on button "Amortization Tool" at bounding box center [466, 272] width 81 height 23
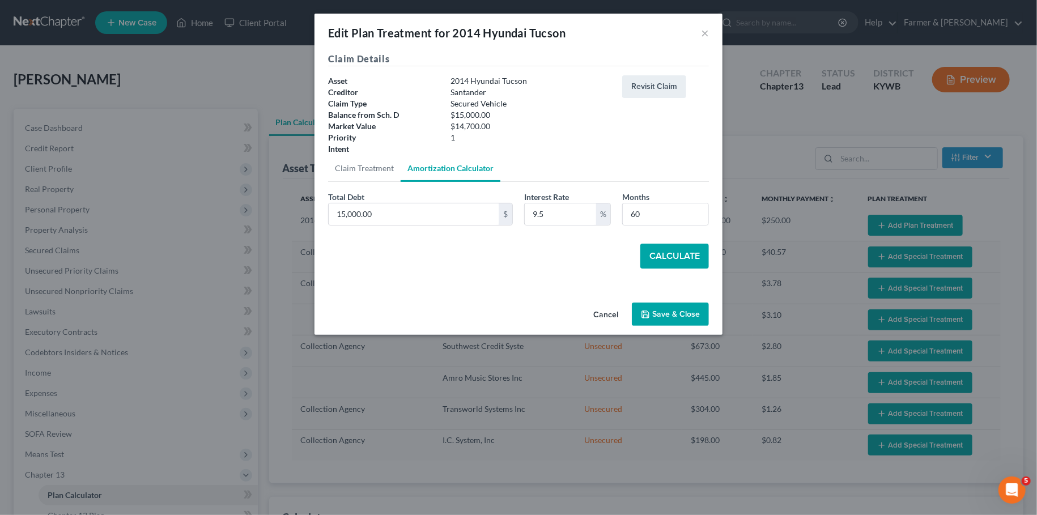
click at [657, 251] on button "Calculate" at bounding box center [674, 256] width 69 height 25
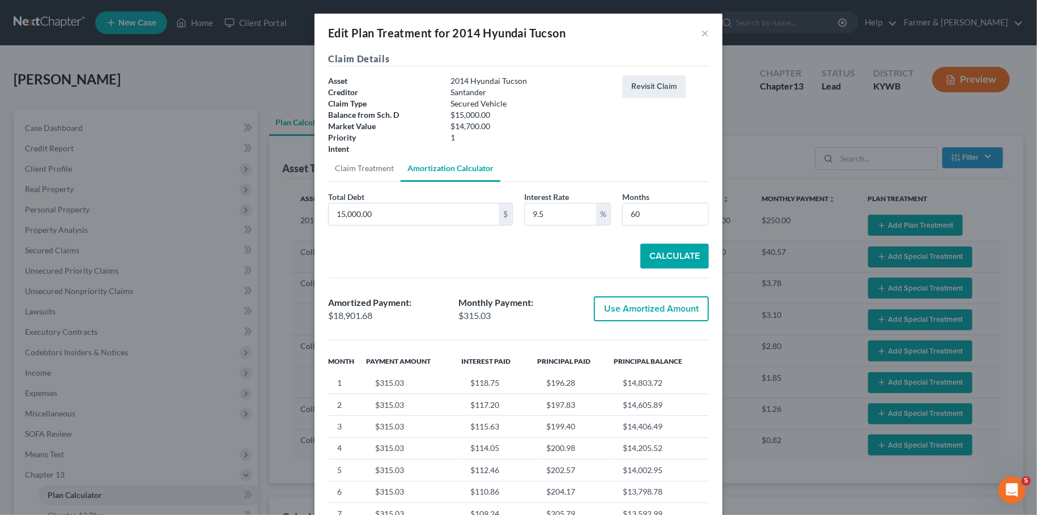
click at [645, 313] on button "Use Amortized Amount" at bounding box center [651, 308] width 115 height 25
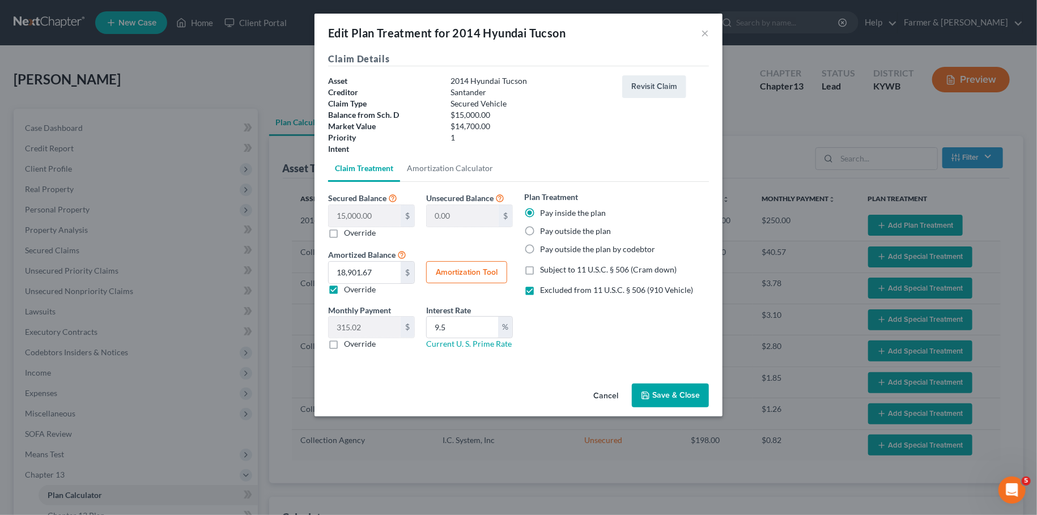
click at [651, 397] on button "Save & Close" at bounding box center [670, 396] width 77 height 24
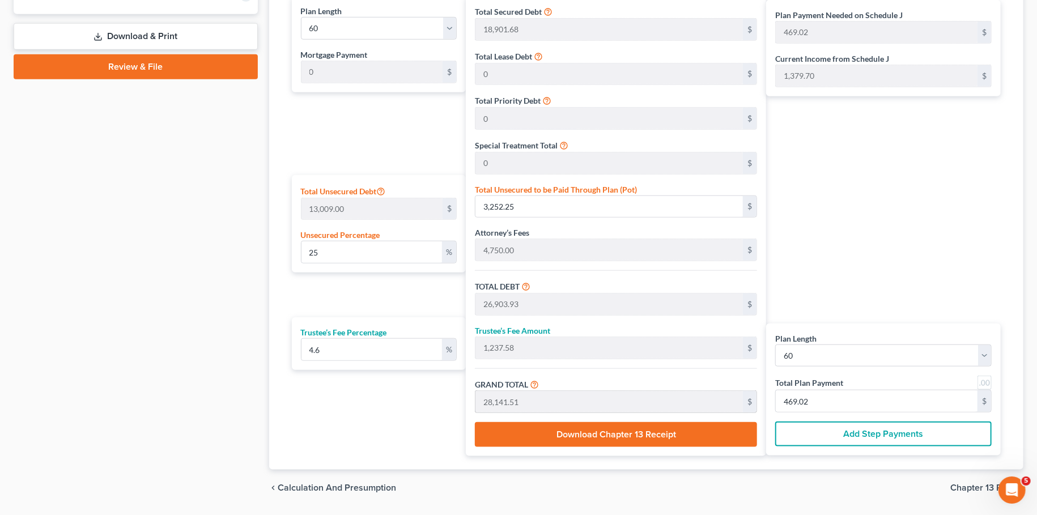
scroll to position [571, 0]
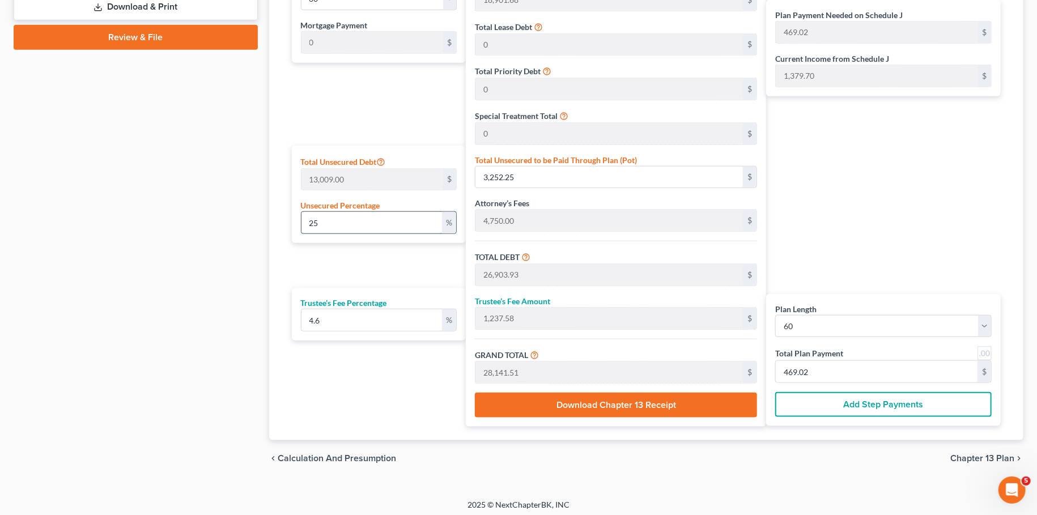
click at [339, 220] on input "25" at bounding box center [371, 223] width 141 height 22
drag, startPoint x: 338, startPoint y: 322, endPoint x: 295, endPoint y: 309, distance: 44.8
click at [306, 316] on input "4.6" at bounding box center [371, 320] width 141 height 22
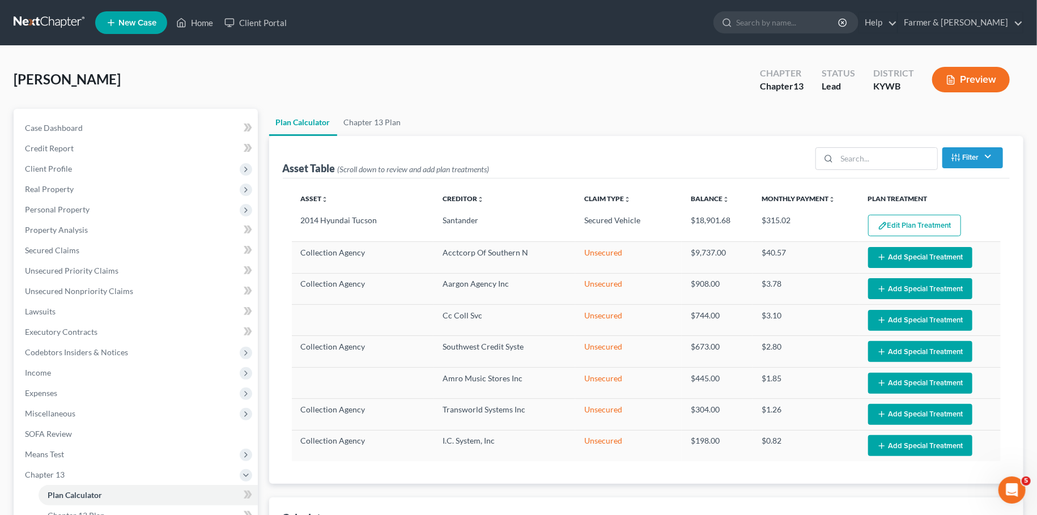
select select "59"
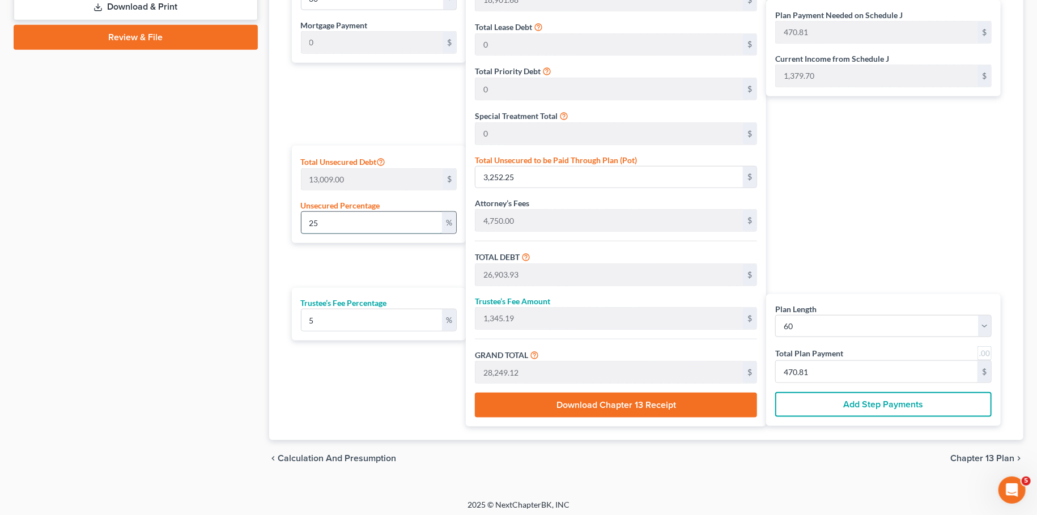
click at [339, 221] on input "25" at bounding box center [371, 223] width 141 height 22
type input "2"
type input "260.18"
type input "23,911.86"
type input "1,195.59"
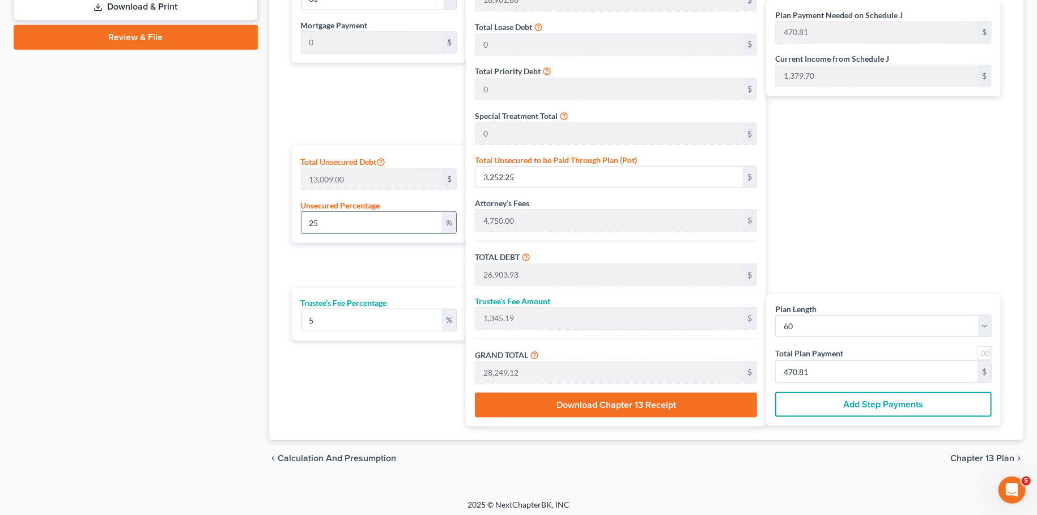
type input "25,107.45"
type input "418.45"
type input "23,651.68"
type input "1,182.58"
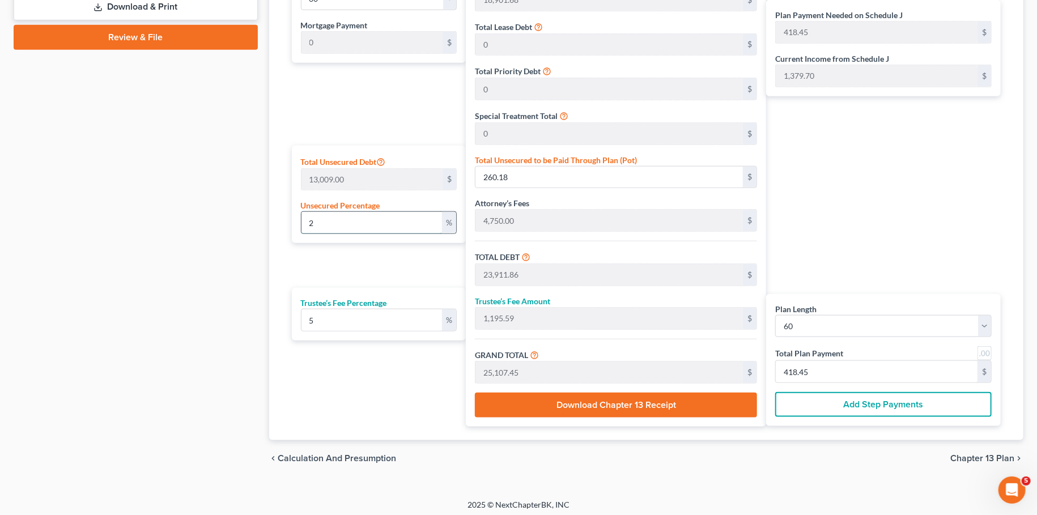
type input "24,834.26"
type input "413.90"
type input "1"
type input "130.09"
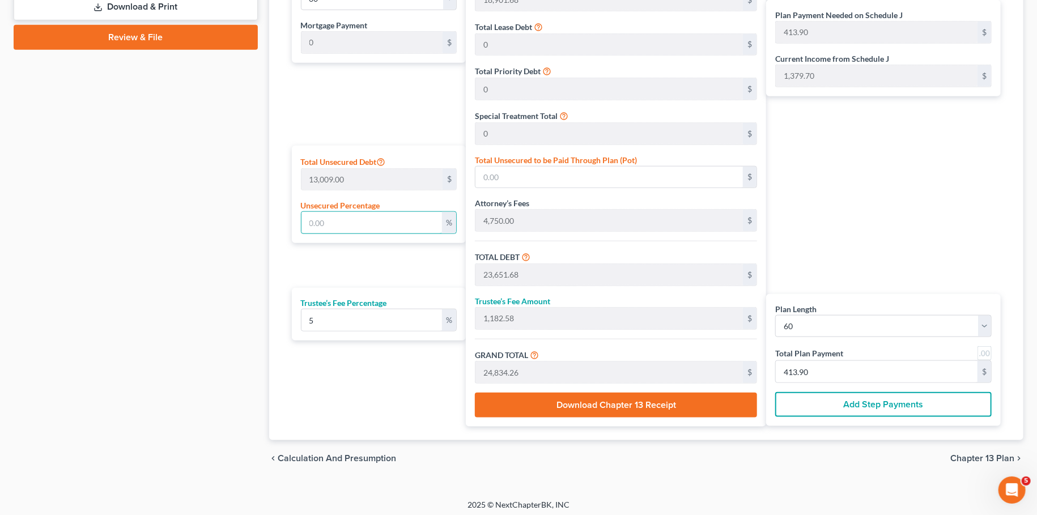
type input "23,781.77"
type input "1,189.08"
type input "24,970.85"
type input "416.18"
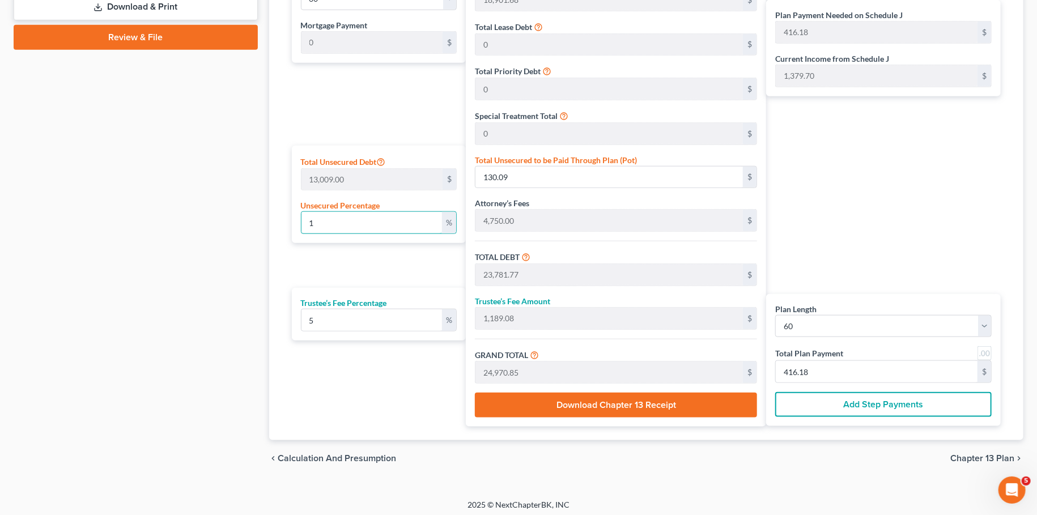
type input "10"
type input "1,300.90"
type input "24,952.58"
type input "1,247.62"
type input "26,200.20"
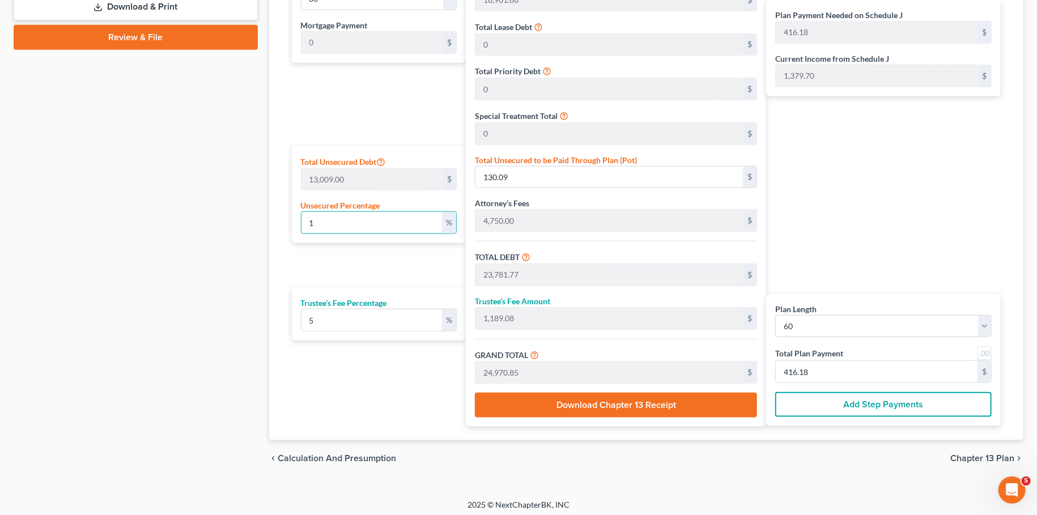
type input "436.67"
type input "100"
type input "13,009.00"
type input "36,660.68"
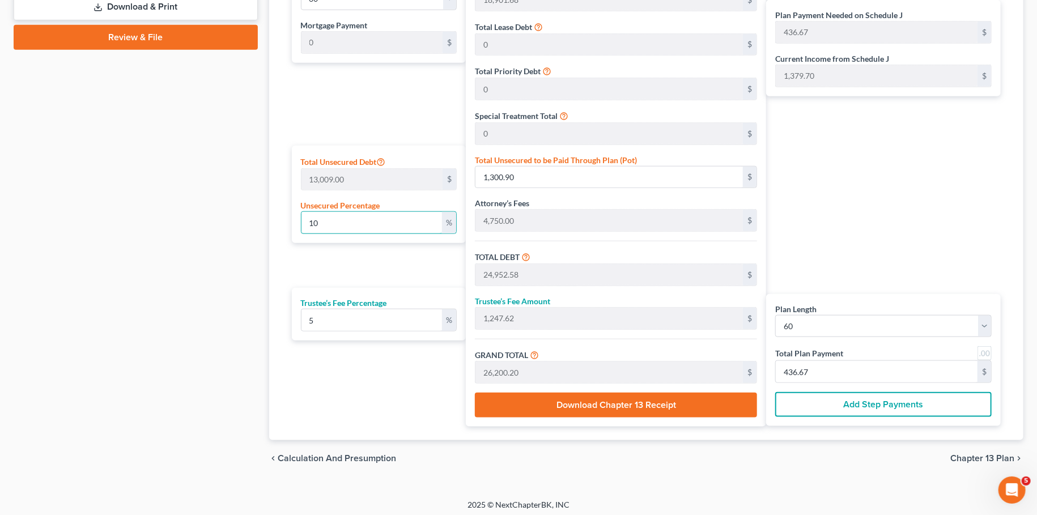
type input "1,833.03"
type input "38,493.71"
type input "641.56"
click at [846, 369] on input "641.56" at bounding box center [877, 372] width 202 height 22
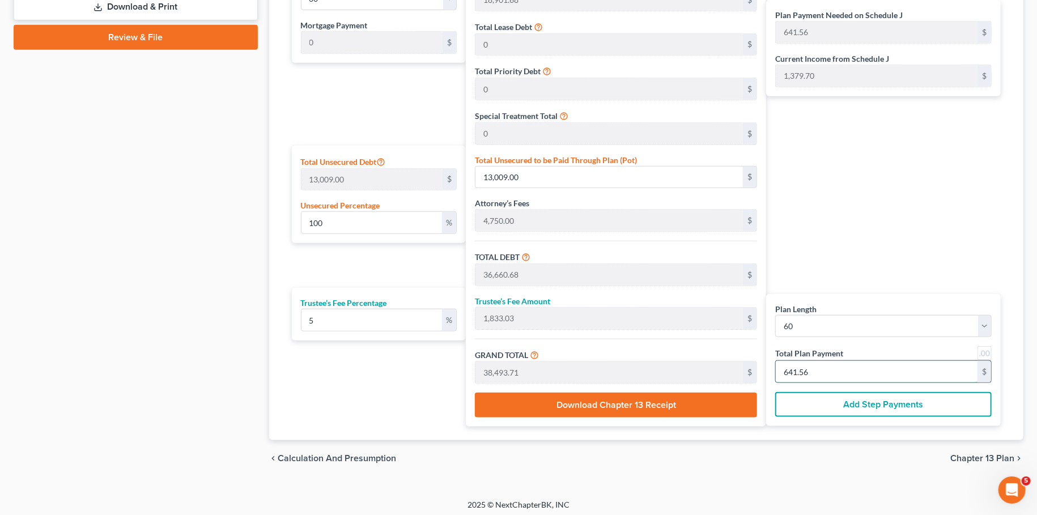
type input "0"
type input "342.85"
type input "17.14"
type input "360.00"
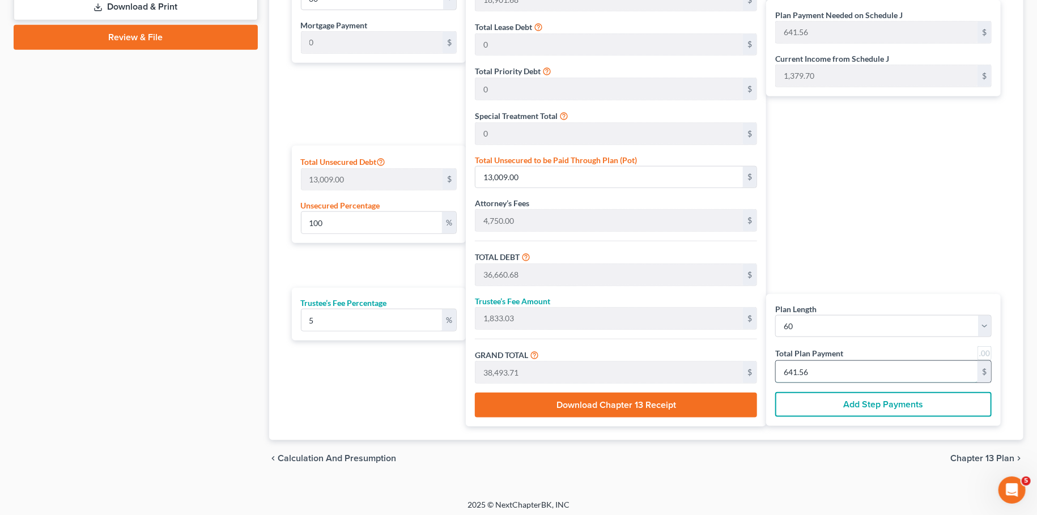
type input "6"
type input "3,657.14"
type input "182.85"
type input "3,840.00"
type input "64"
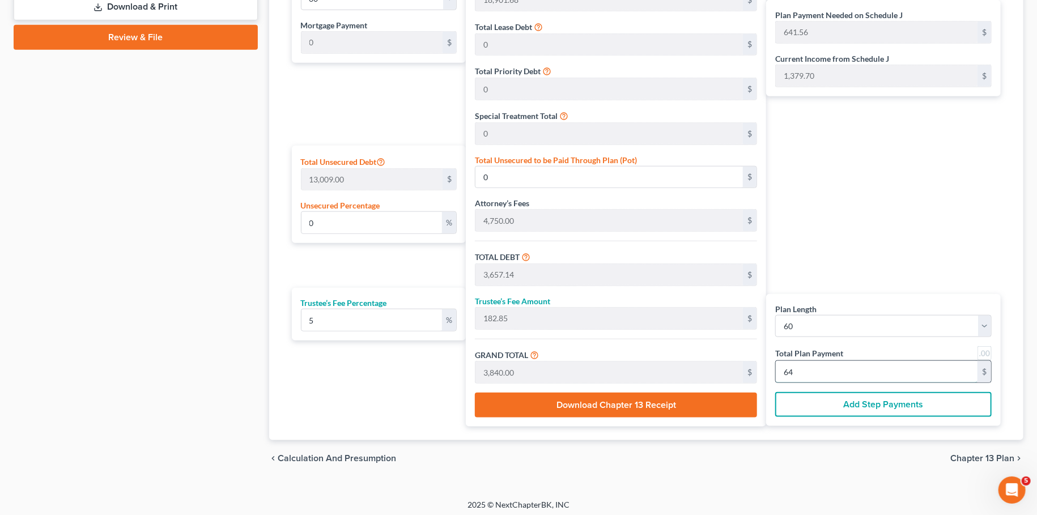
type input "99.75"
type input "12,976.89"
type input "36,628.57"
type input "1,831.42"
type input "38,460.00"
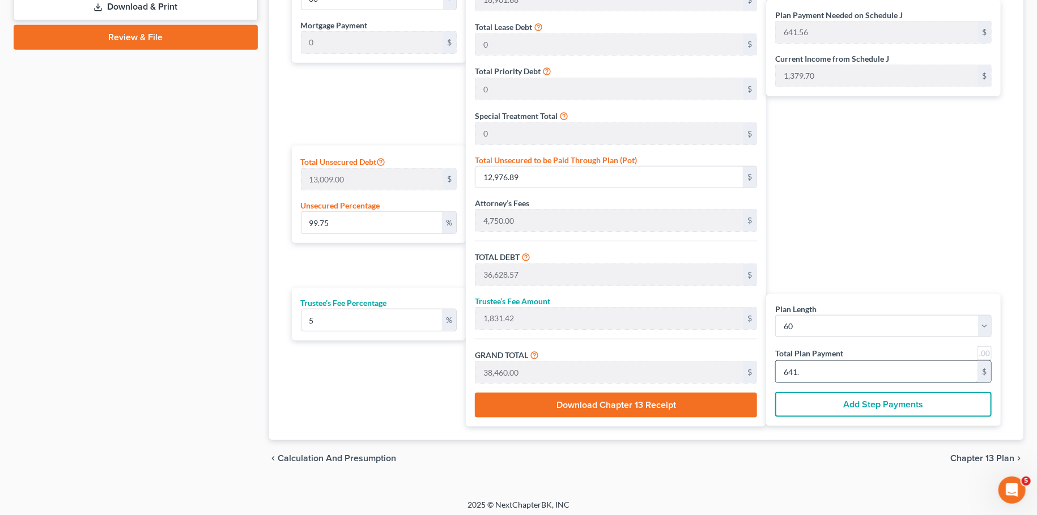
type input "641"
type input "0"
type input "3,657.14"
type input "182.85"
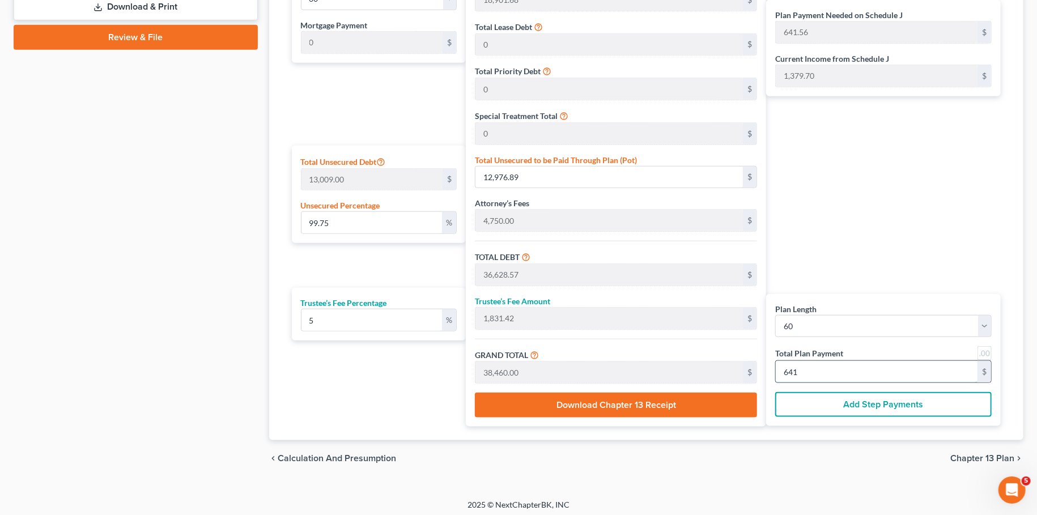
type input "3,840.00"
type input "64"
type input "99.31"
type input "12,919.74"
type input "36,571.42"
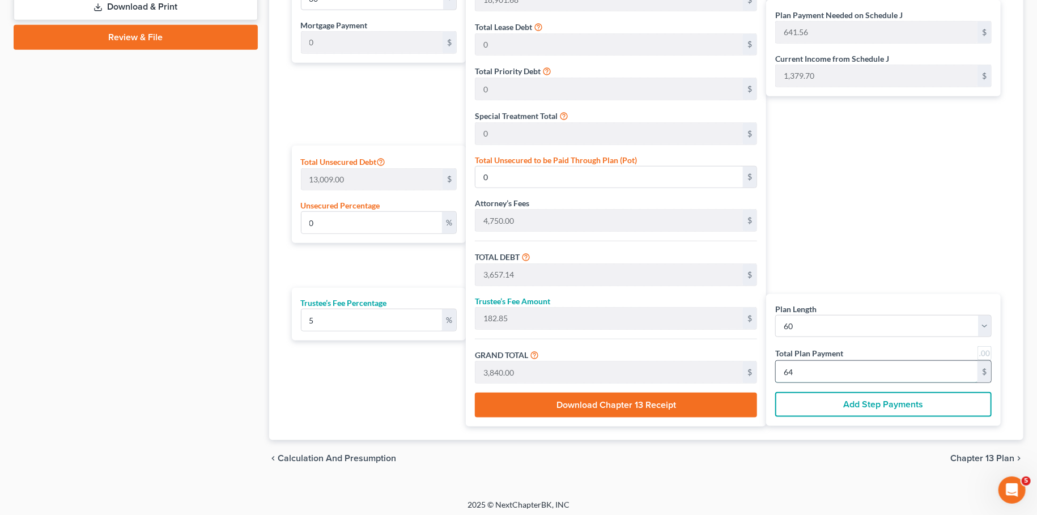
type input "1,828.57"
type input "38,400.00"
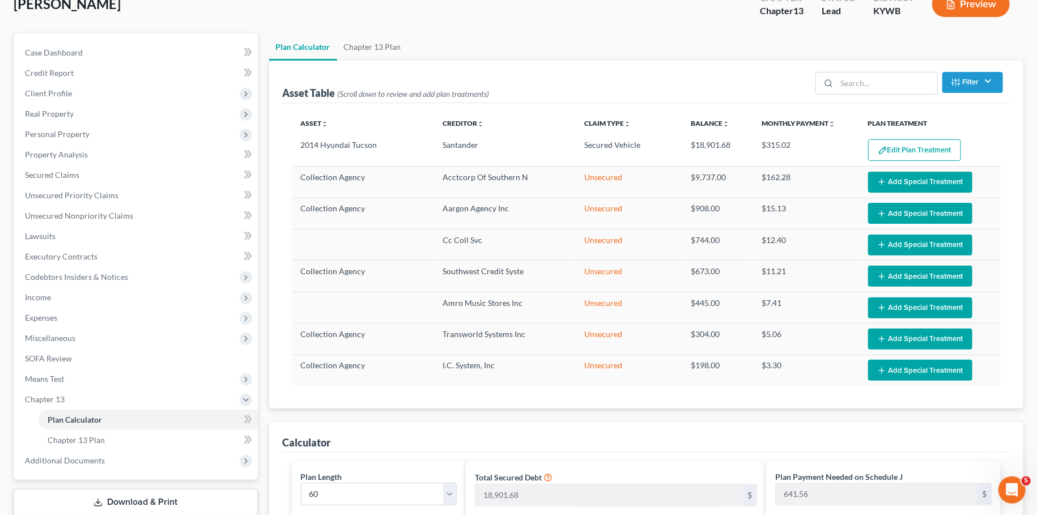
scroll to position [72, 0]
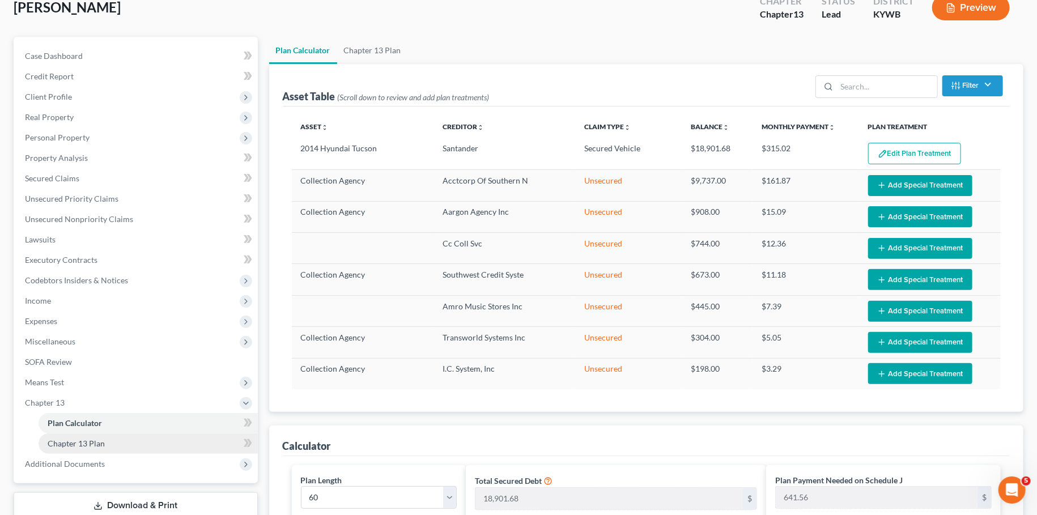
type input "640.00"
click at [94, 447] on span "Chapter 13 Plan" at bounding box center [76, 444] width 57 height 10
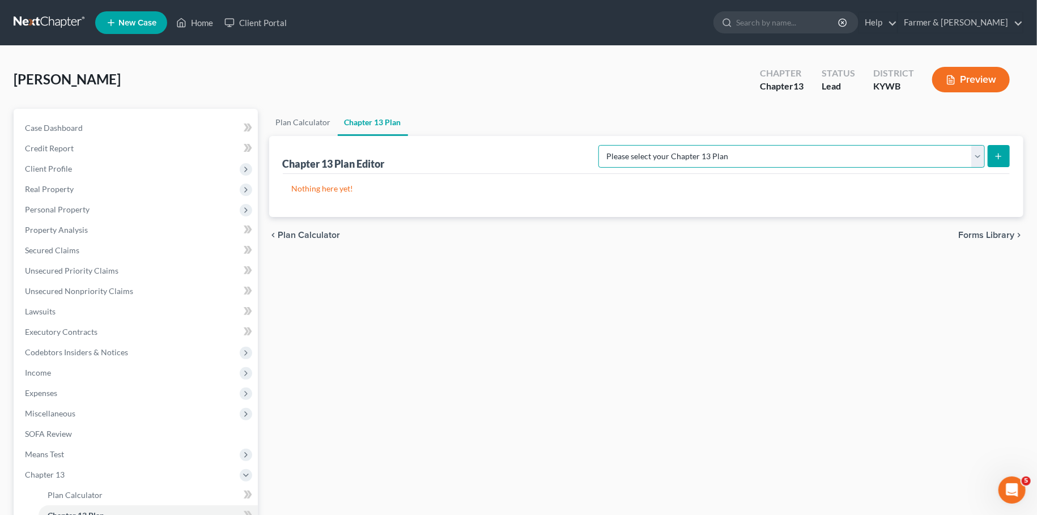
click at [598, 145] on select "Please select your Chapter 13 Plan National Form Plan - Official Form 113 Natio…" at bounding box center [791, 156] width 387 height 23
select select "2"
click option "National Form Plan - Official Form 113: Farmer & Wright Plan 100% with Wage Ded…" at bounding box center [0, 0] width 0 height 0
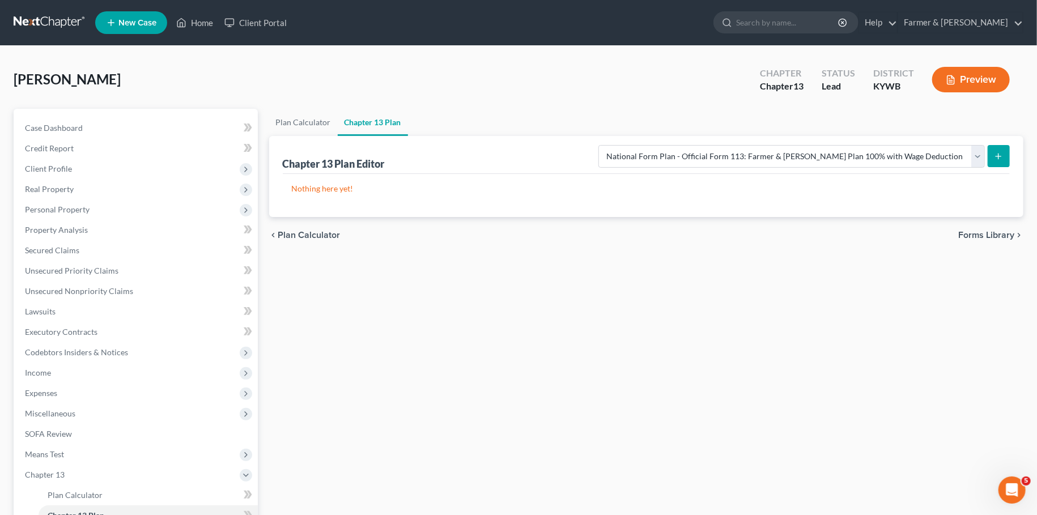
click at [995, 151] on button "submit" at bounding box center [999, 156] width 22 height 22
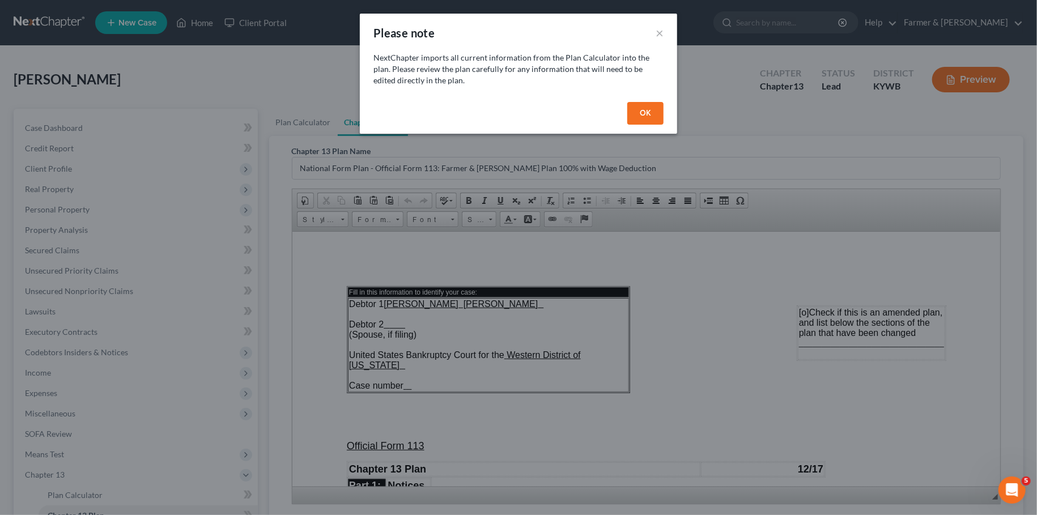
click at [648, 105] on button "OK" at bounding box center [645, 113] width 36 height 23
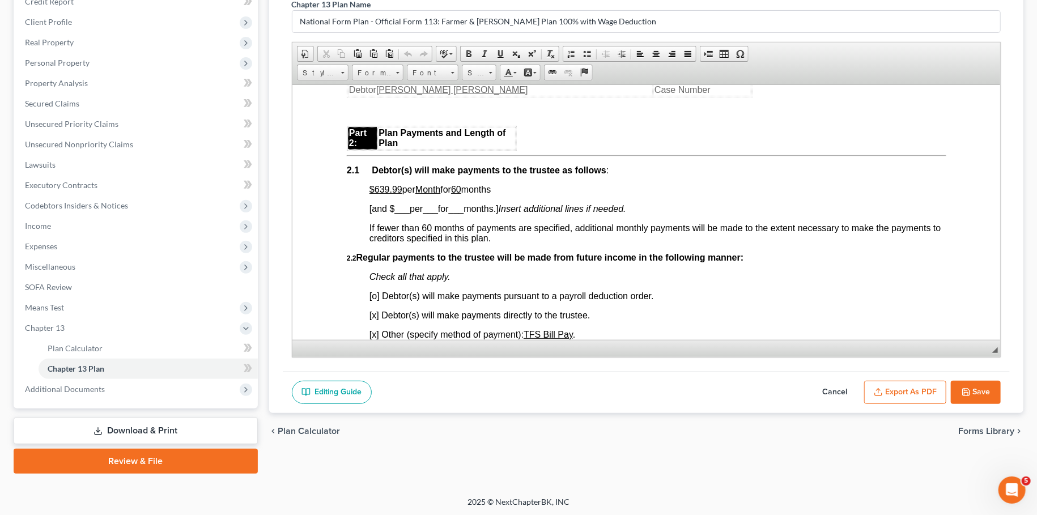
scroll to position [698, 0]
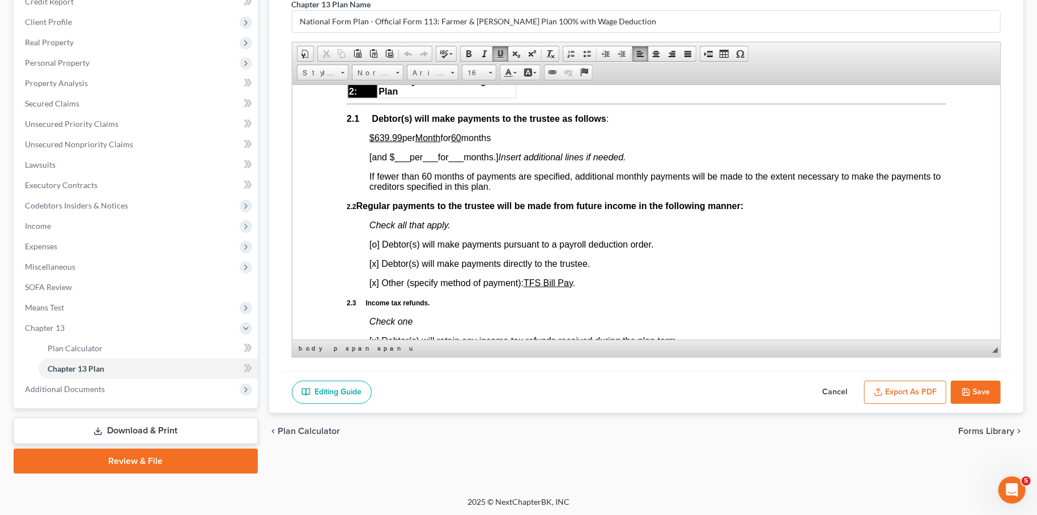
drag, startPoint x: 376, startPoint y: 150, endPoint x: 525, endPoint y: 156, distance: 149.7
click at [375, 249] on span "[o] Debtor(s) will make payments pursuant to a payroll deduction order." at bounding box center [511, 244] width 284 height 10
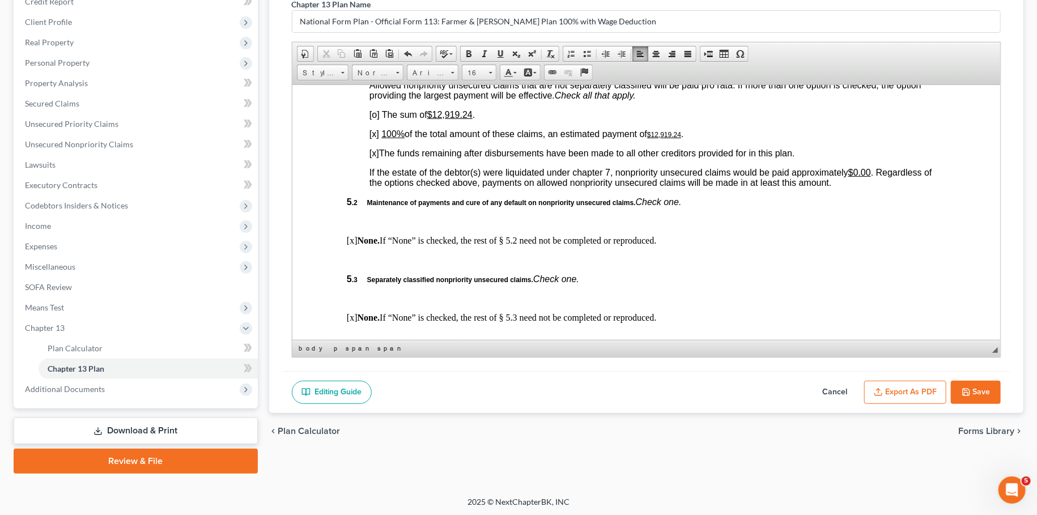
scroll to position [2593, 0]
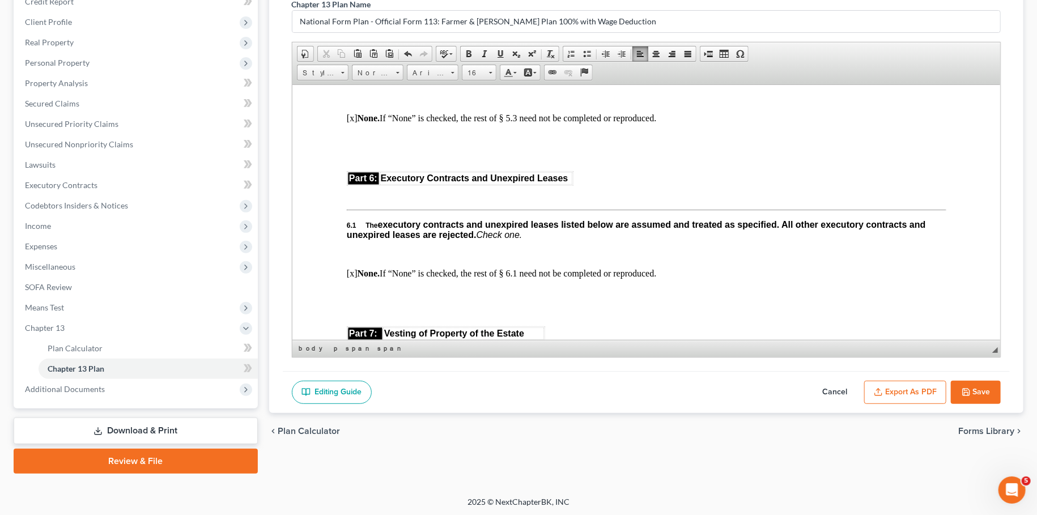
click at [894, 392] on button "Export as PDF" at bounding box center [905, 393] width 82 height 24
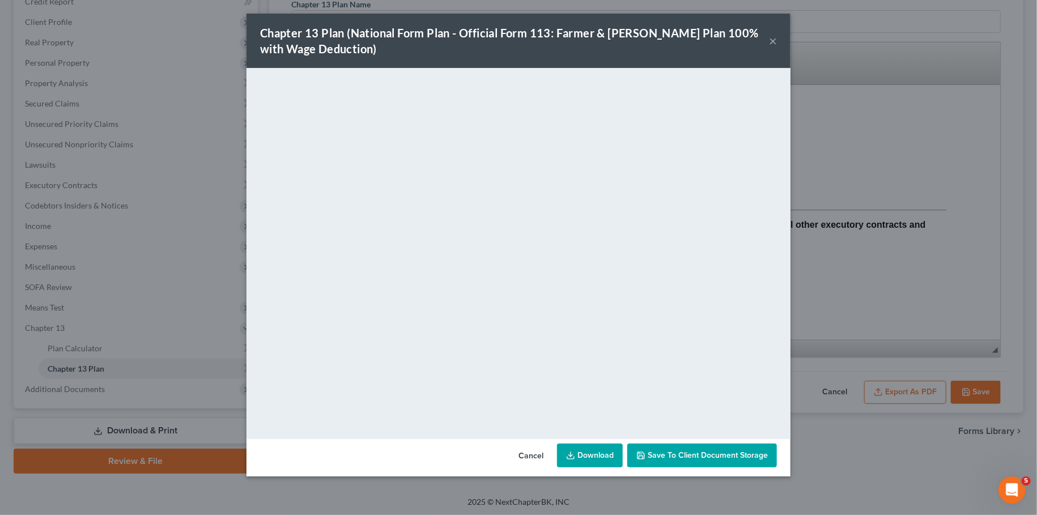
click at [699, 456] on span "Save to Client Document Storage" at bounding box center [708, 456] width 120 height 10
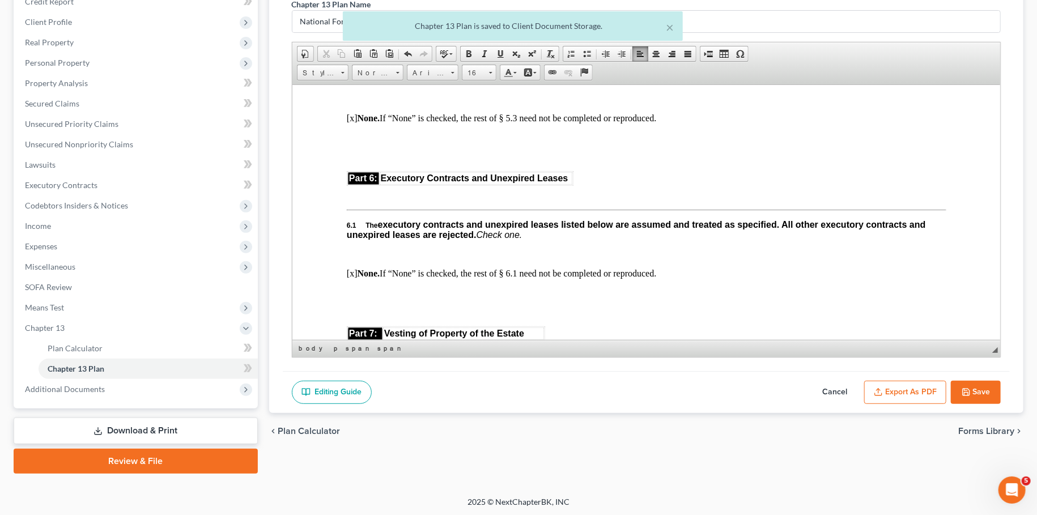
click at [987, 391] on button "Save" at bounding box center [976, 393] width 50 height 24
select select "2"
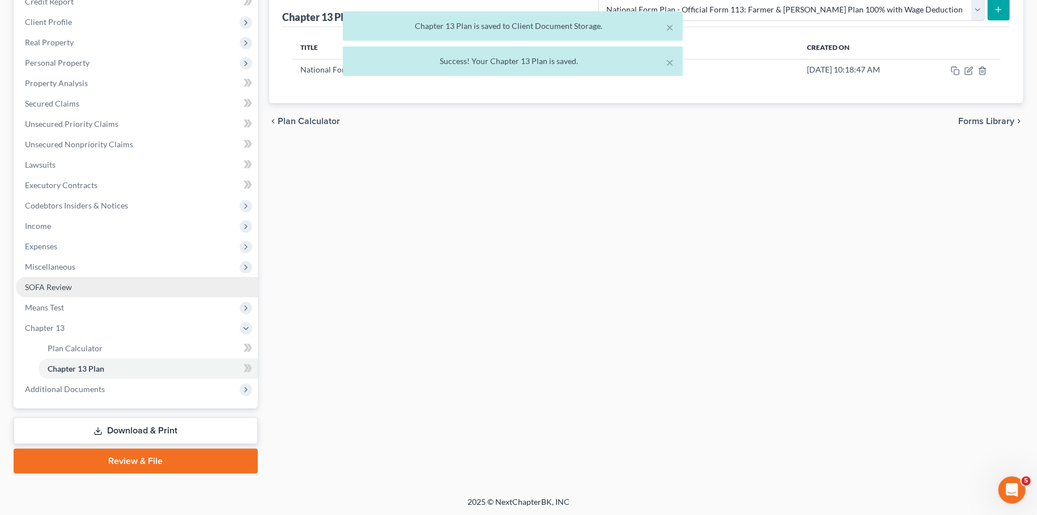
click at [60, 287] on span "SOFA Review" at bounding box center [48, 287] width 47 height 10
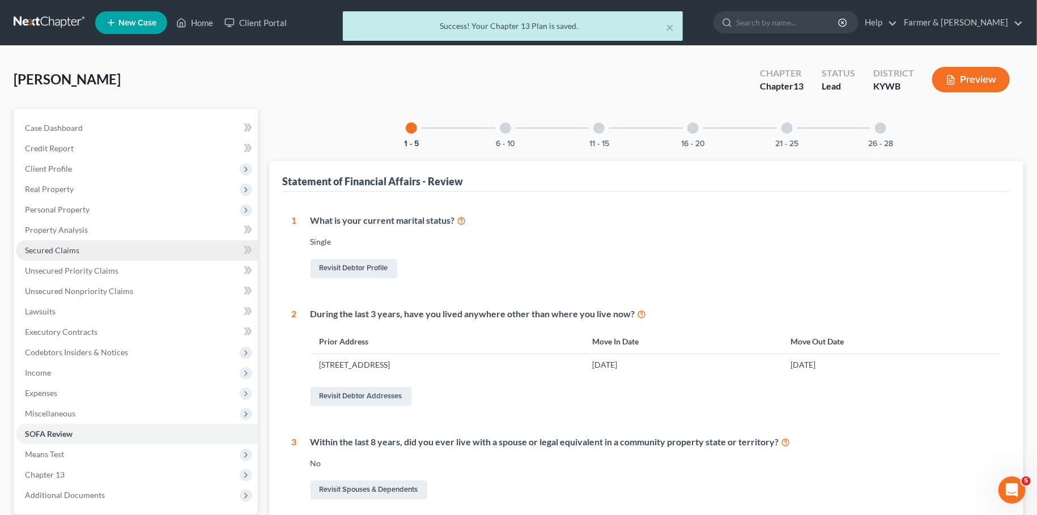
click at [62, 257] on link "Secured Claims" at bounding box center [137, 250] width 242 height 20
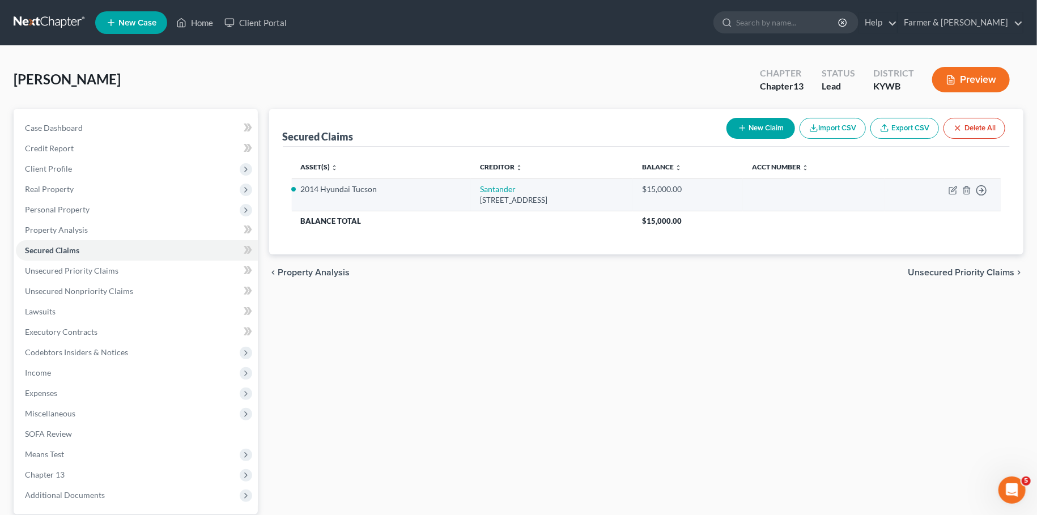
click at [473, 184] on td "Santander PO Box 961245, Fort Worth, TX 76161" at bounding box center [552, 195] width 162 height 32
click at [480, 187] on link "Santander" at bounding box center [498, 189] width 36 height 10
select select "45"
select select "4"
select select "0"
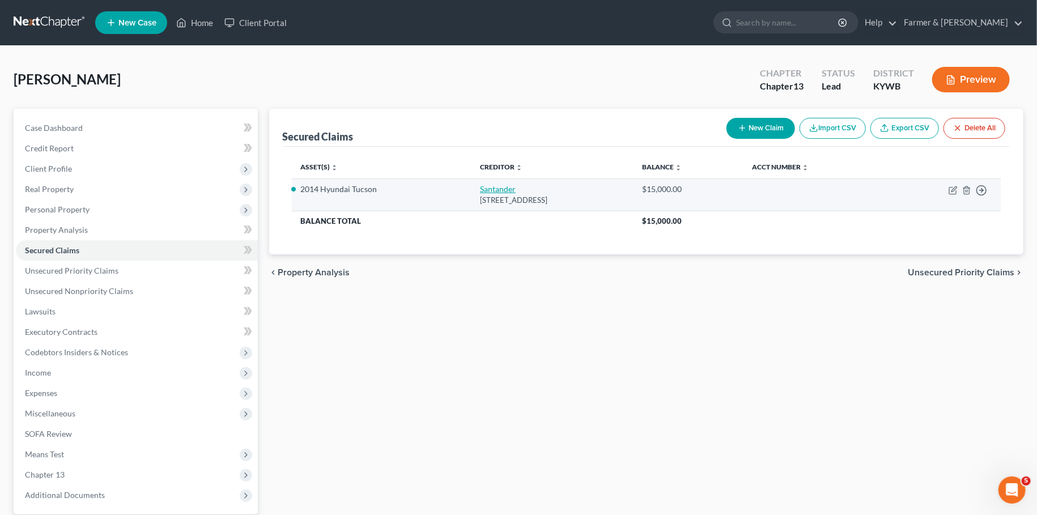
select select "0"
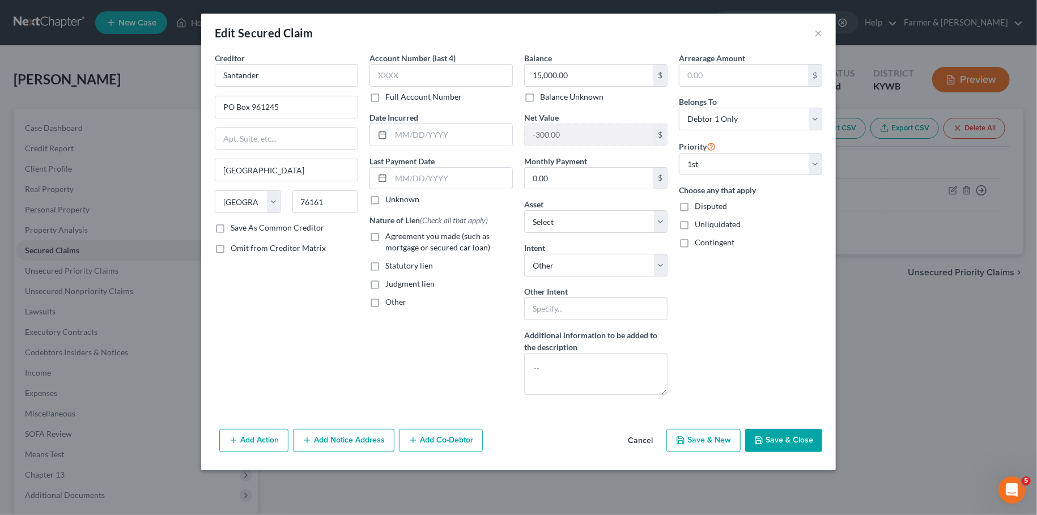
click at [261, 438] on button "Add Action" at bounding box center [253, 441] width 69 height 24
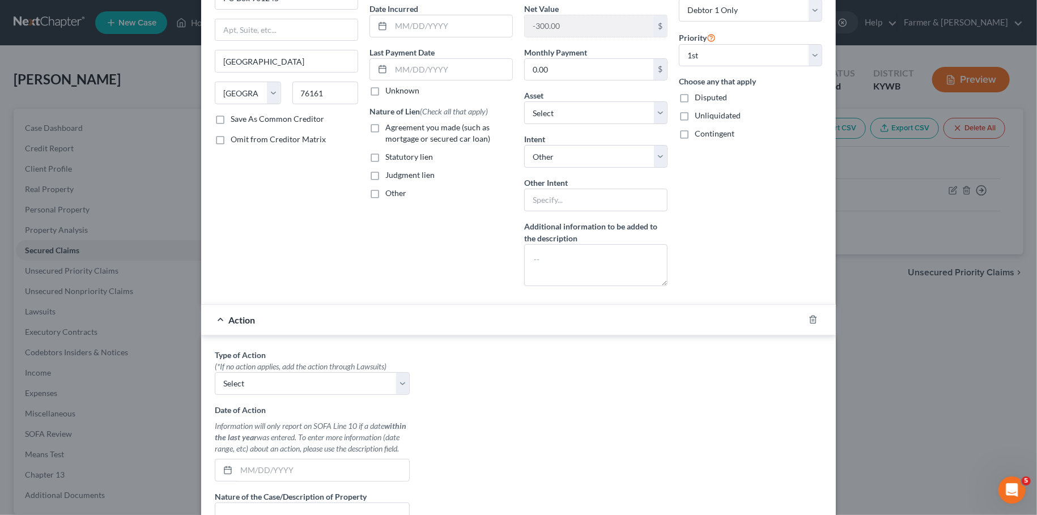
scroll to position [191, 0]
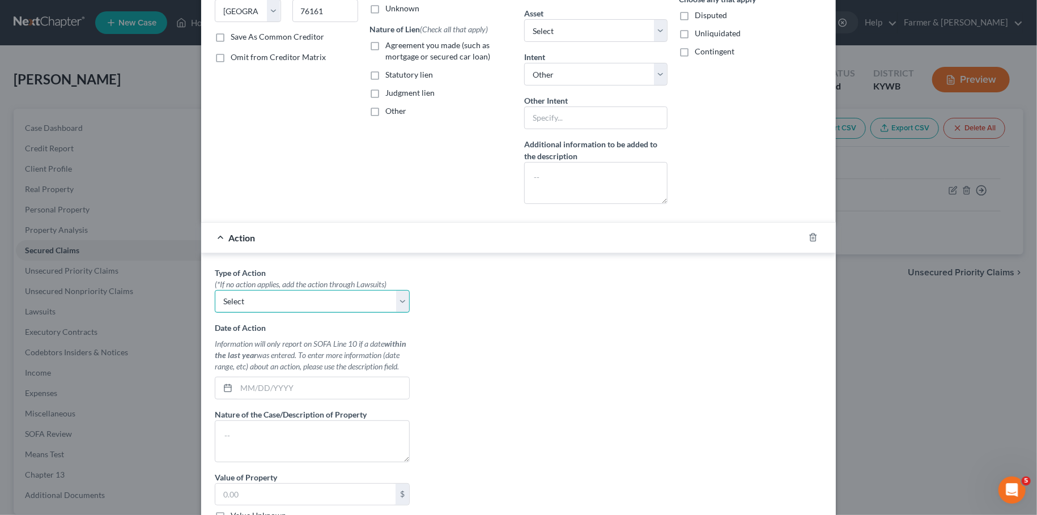
click at [215, 290] on select "Select Repossession Garnishment Foreclosure Personal Injury Attached, Seized, O…" at bounding box center [312, 301] width 195 height 23
select select "0"
click option "Repossession" at bounding box center [0, 0] width 0 height 0
click at [256, 390] on input "text" at bounding box center [322, 388] width 173 height 22
type input "08/04/2025"
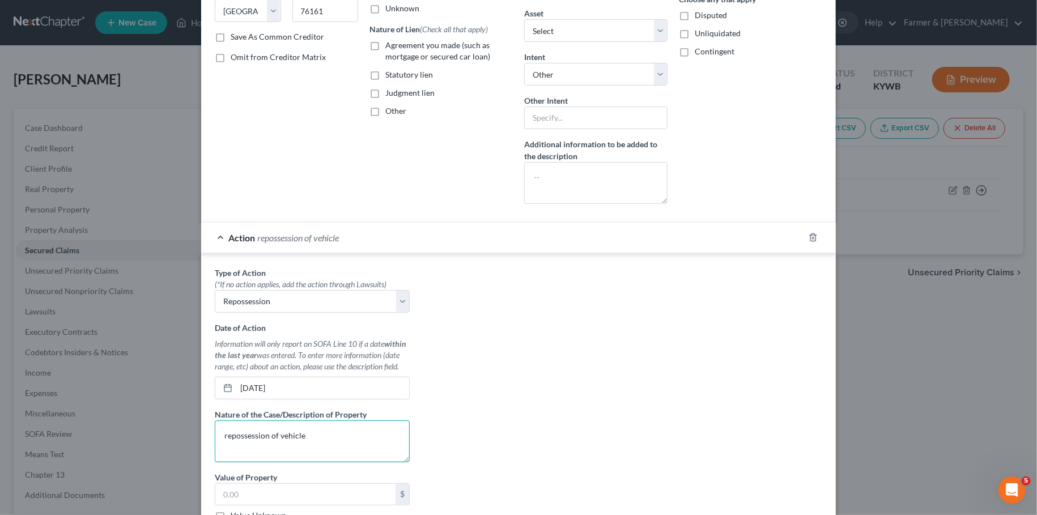
type textarea "repossession of vehicle"
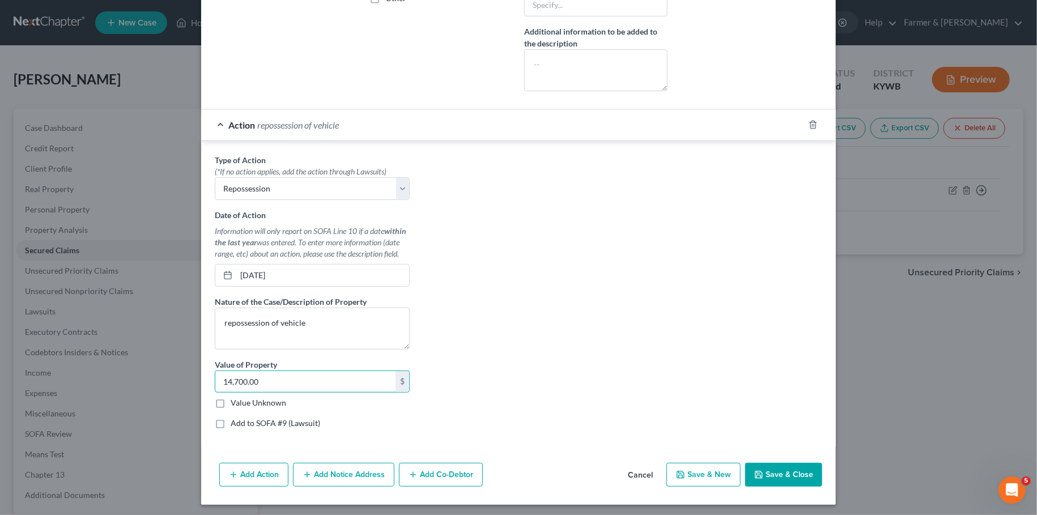
type input "14,700.00"
click at [778, 467] on button "Save & Close" at bounding box center [783, 475] width 77 height 24
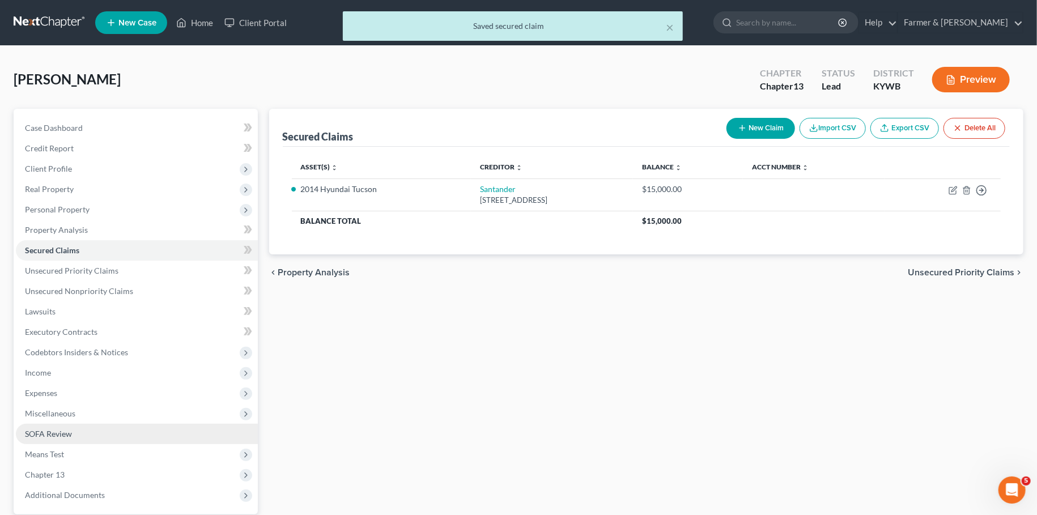
click at [61, 436] on span "SOFA Review" at bounding box center [48, 434] width 47 height 10
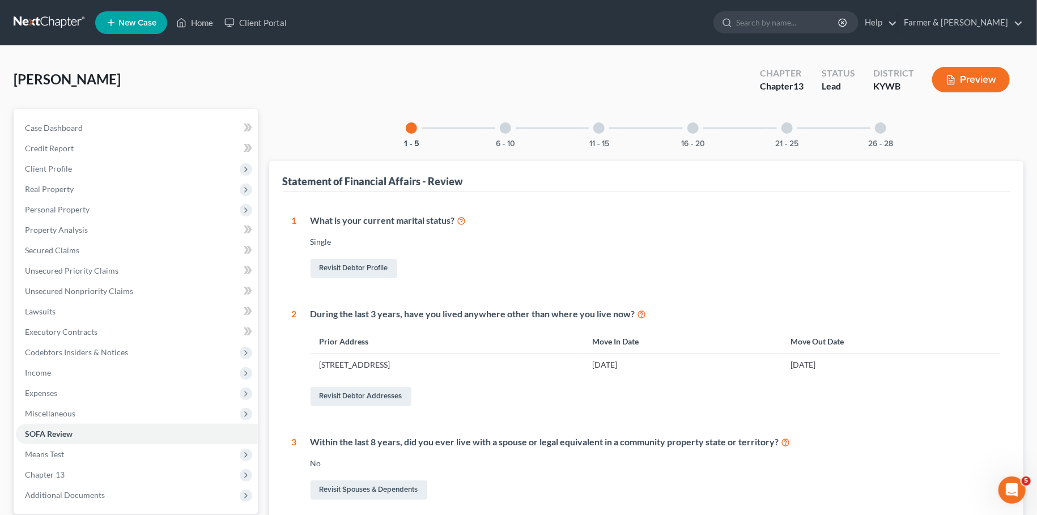
click at [502, 133] on div "6 - 10" at bounding box center [505, 128] width 39 height 39
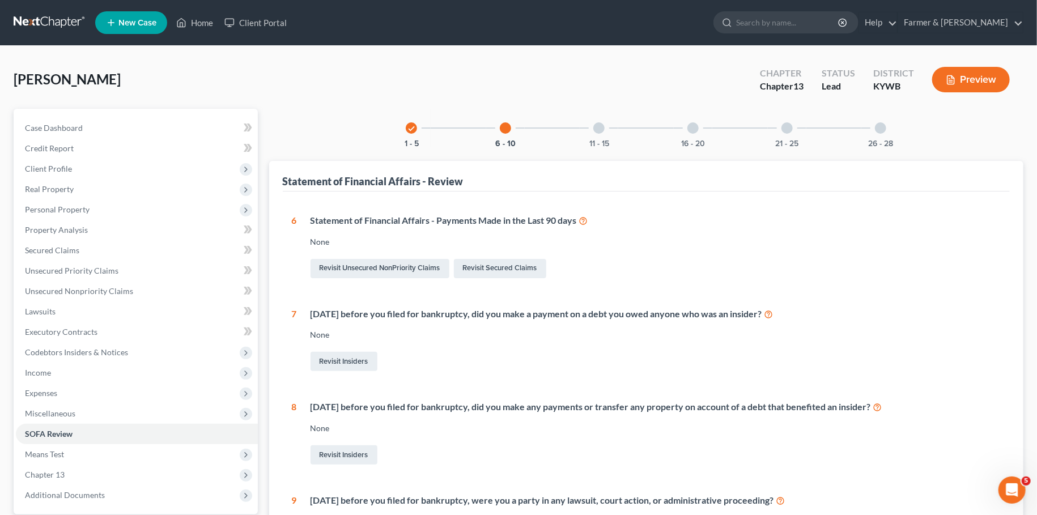
click at [609, 133] on div "11 - 15" at bounding box center [599, 128] width 39 height 39
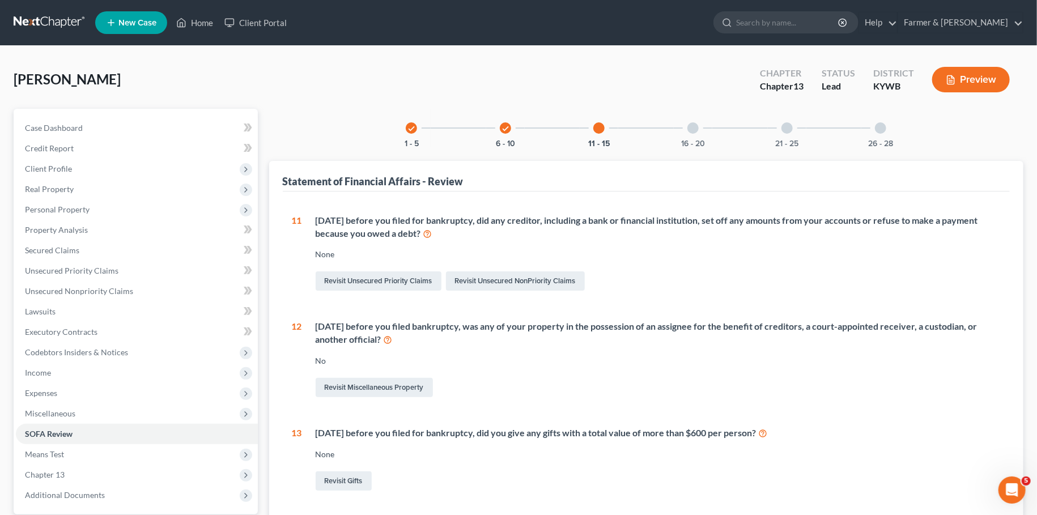
click at [693, 138] on div "16 - 20" at bounding box center [693, 128] width 39 height 39
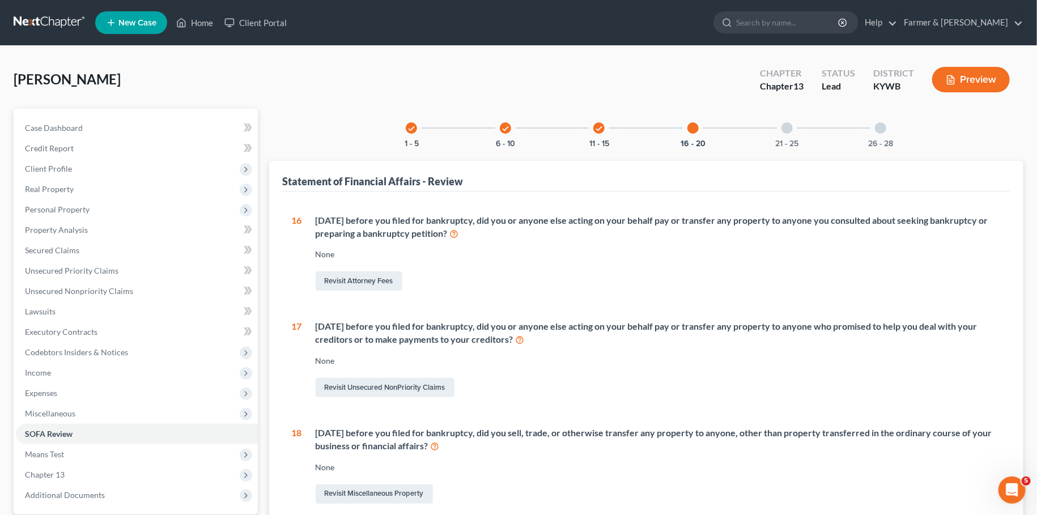
click at [409, 127] on icon "check" at bounding box center [411, 129] width 8 height 8
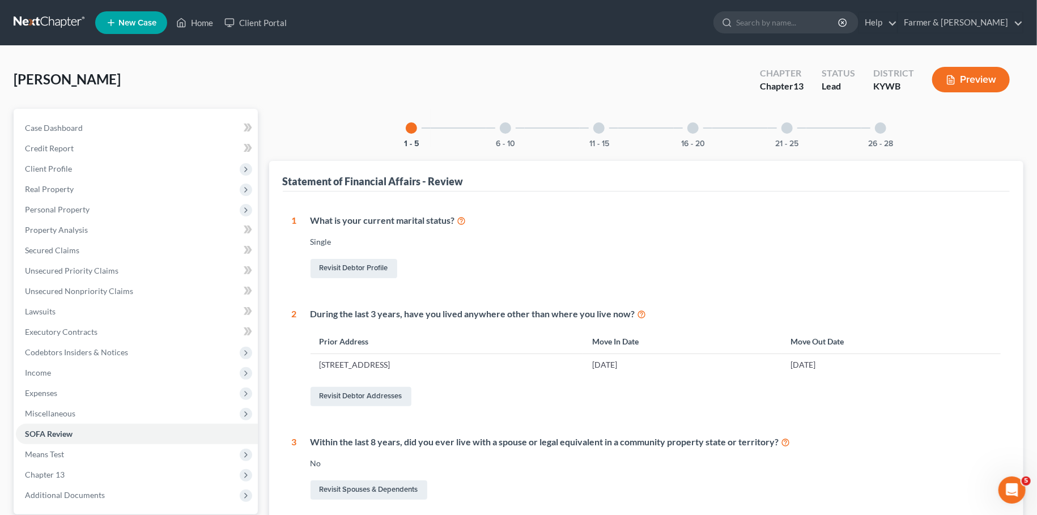
scroll to position [399, 0]
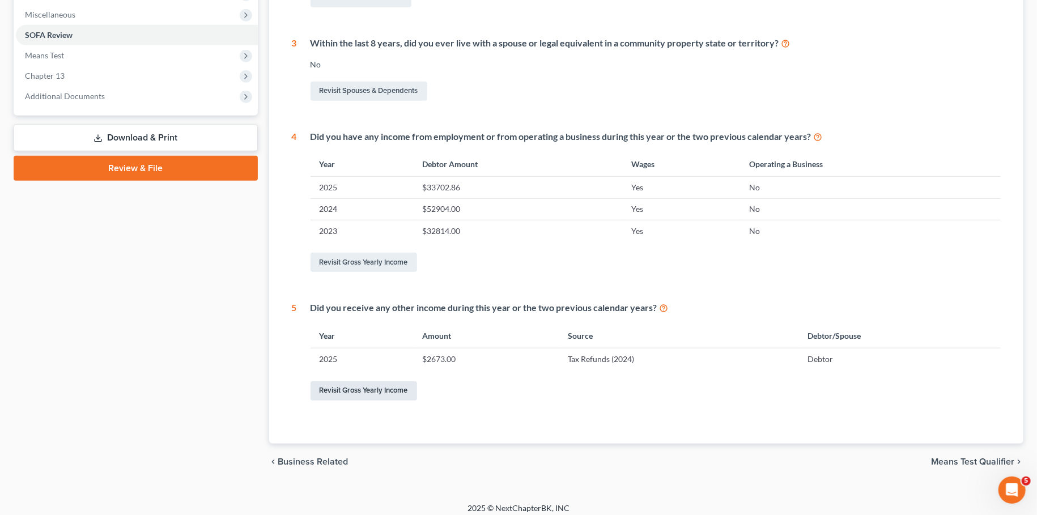
click at [376, 390] on link "Revisit Gross Yearly Income" at bounding box center [364, 390] width 107 height 19
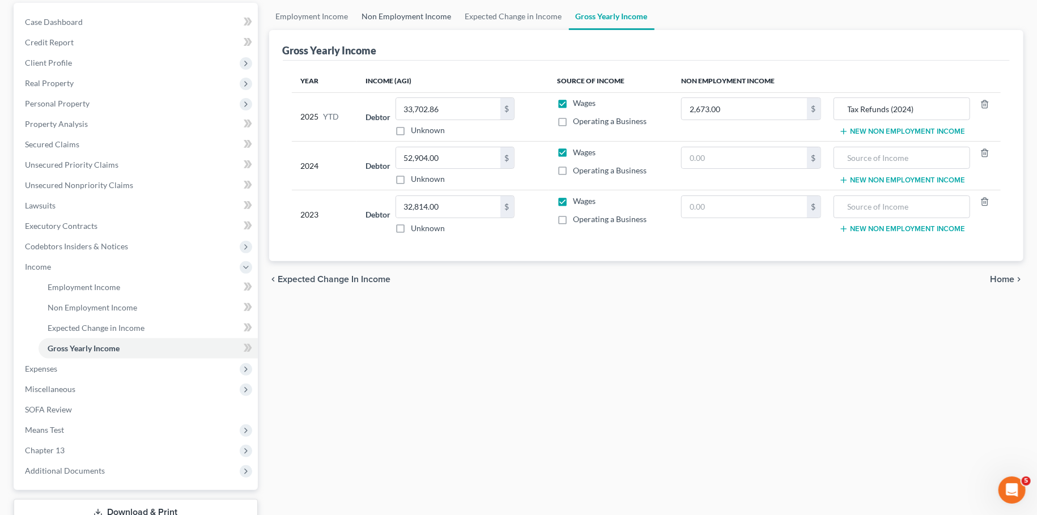
click at [383, 18] on link "Non Employment Income" at bounding box center [406, 16] width 103 height 27
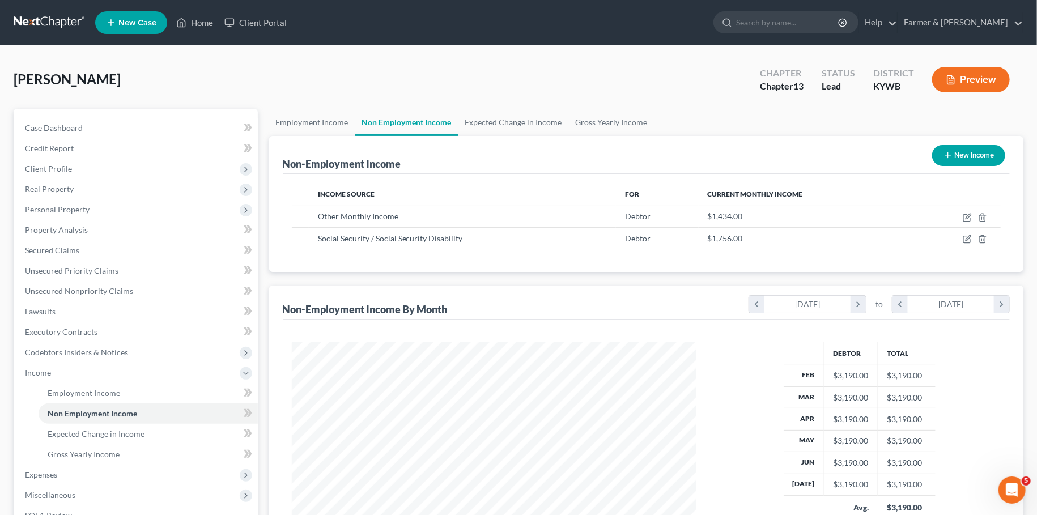
scroll to position [202, 427]
click at [603, 121] on link "Gross Yearly Income" at bounding box center [612, 122] width 86 height 27
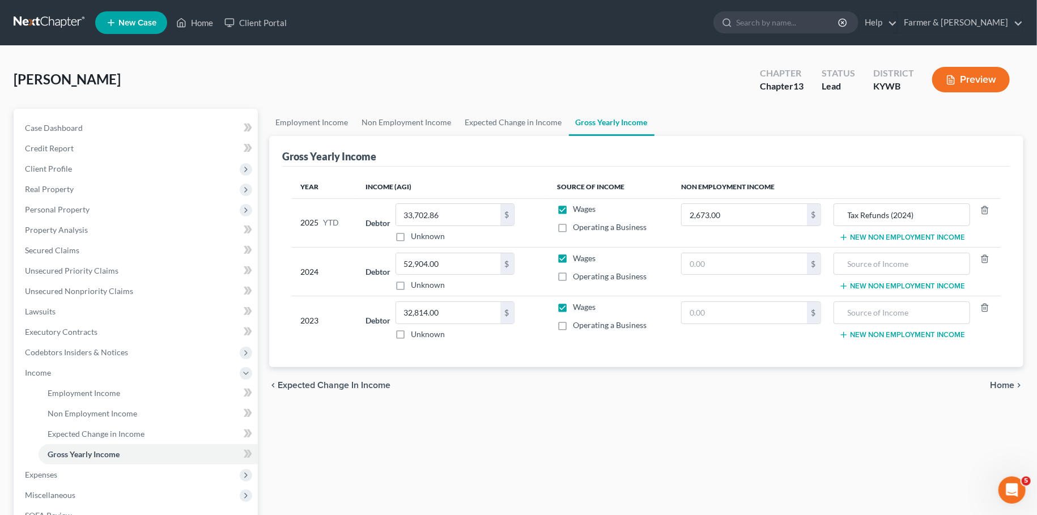
click at [772, 401] on div "chevron_left Expected Change in Income Home chevron_right" at bounding box center [646, 385] width 755 height 36
click at [874, 233] on button "New Non Employment Income" at bounding box center [902, 237] width 126 height 9
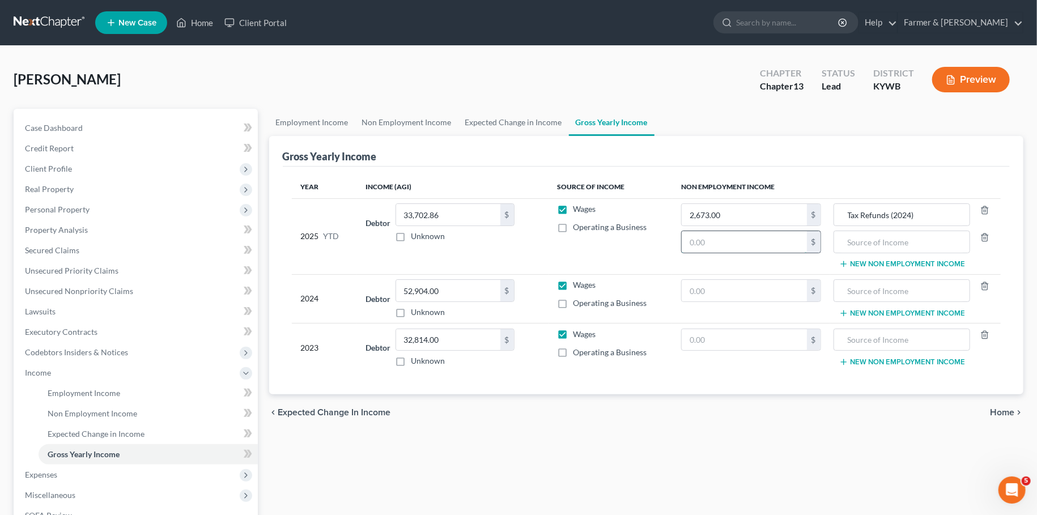
click at [719, 240] on input "text" at bounding box center [744, 242] width 125 height 22
type input "1,229,200"
type input "SSI"
click at [651, 467] on div "Employment Income Non Employment Income Expected Change in Income Gross Yearly …" at bounding box center [647, 385] width 766 height 553
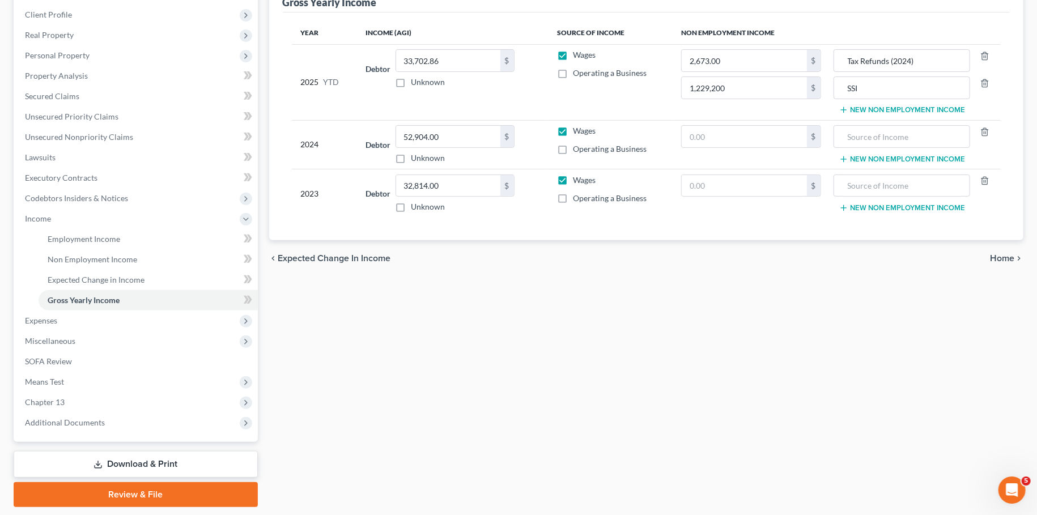
scroll to position [188, 0]
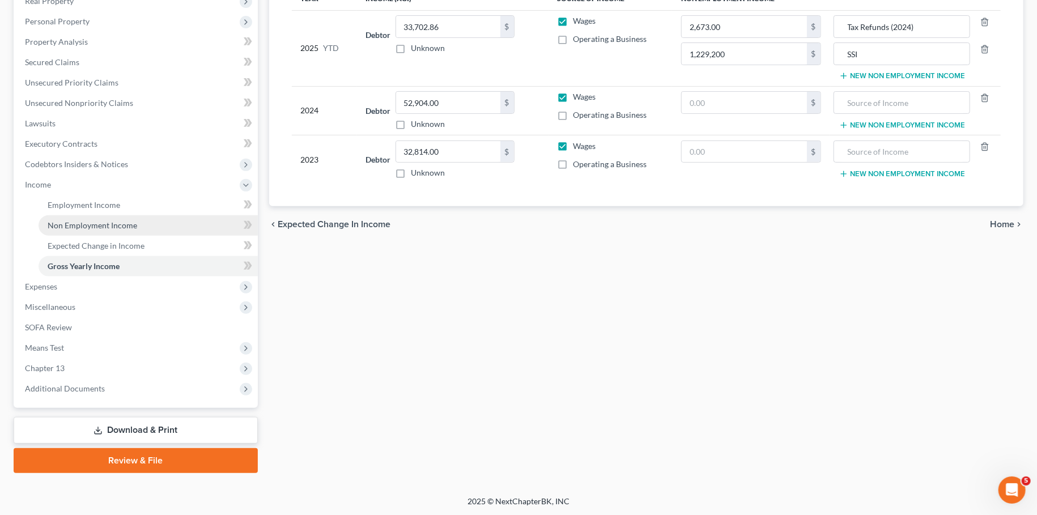
click at [77, 228] on span "Non Employment Income" at bounding box center [93, 225] width 90 height 10
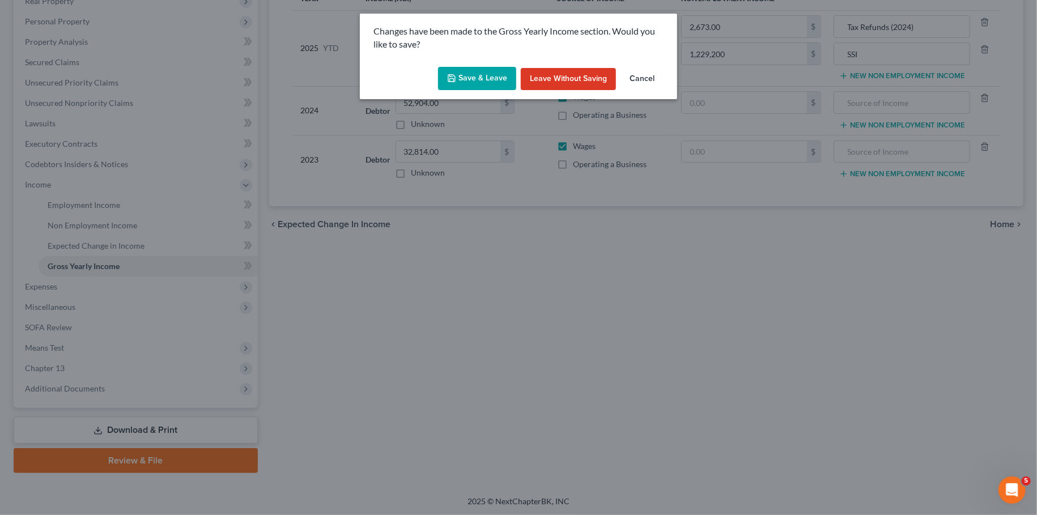
click at [474, 76] on button "Save & Leave" at bounding box center [477, 79] width 78 height 24
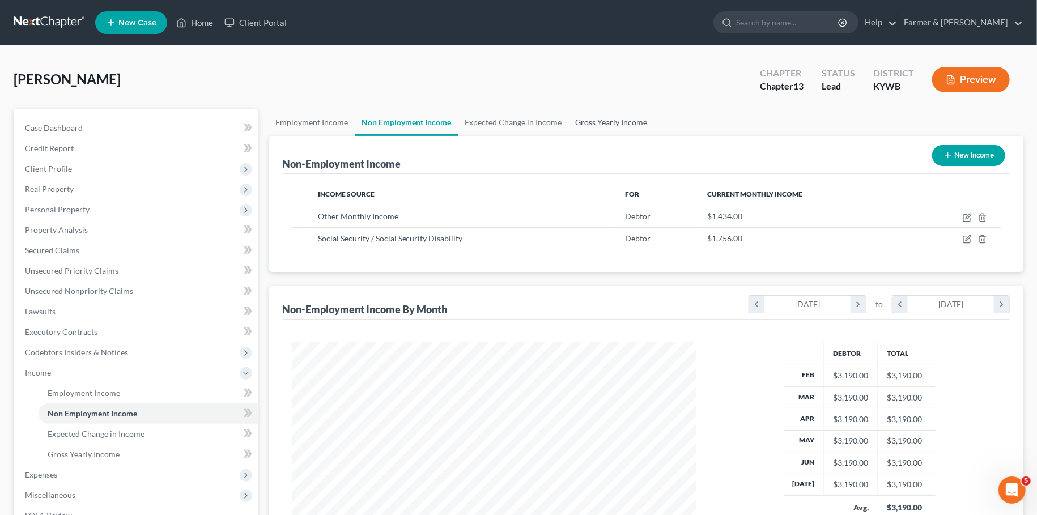
click at [586, 114] on link "Gross Yearly Income" at bounding box center [612, 122] width 86 height 27
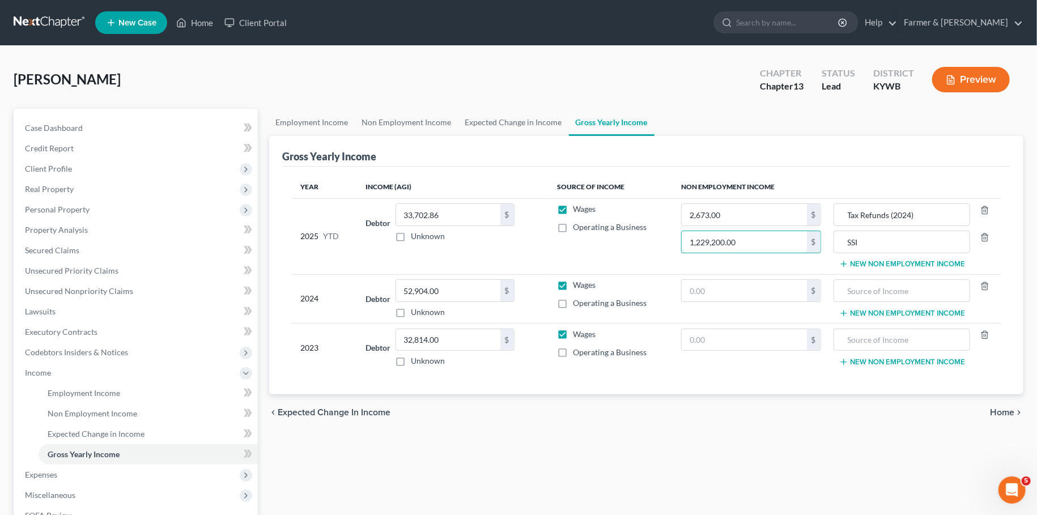
drag, startPoint x: 771, startPoint y: 248, endPoint x: 655, endPoint y: 220, distance: 119.3
click at [682, 231] on input "1,229,200.00" at bounding box center [744, 242] width 125 height 22
drag, startPoint x: 745, startPoint y: 239, endPoint x: 665, endPoint y: 240, distance: 79.9
click at [682, 240] on input "1,229,200.00" at bounding box center [744, 242] width 125 height 22
type input "12,292.00"
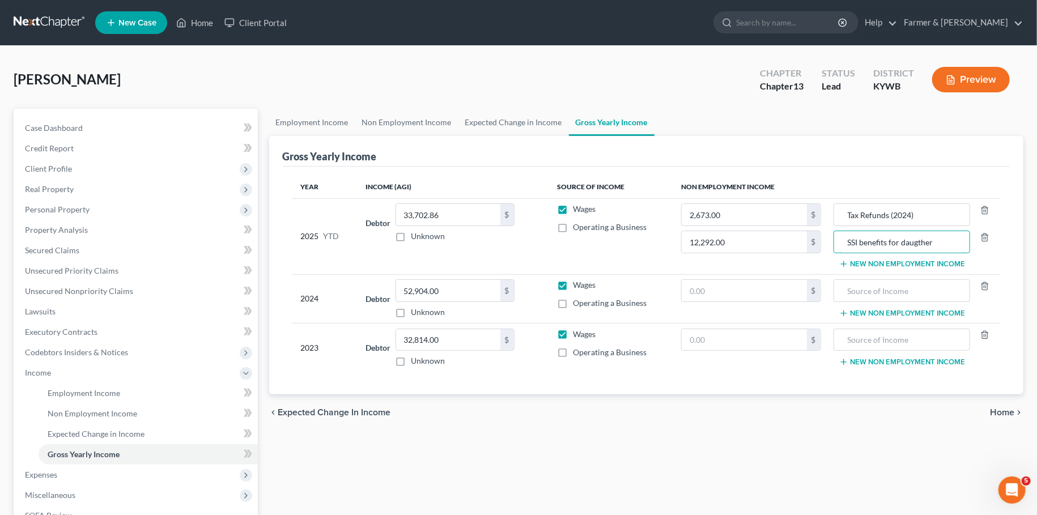
type input "SSI benefits for daugther"
click at [670, 457] on div "Employment Income Non Employment Income Expected Change in Income Gross Yearly …" at bounding box center [647, 385] width 766 height 553
click at [88, 414] on span "Non Employment Income" at bounding box center [93, 414] width 90 height 10
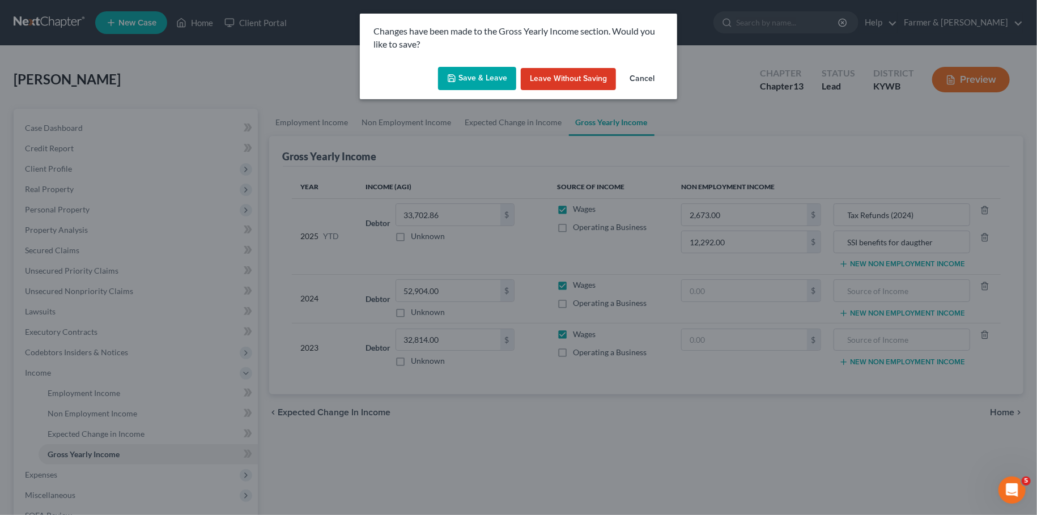
click at [499, 78] on button "Save & Leave" at bounding box center [477, 79] width 78 height 24
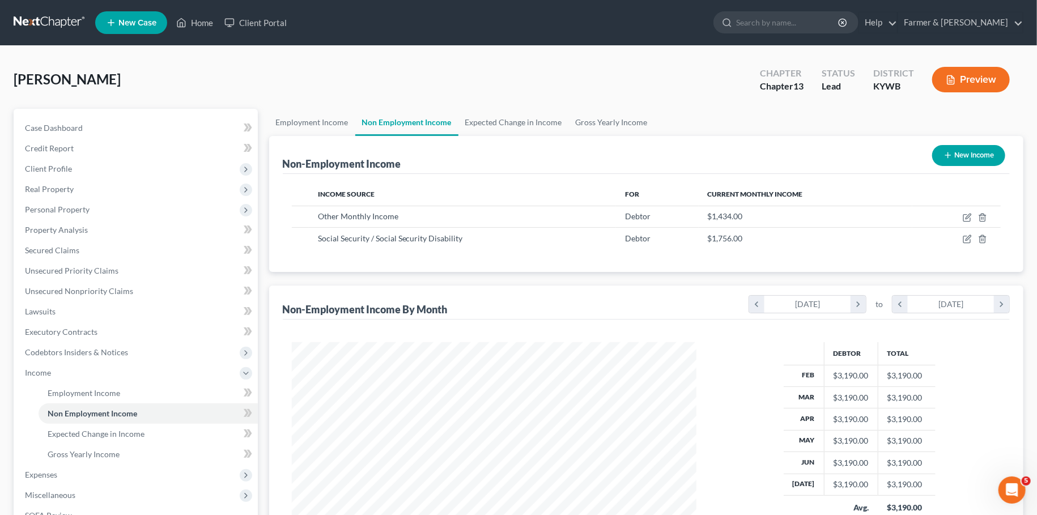
scroll to position [202, 427]
drag, startPoint x: 138, startPoint y: 61, endPoint x: 156, endPoint y: 48, distance: 22.3
click at [140, 60] on div "Phillips, Natalia Upgraded Chapter Chapter 13 Status Lead District KYWB Preview" at bounding box center [519, 84] width 1010 height 49
click at [191, 23] on link "Home" at bounding box center [195, 22] width 48 height 20
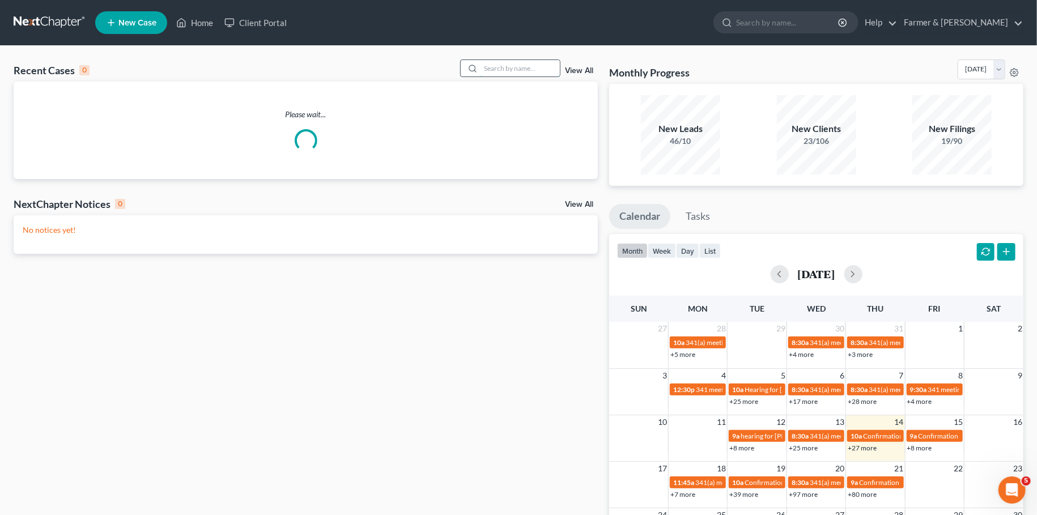
click at [491, 66] on input "search" at bounding box center [520, 68] width 79 height 16
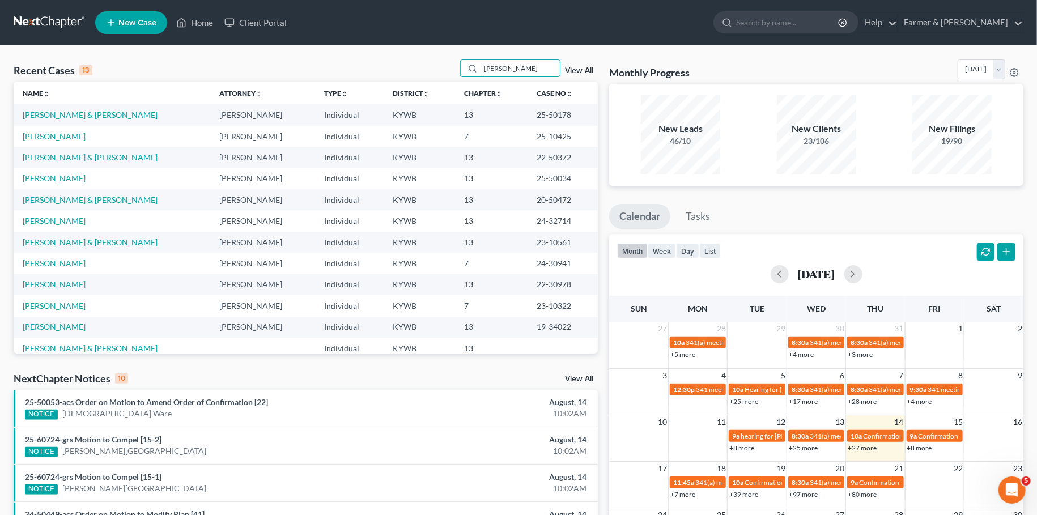
type input "brewer"
click at [82, 120] on td "[PERSON_NAME] & [PERSON_NAME]" at bounding box center [112, 114] width 197 height 21
click at [90, 112] on link "[PERSON_NAME] & [PERSON_NAME]" at bounding box center [90, 115] width 135 height 10
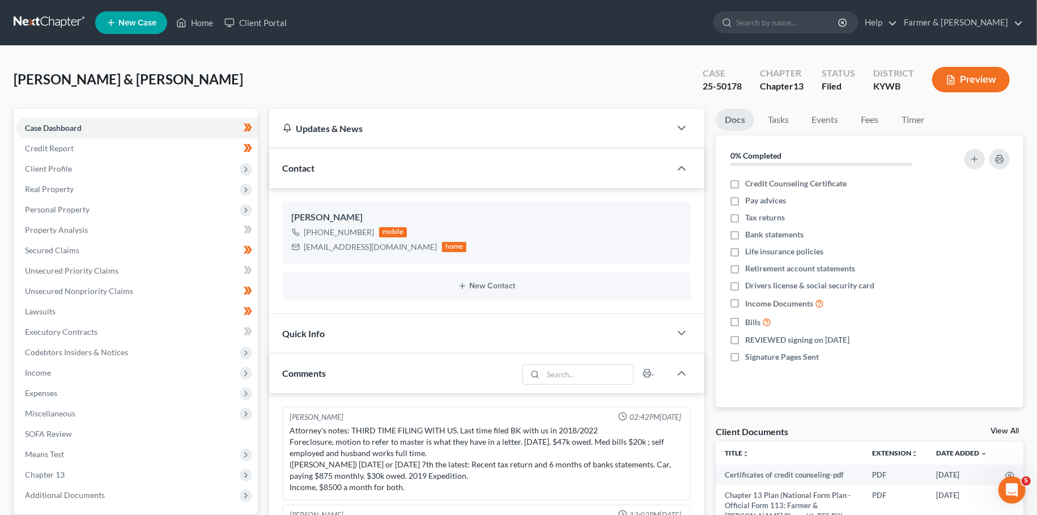
scroll to position [367, 0]
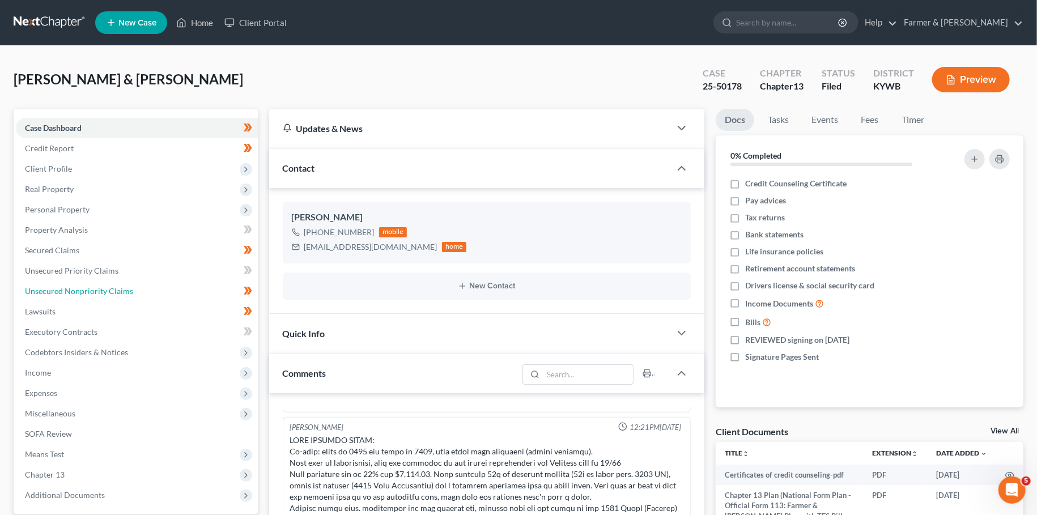
click at [34, 296] on link "Unsecured Nonpriority Claims" at bounding box center [137, 291] width 242 height 20
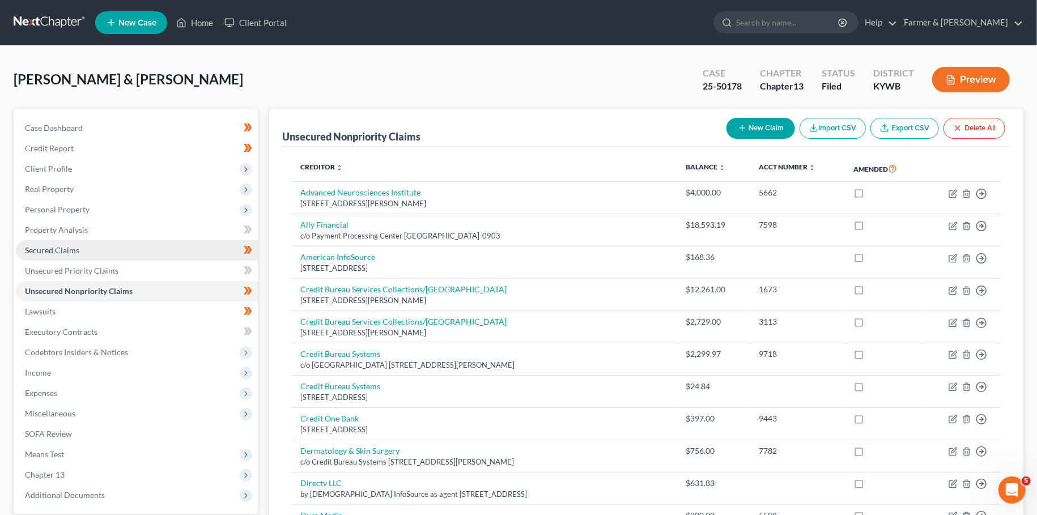
click at [98, 248] on link "Secured Claims" at bounding box center [137, 250] width 242 height 20
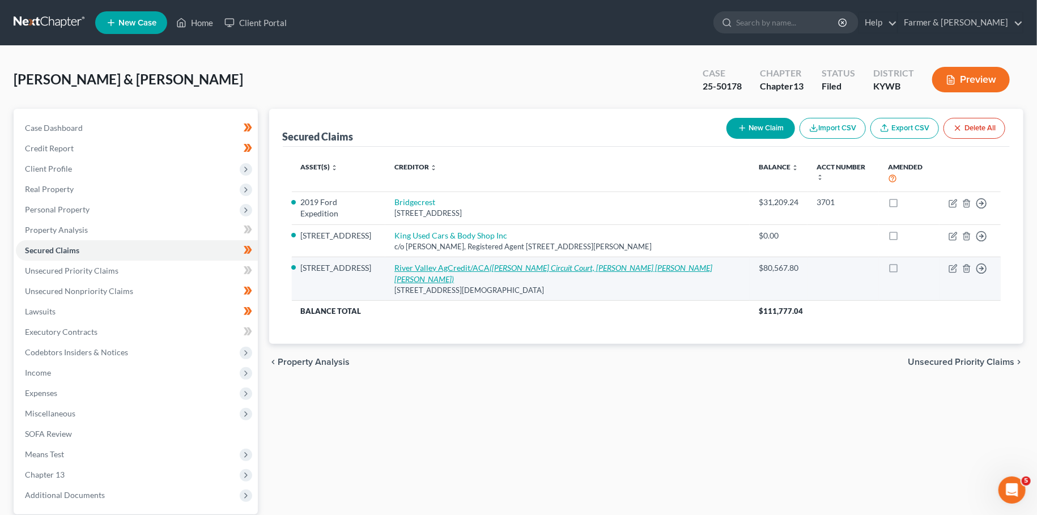
click at [454, 263] on link "River Valley AgCredit/ACA (Marshall Circuit Court, Andrew Dean Leonard, Brent J…" at bounding box center [553, 273] width 318 height 21
select select "18"
select select "4"
select select "2"
select select "0"
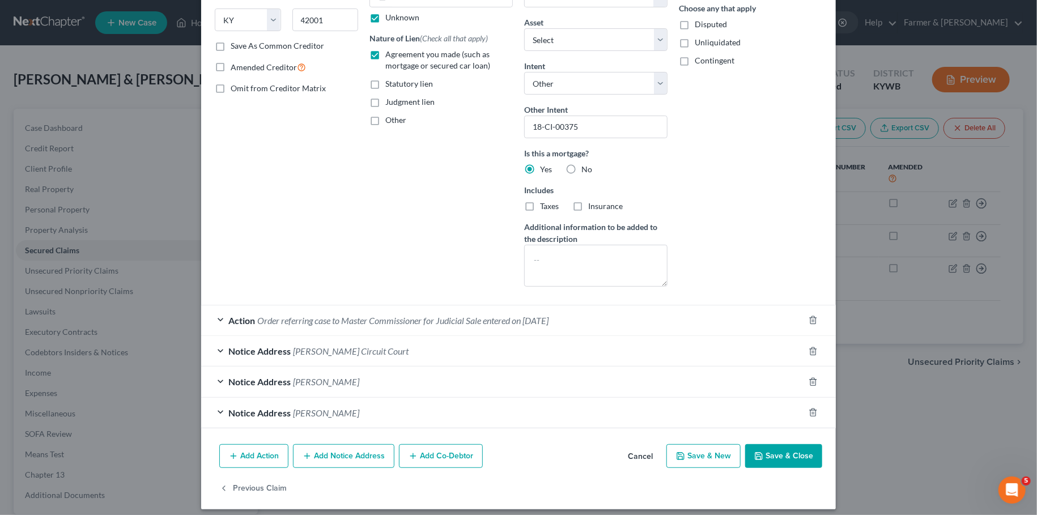
scroll to position [187, 0]
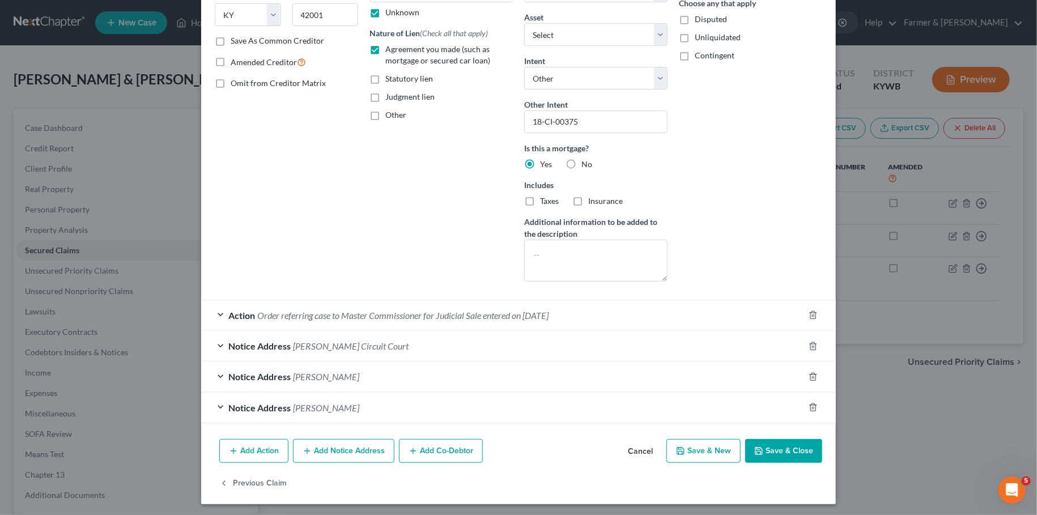
click at [776, 447] on button "Save & Close" at bounding box center [783, 451] width 77 height 24
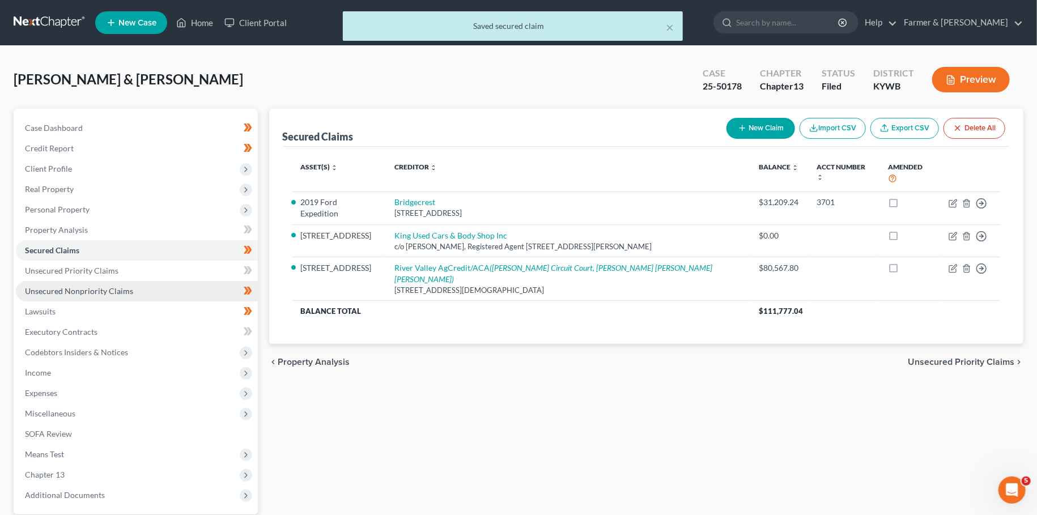
click at [100, 285] on link "Unsecured Nonpriority Claims" at bounding box center [137, 291] width 242 height 20
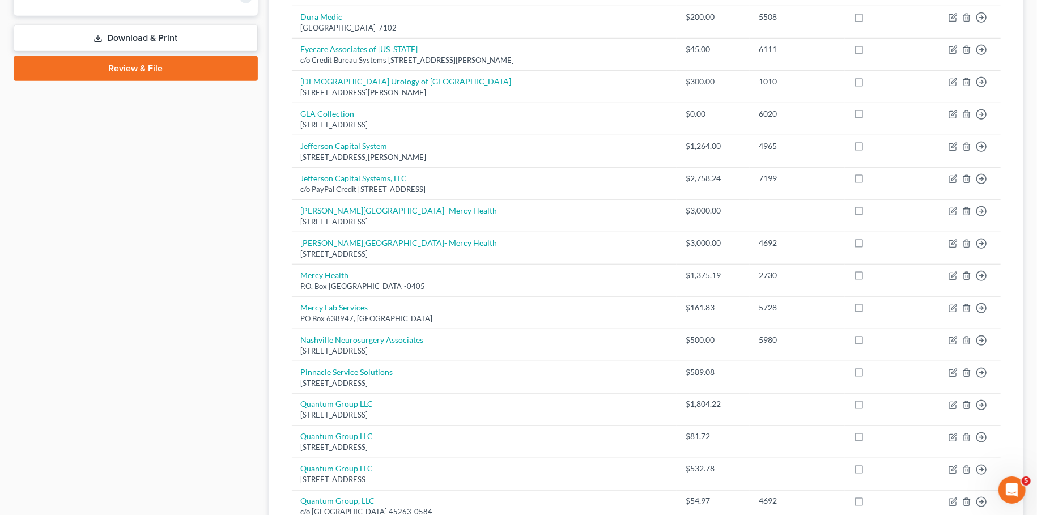
scroll to position [792, 0]
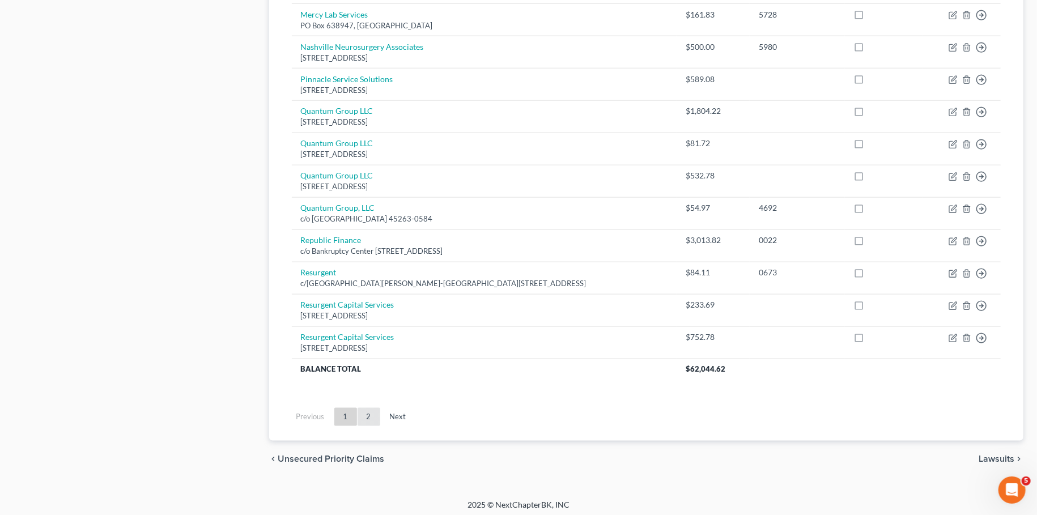
click at [366, 409] on link "2" at bounding box center [369, 417] width 23 height 18
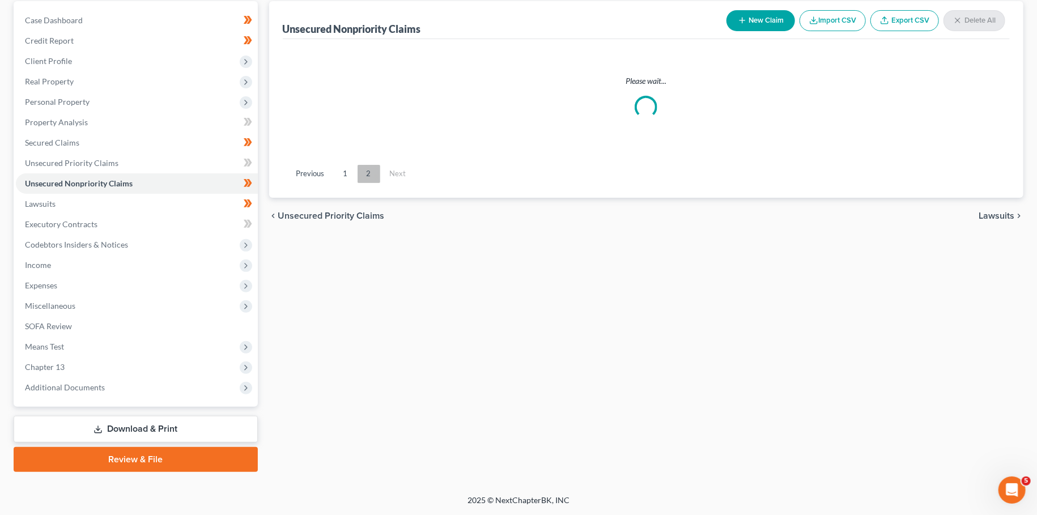
scroll to position [106, 0]
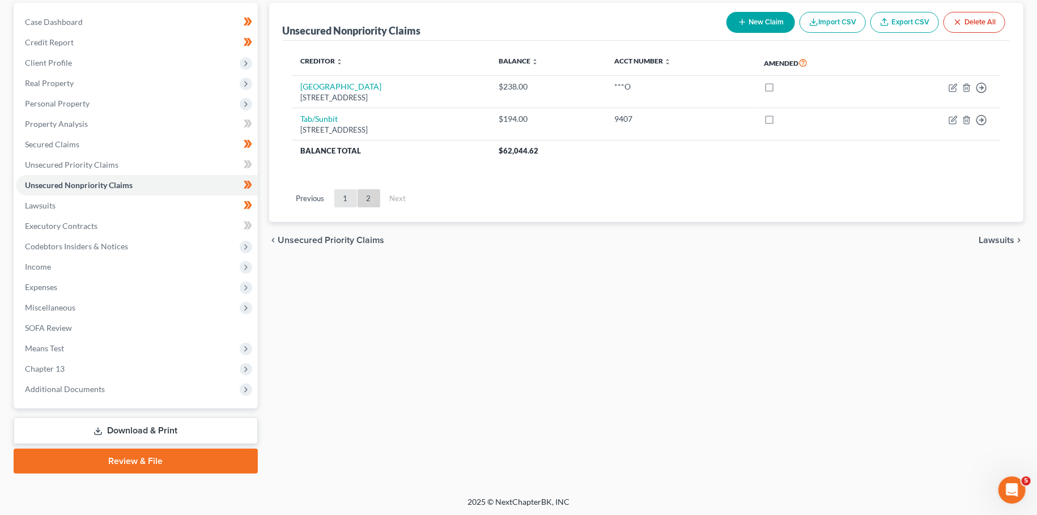
click at [350, 198] on link "1" at bounding box center [345, 198] width 23 height 18
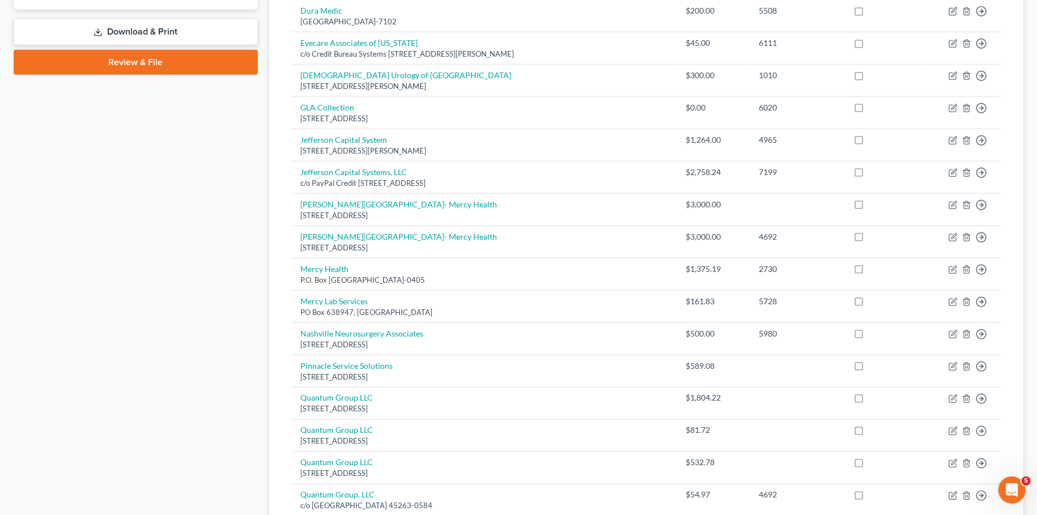
scroll to position [6, 0]
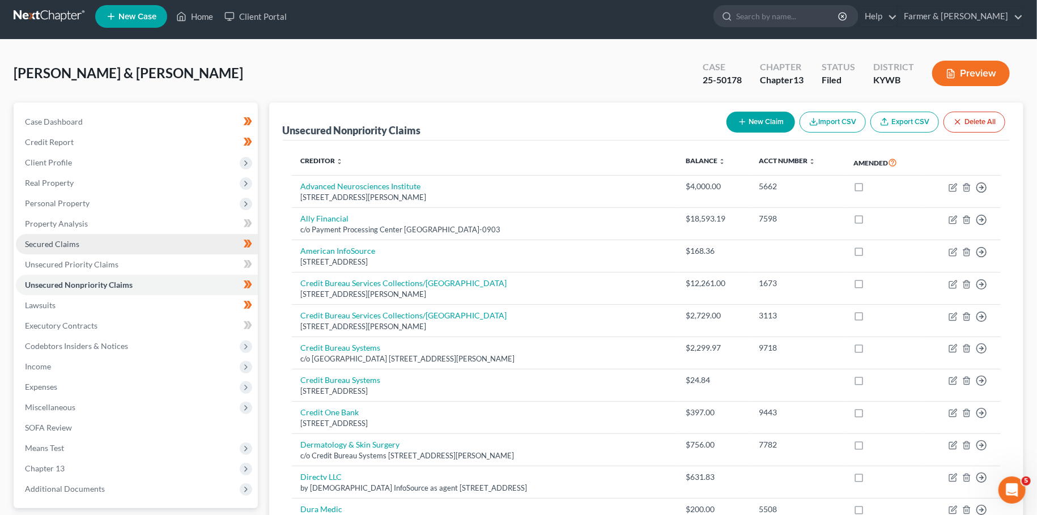
click at [60, 241] on span "Secured Claims" at bounding box center [52, 244] width 54 height 10
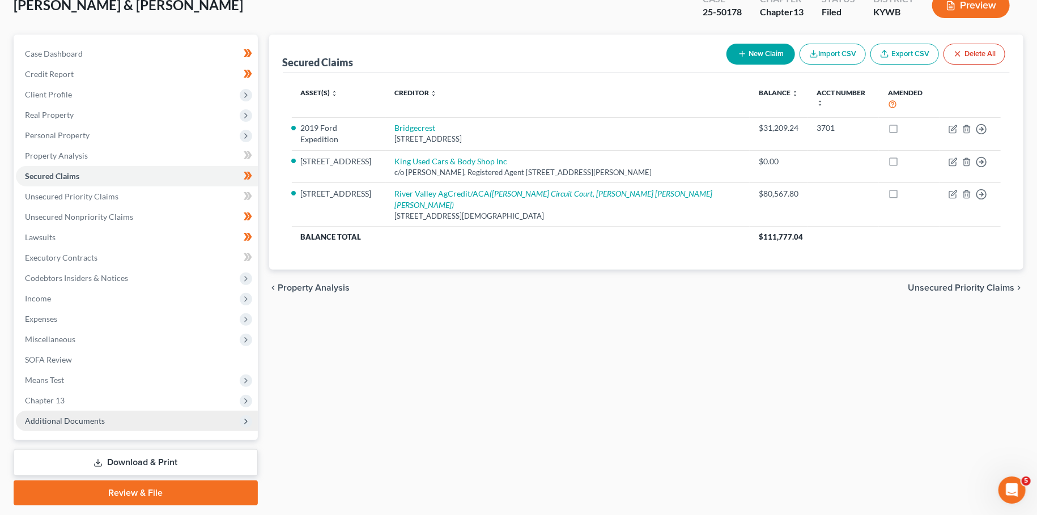
scroll to position [106, 0]
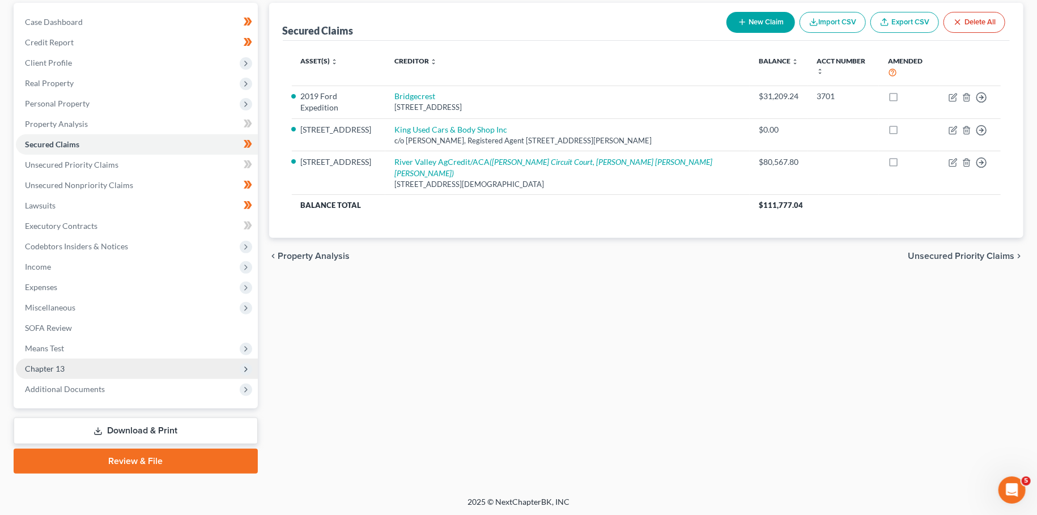
click at [116, 371] on span "Chapter 13" at bounding box center [137, 369] width 242 height 20
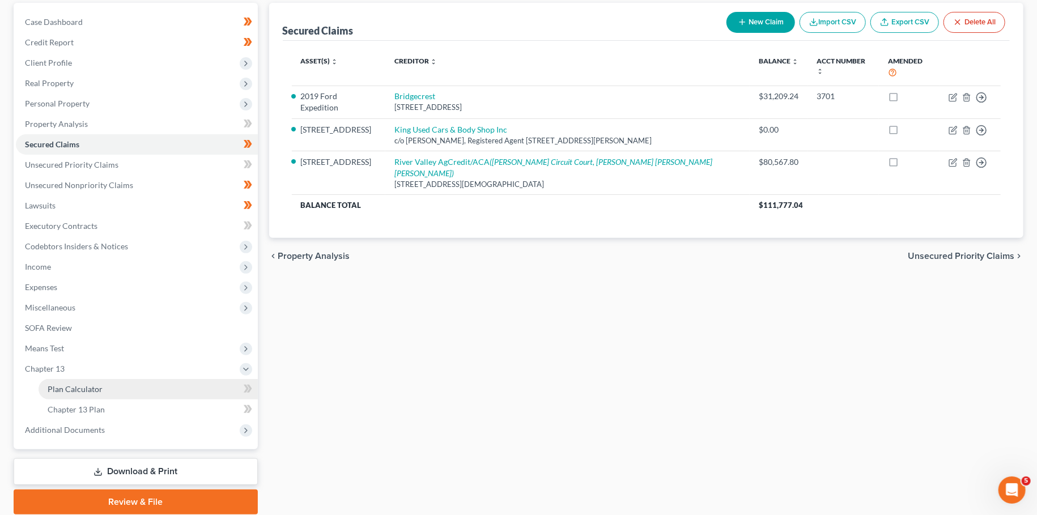
click at [112, 389] on link "Plan Calculator" at bounding box center [148, 389] width 219 height 20
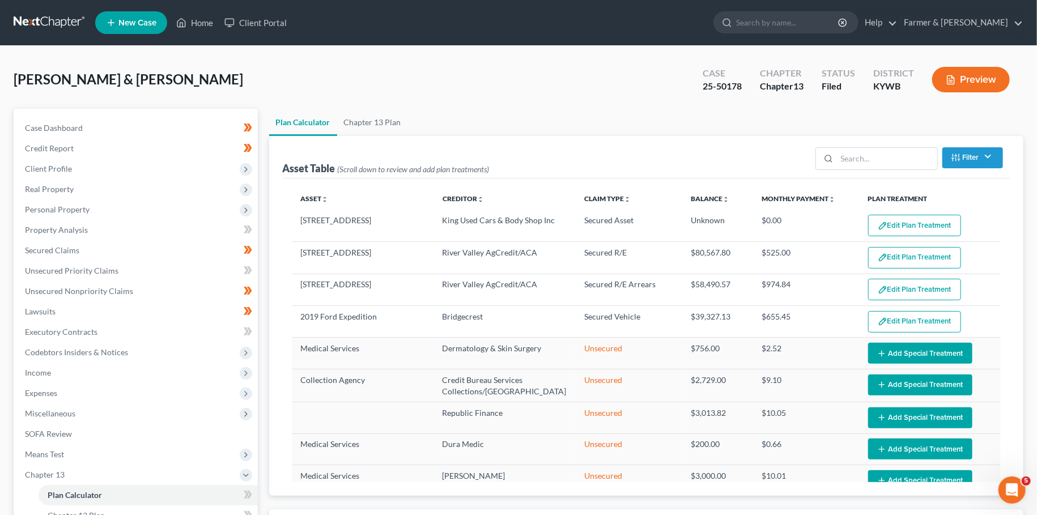
select select "59"
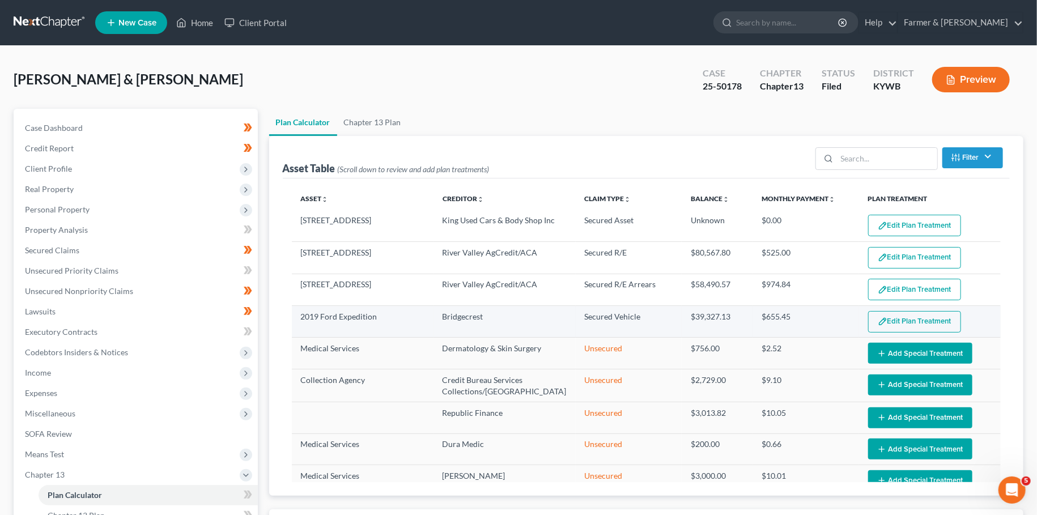
click at [887, 320] on img "button" at bounding box center [883, 322] width 10 height 10
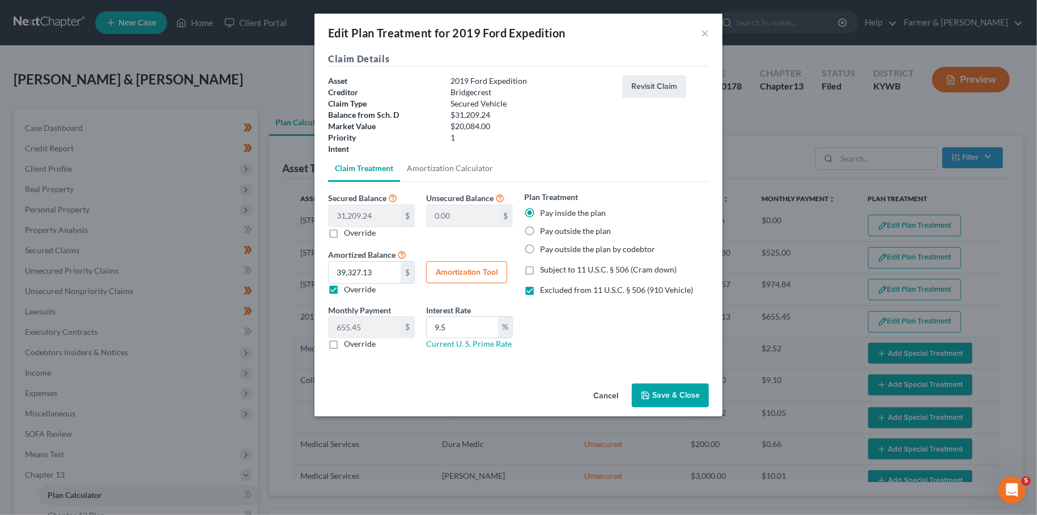
click at [464, 271] on button "Amortization Tool" at bounding box center [466, 272] width 81 height 23
type input "31,209.24"
type input "9.5"
type input "60"
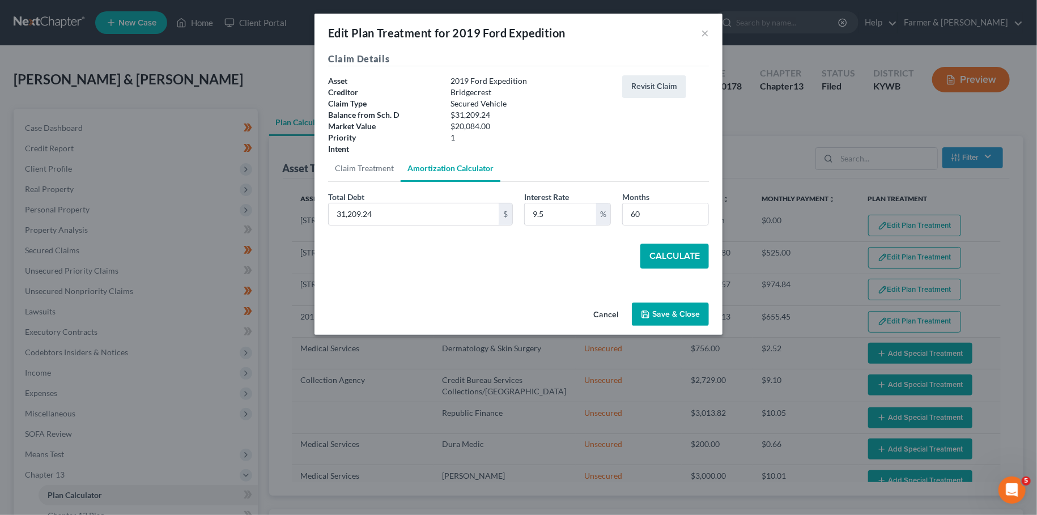
click at [680, 260] on button "Calculate" at bounding box center [674, 256] width 69 height 25
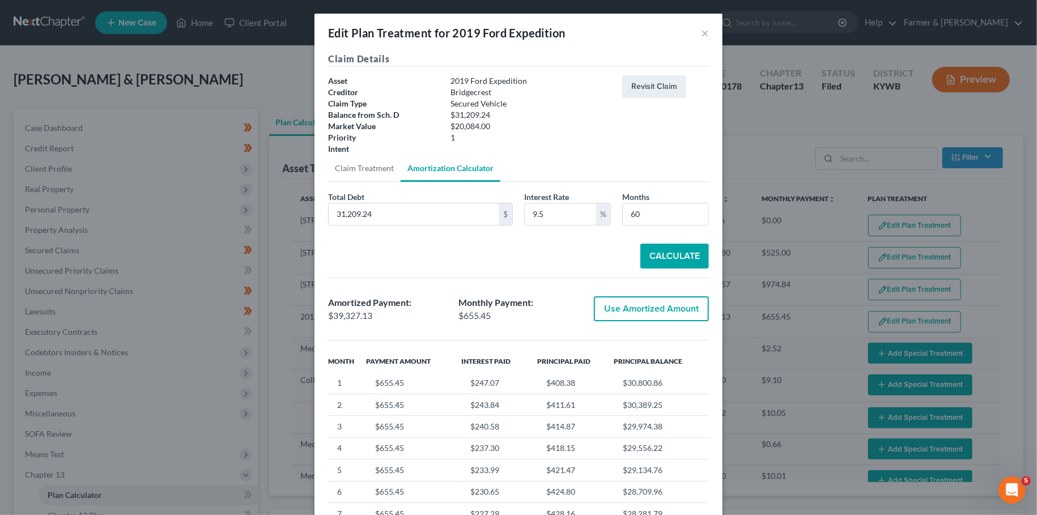
click at [664, 318] on button "Use Amortized Amount" at bounding box center [651, 308] width 115 height 25
type input "39,327.12"
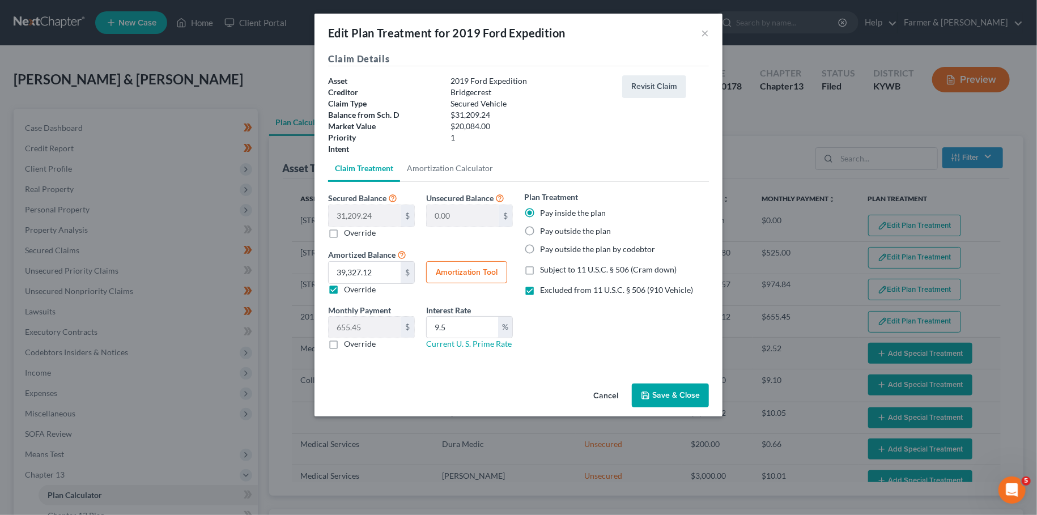
click at [670, 418] on div "Edit Plan Treatment for 2019 Ford Expedition × Claim Details Asset 2019 Ford Ex…" at bounding box center [518, 257] width 1037 height 515
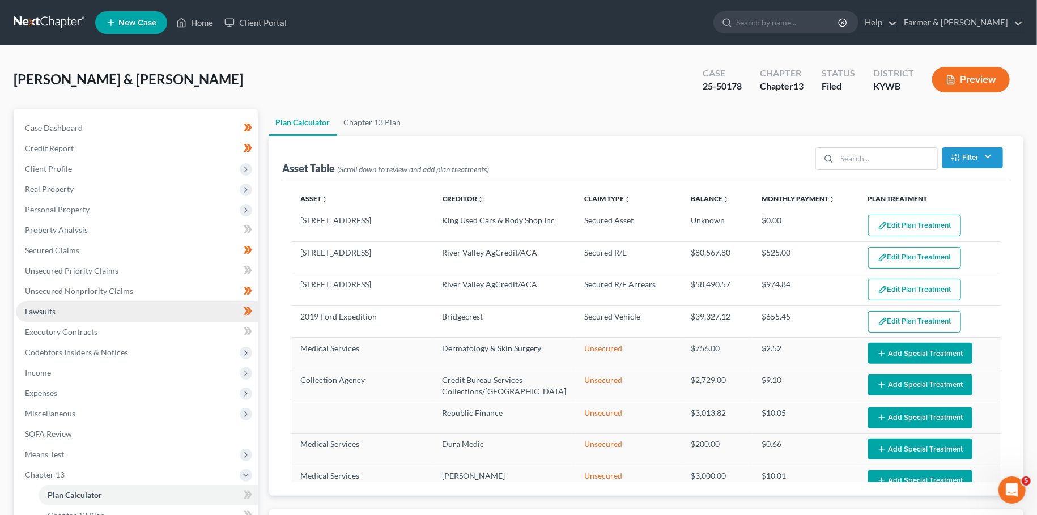
scroll to position [399, 0]
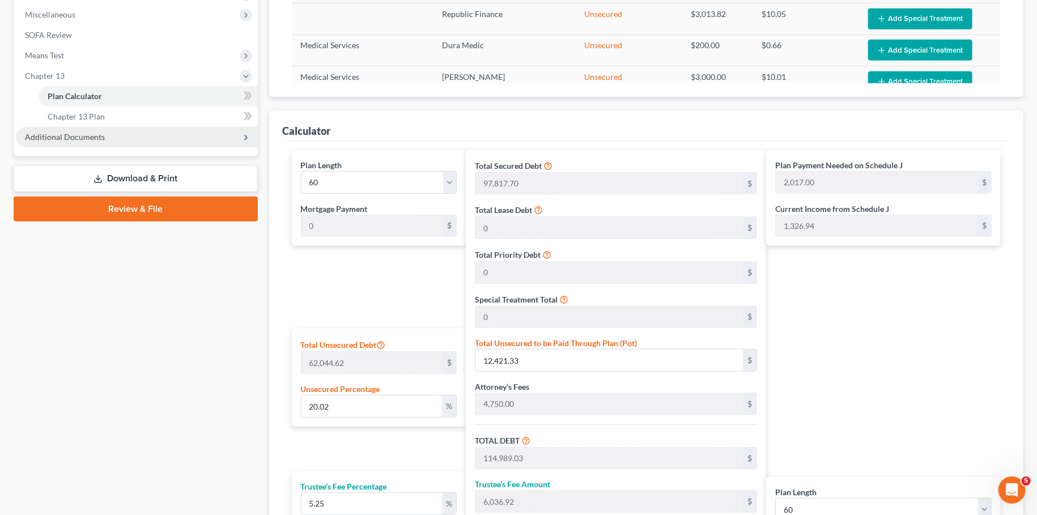
click at [69, 144] on span "Additional Documents" at bounding box center [137, 137] width 242 height 20
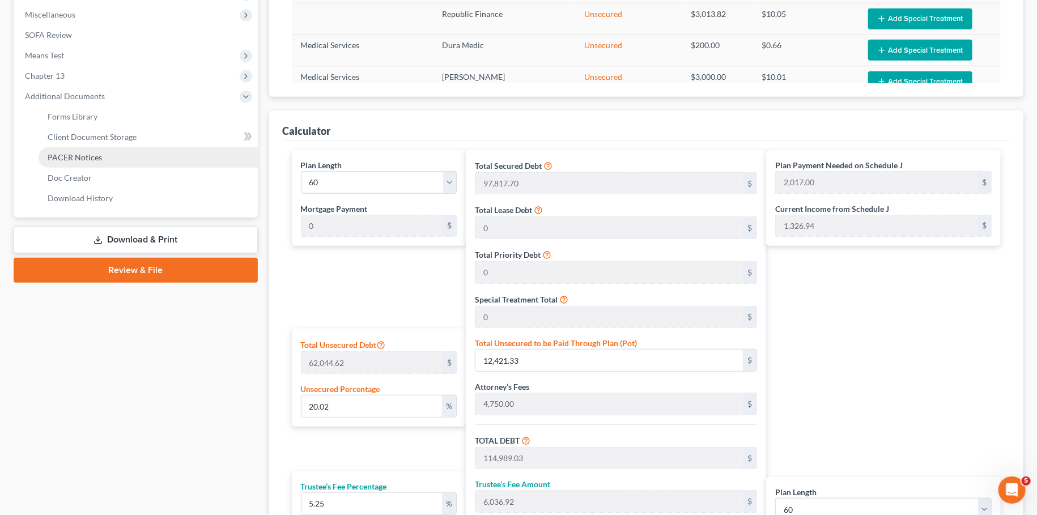
click at [74, 159] on span "PACER Notices" at bounding box center [75, 157] width 54 height 10
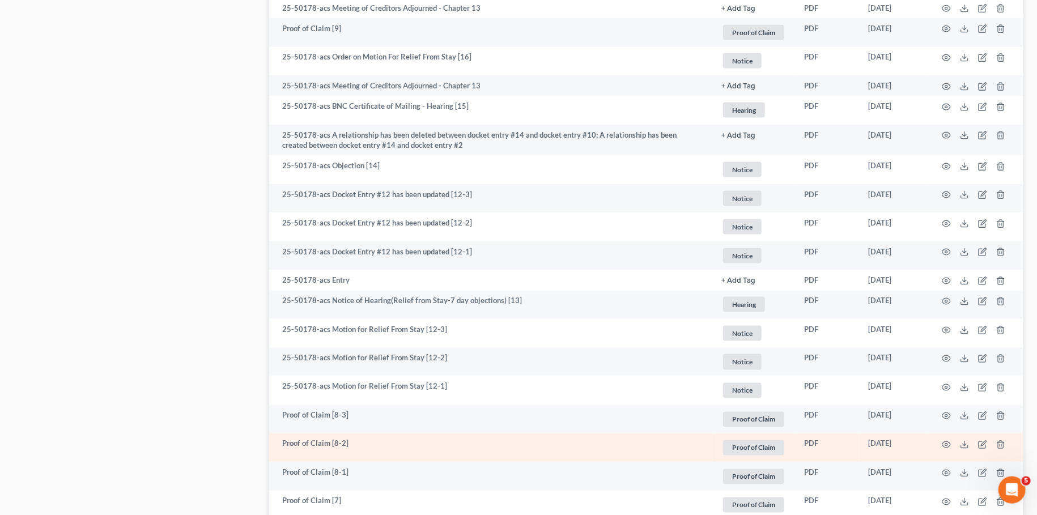
scroll to position [1007, 0]
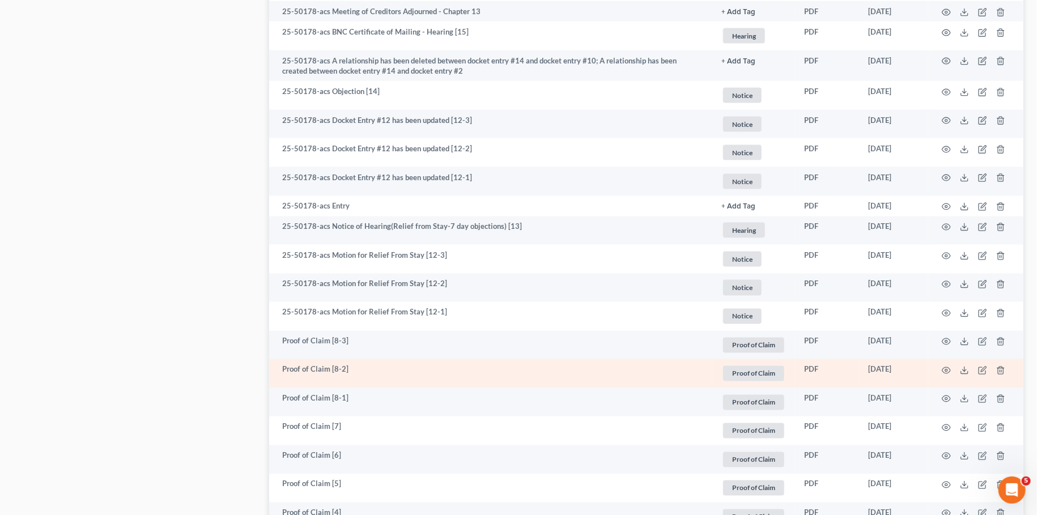
click at [948, 375] on td at bounding box center [975, 373] width 95 height 29
click at [947, 370] on icon "button" at bounding box center [946, 370] width 9 height 9
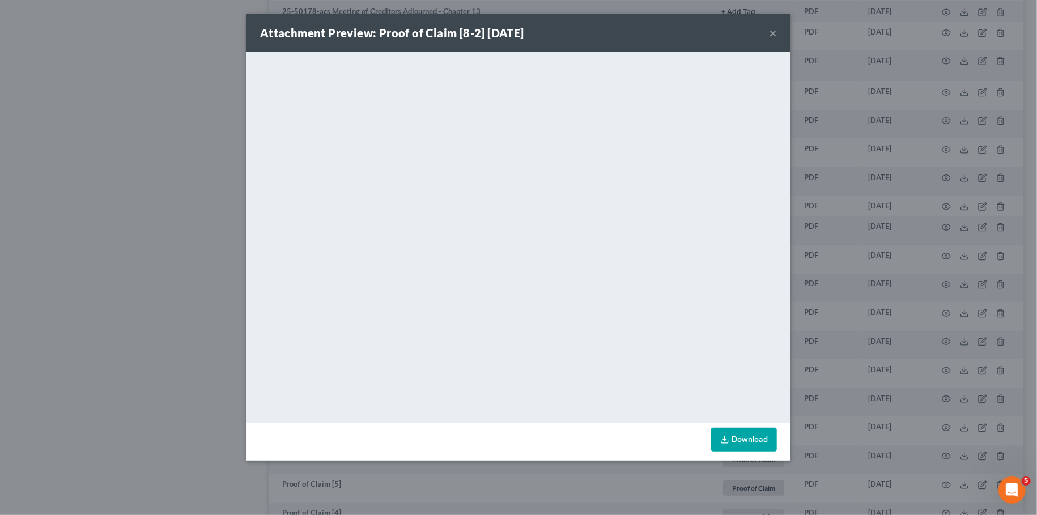
click at [772, 31] on button "×" at bounding box center [773, 33] width 8 height 14
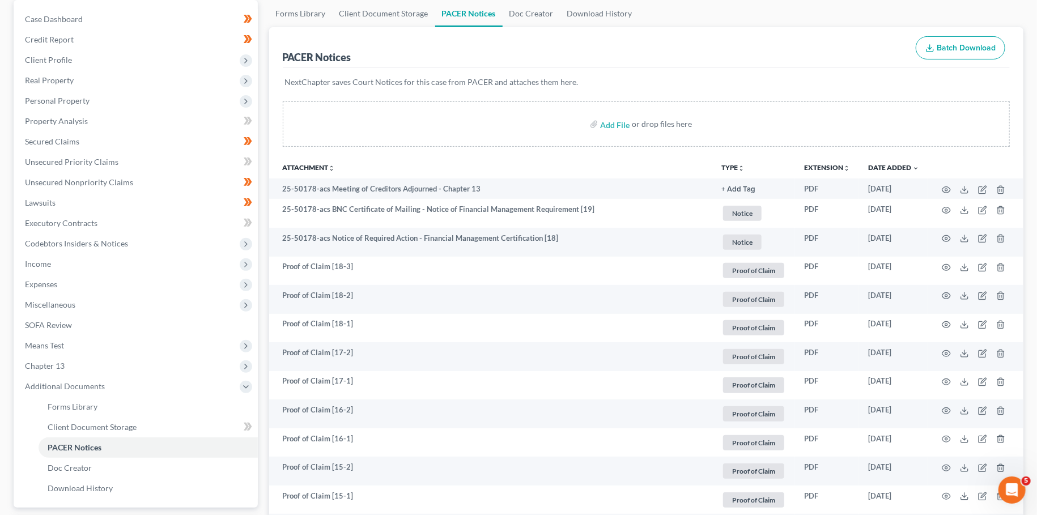
scroll to position [0, 0]
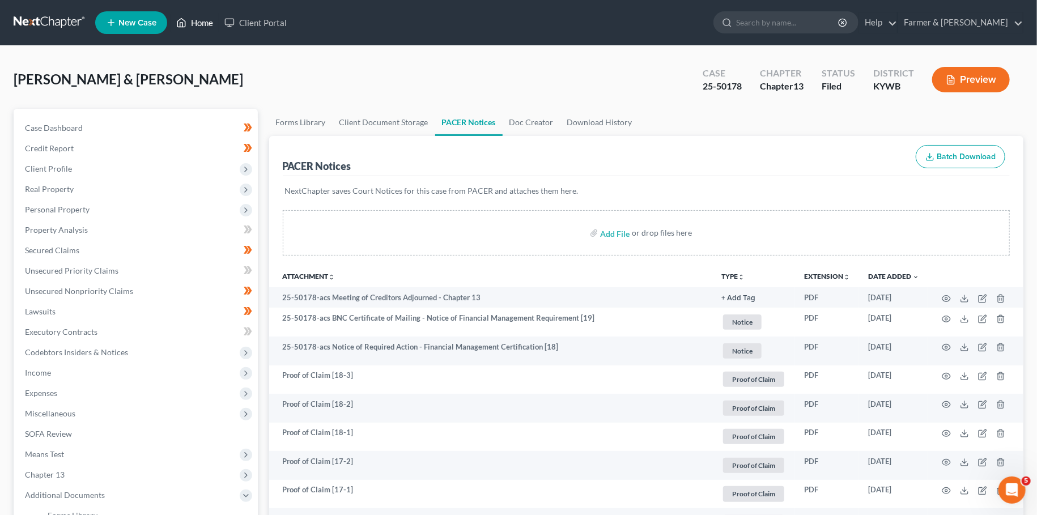
click at [199, 18] on link "Home" at bounding box center [195, 22] width 48 height 20
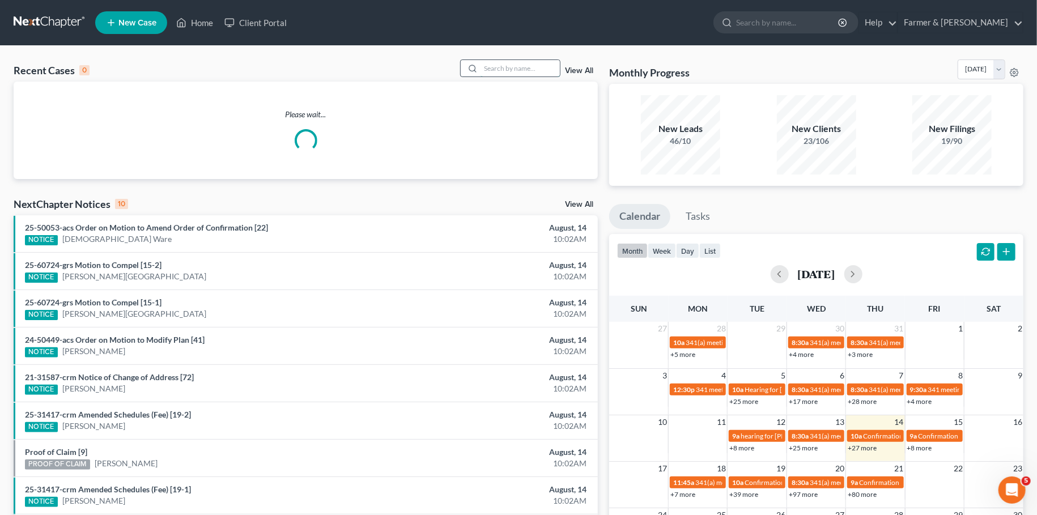
click at [509, 75] on input "search" at bounding box center [520, 68] width 79 height 16
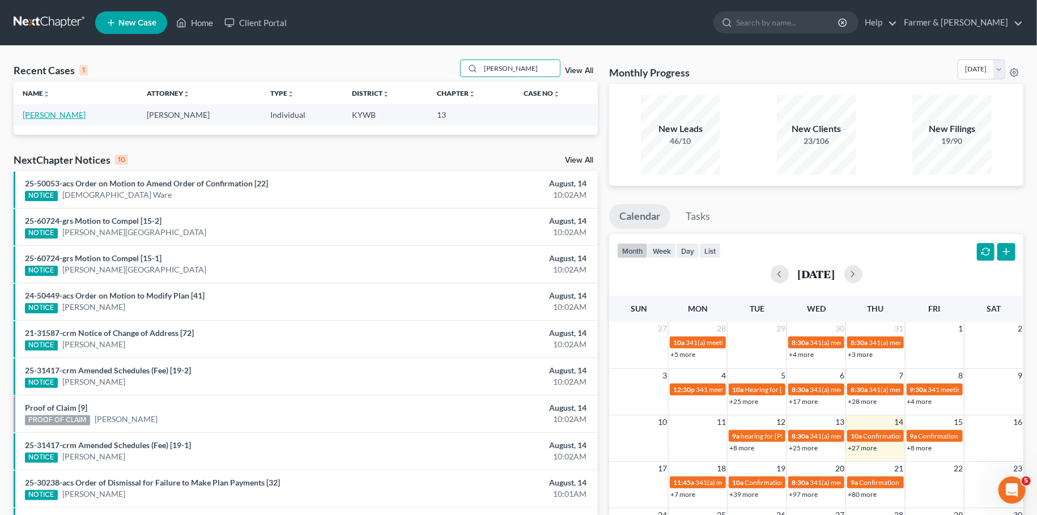
type input "natalia phillips"
click at [57, 114] on link "[PERSON_NAME]" at bounding box center [54, 115] width 63 height 10
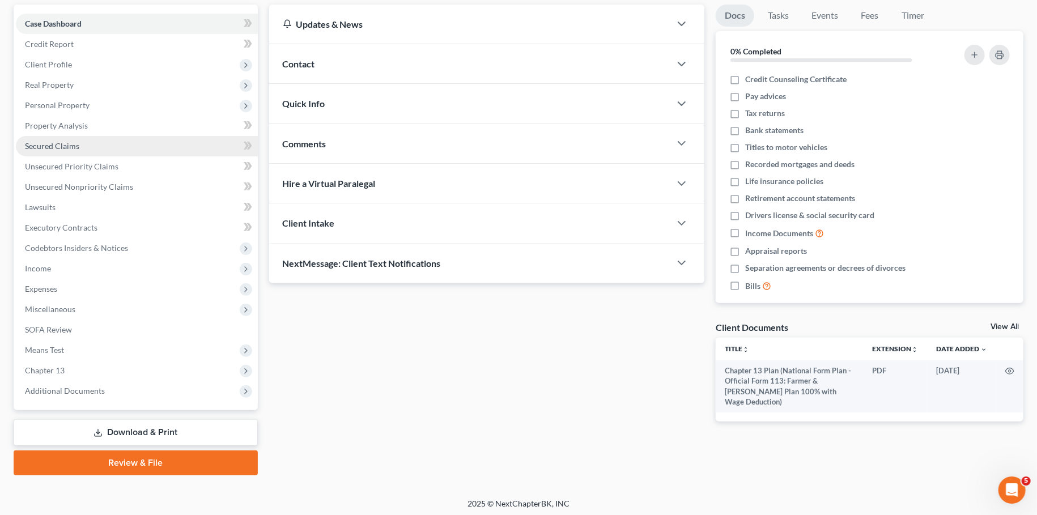
scroll to position [106, 0]
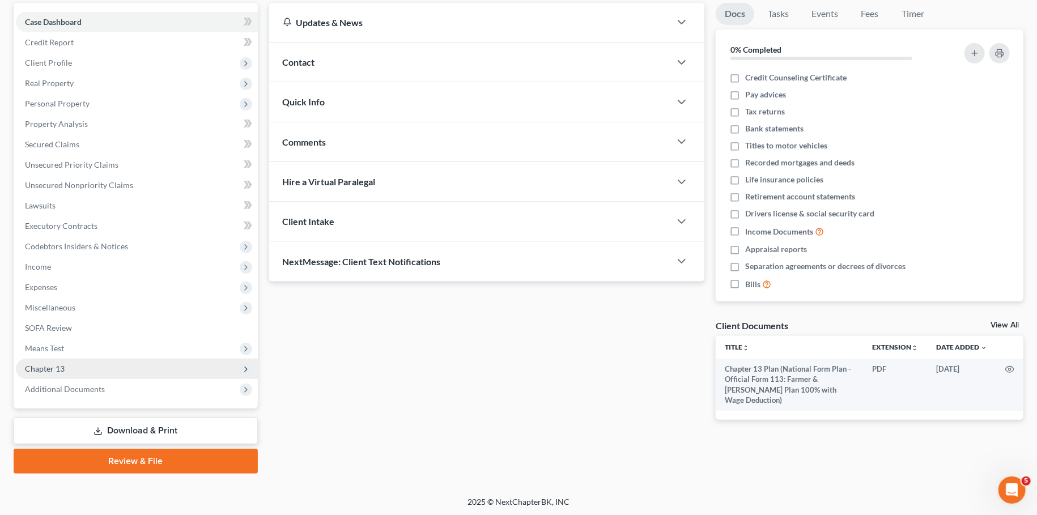
click at [62, 373] on span "Chapter 13" at bounding box center [137, 369] width 242 height 20
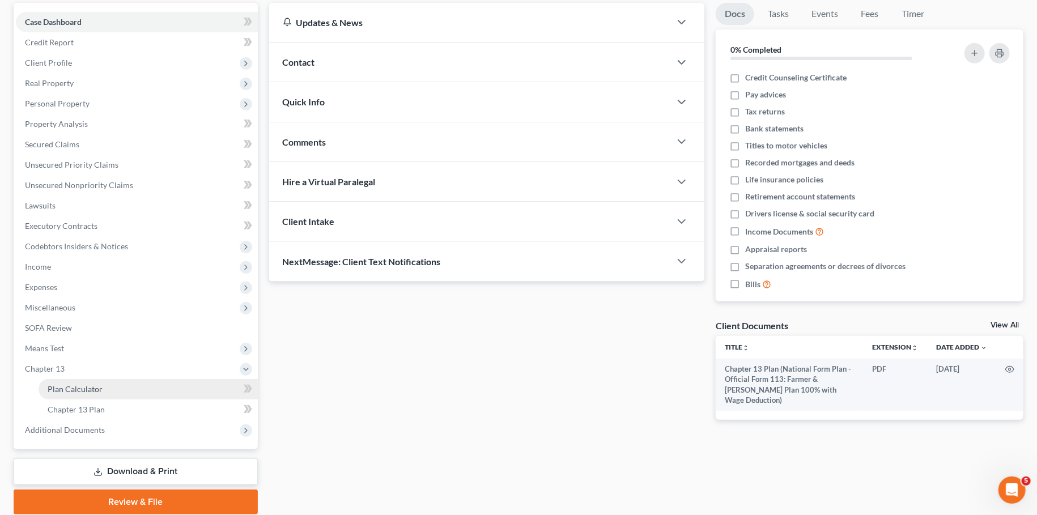
click at [65, 387] on span "Plan Calculator" at bounding box center [75, 389] width 55 height 10
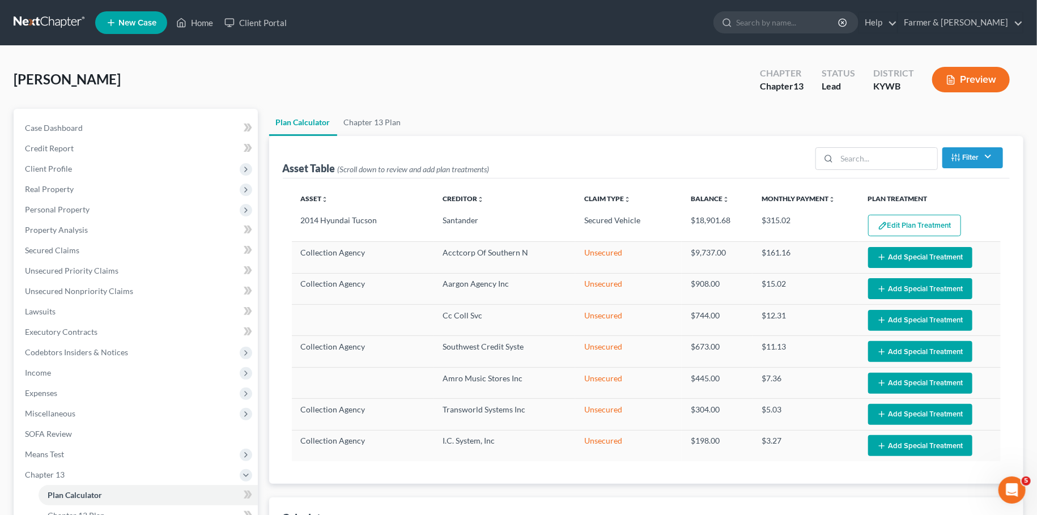
select select "59"
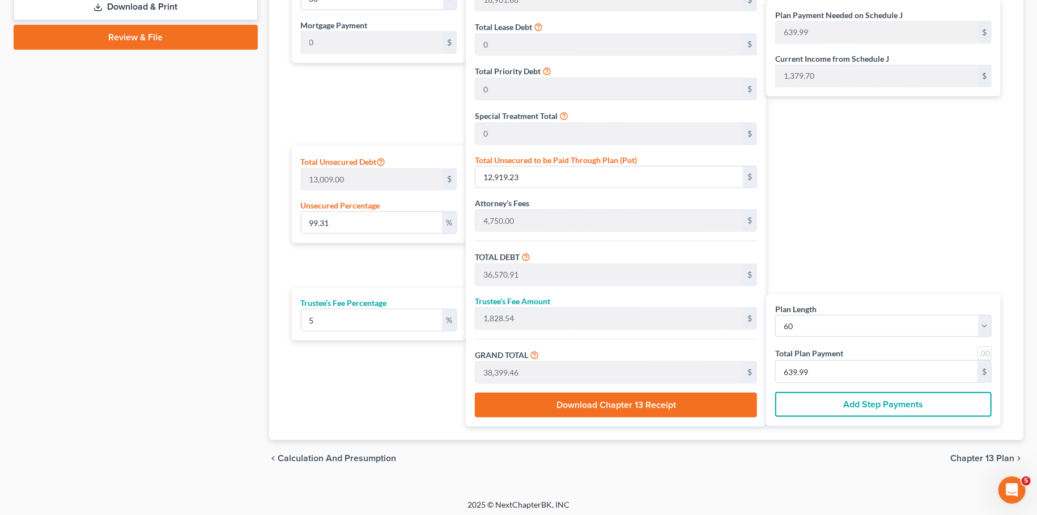
scroll to position [172, 0]
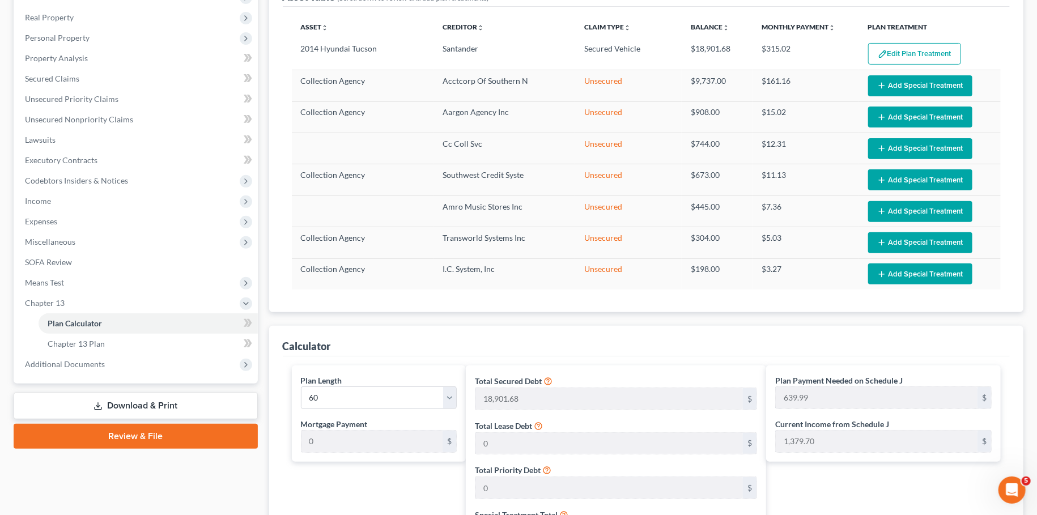
click at [156, 403] on link "Download & Print" at bounding box center [136, 406] width 244 height 27
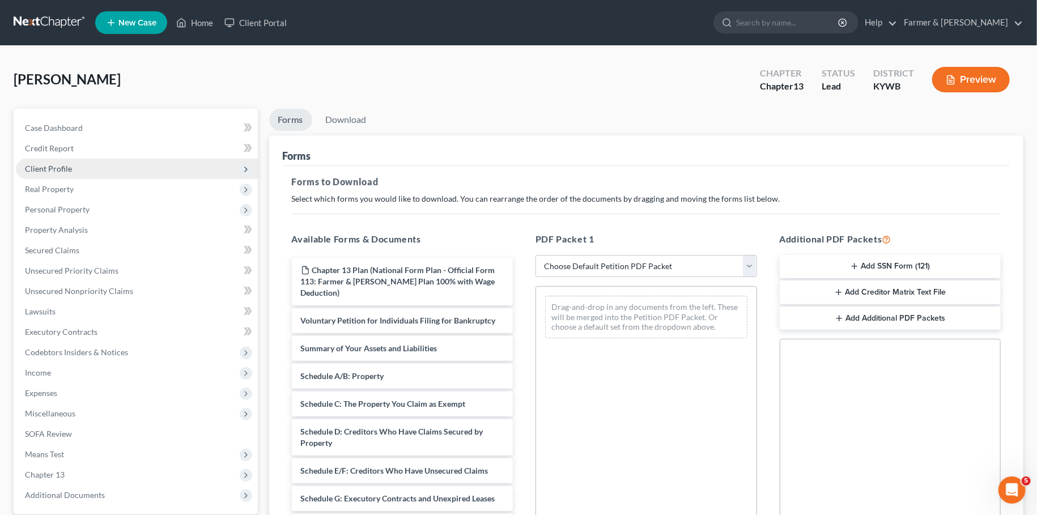
click at [58, 169] on span "Client Profile" at bounding box center [48, 169] width 47 height 10
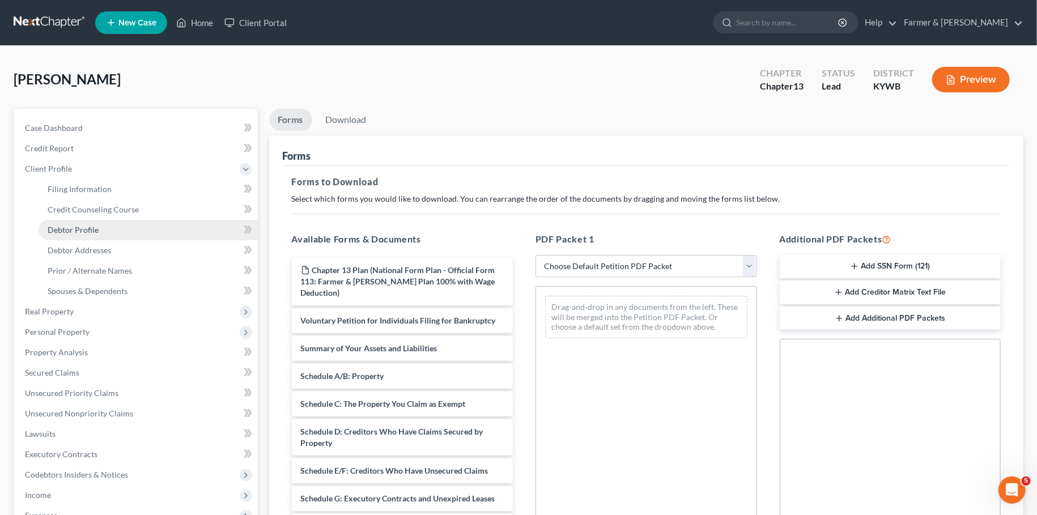
click at [85, 227] on span "Debtor Profile" at bounding box center [73, 230] width 51 height 10
select select "0"
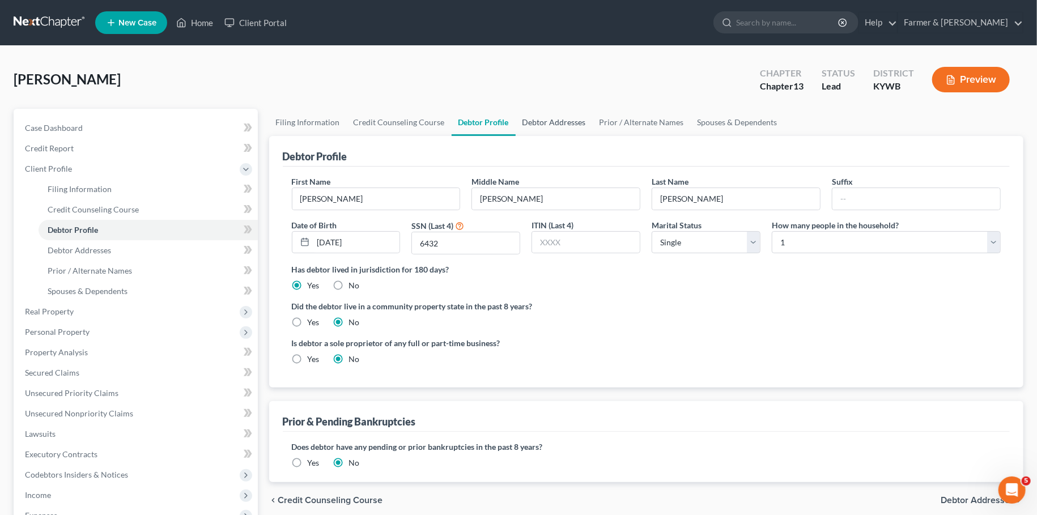
click at [549, 126] on link "Debtor Addresses" at bounding box center [554, 122] width 77 height 27
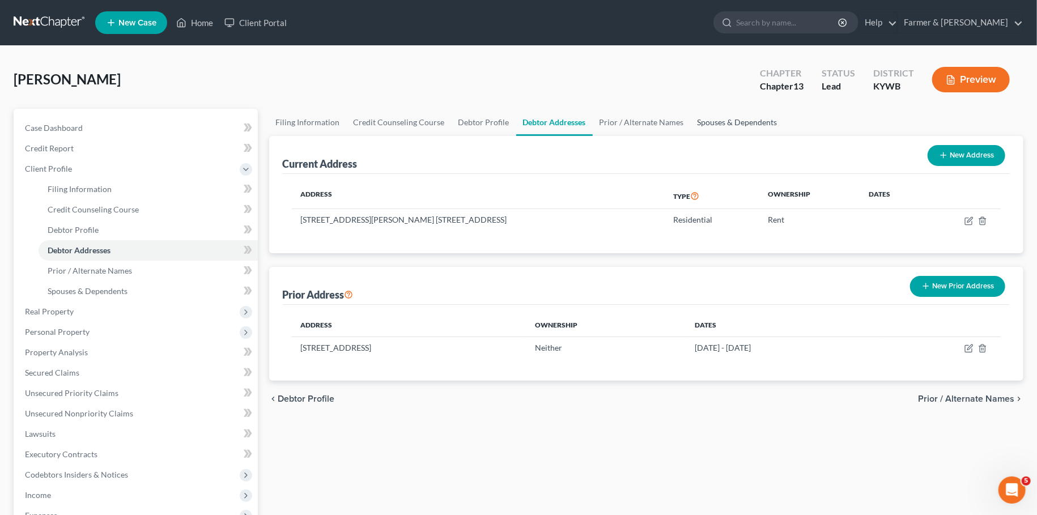
click at [713, 121] on link "Spouses & Dependents" at bounding box center [738, 122] width 94 height 27
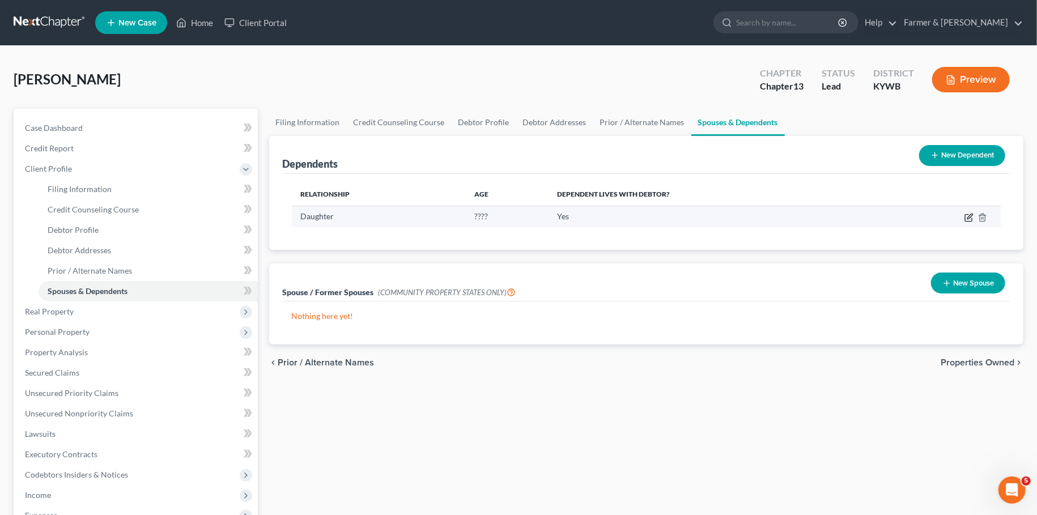
click at [969, 216] on icon "button" at bounding box center [969, 216] width 5 height 5
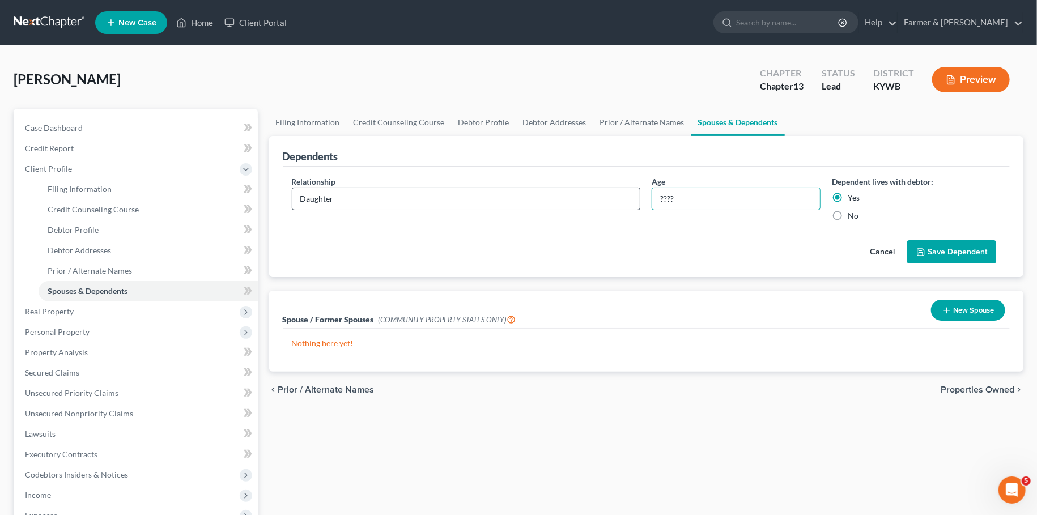
drag, startPoint x: 710, startPoint y: 196, endPoint x: 587, endPoint y: 199, distance: 123.6
click at [652, 199] on input "????" at bounding box center [736, 199] width 168 height 22
type input "13"
click at [944, 247] on button "Save Dependent" at bounding box center [951, 252] width 89 height 24
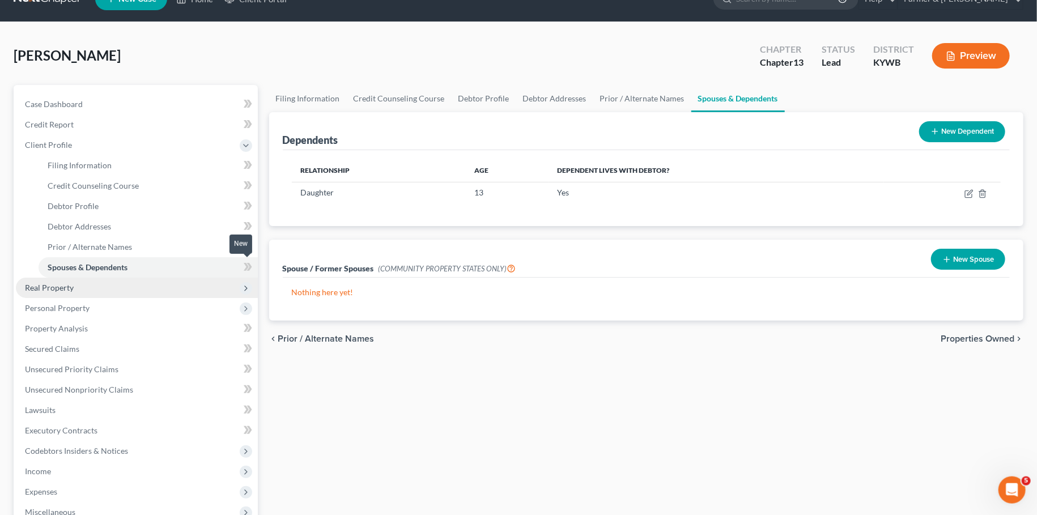
scroll to position [229, 0]
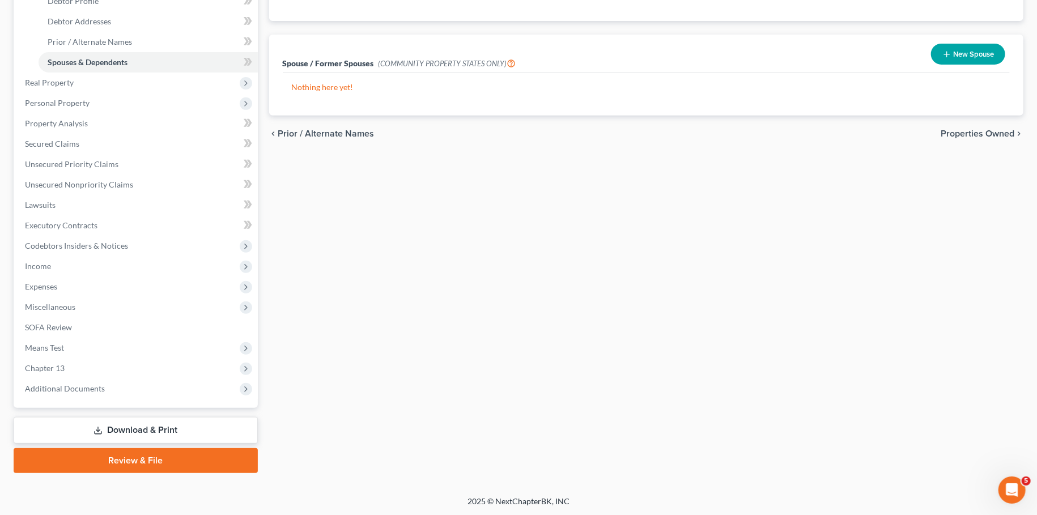
click at [164, 426] on link "Download & Print" at bounding box center [136, 430] width 244 height 27
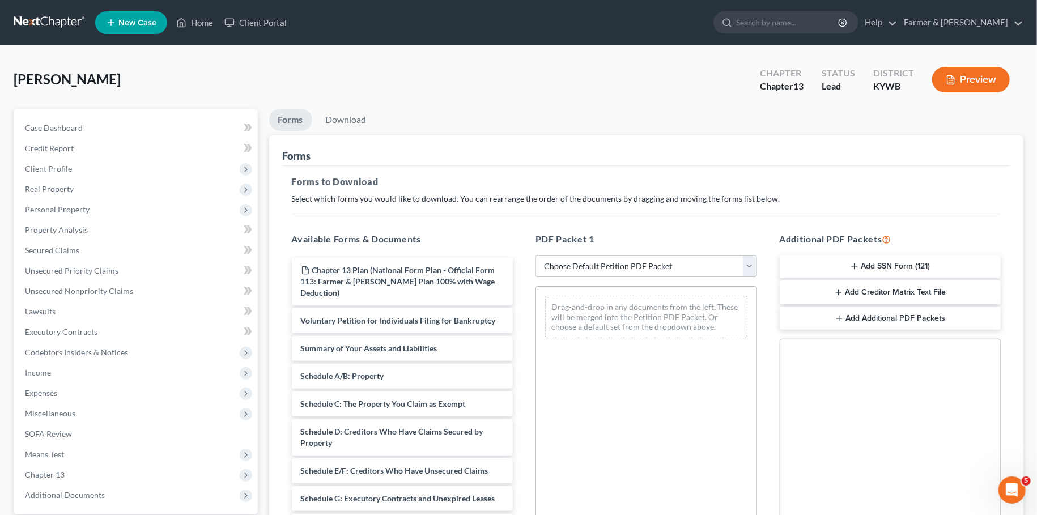
select select "0"
click option "Complete Bankruptcy Petition (all forms and schedules)" at bounding box center [0, 0] width 0 height 0
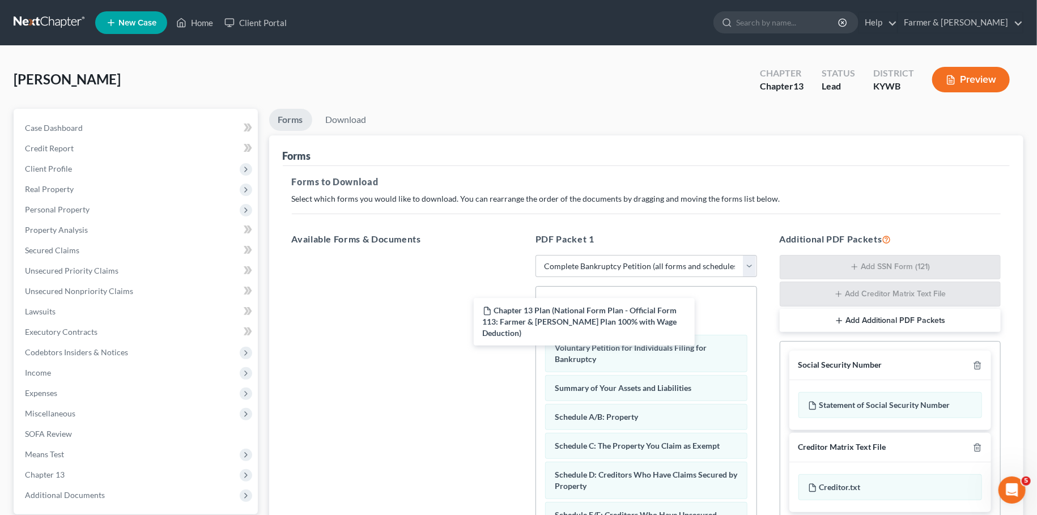
drag, startPoint x: 427, startPoint y: 268, endPoint x: 674, endPoint y: 278, distance: 247.3
click at [523, 255] on div "Chapter 13 Plan (National Form Plan - Official Form 113: Farmer & Wright Plan 1…" at bounding box center [403, 255] width 240 height 0
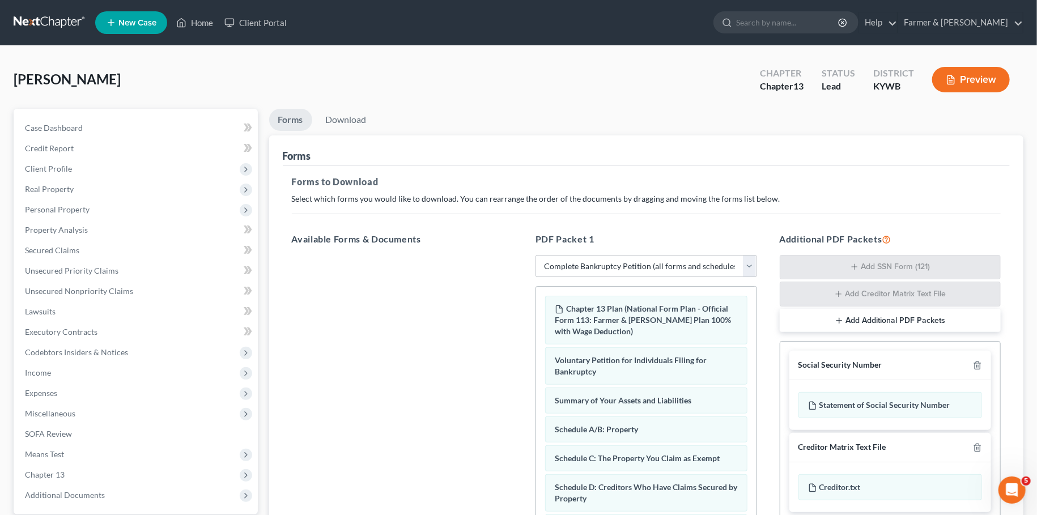
scroll to position [185, 0]
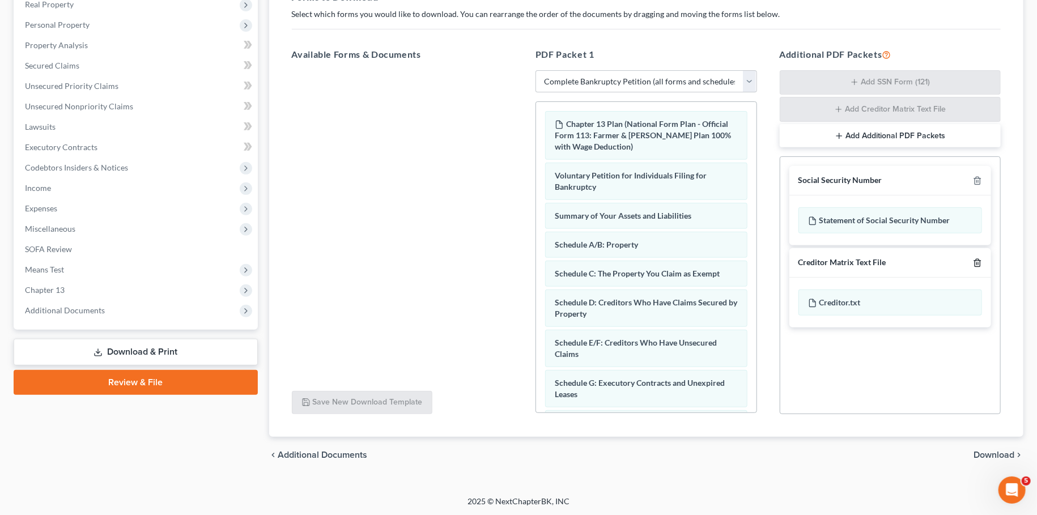
click at [978, 260] on icon "button" at bounding box center [977, 262] width 9 height 9
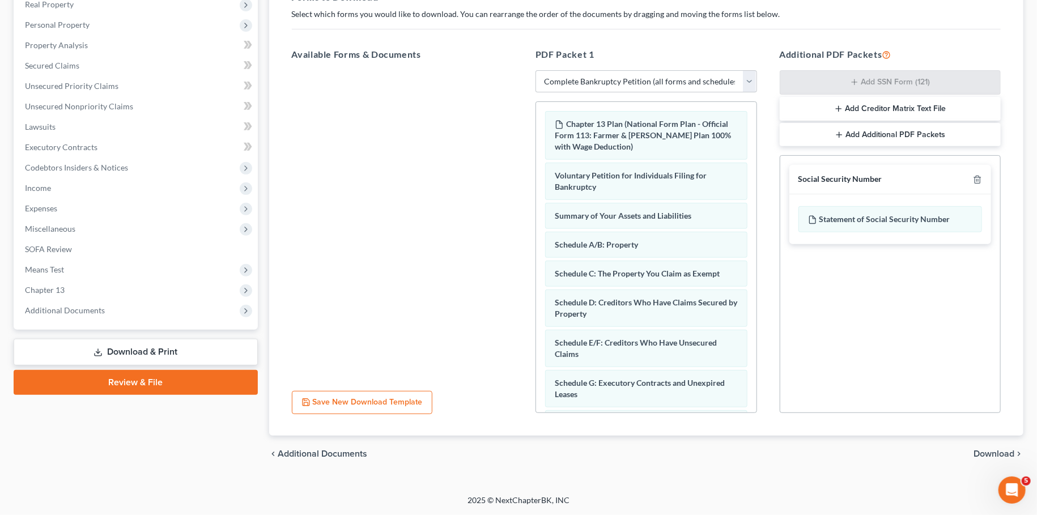
scroll to position [184, 0]
click at [989, 452] on span "Download" at bounding box center [994, 455] width 41 height 9
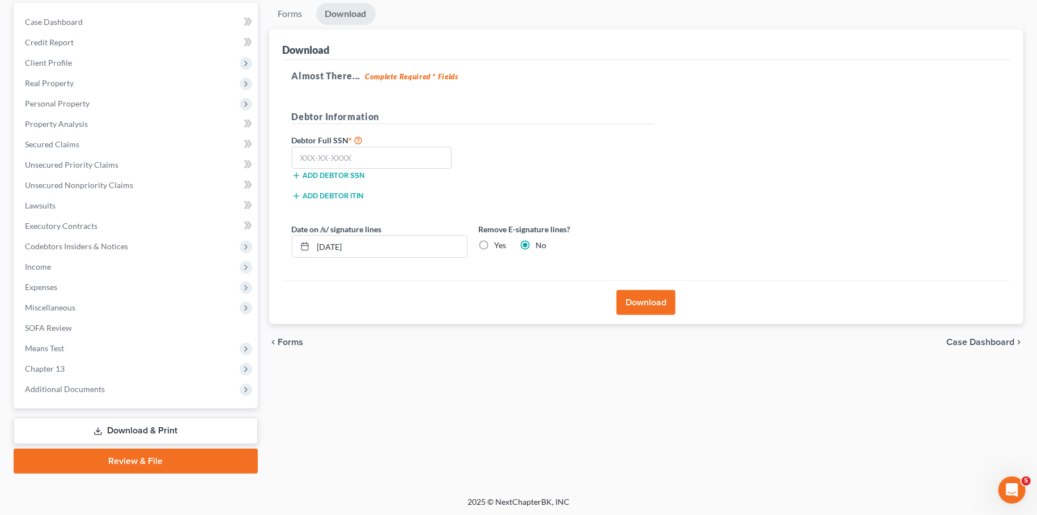
scroll to position [0, 0]
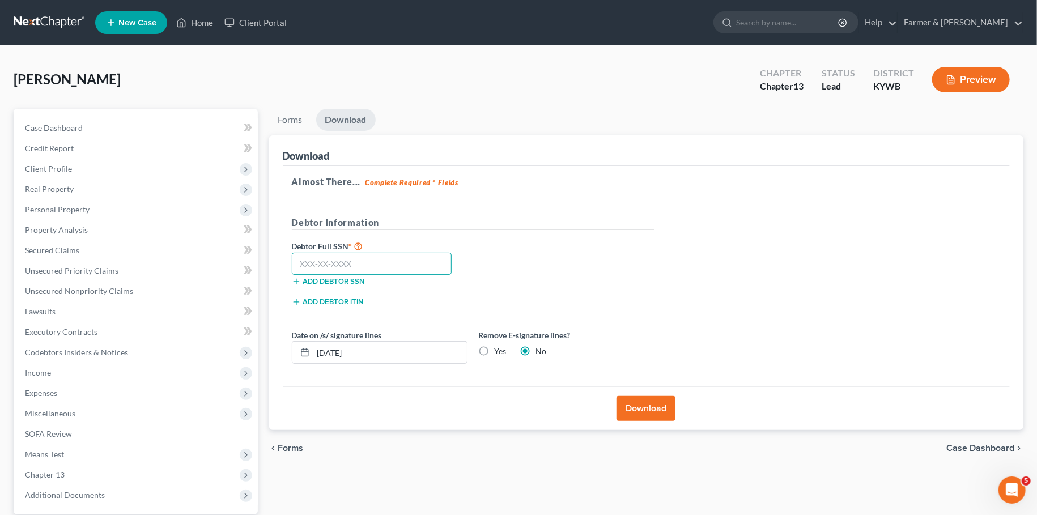
click at [404, 271] on input "text" at bounding box center [372, 264] width 160 height 23
type input "461-93-6432"
click at [629, 411] on button "Download" at bounding box center [646, 408] width 59 height 25
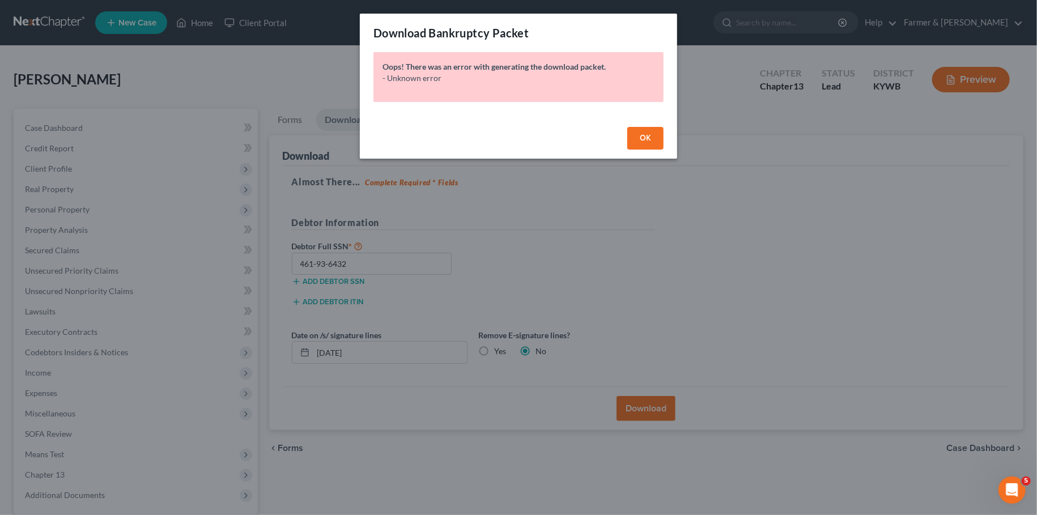
click at [643, 139] on span "OK" at bounding box center [645, 138] width 11 height 10
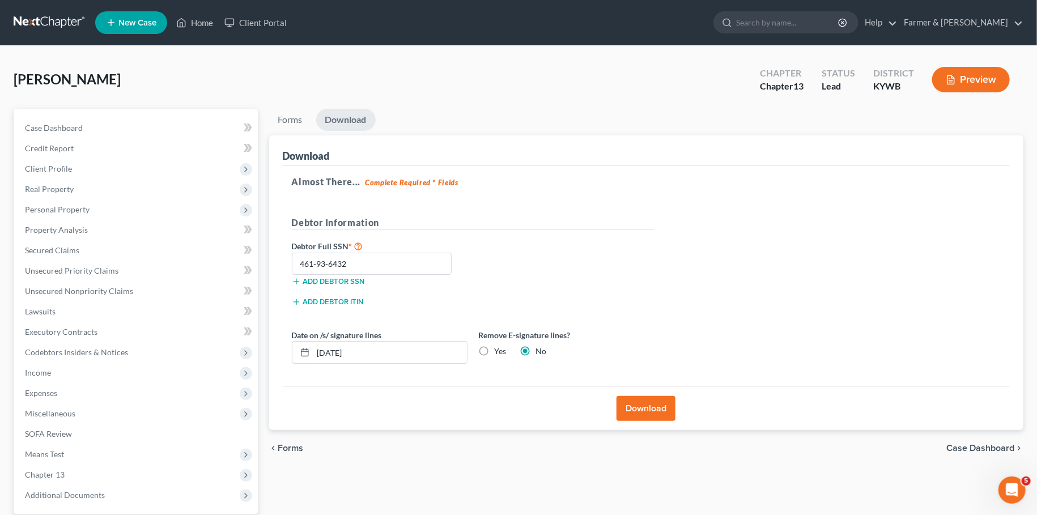
click at [648, 390] on div "Download" at bounding box center [647, 409] width 728 height 44
click at [646, 401] on button "Download" at bounding box center [646, 408] width 59 height 25
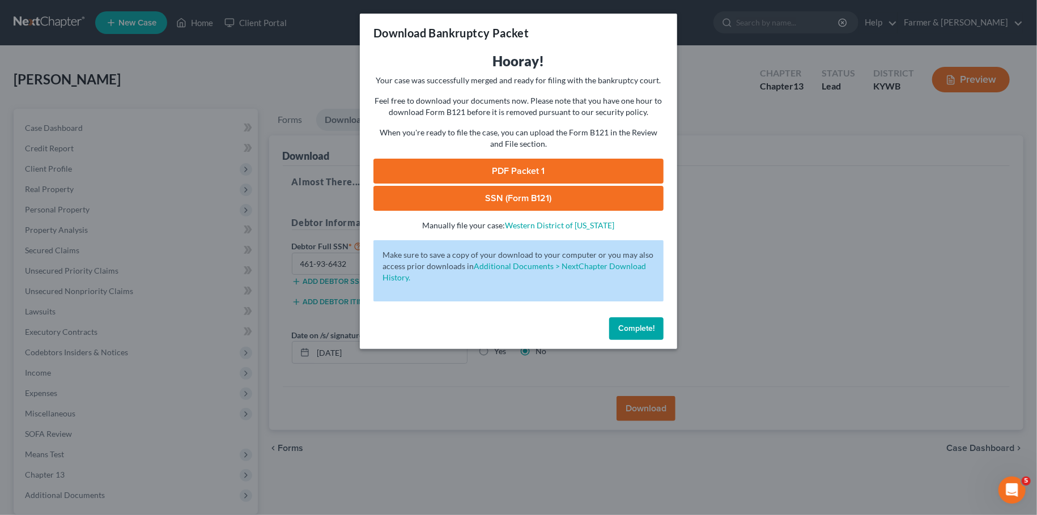
click at [490, 162] on link "PDF Packet 1" at bounding box center [518, 171] width 290 height 25
click at [455, 208] on link "SSN (Form B121)" at bounding box center [518, 198] width 290 height 25
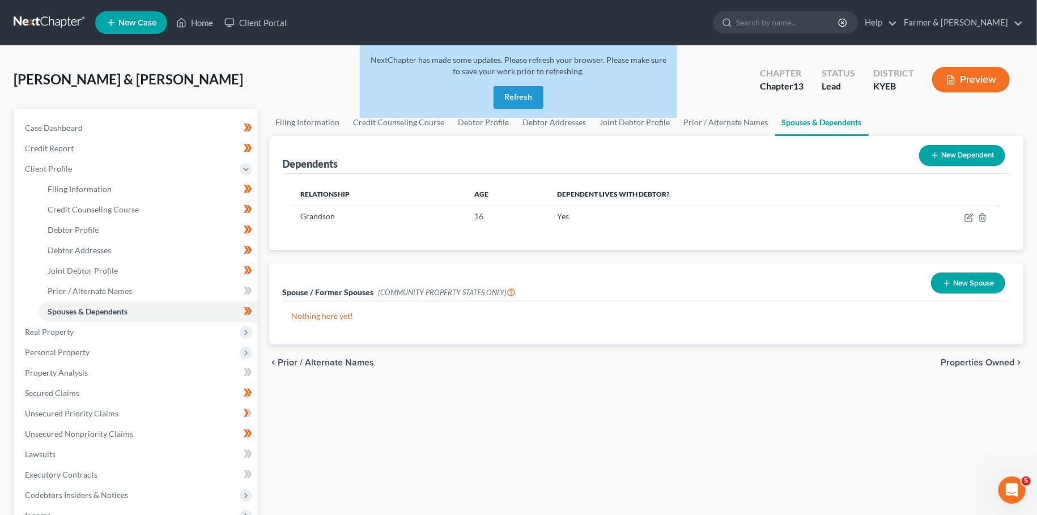
drag, startPoint x: 534, startPoint y: 101, endPoint x: 500, endPoint y: 102, distance: 33.5
click at [534, 100] on button "Refresh" at bounding box center [519, 97] width 50 height 23
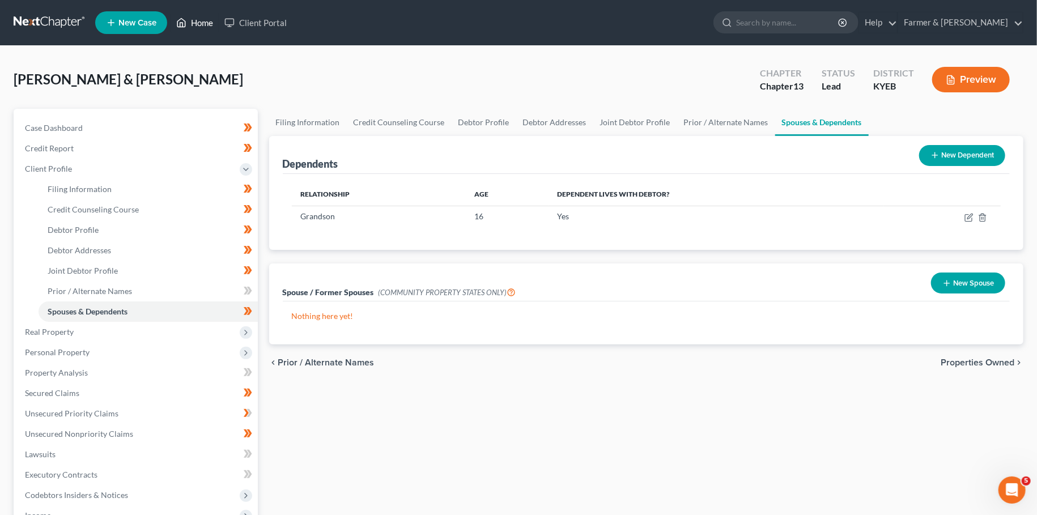
click at [201, 18] on link "Home" at bounding box center [195, 22] width 48 height 20
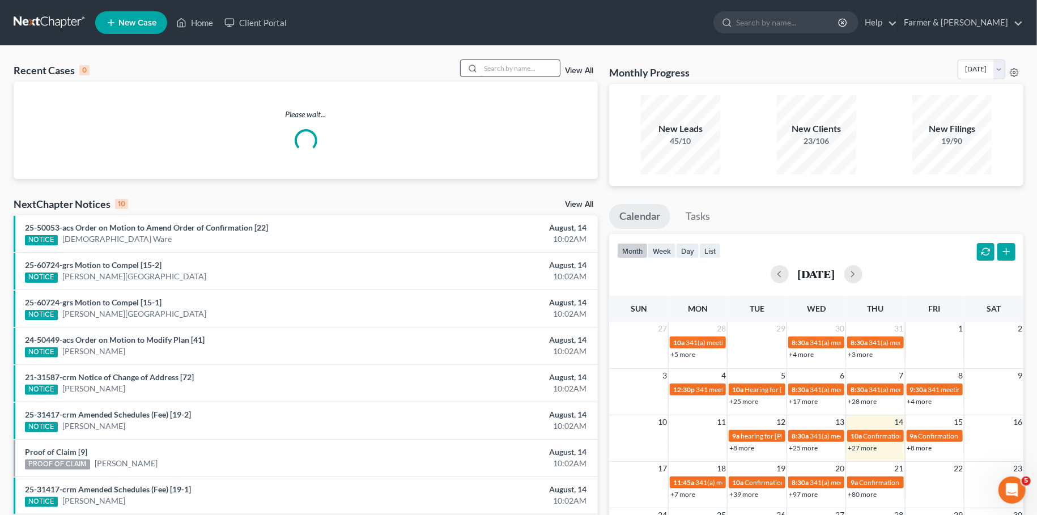
click at [502, 67] on input "search" at bounding box center [520, 68] width 79 height 16
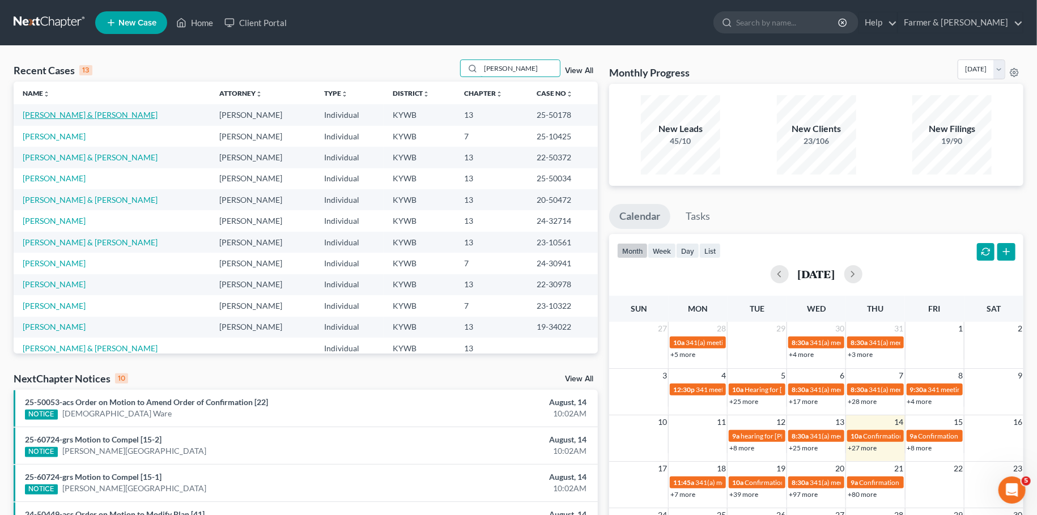
type input "brewer"
click at [83, 115] on link "Brewer, Mitchell & Ginger" at bounding box center [90, 115] width 135 height 10
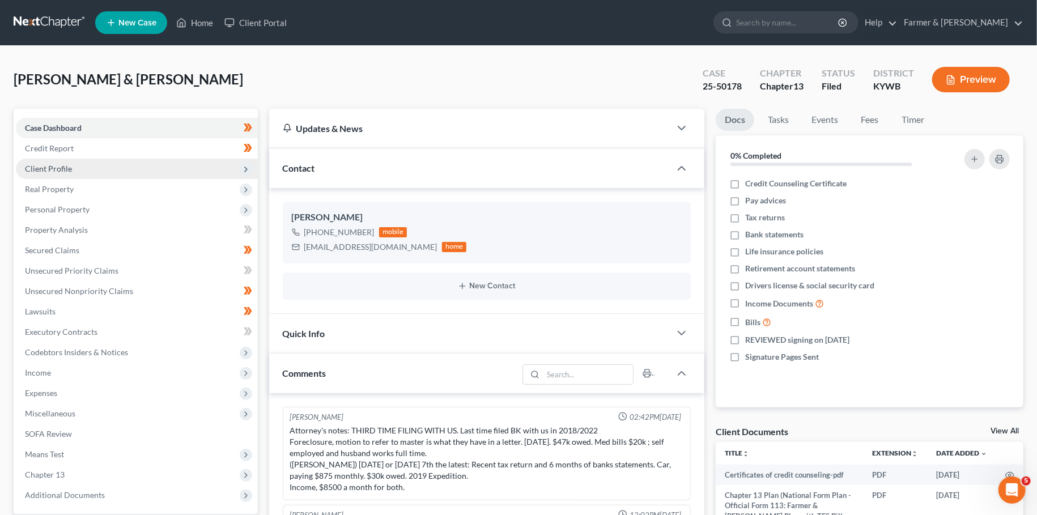
click at [73, 164] on span "Client Profile" at bounding box center [137, 169] width 242 height 20
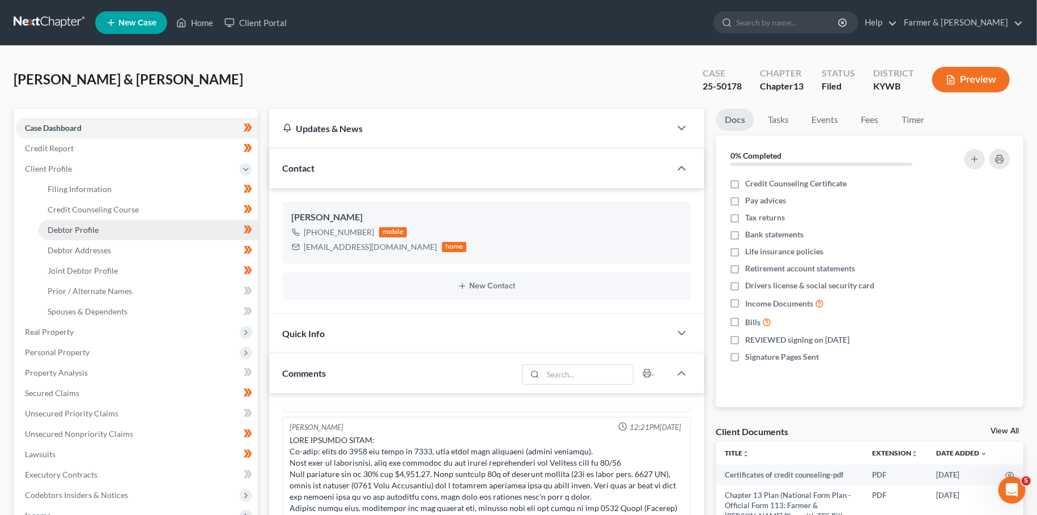
click at [94, 220] on link "Debtor Profile" at bounding box center [148, 230] width 219 height 20
select select "1"
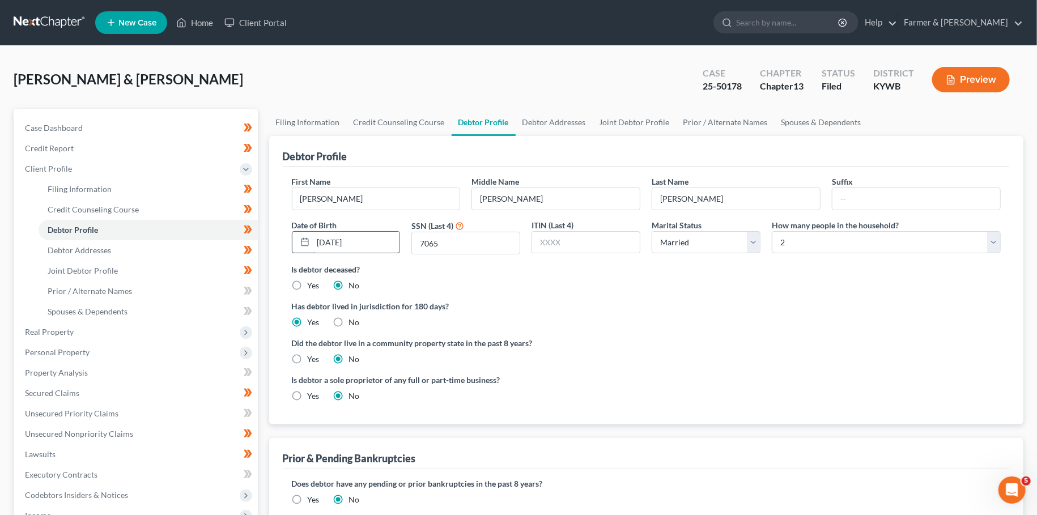
radio input "true"
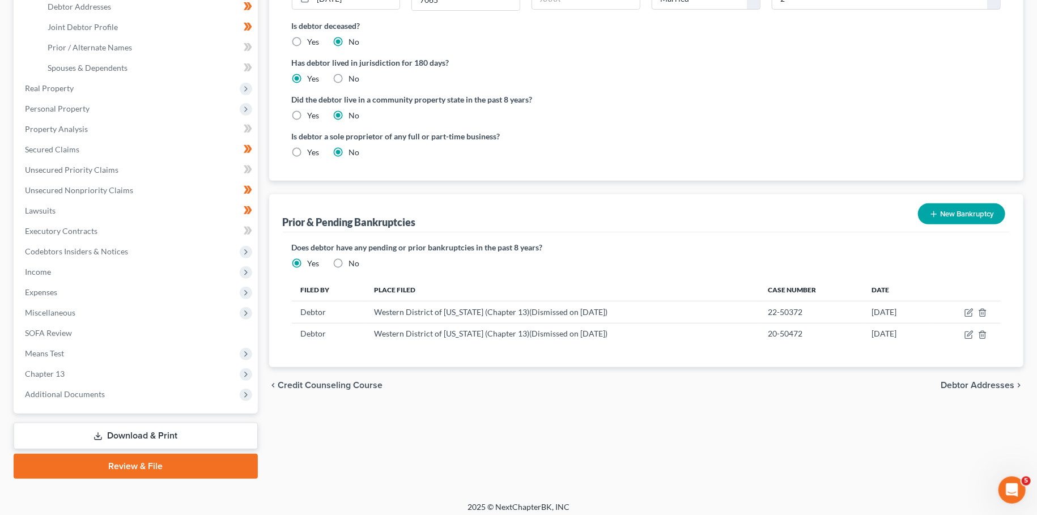
scroll to position [249, 0]
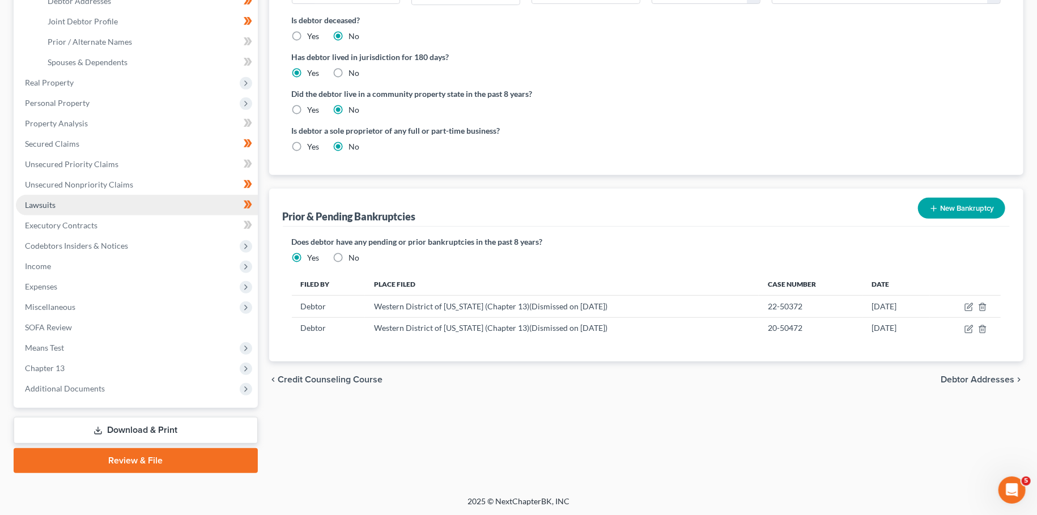
click at [92, 204] on link "Lawsuits" at bounding box center [137, 205] width 242 height 20
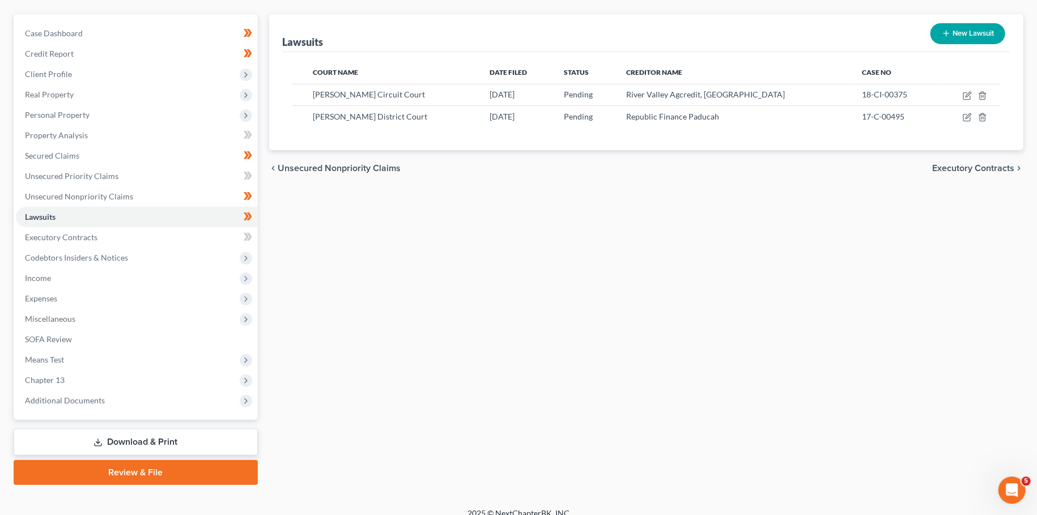
scroll to position [106, 0]
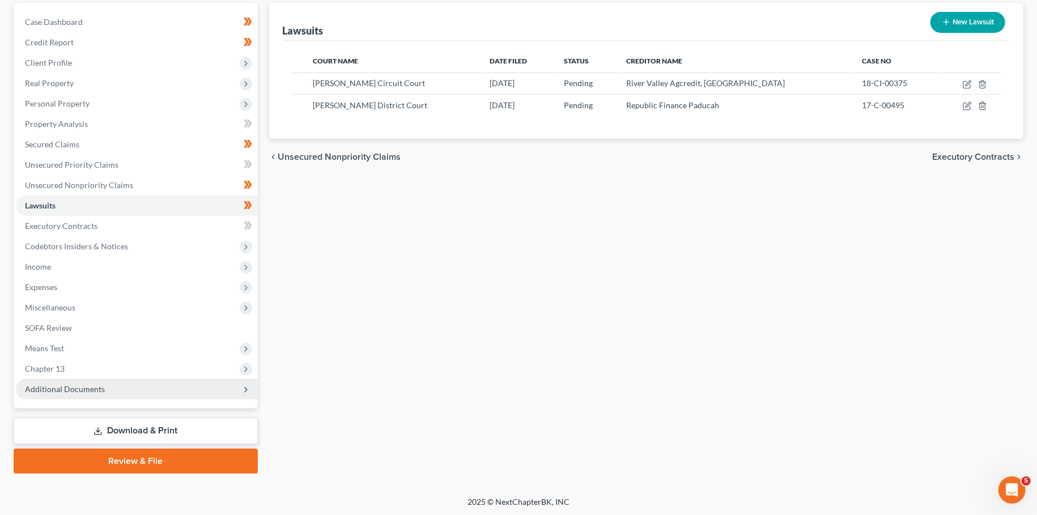
click at [62, 387] on span "Additional Documents" at bounding box center [65, 389] width 80 height 10
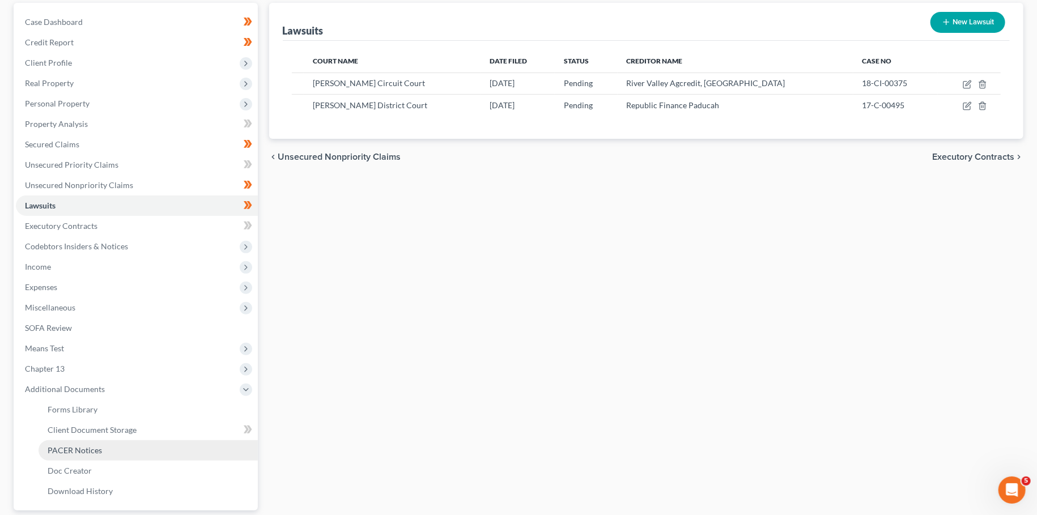
click at [64, 455] on link "PACER Notices" at bounding box center [148, 450] width 219 height 20
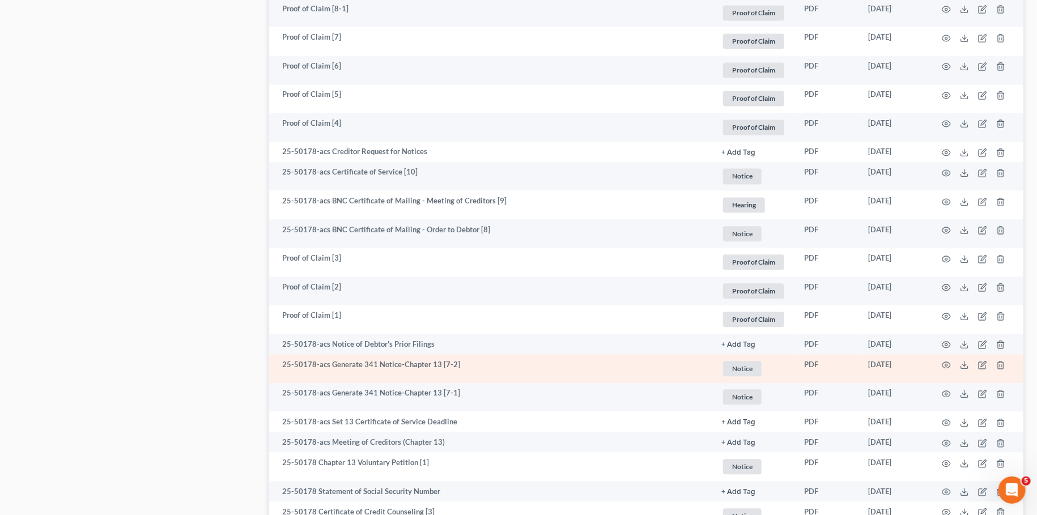
scroll to position [1528, 0]
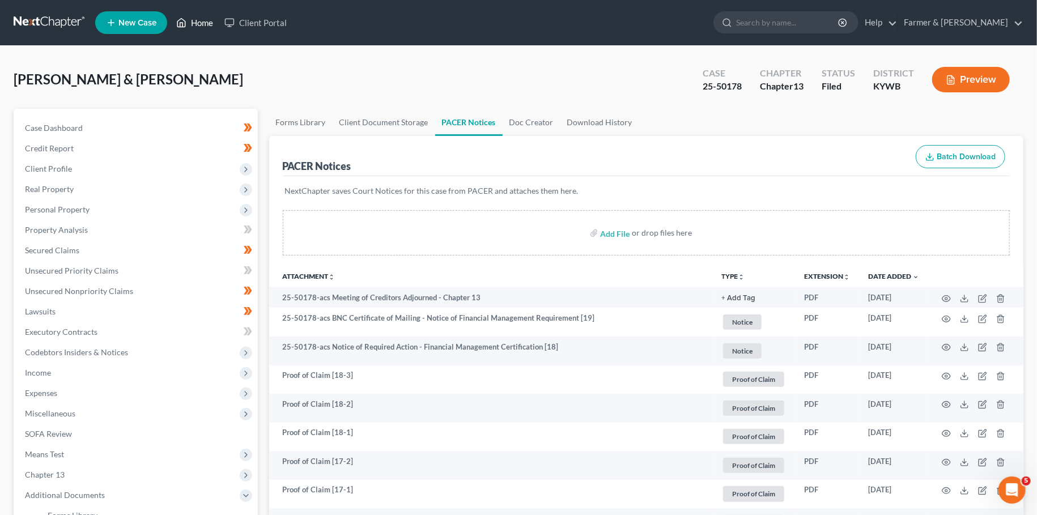
click at [197, 30] on link "Home" at bounding box center [195, 22] width 48 height 20
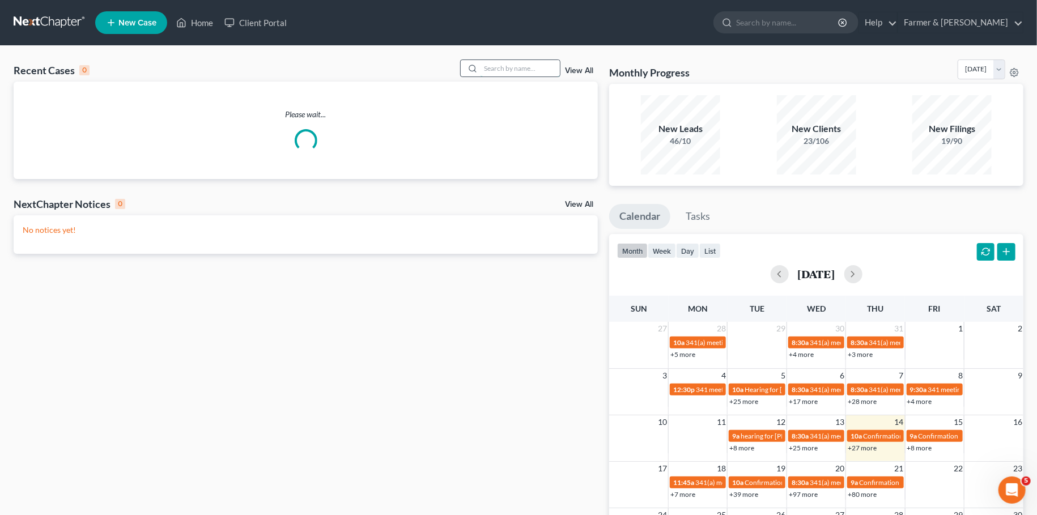
click at [527, 73] on input "search" at bounding box center [520, 68] width 79 height 16
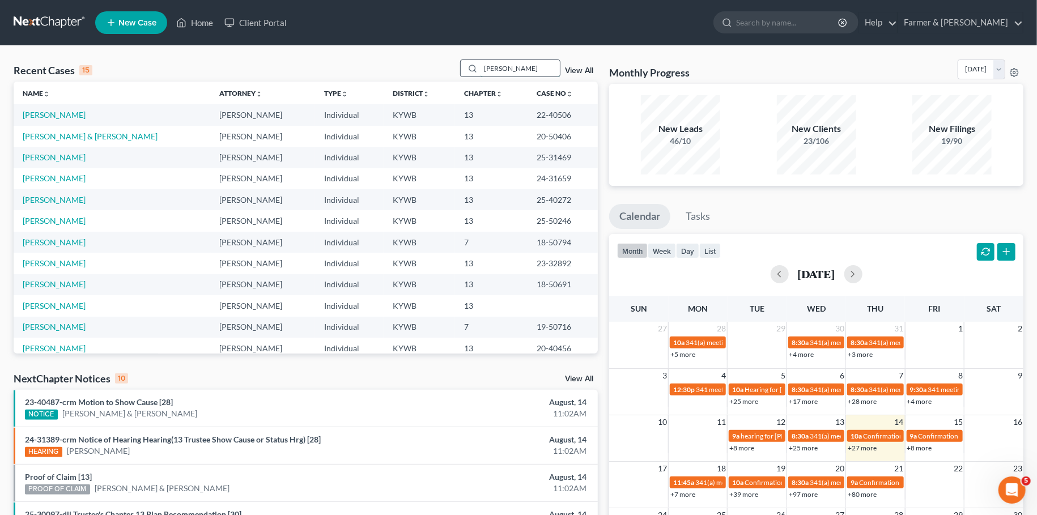
drag, startPoint x: 501, startPoint y: 70, endPoint x: 431, endPoint y: 62, distance: 70.8
click at [481, 62] on input "[PERSON_NAME]" at bounding box center [520, 68] width 79 height 16
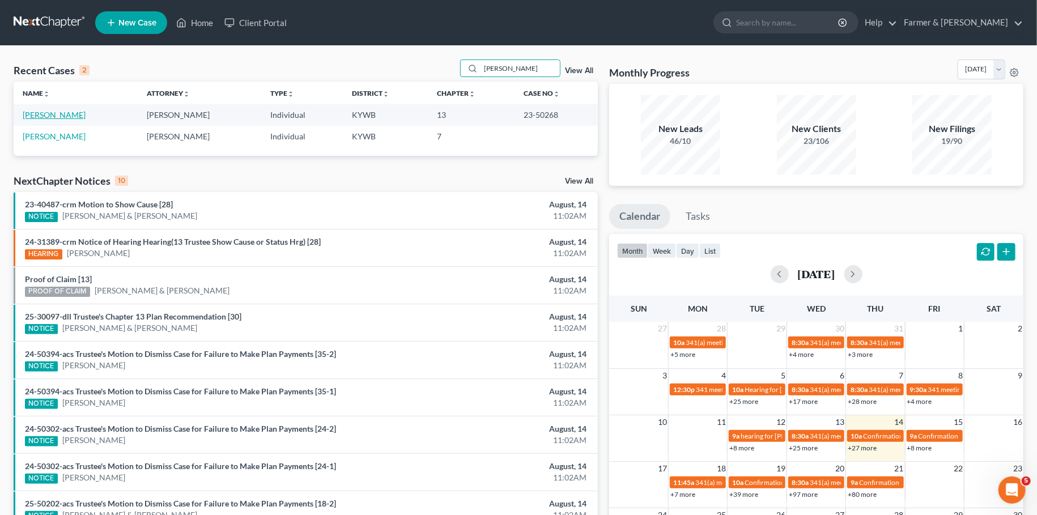
type input "[PERSON_NAME]"
click at [58, 113] on link "[PERSON_NAME]" at bounding box center [54, 115] width 63 height 10
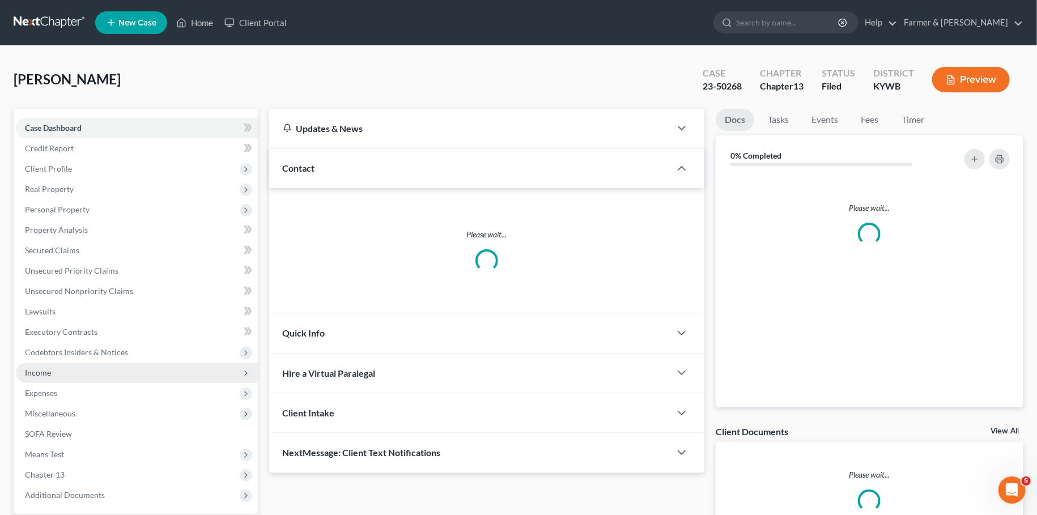
scroll to position [106, 0]
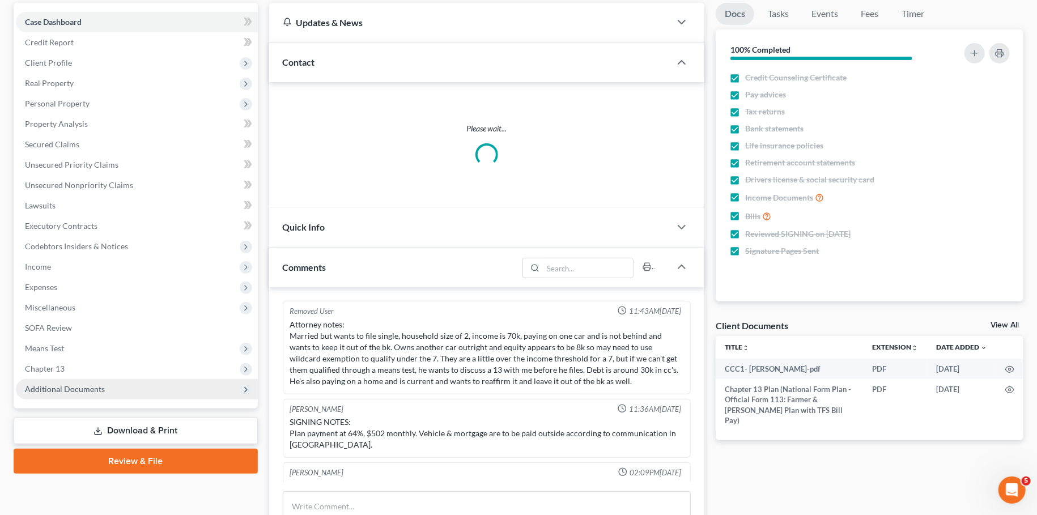
click at [83, 388] on span "Additional Documents" at bounding box center [65, 389] width 80 height 10
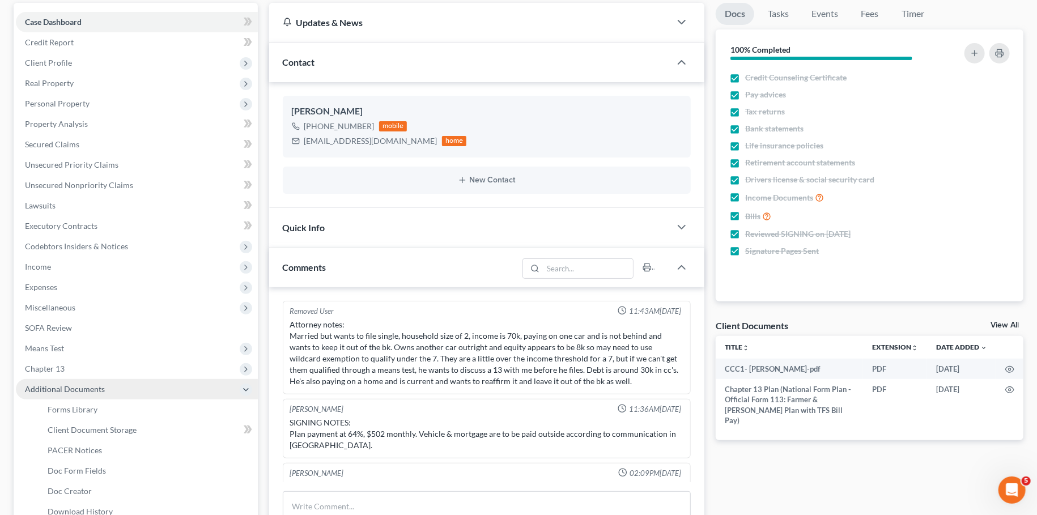
scroll to position [61, 0]
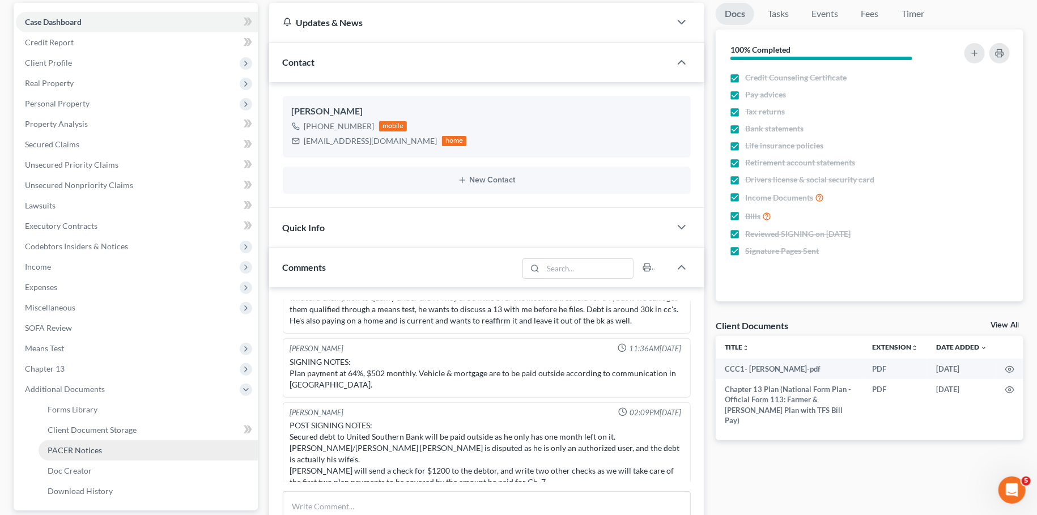
click at [79, 444] on link "PACER Notices" at bounding box center [148, 450] width 219 height 20
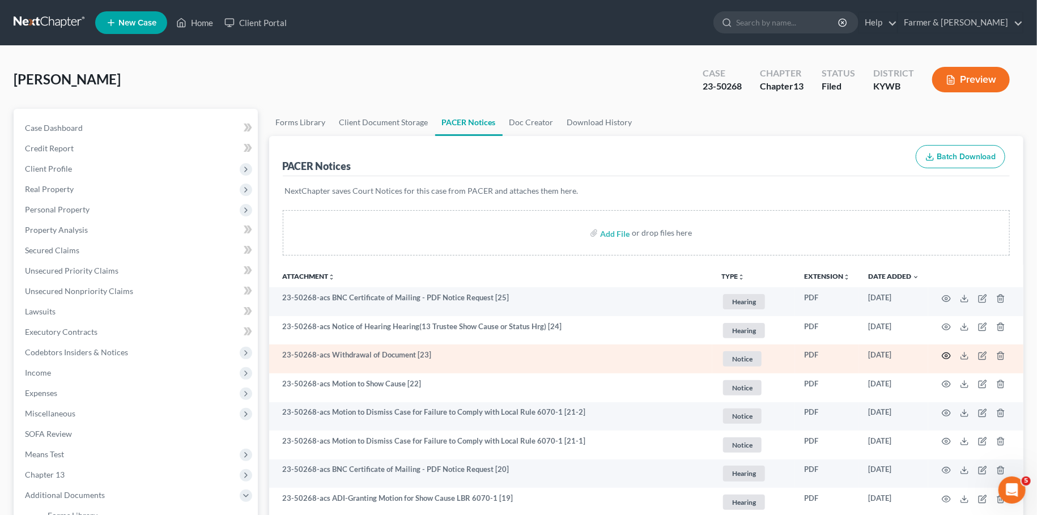
click at [945, 353] on icon "button" at bounding box center [946, 355] width 9 height 9
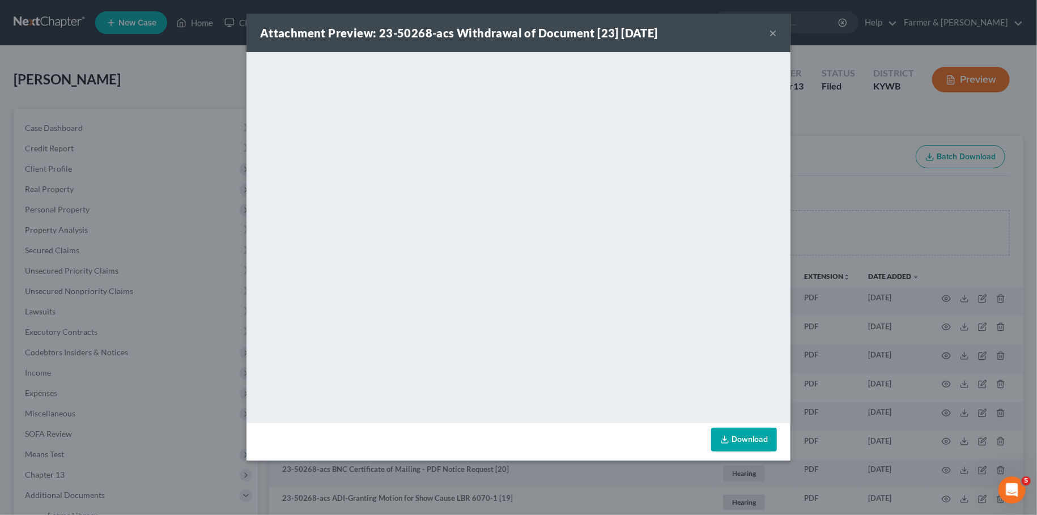
click at [774, 31] on button "×" at bounding box center [773, 33] width 8 height 14
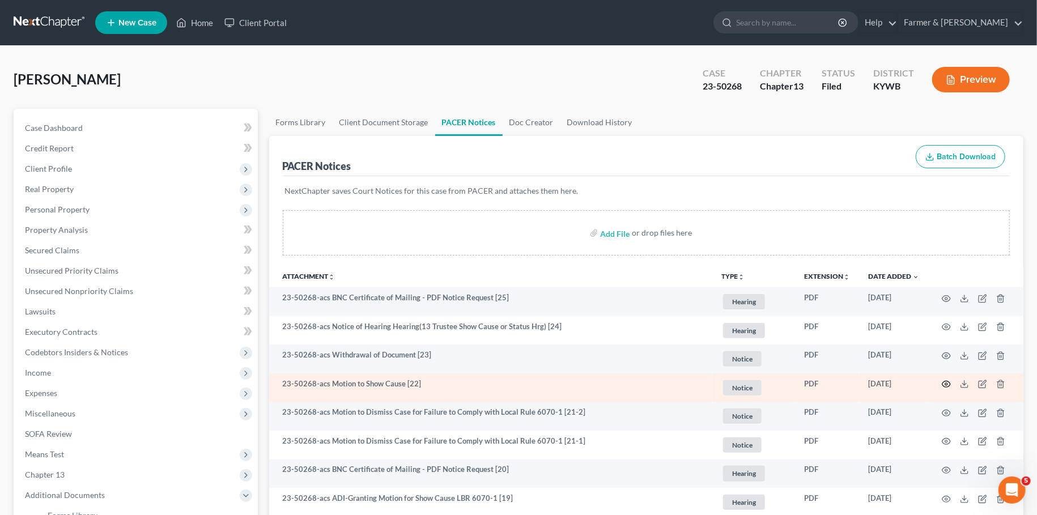
click at [951, 385] on icon "button" at bounding box center [946, 384] width 9 height 9
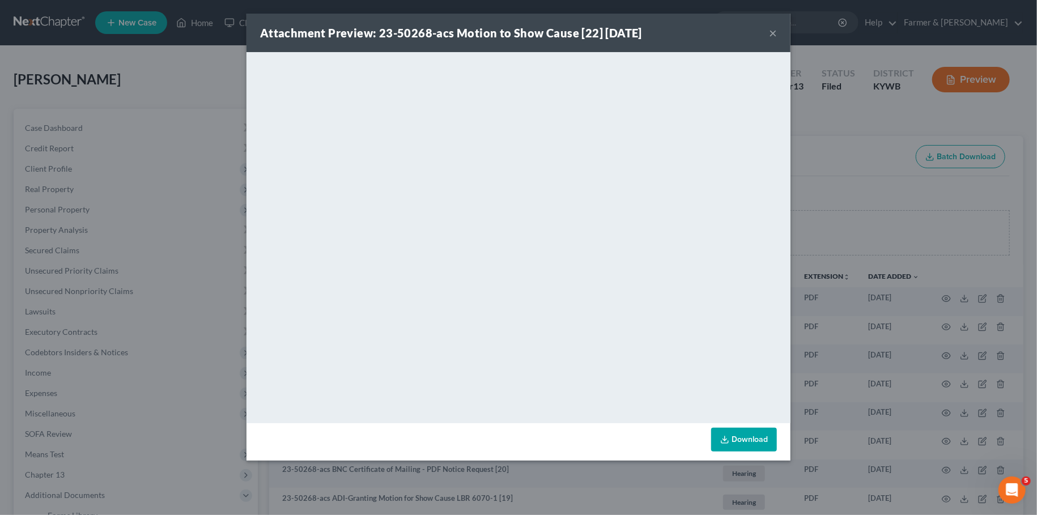
click at [775, 32] on button "×" at bounding box center [773, 33] width 8 height 14
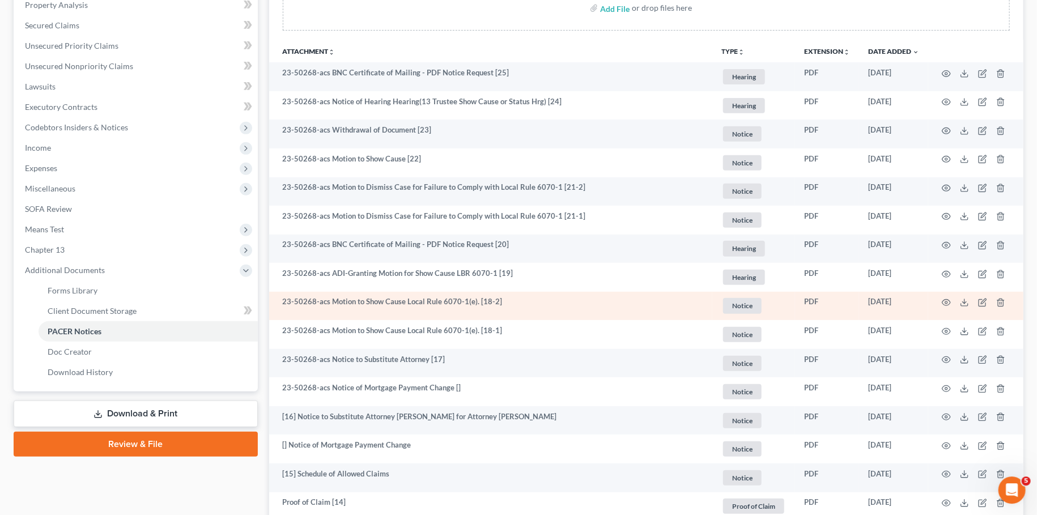
scroll to position [199, 0]
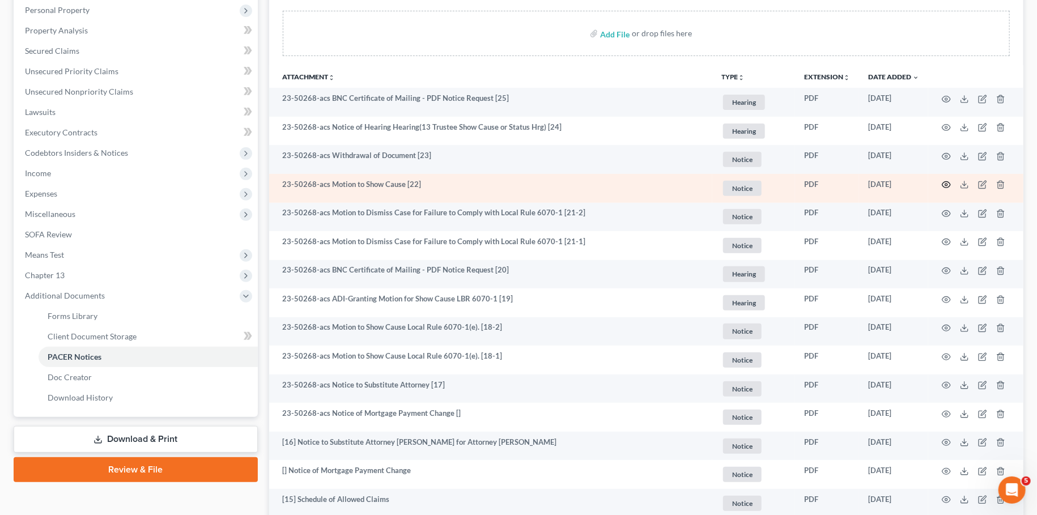
click at [945, 181] on icon "button" at bounding box center [946, 184] width 9 height 9
